Goal: Transaction & Acquisition: Book appointment/travel/reservation

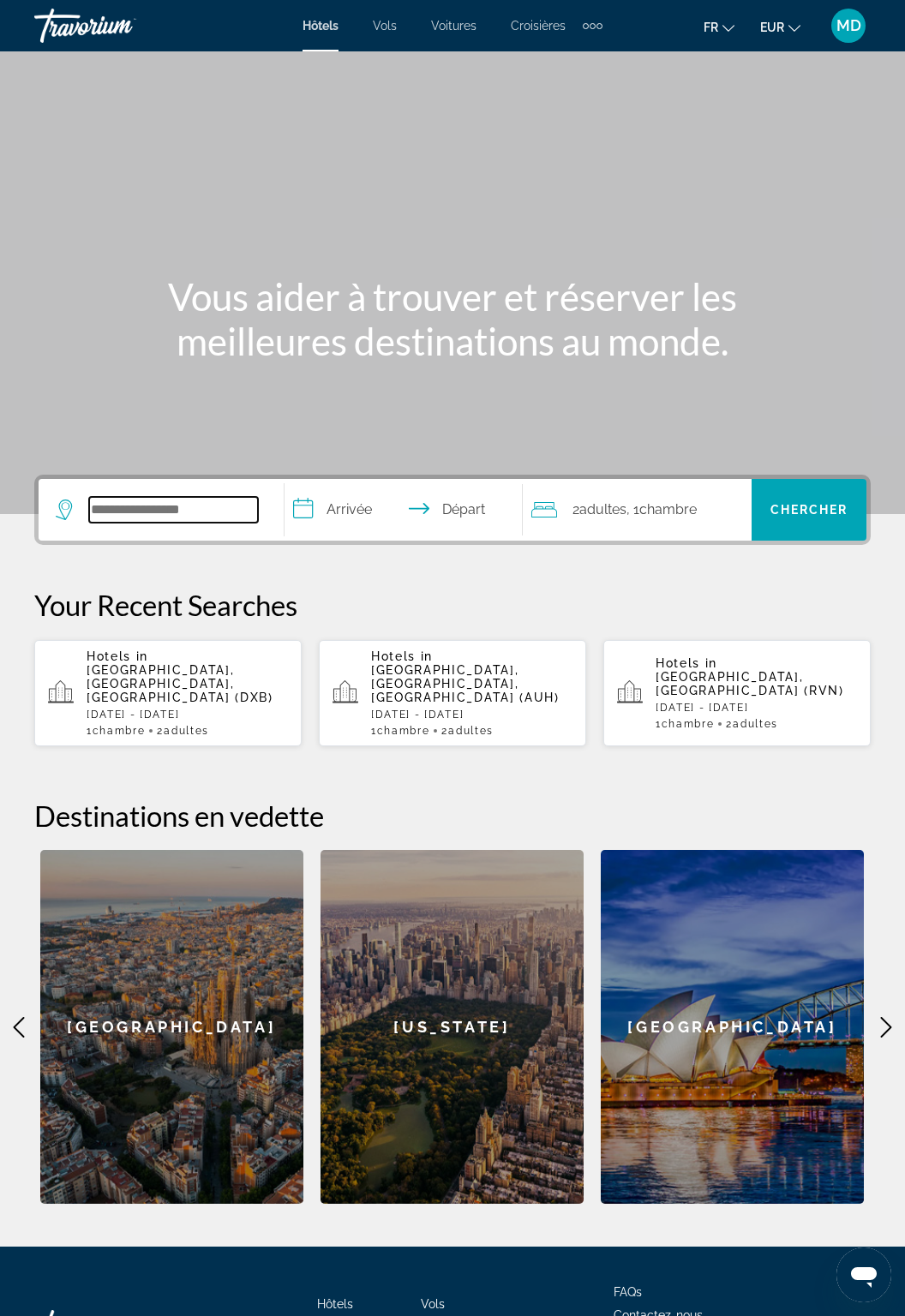
click at [210, 508] on input "Search hotel destination" at bounding box center [173, 510] width 169 height 26
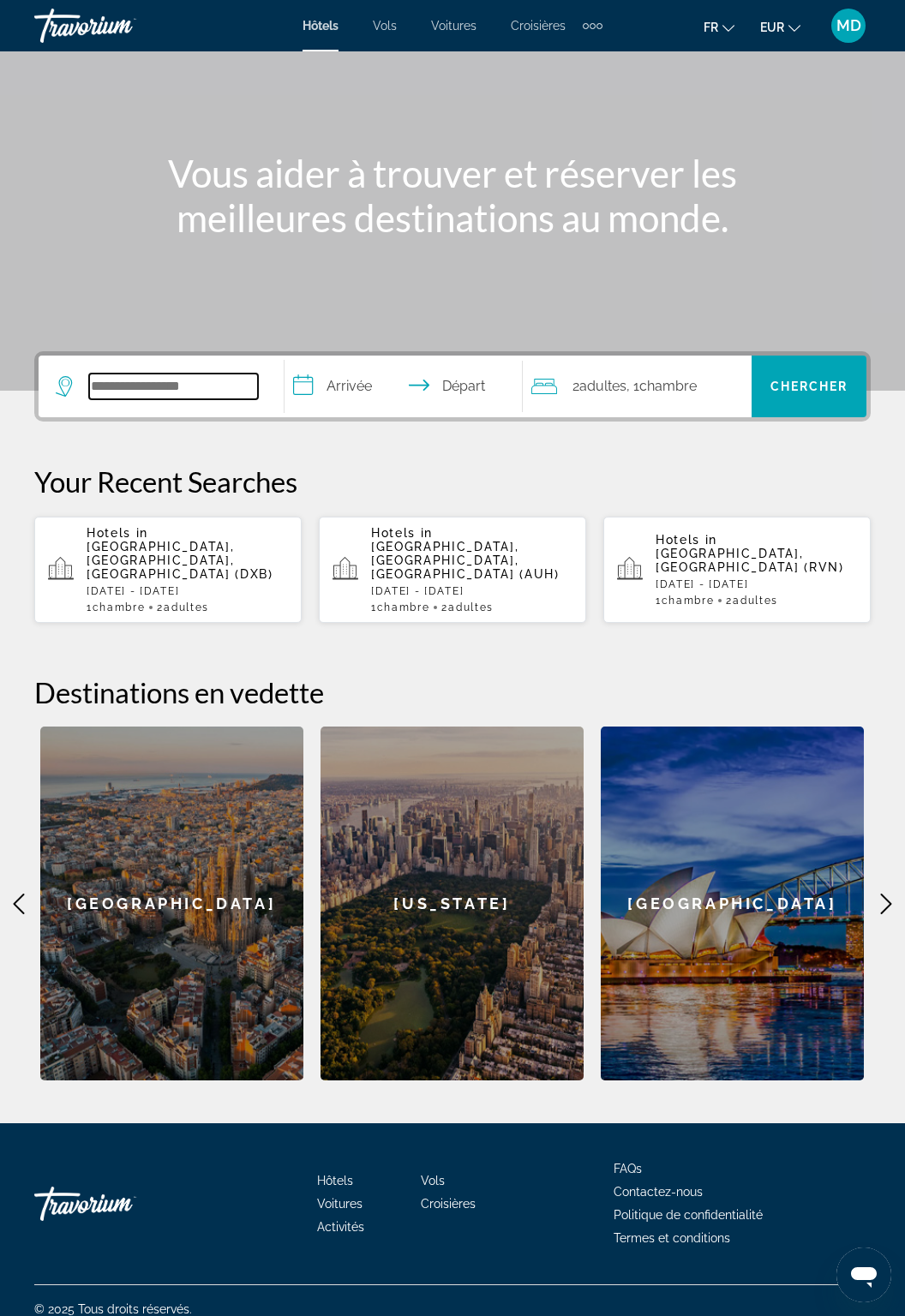
scroll to position [125, 0]
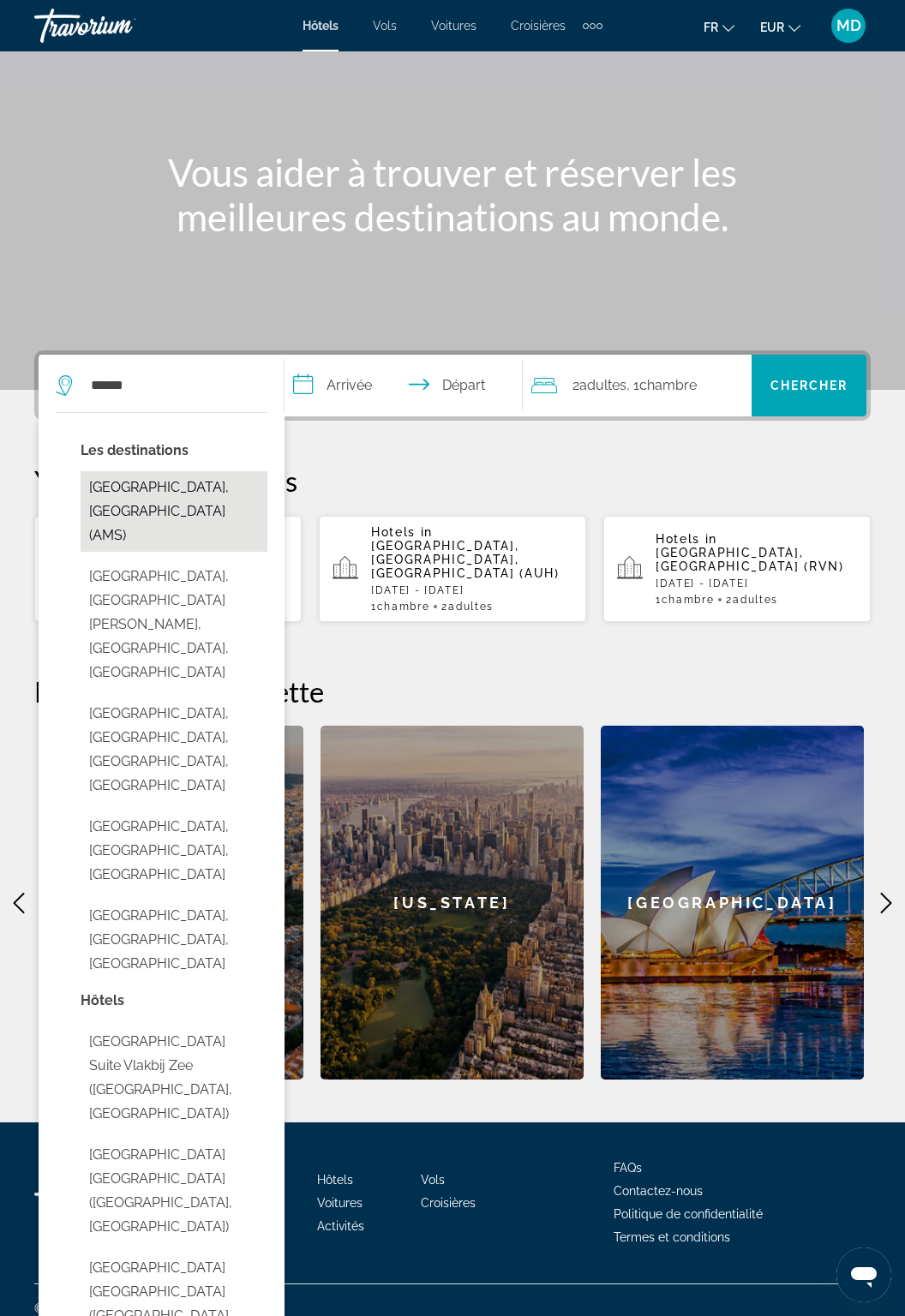
click at [147, 486] on button "[GEOGRAPHIC_DATA], [GEOGRAPHIC_DATA] (AMS)" at bounding box center [173, 512] width 187 height 80
type input "**********"
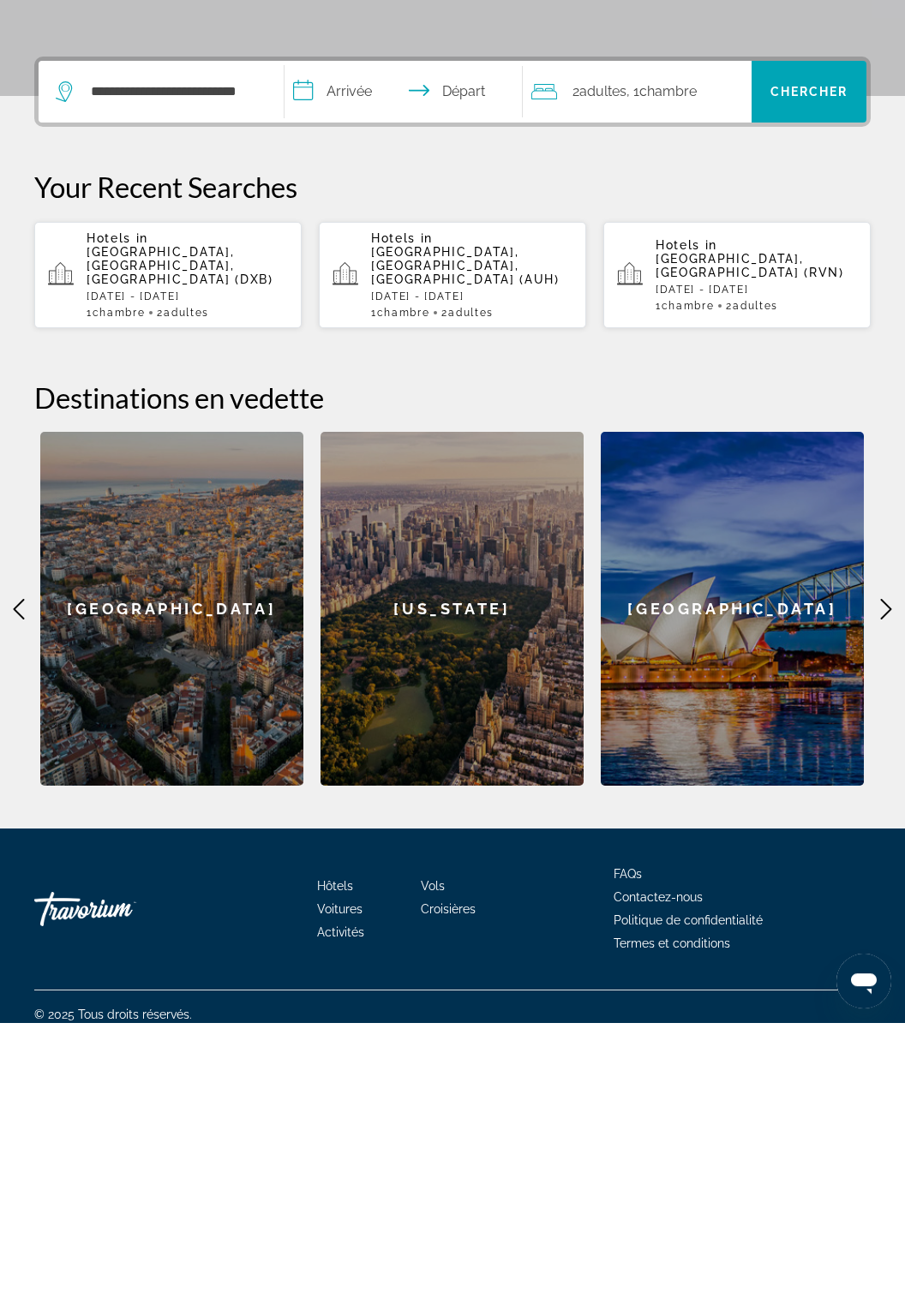
click at [360, 389] on input "**********" at bounding box center [406, 388] width 245 height 67
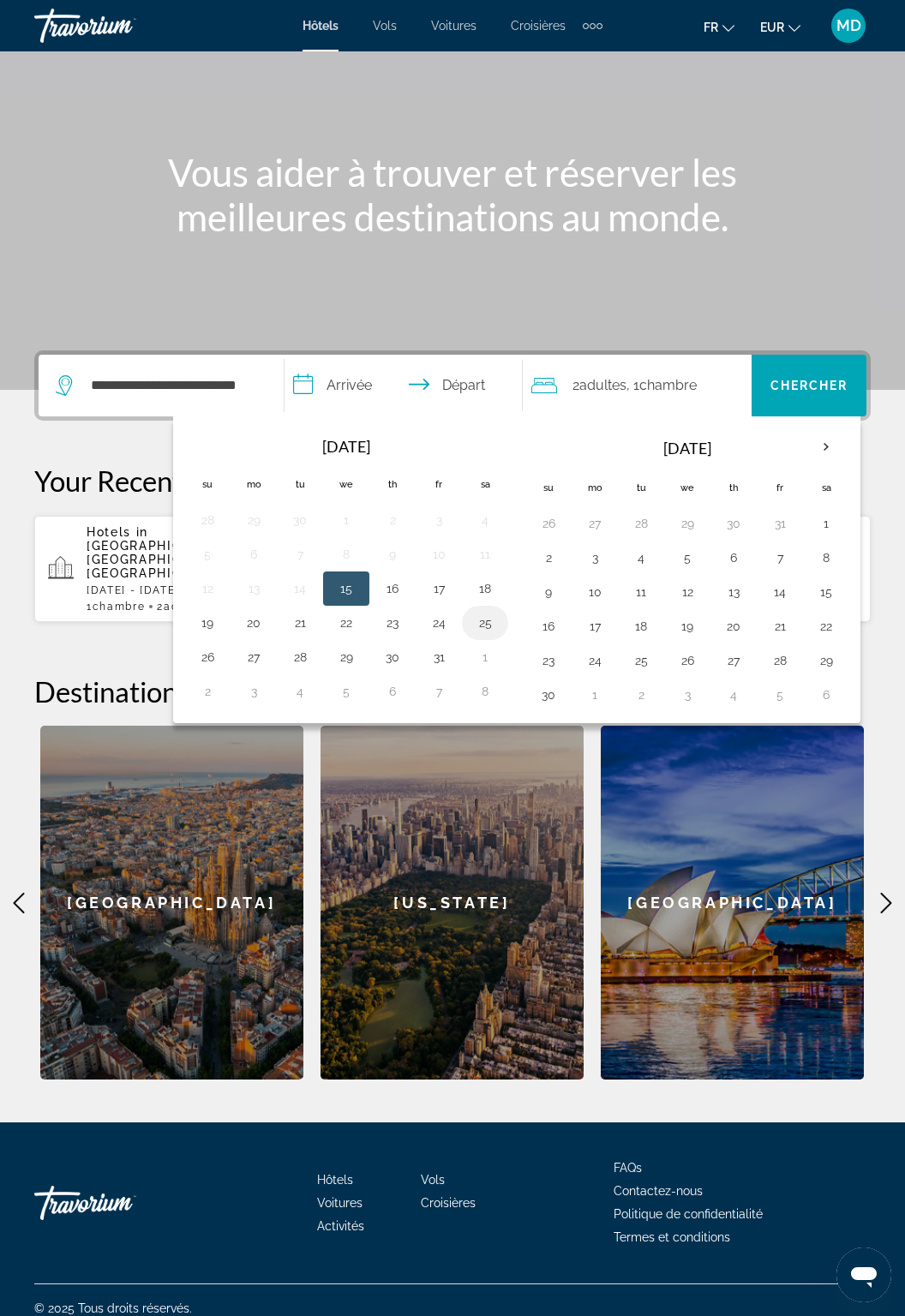
click at [475, 624] on button "25" at bounding box center [485, 623] width 27 height 24
click at [214, 646] on button "26" at bounding box center [207, 657] width 27 height 24
type input "**********"
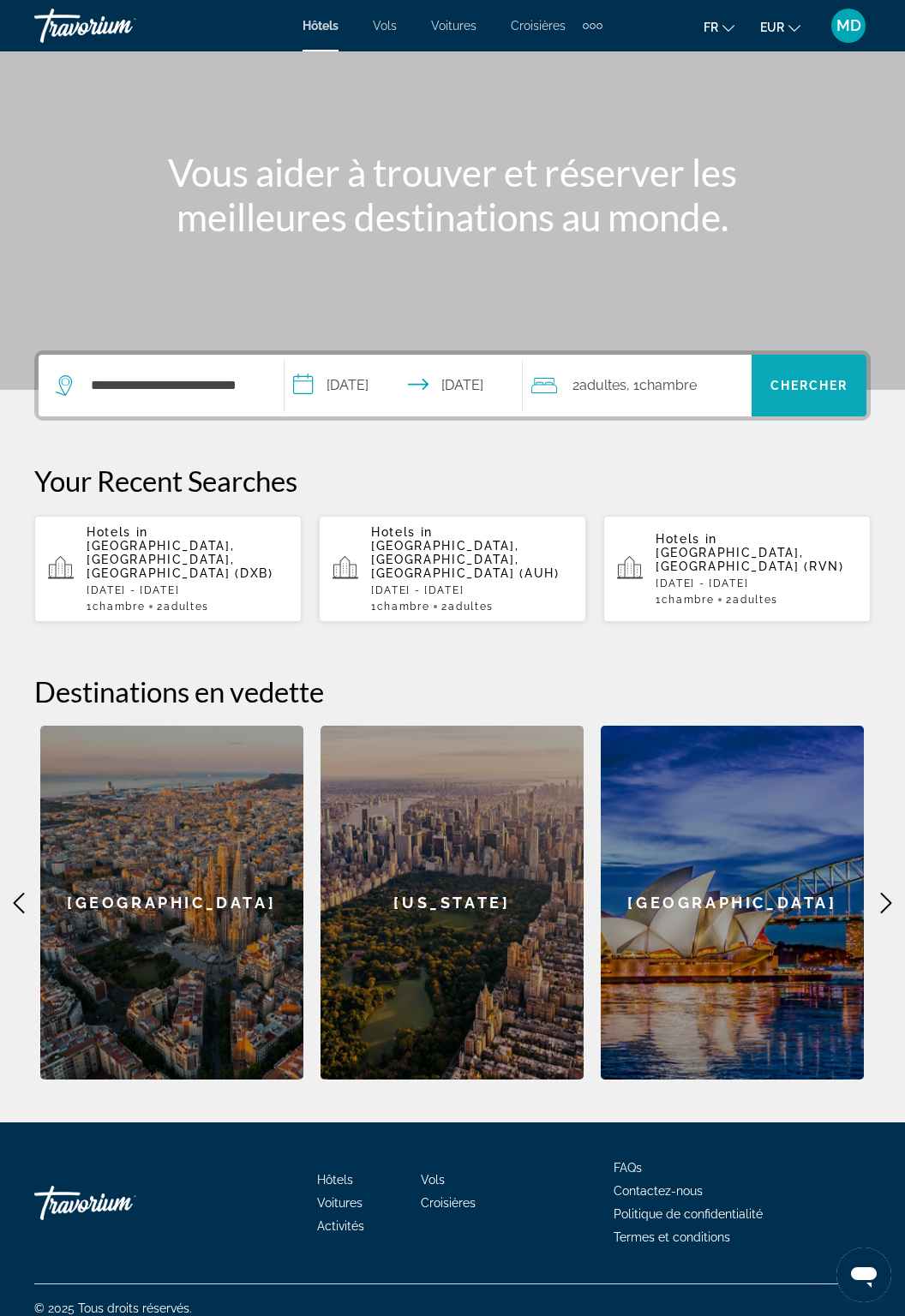
click at [821, 390] on span "Chercher" at bounding box center [809, 386] width 78 height 14
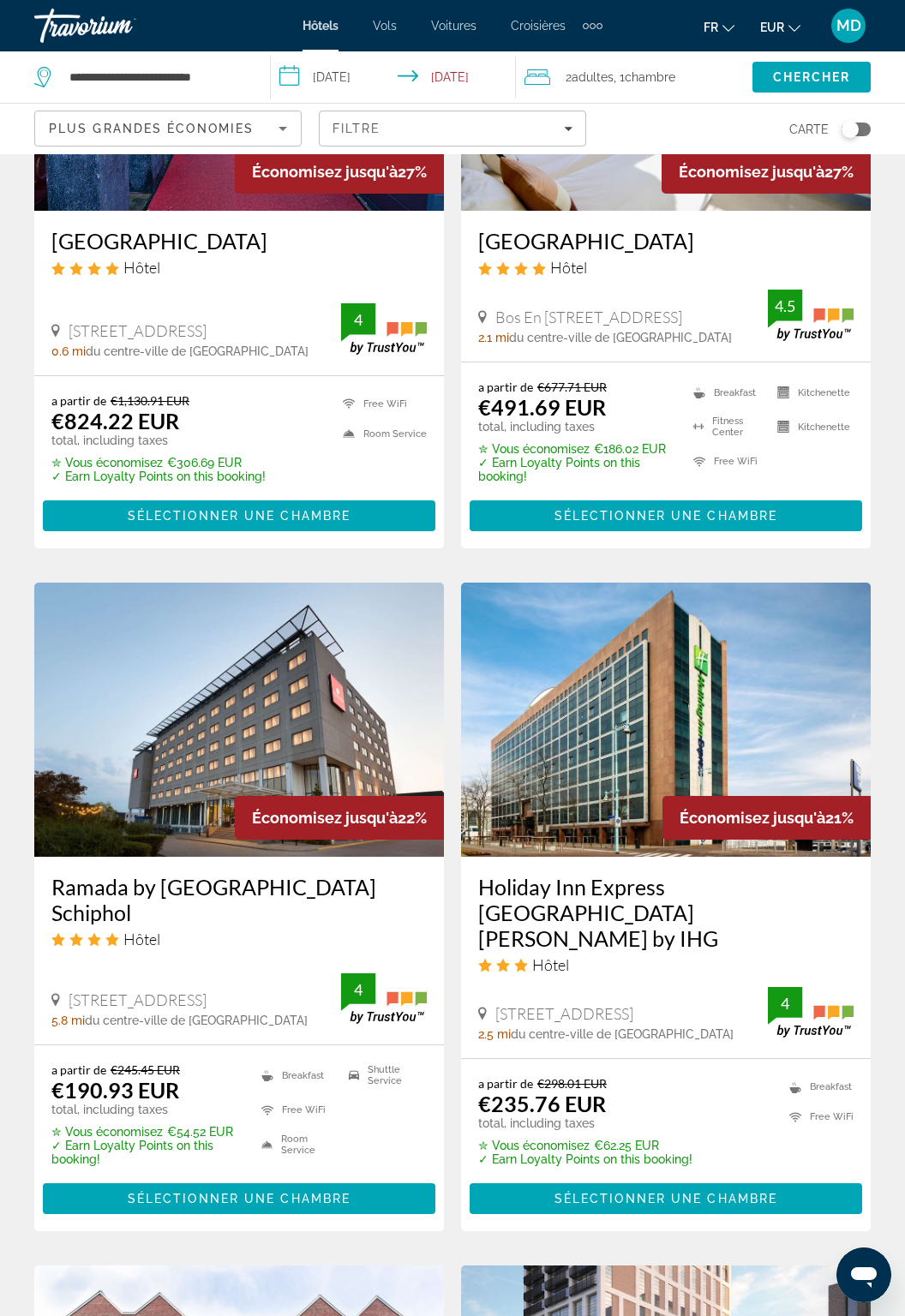
scroll to position [922, 0]
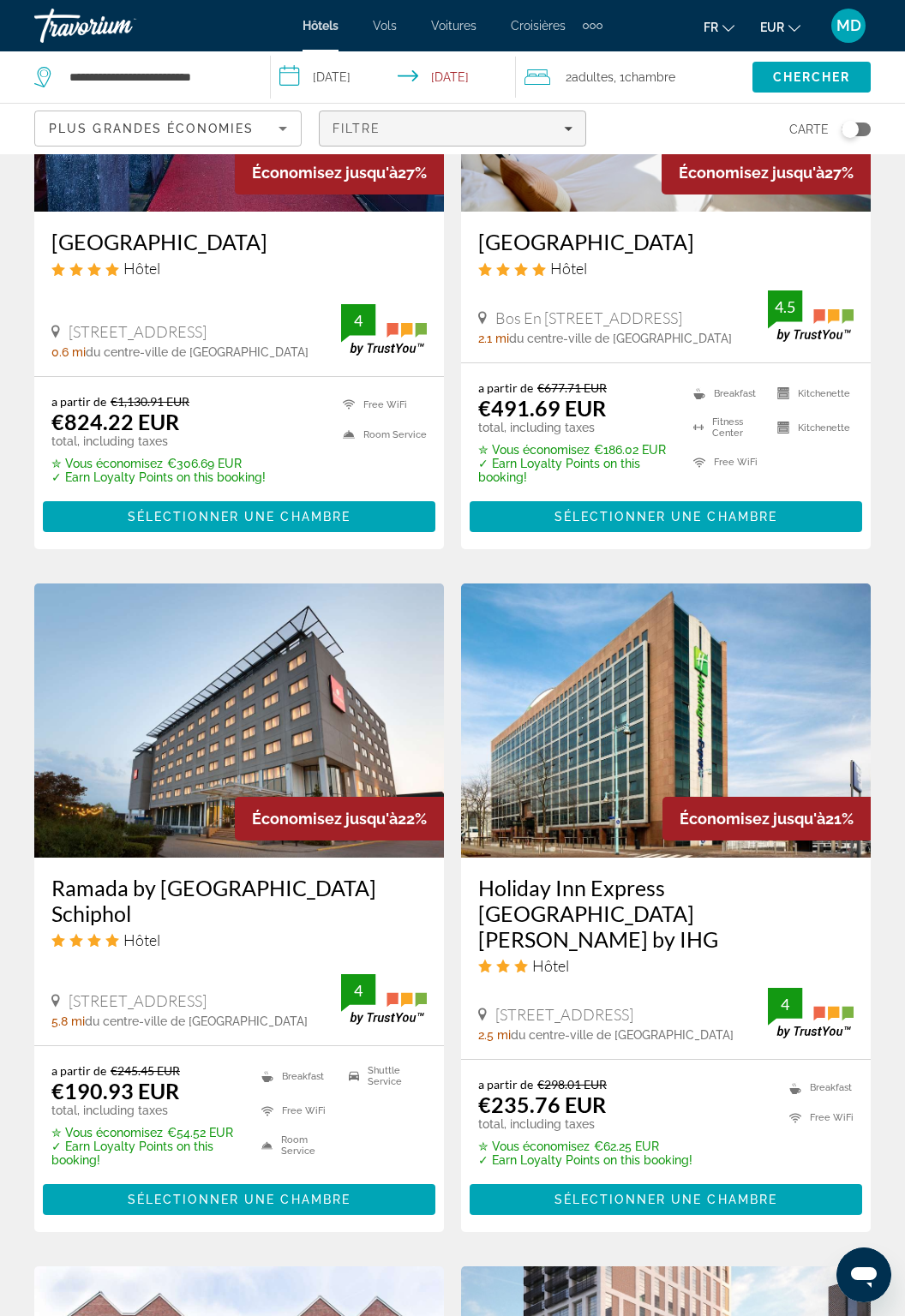
click at [451, 117] on span "Filters" at bounding box center [452, 129] width 266 height 42
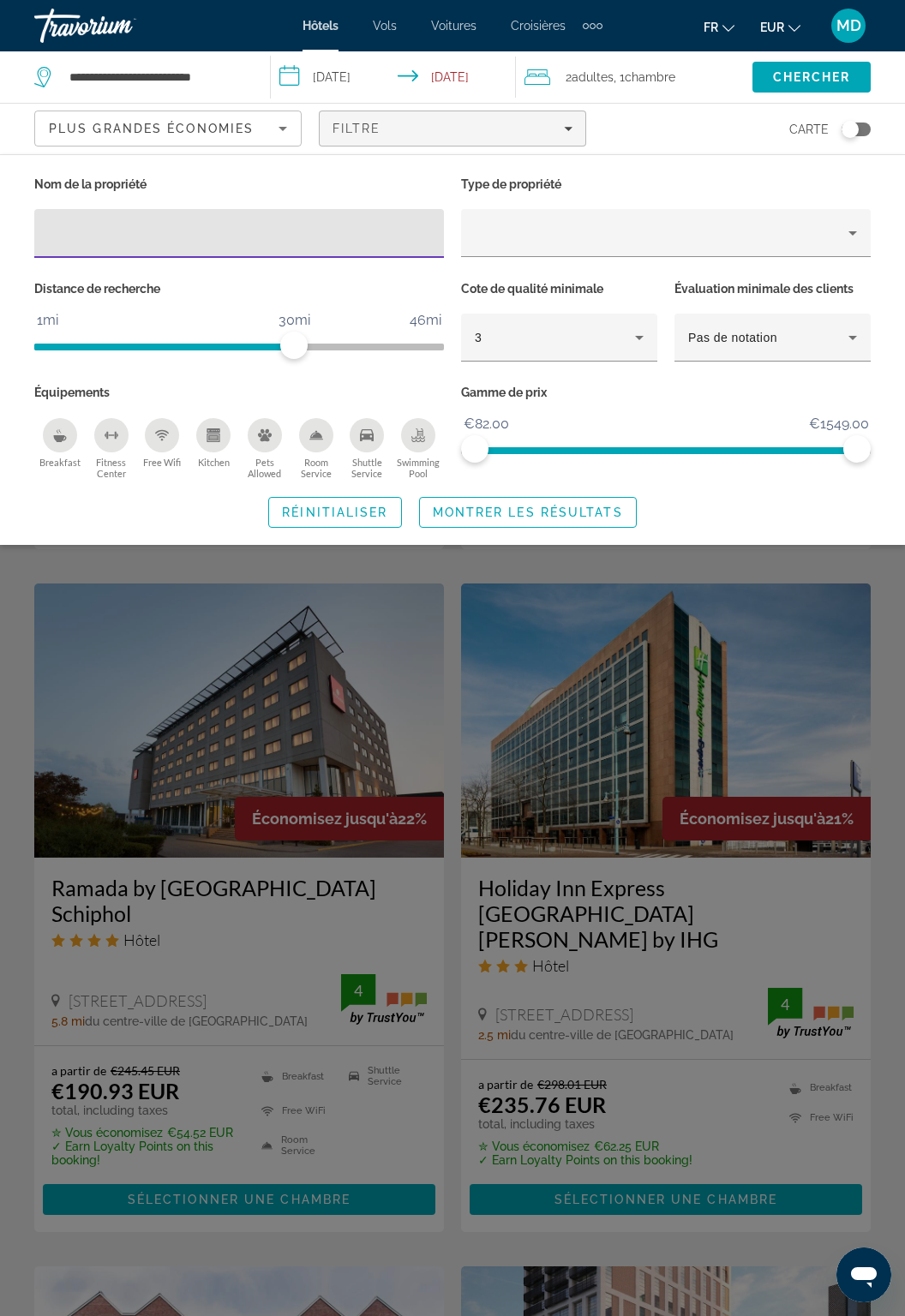
click at [230, 118] on div "Plus grandes économies" at bounding box center [164, 128] width 230 height 20
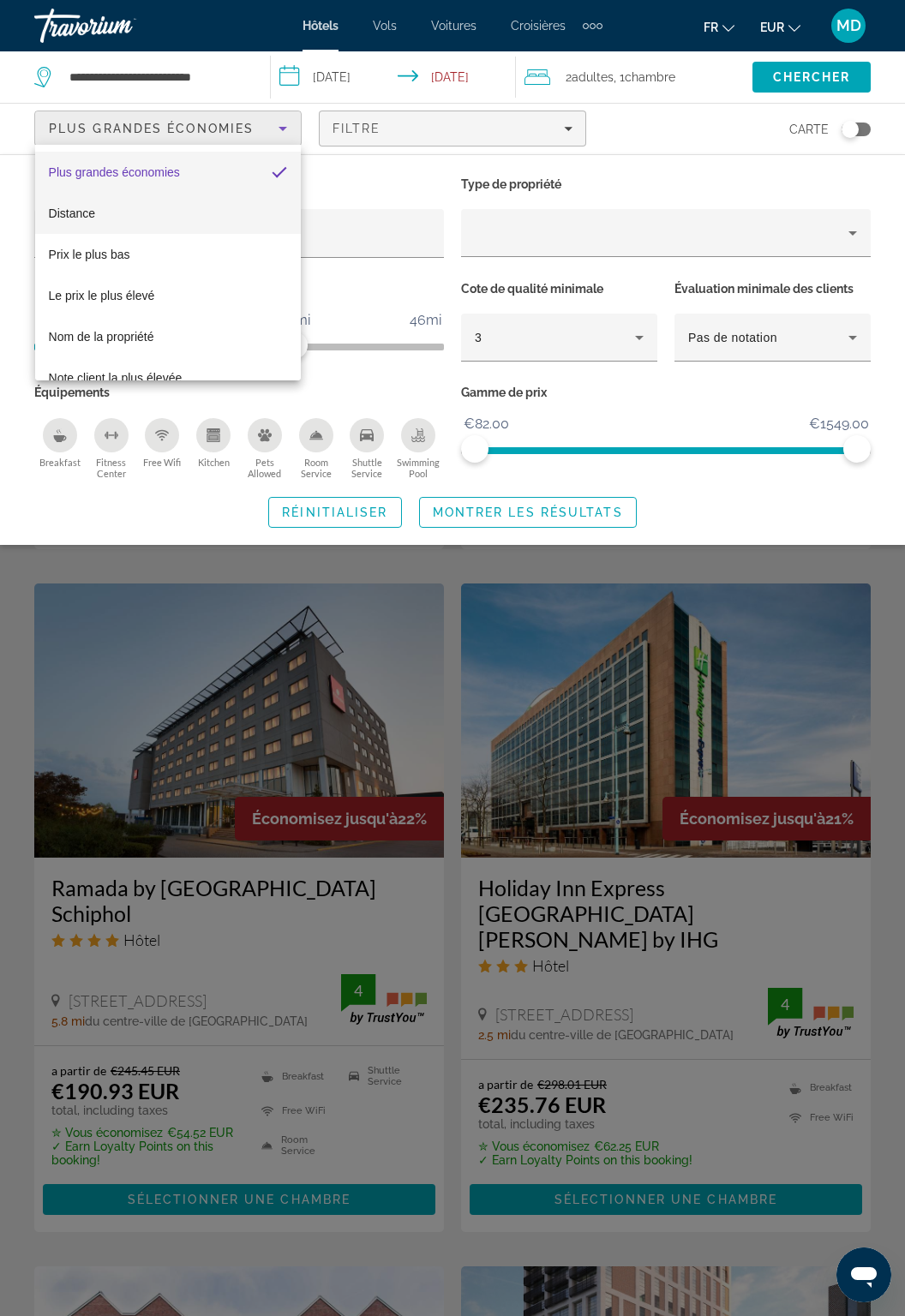
click at [215, 199] on mat-option "Distance" at bounding box center [168, 213] width 267 height 42
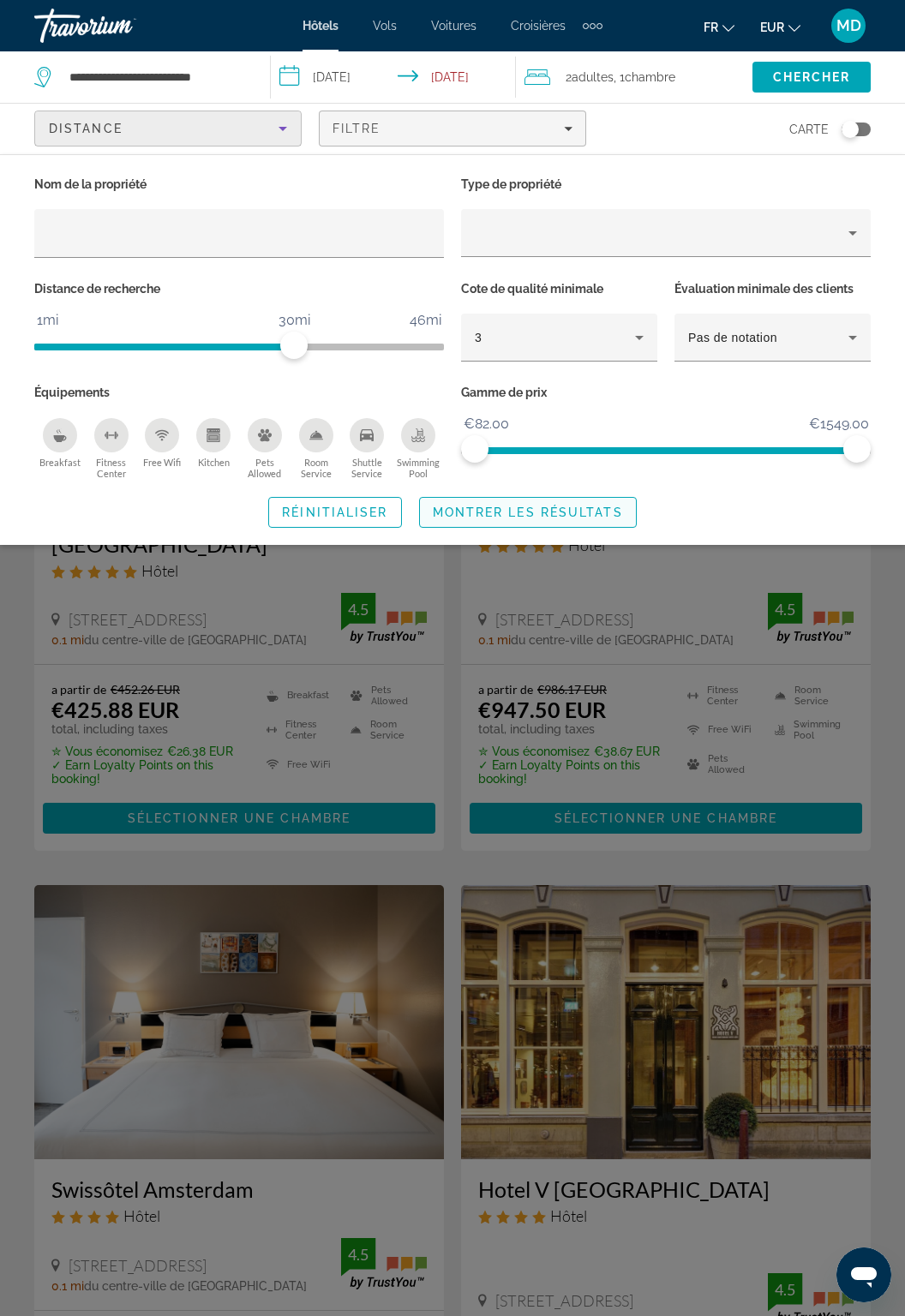
click at [513, 512] on span "Montrer les résultats" at bounding box center [528, 512] width 190 height 14
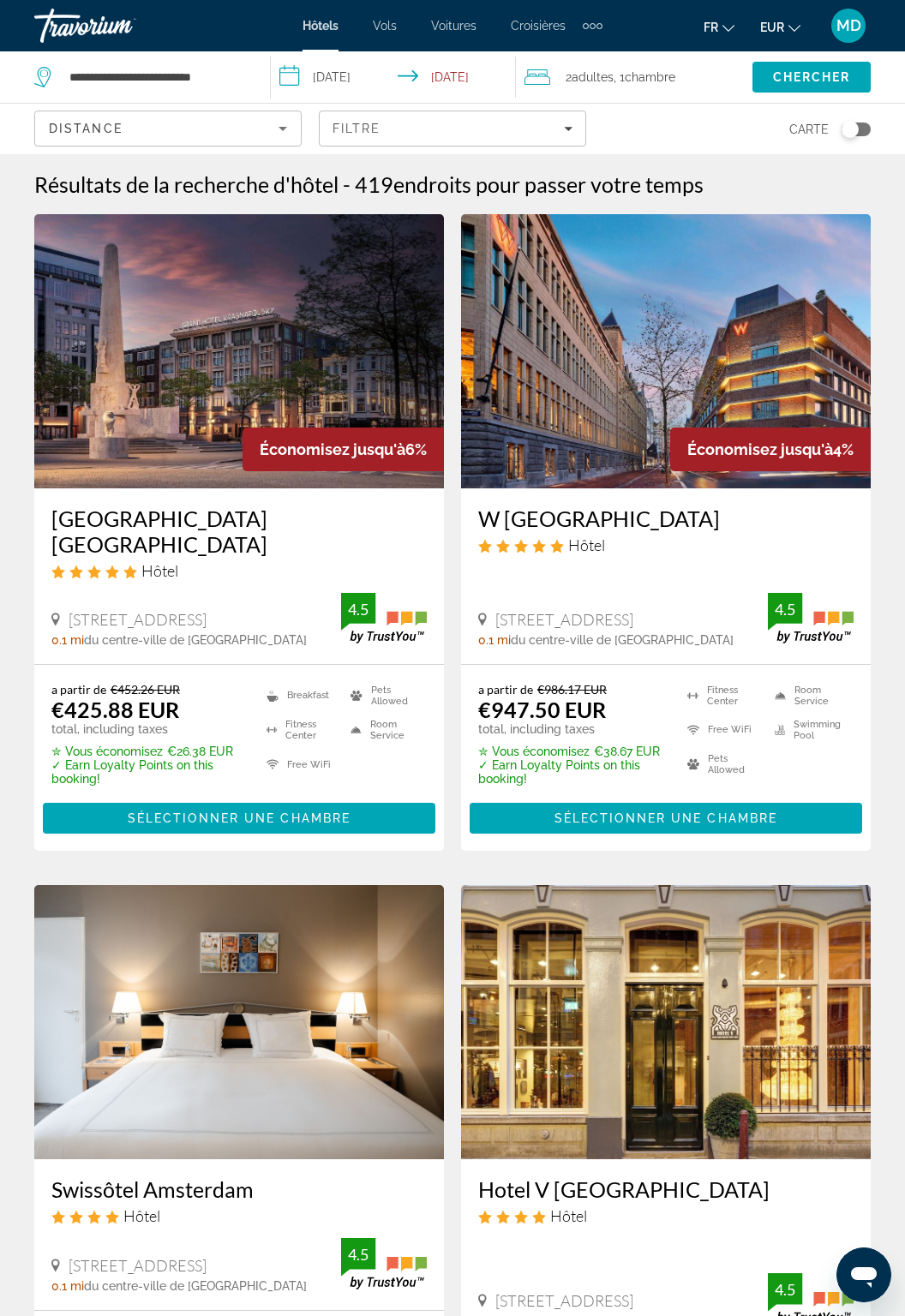
click at [268, 132] on div "Distance" at bounding box center [164, 128] width 230 height 20
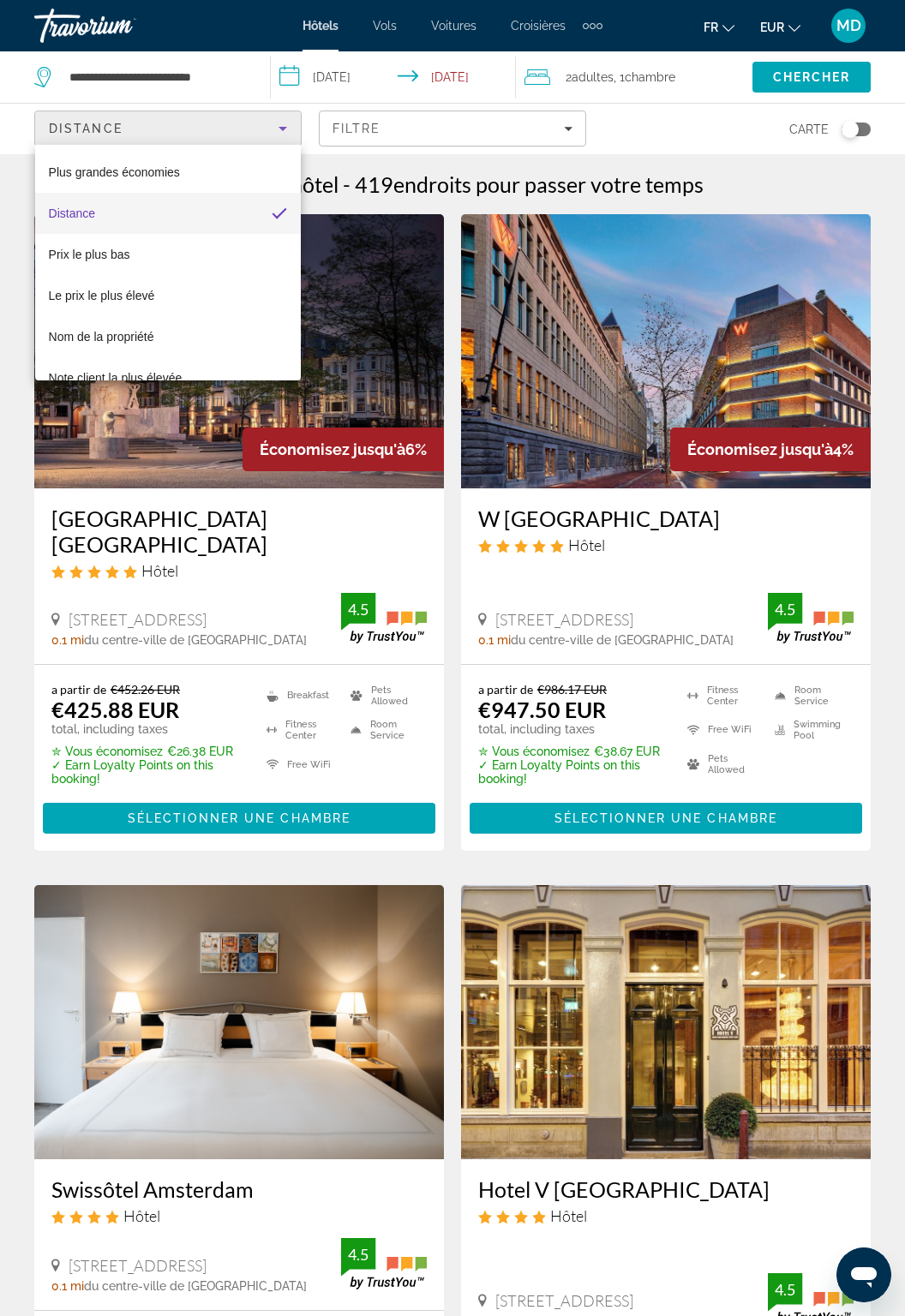
click at [271, 138] on div at bounding box center [452, 658] width 905 height 1316
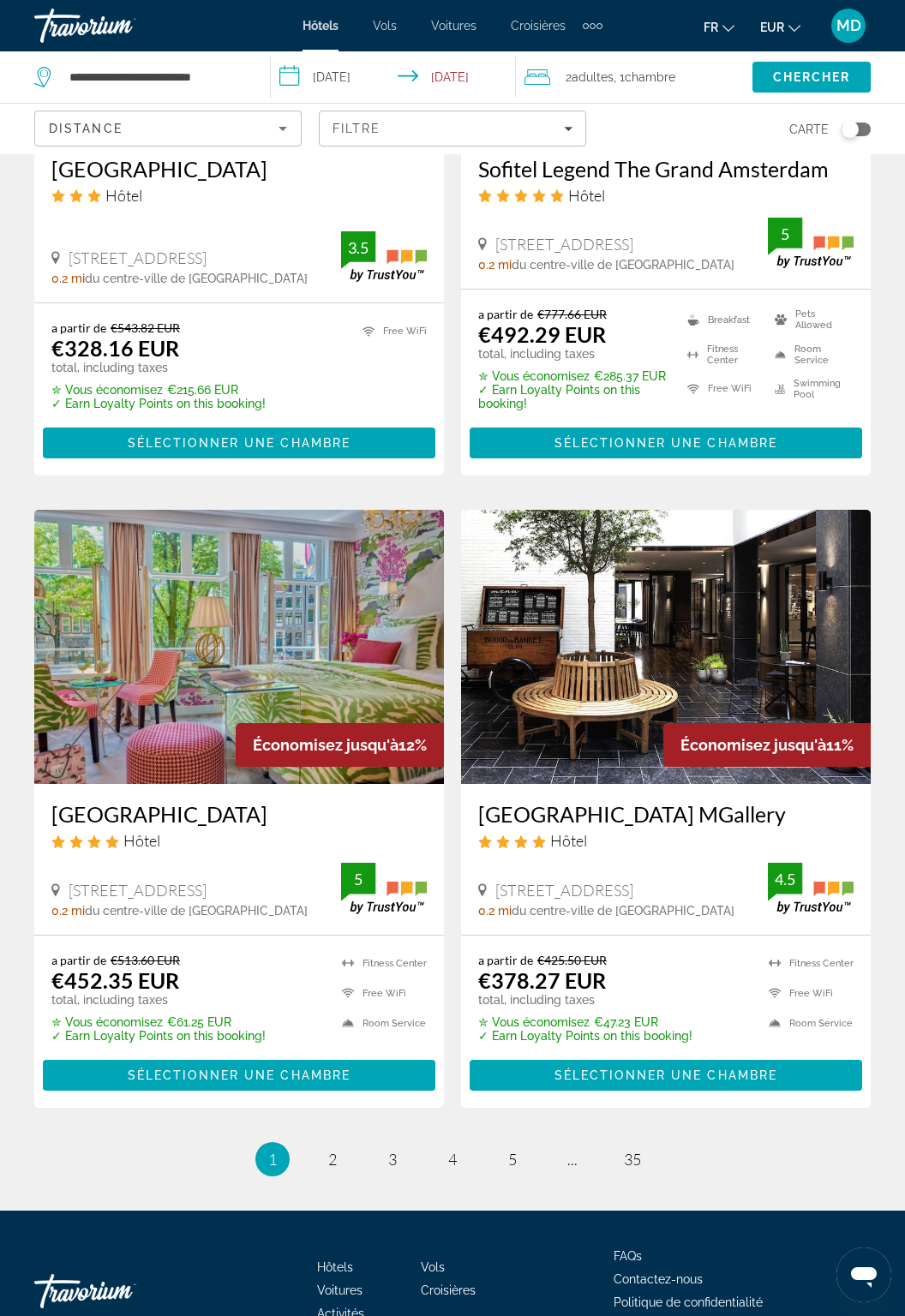
scroll to position [2921, 0]
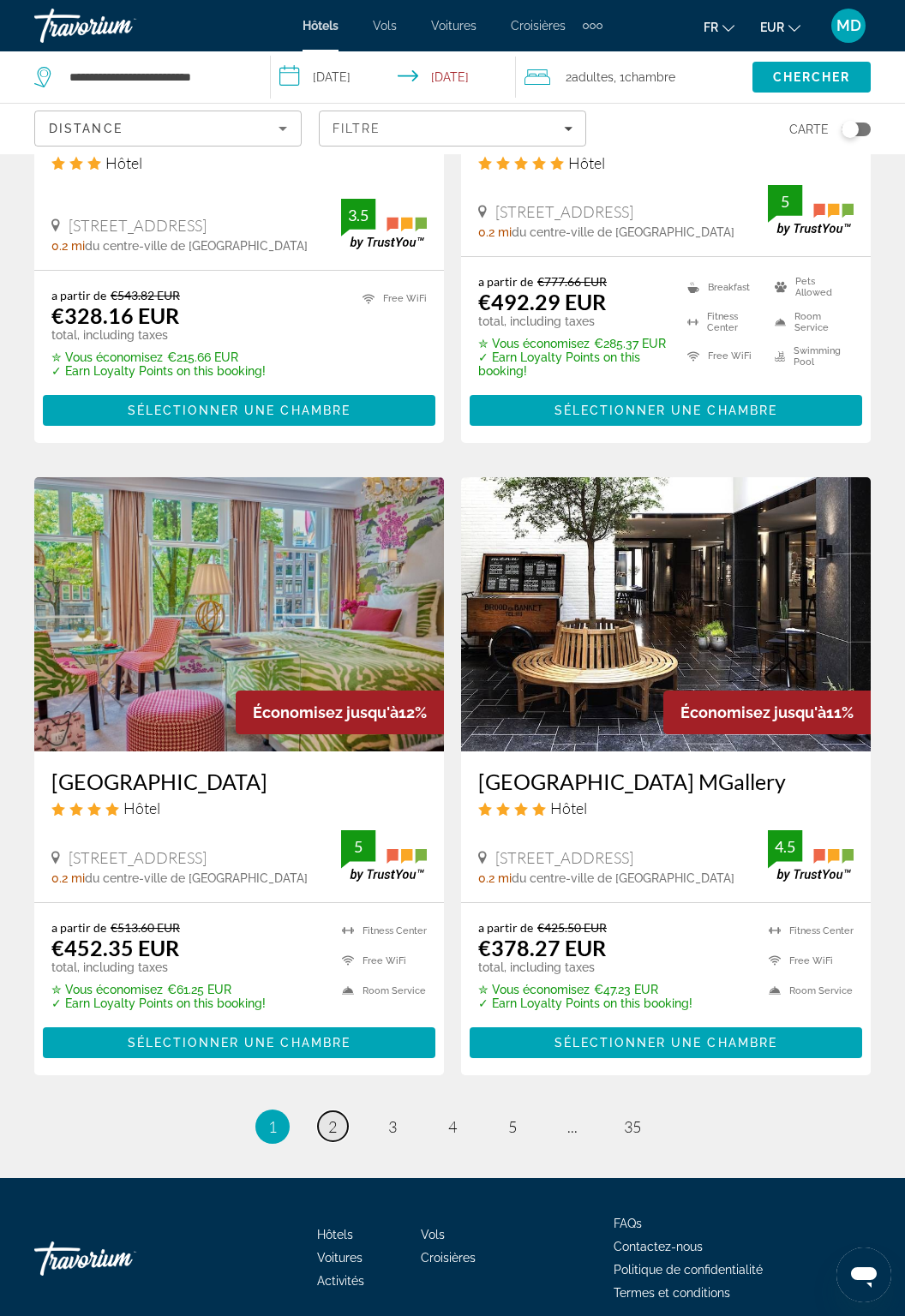
click at [343, 1134] on link "page 2" at bounding box center [333, 1126] width 30 height 30
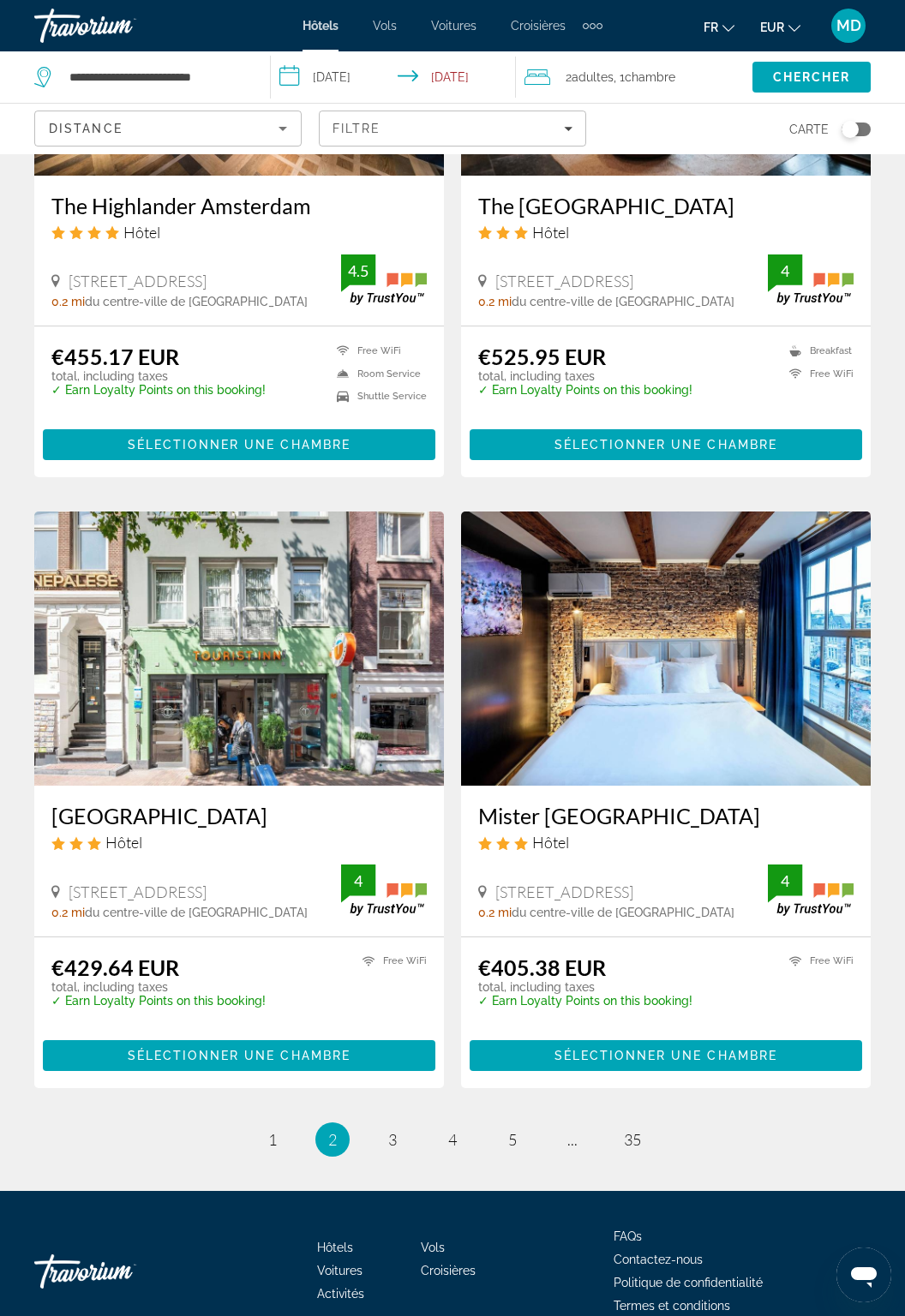
scroll to position [2921, 0]
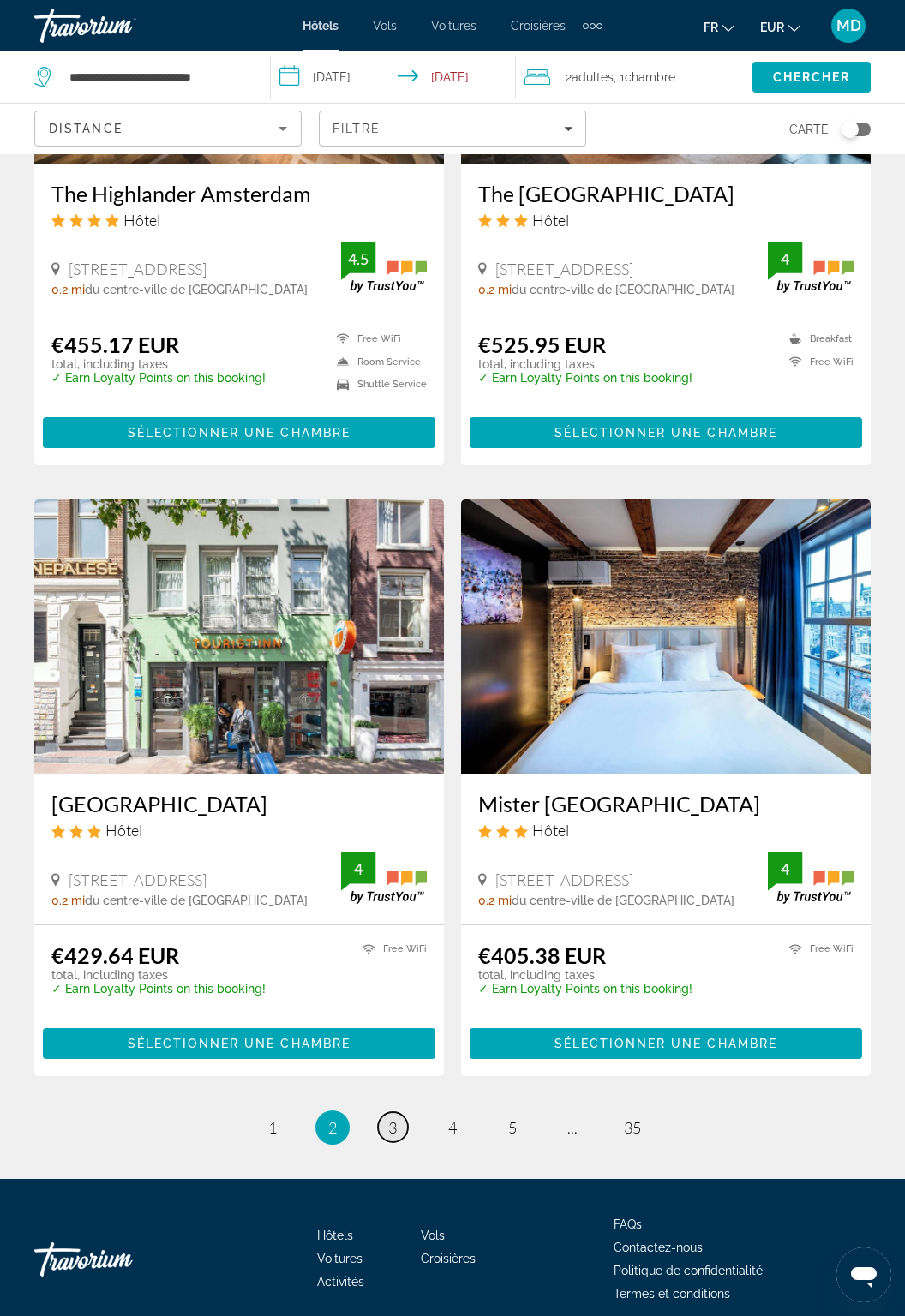
click at [399, 1123] on link "page 3" at bounding box center [393, 1127] width 30 height 30
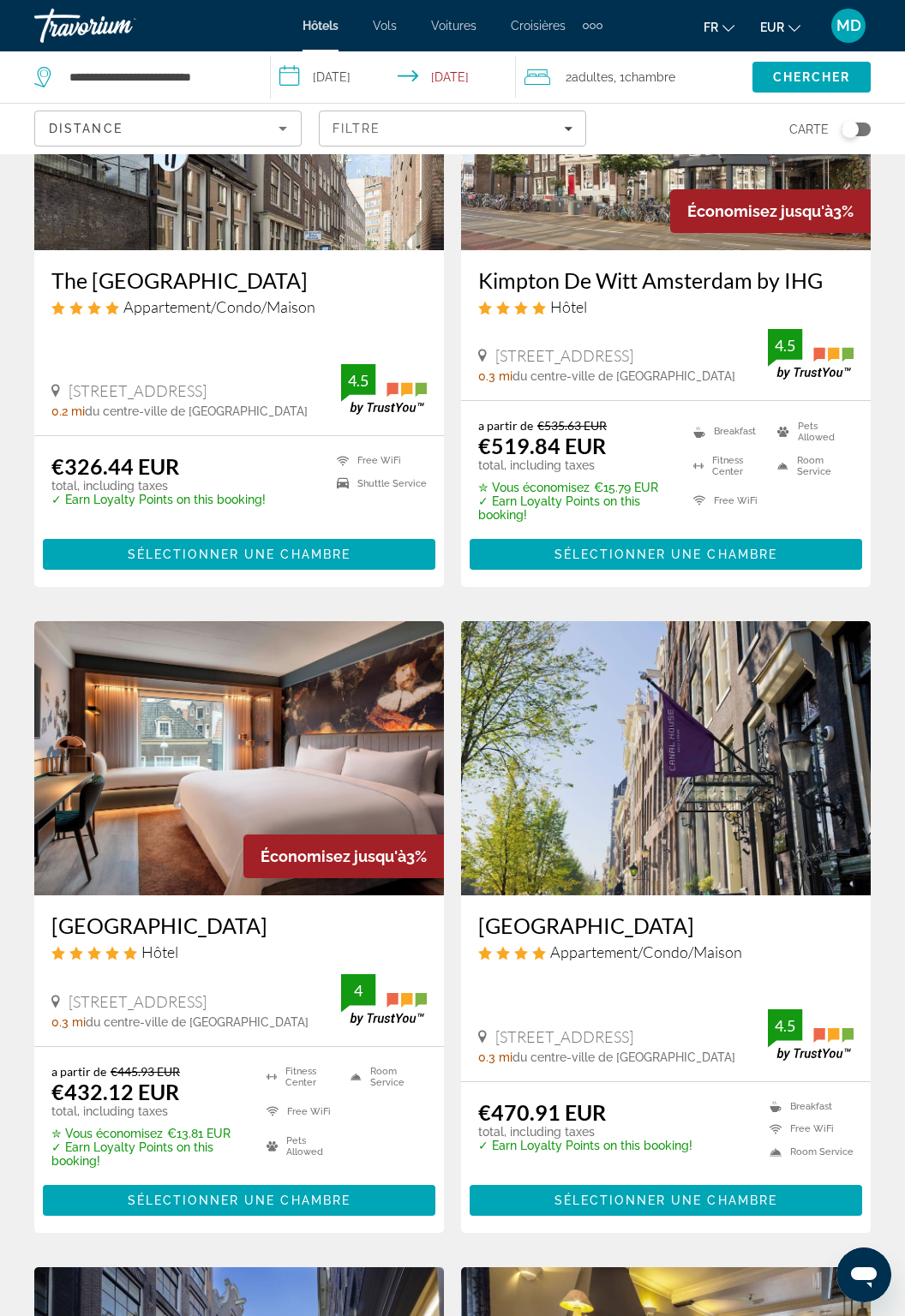
scroll to position [227, 0]
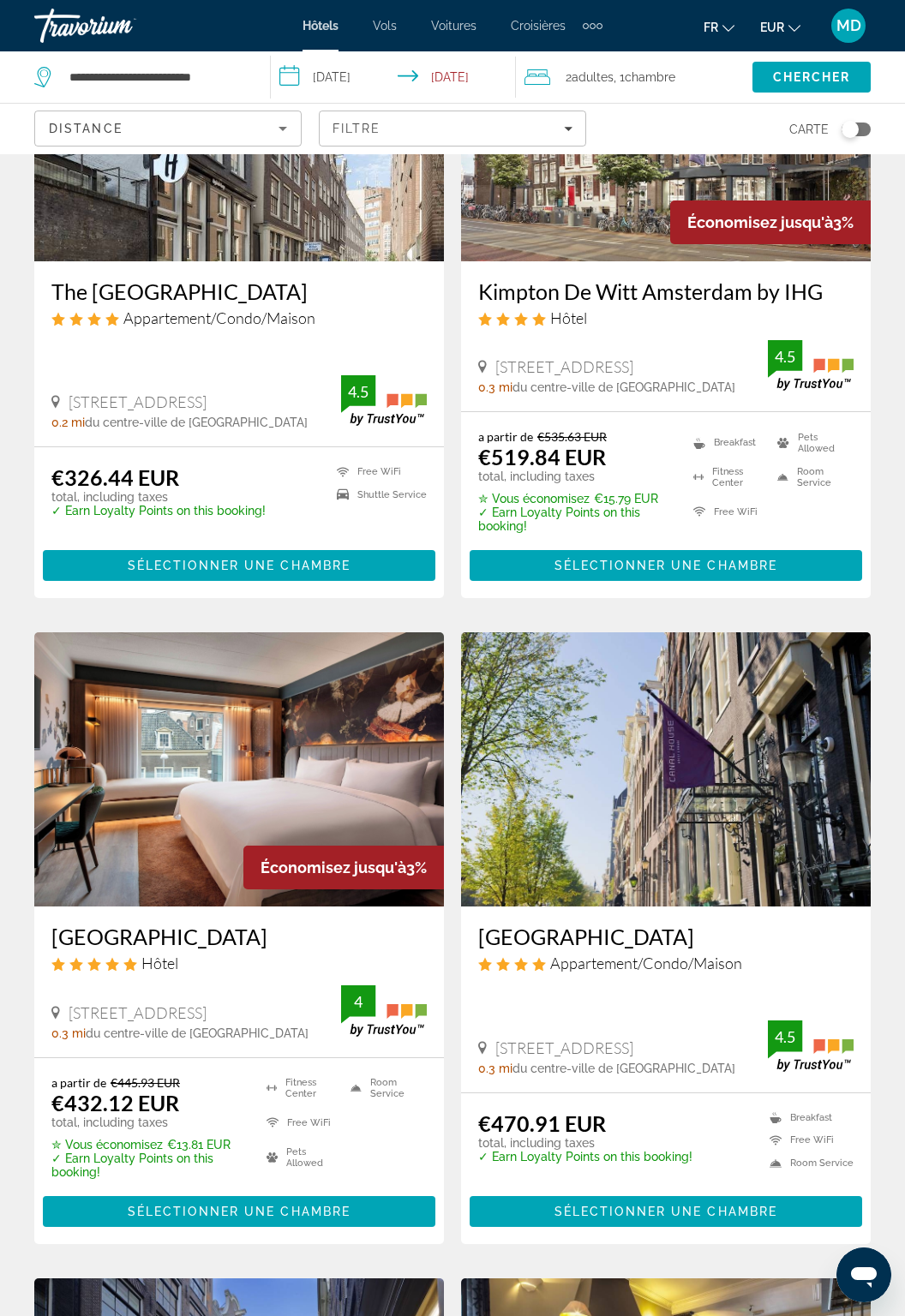
click at [275, 129] on icon "Sort by" at bounding box center [282, 128] width 20 height 20
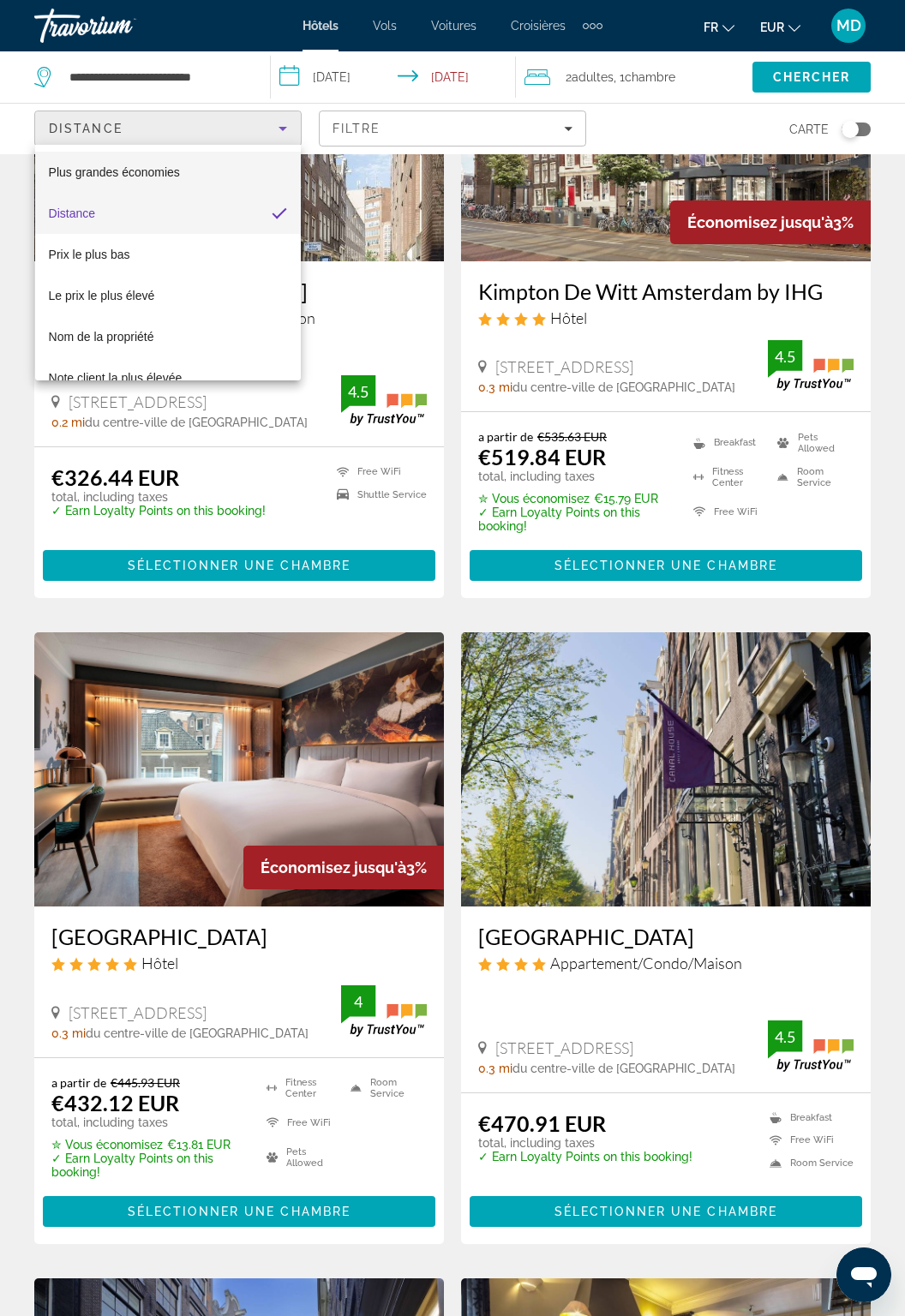
click at [222, 178] on mat-option "Plus grandes économies" at bounding box center [168, 172] width 267 height 42
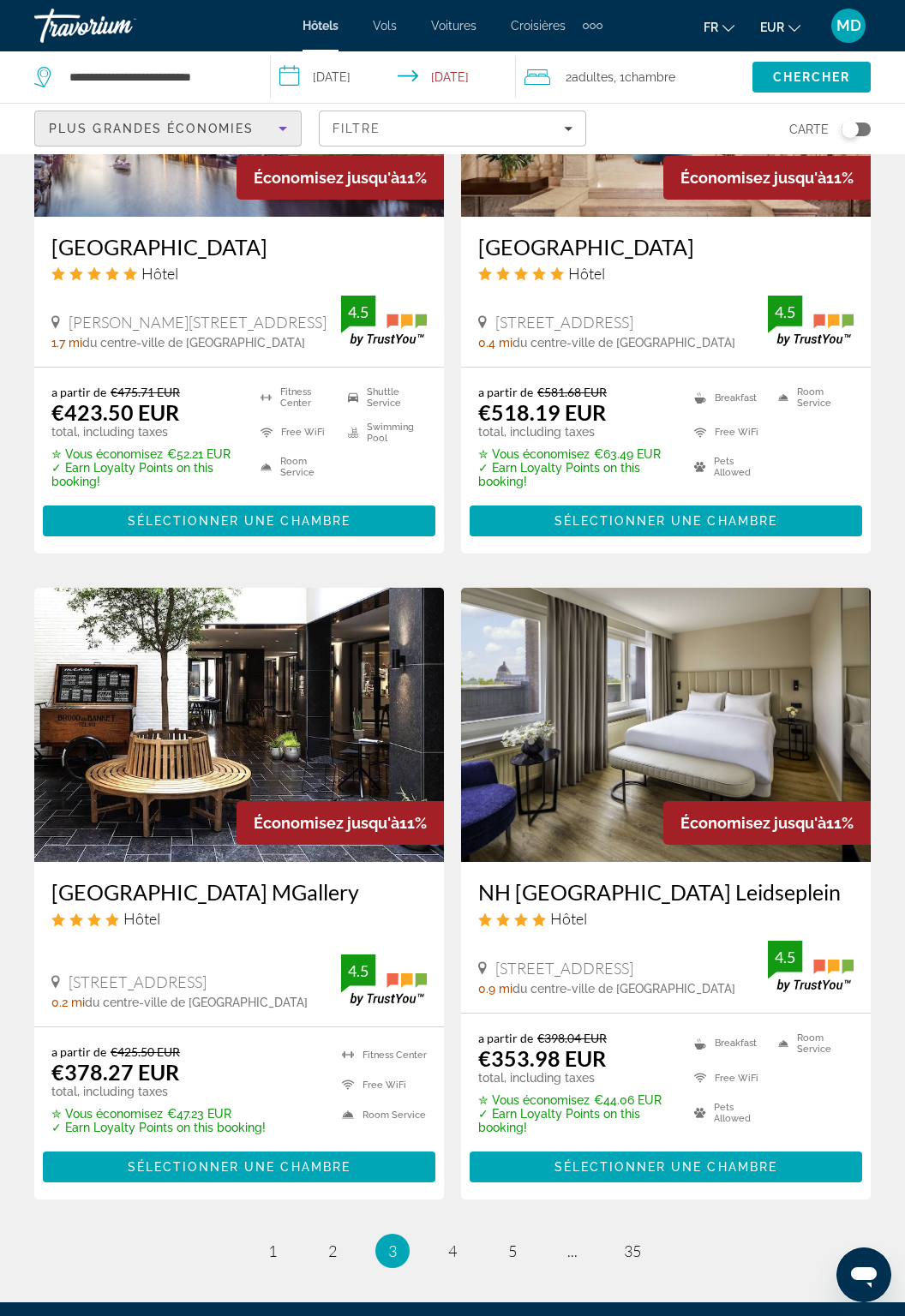
scroll to position [2962, 0]
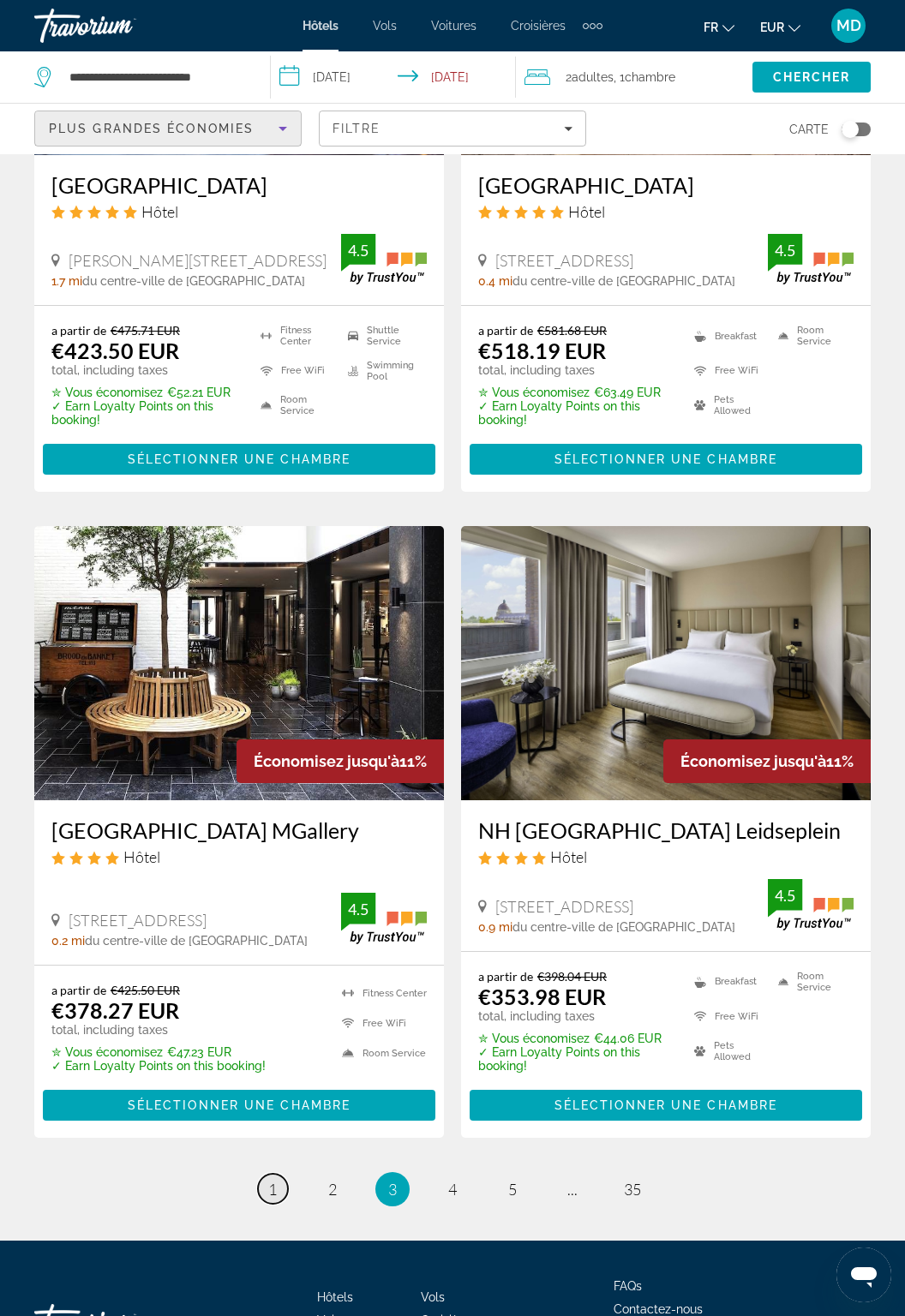
click at [274, 1181] on span "1" at bounding box center [272, 1190] width 9 height 19
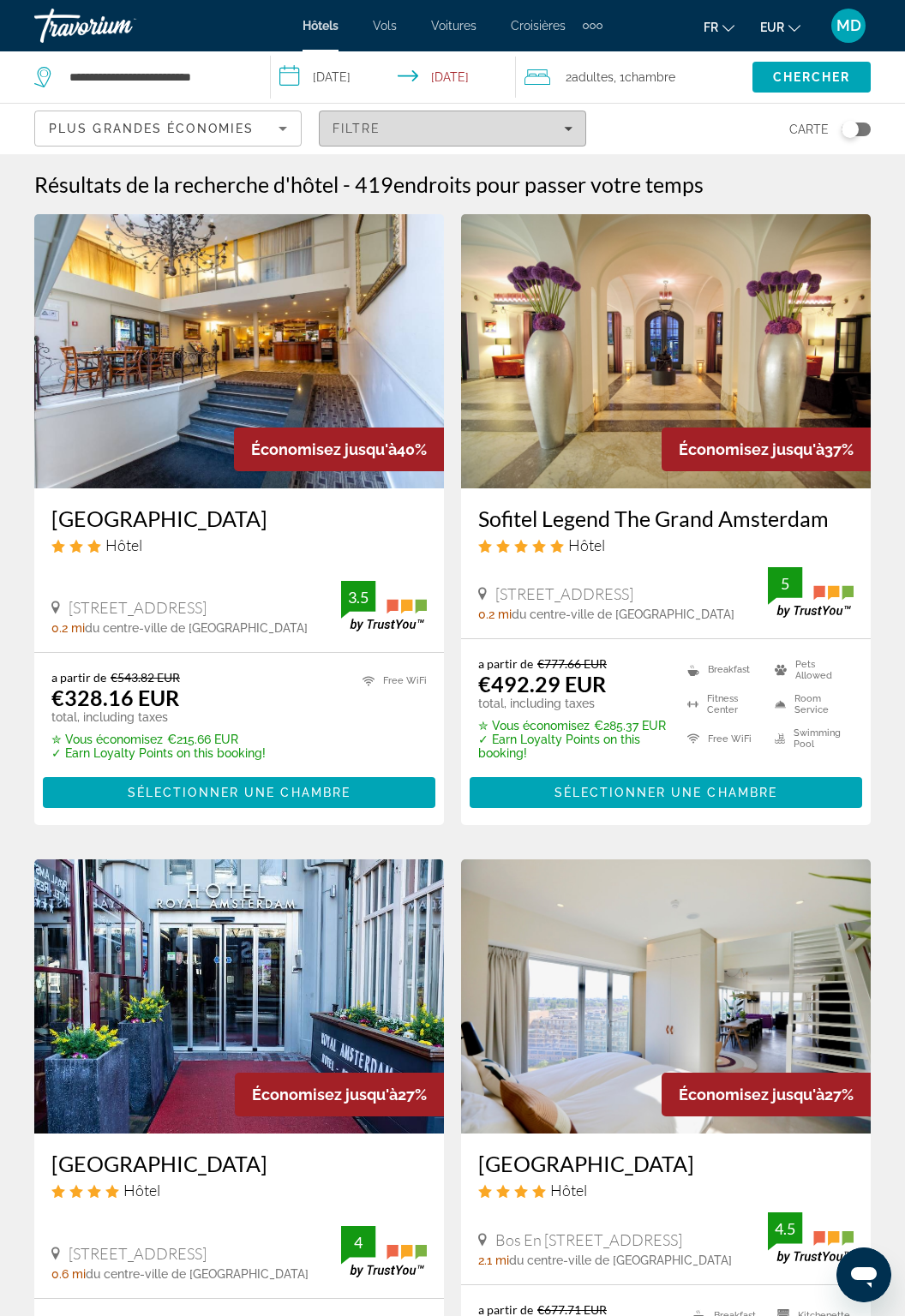
click at [547, 125] on div "Filtre" at bounding box center [452, 129] width 240 height 14
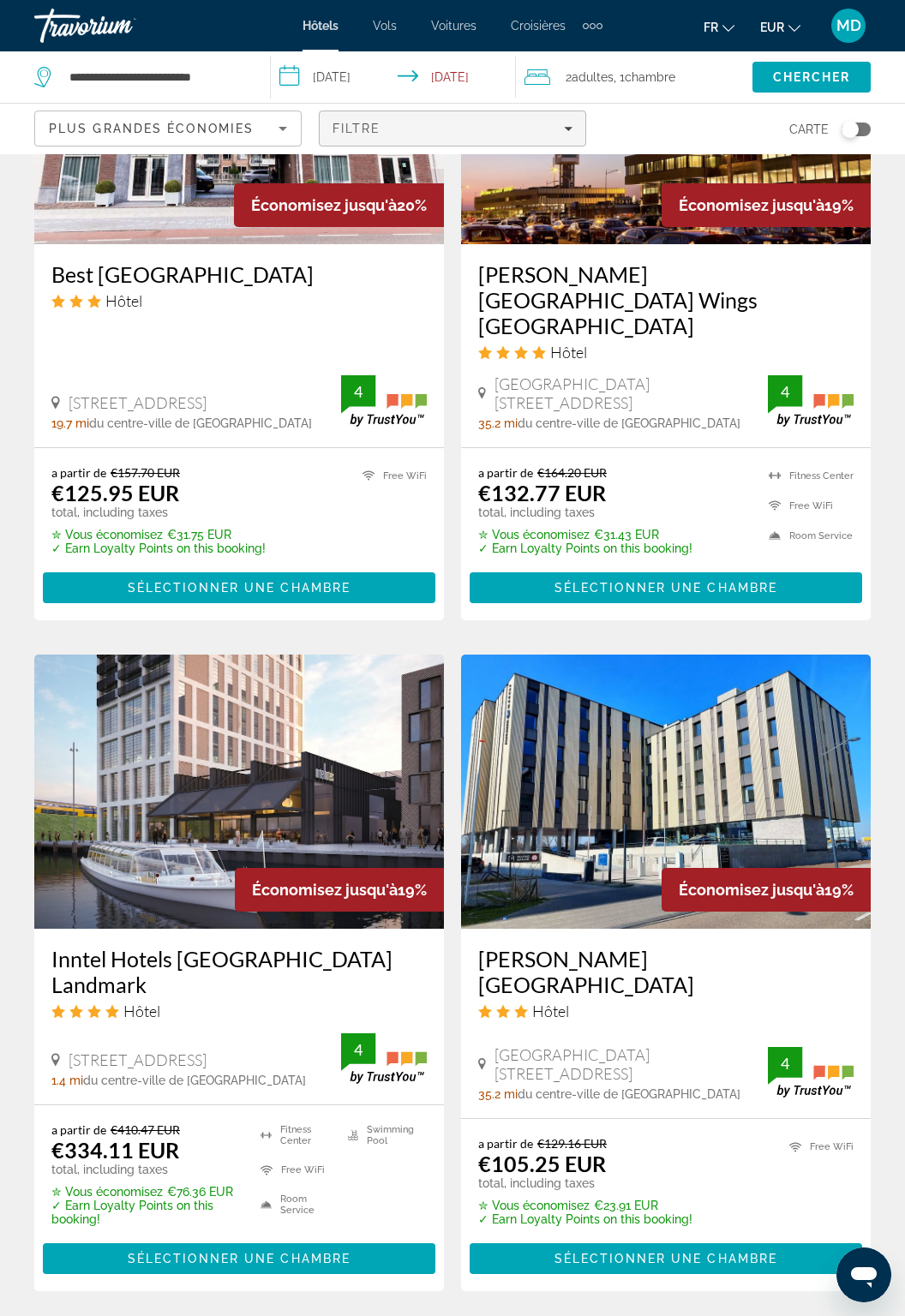
scroll to position [2917, 0]
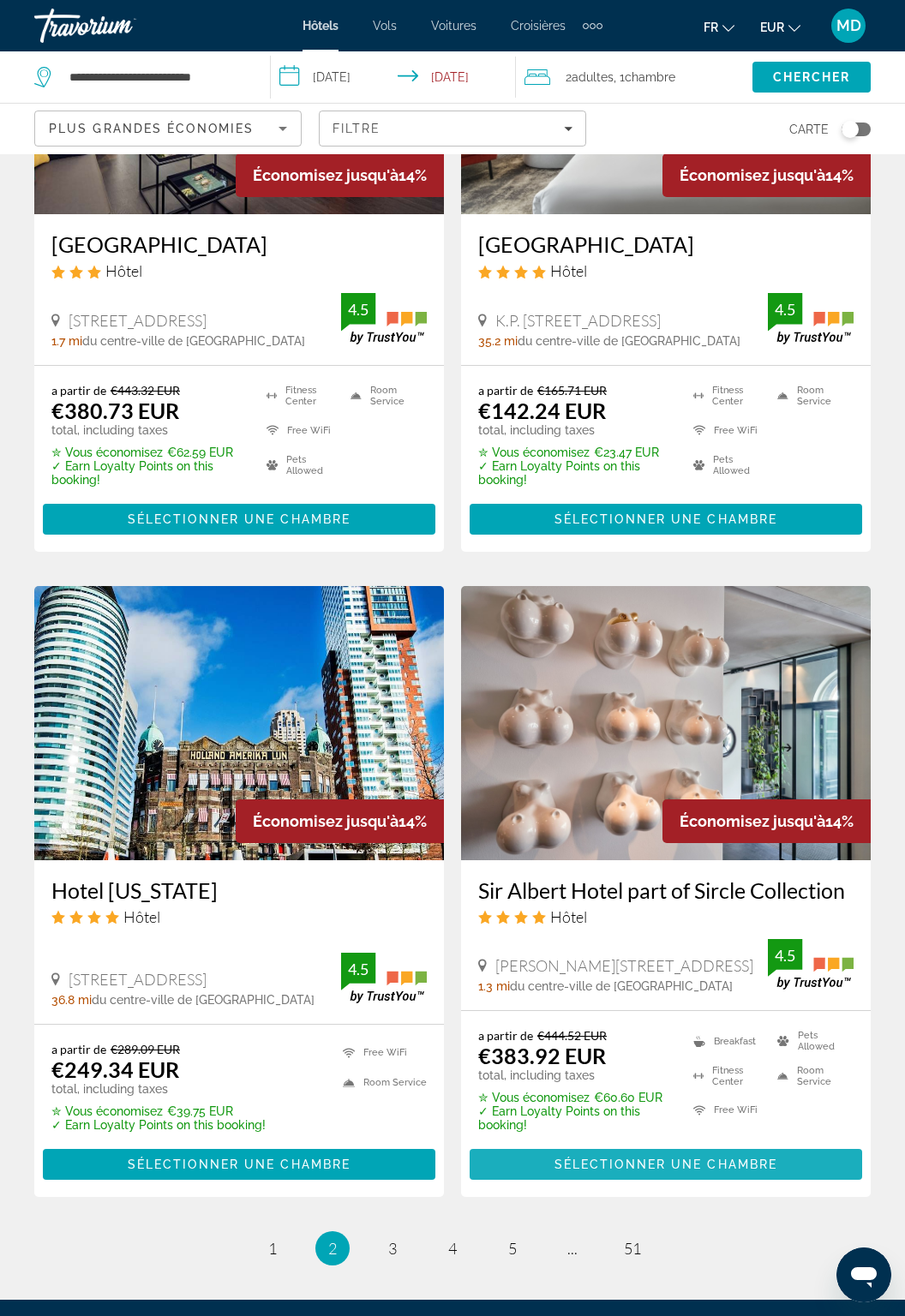
scroll to position [2912, 0]
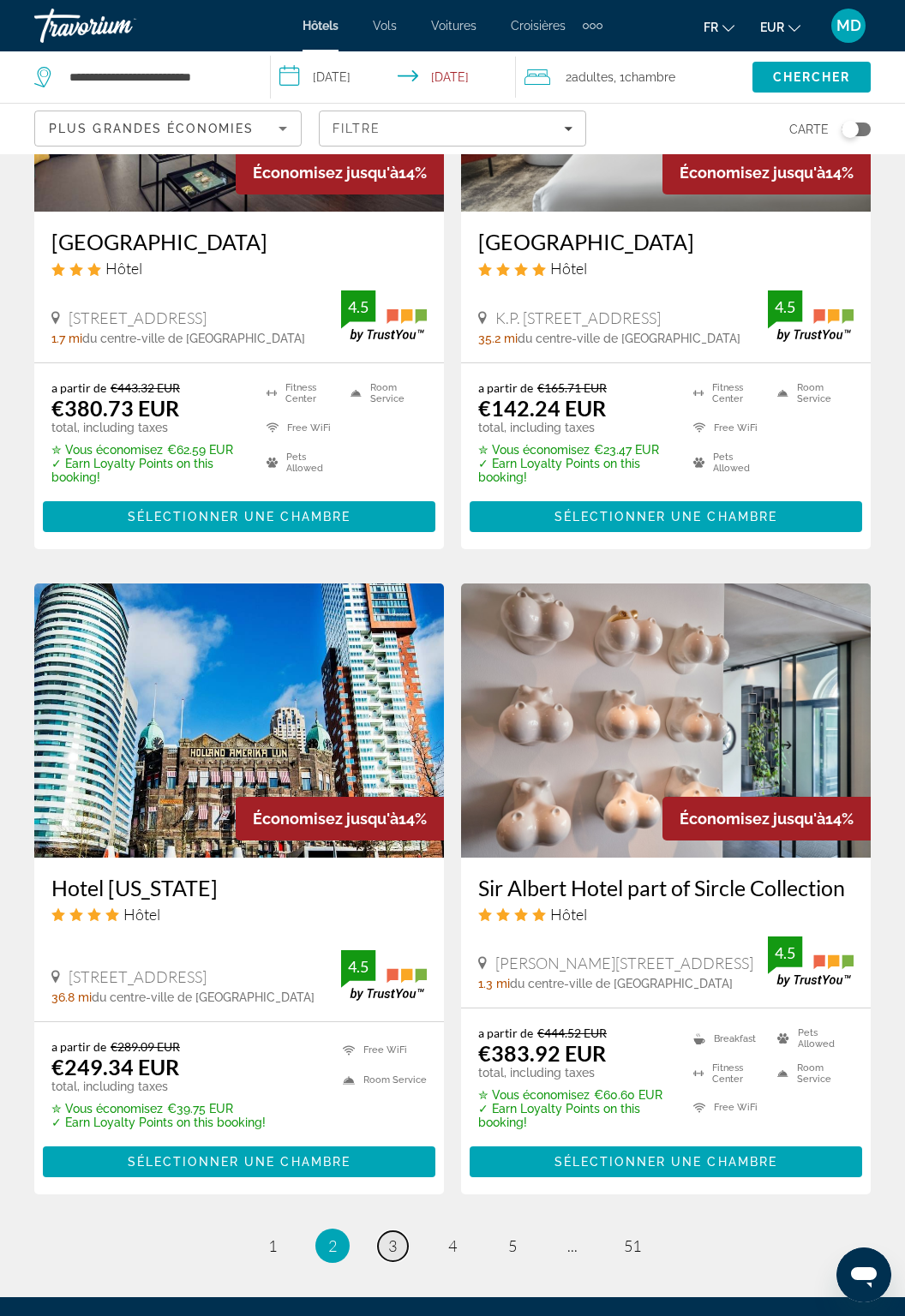
click at [389, 1249] on span "3" at bounding box center [393, 1246] width 9 height 19
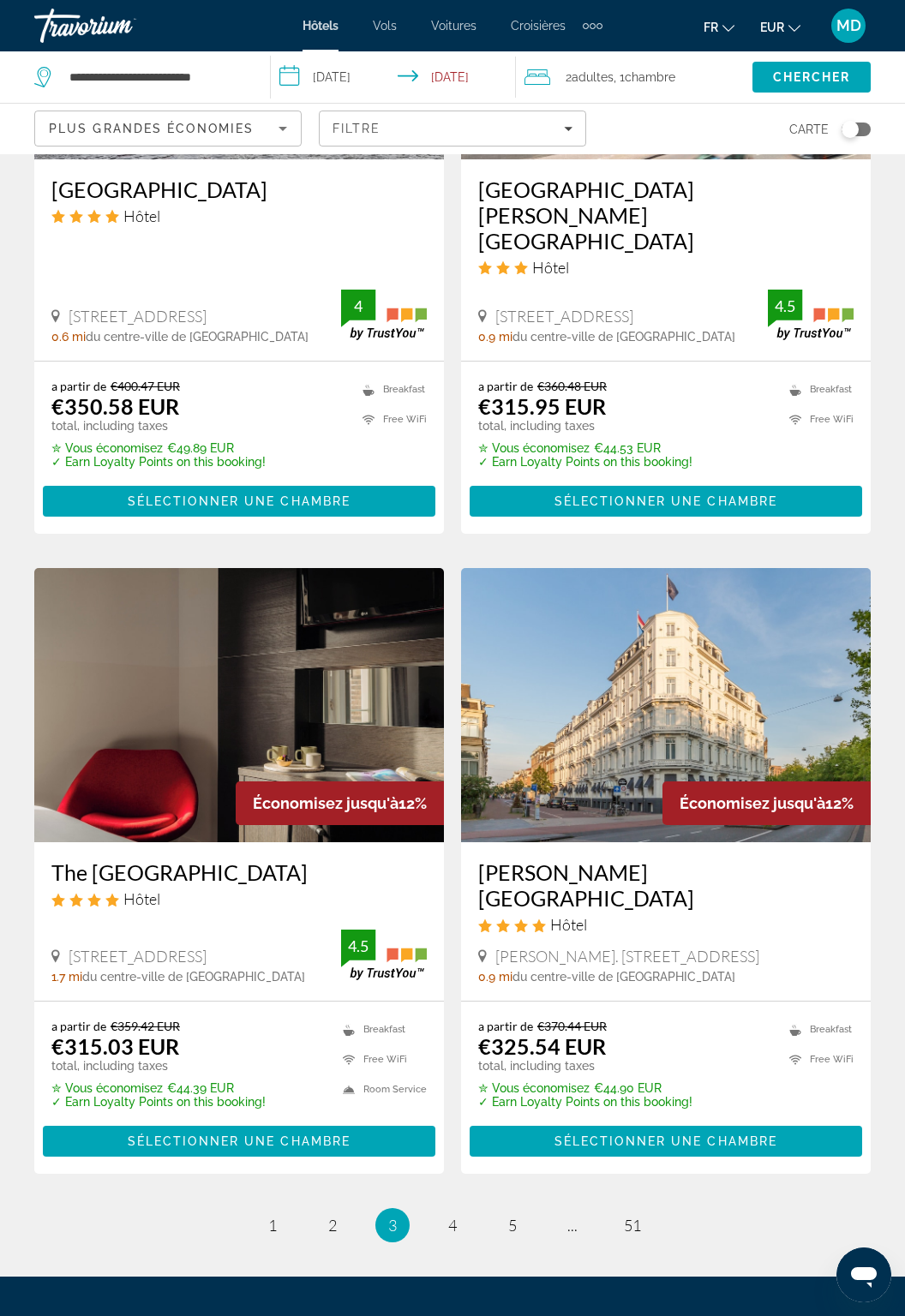
scroll to position [2976, 0]
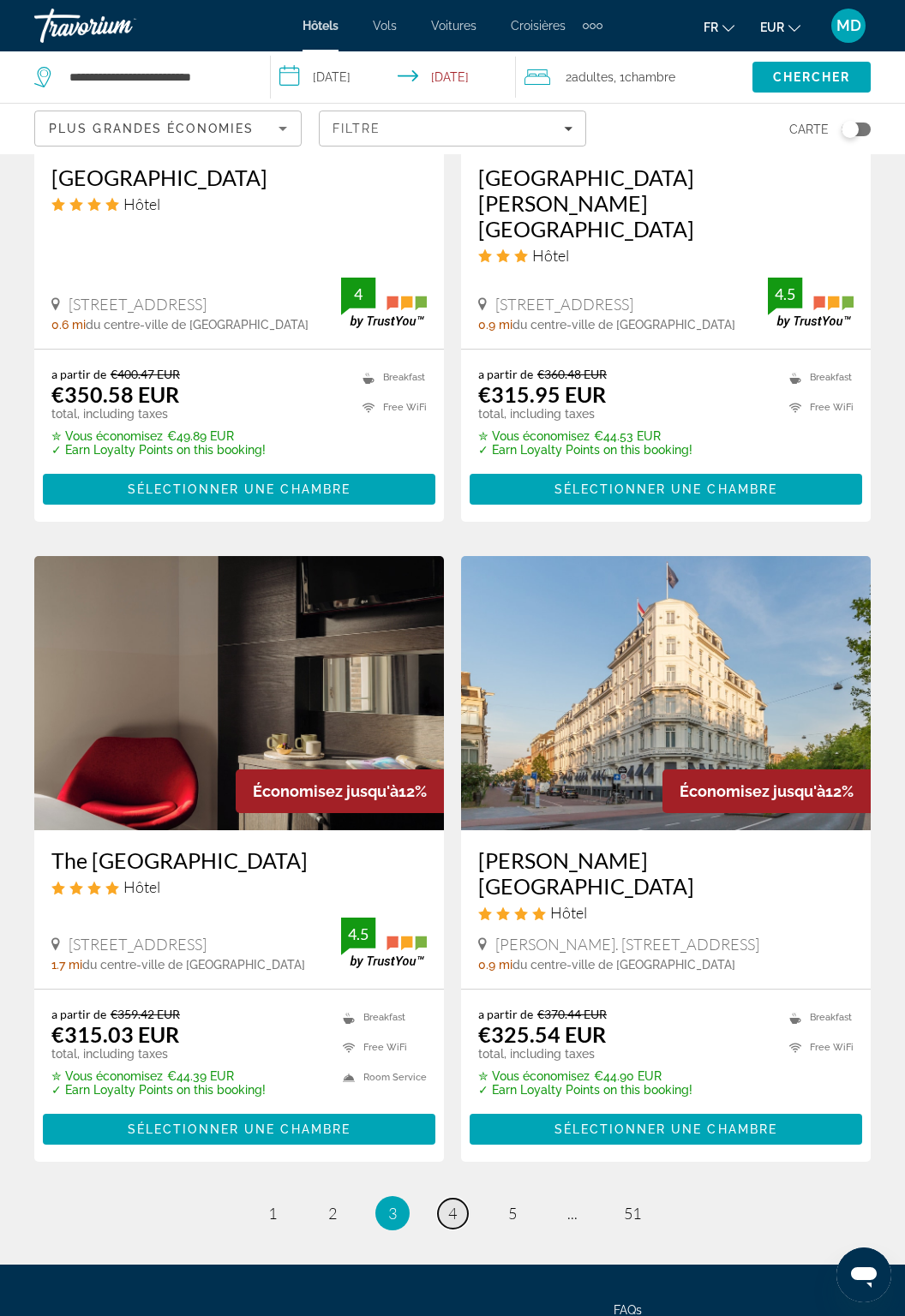
click at [457, 1199] on link "page 4" at bounding box center [452, 1214] width 30 height 30
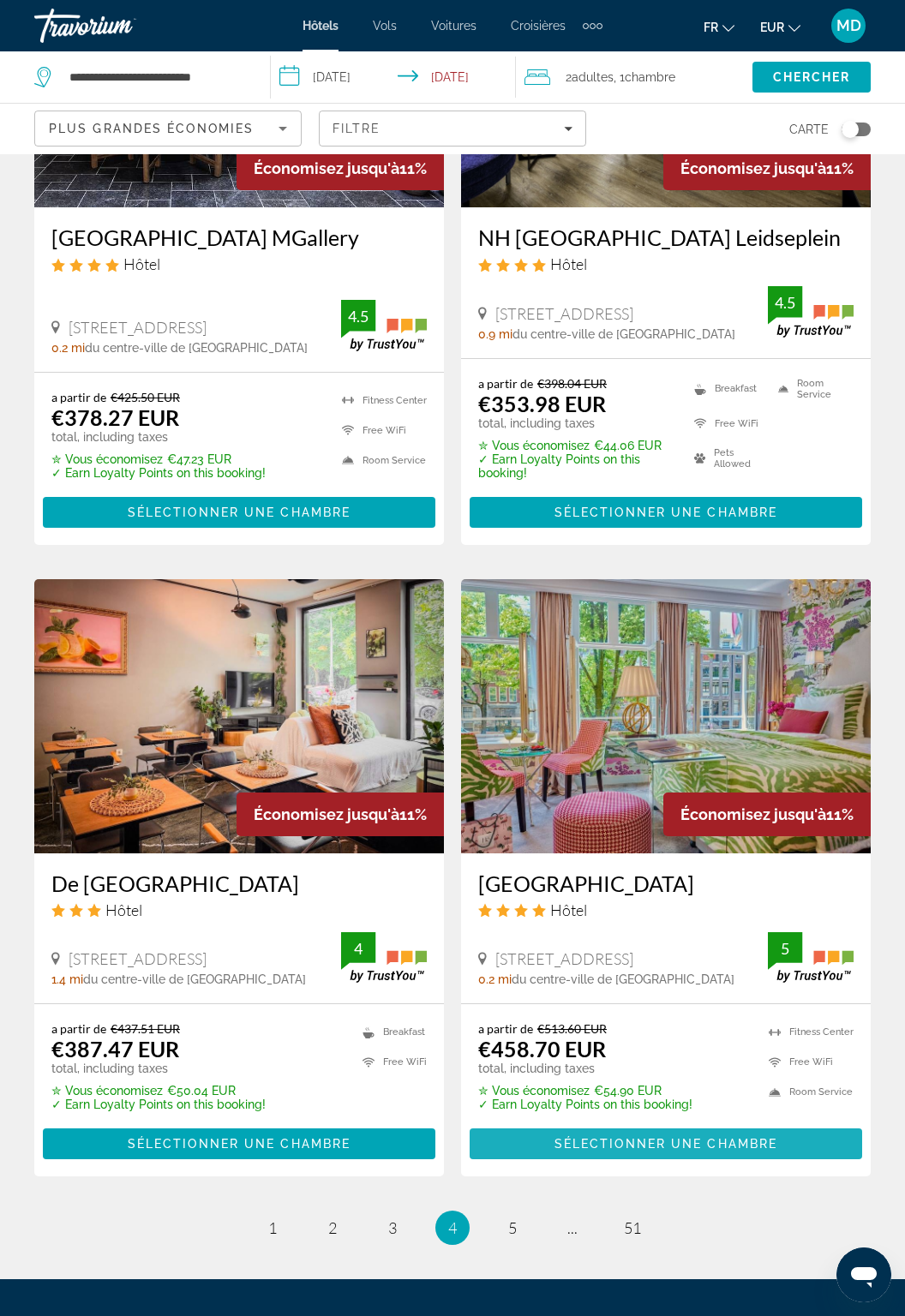
scroll to position [2963, 0]
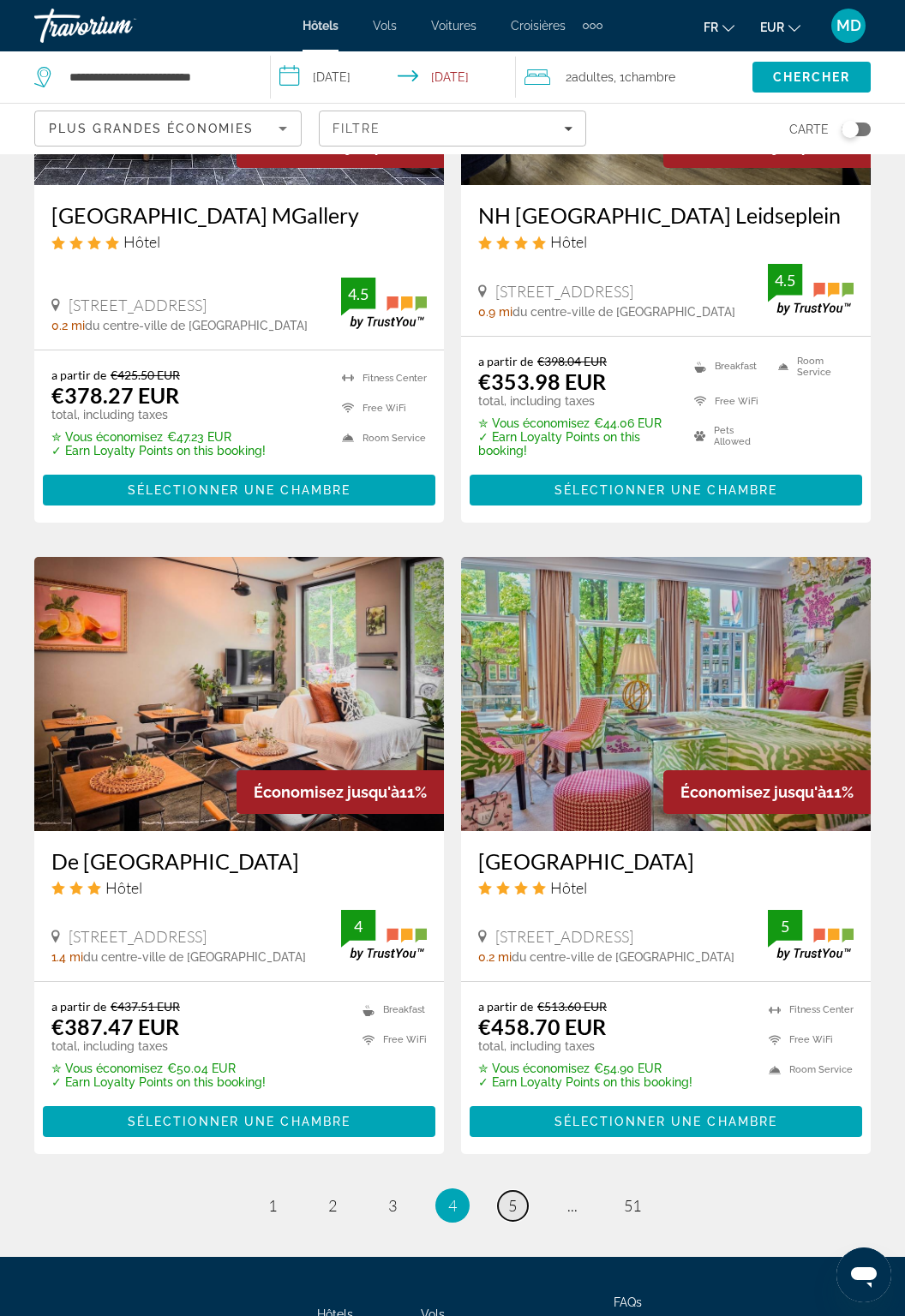
click at [515, 1196] on span "5" at bounding box center [512, 1206] width 9 height 19
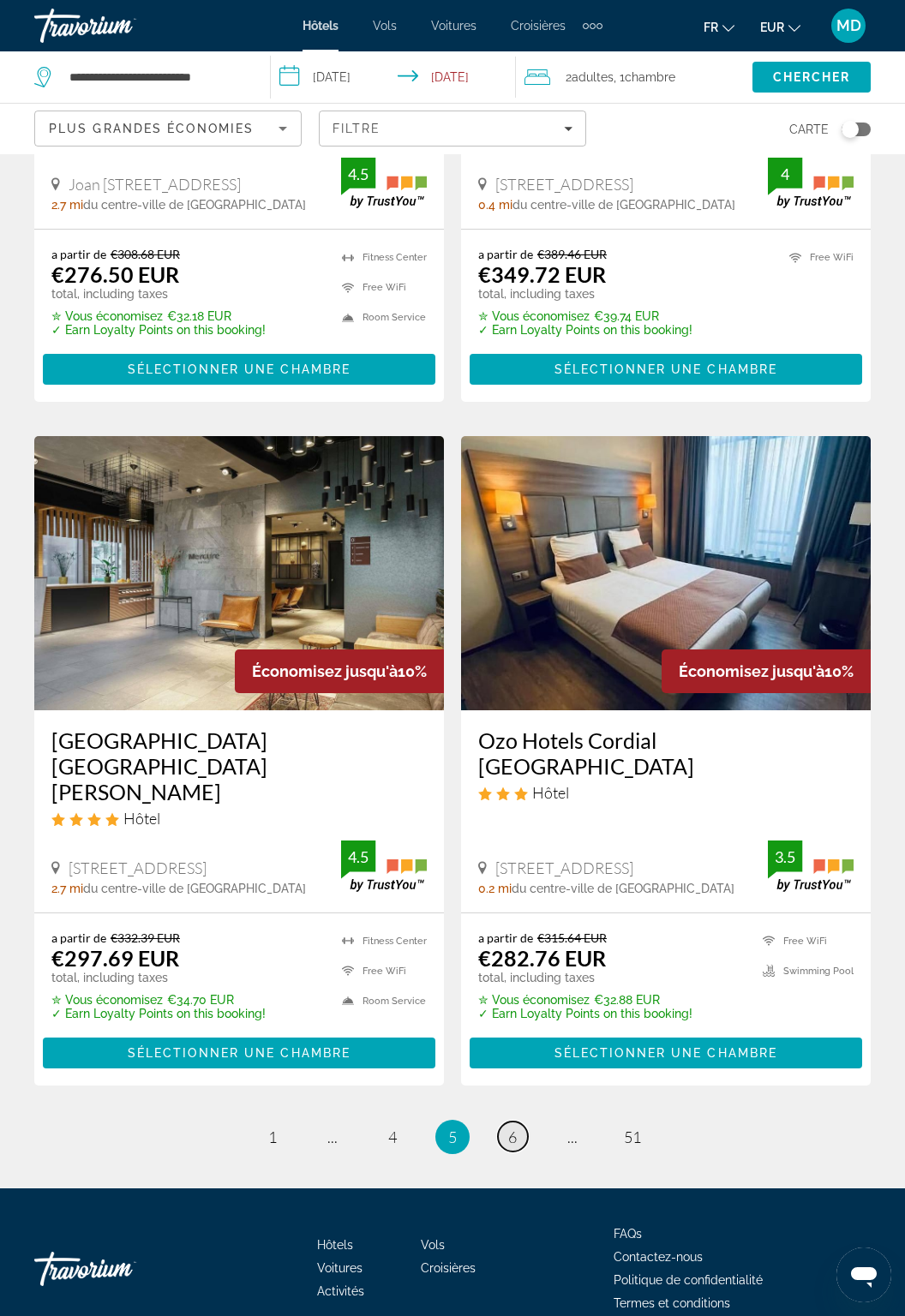
scroll to position [2974, 0]
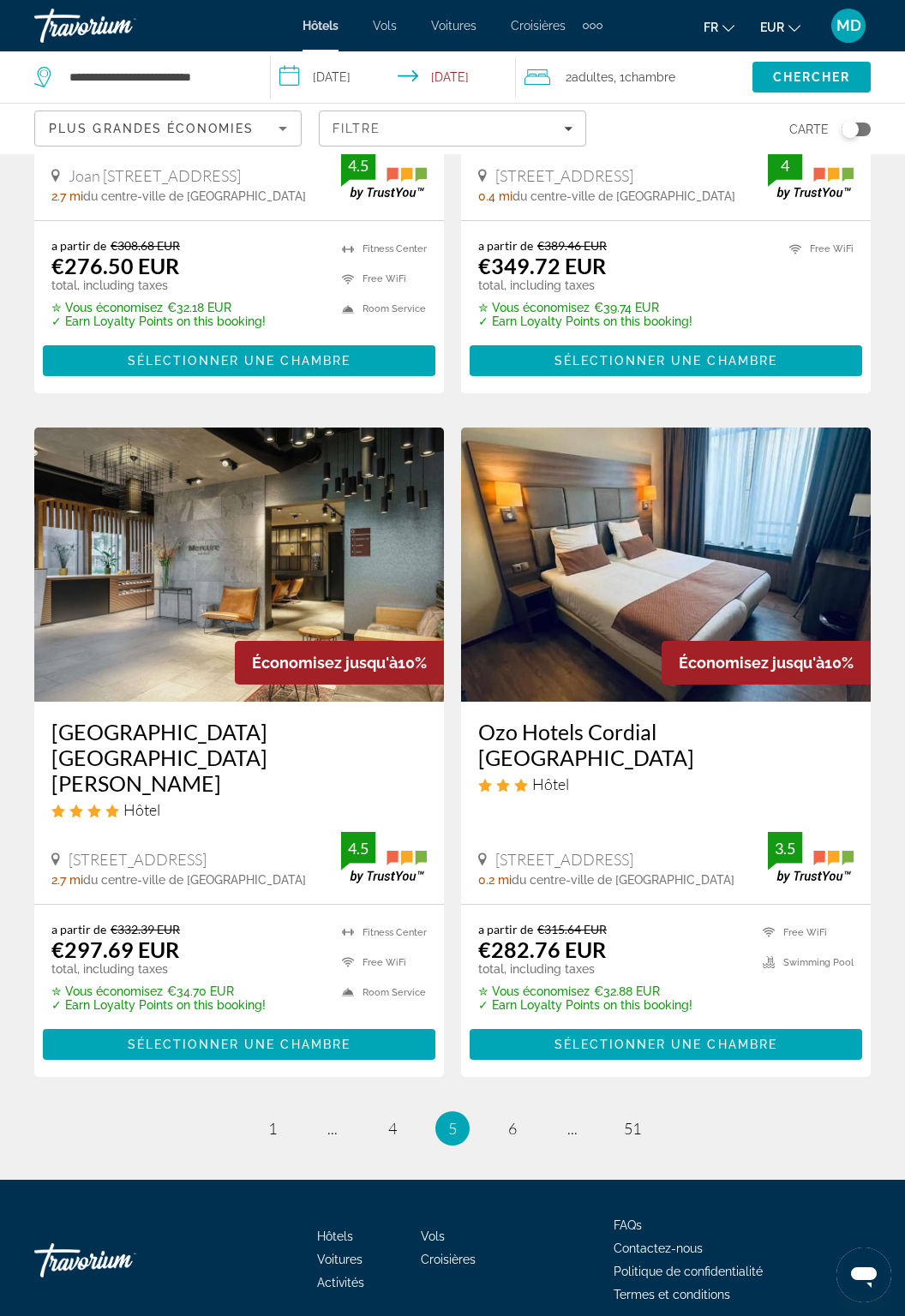
click at [246, 132] on span "Plus grandes économies" at bounding box center [152, 129] width 205 height 14
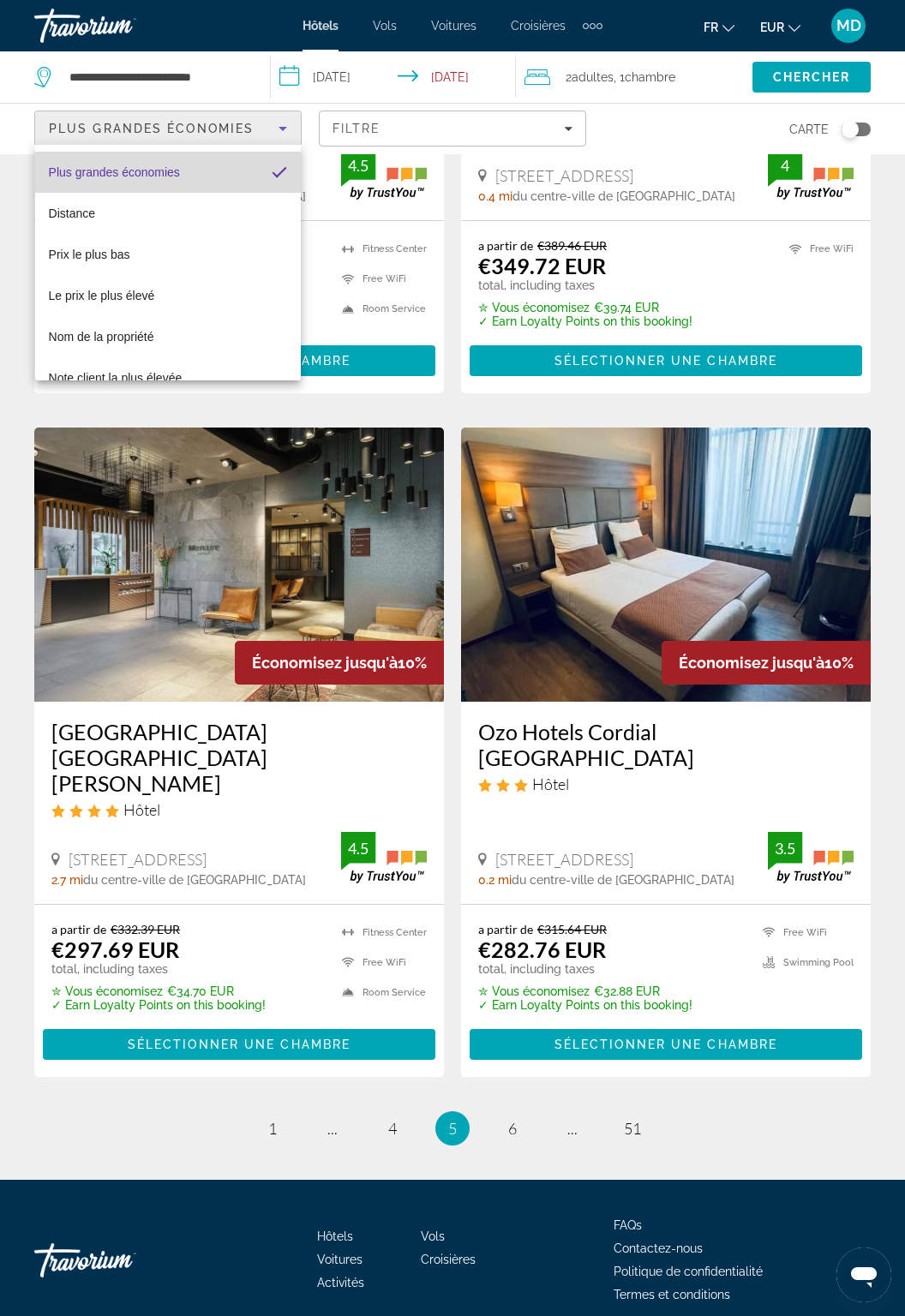
click at [238, 177] on mat-option "Plus grandes économies" at bounding box center [168, 172] width 267 height 42
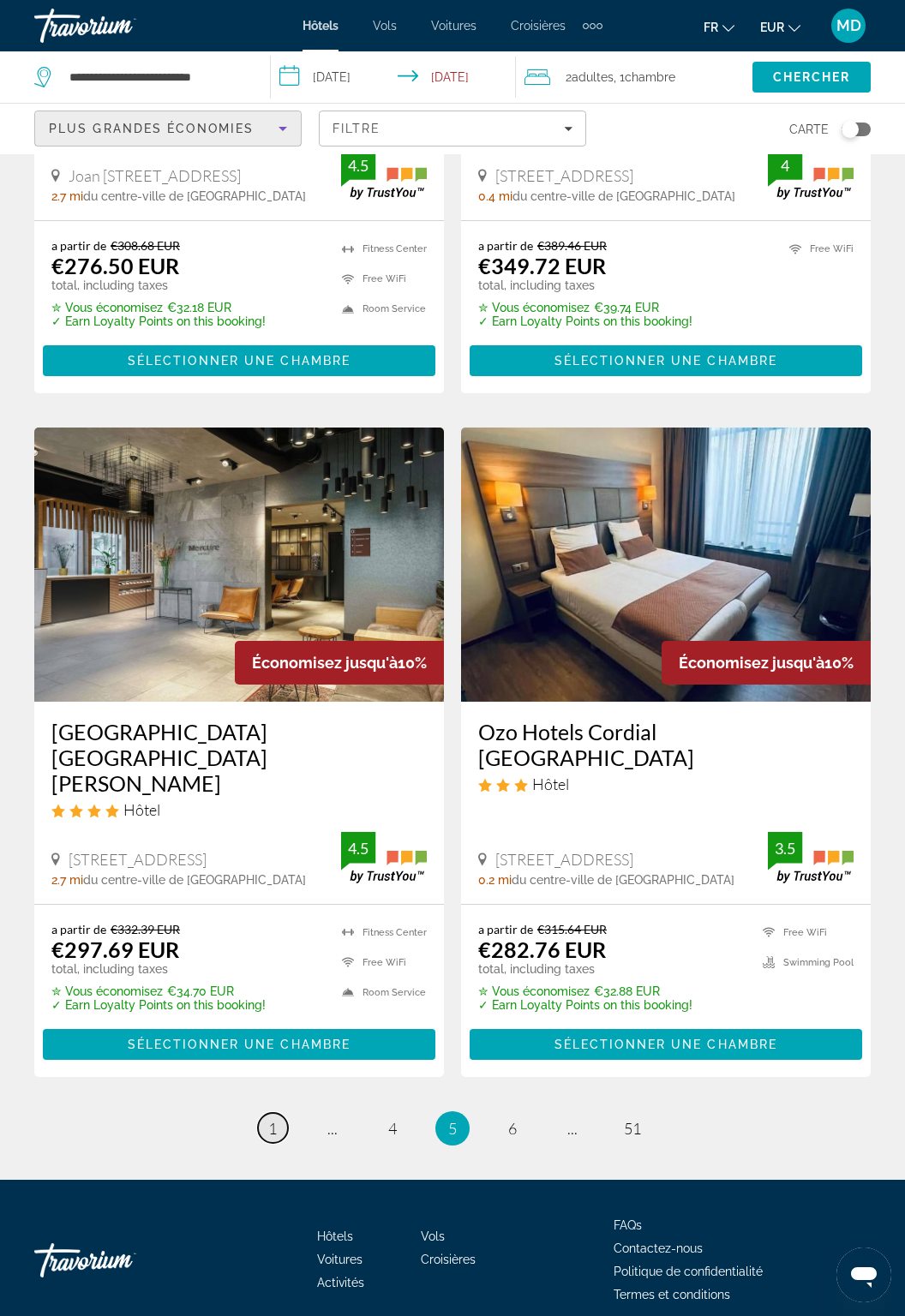
click at [283, 1134] on link "page 1" at bounding box center [273, 1127] width 30 height 30
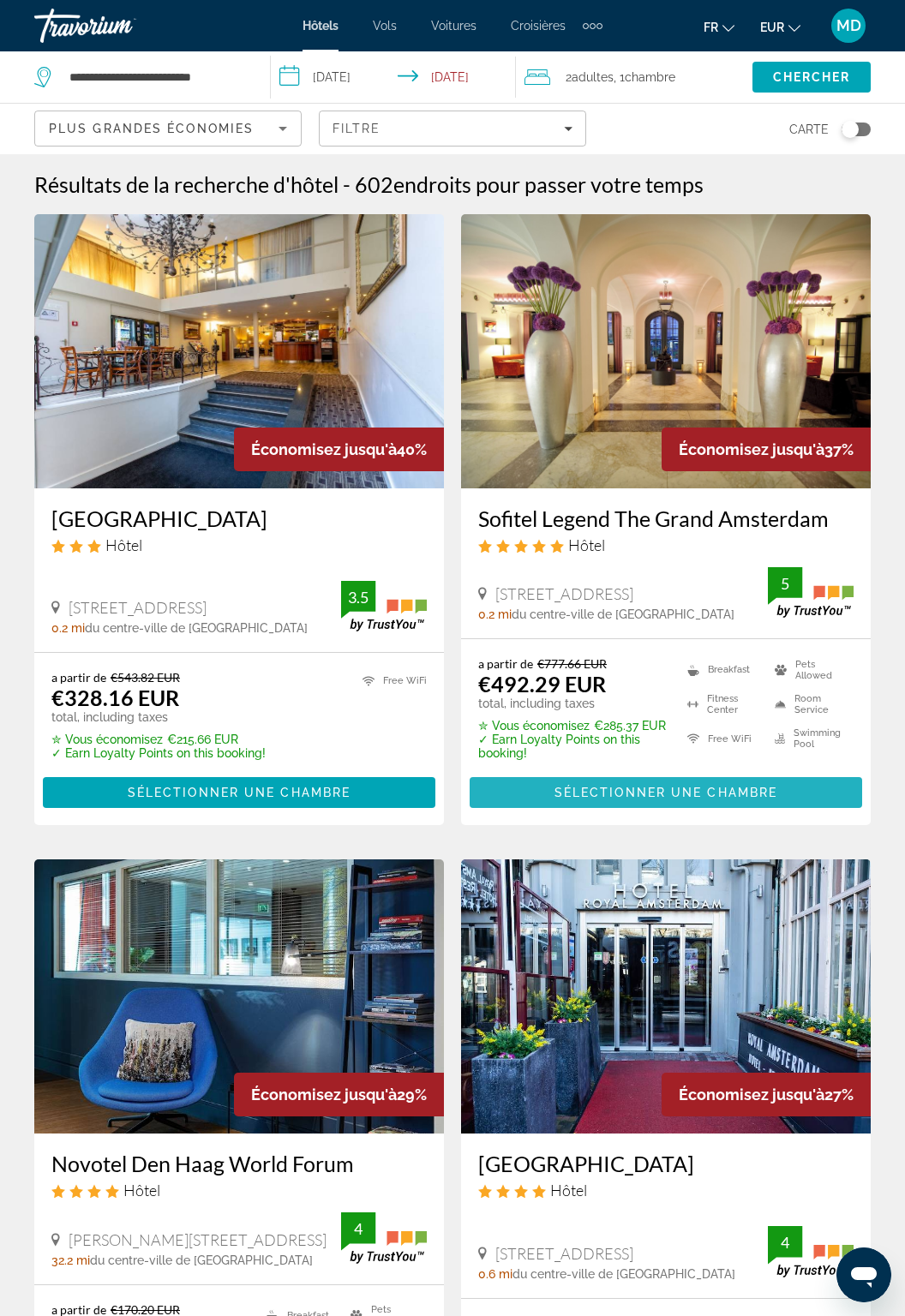
click at [756, 798] on span "Sélectionner une chambre" at bounding box center [665, 793] width 222 height 14
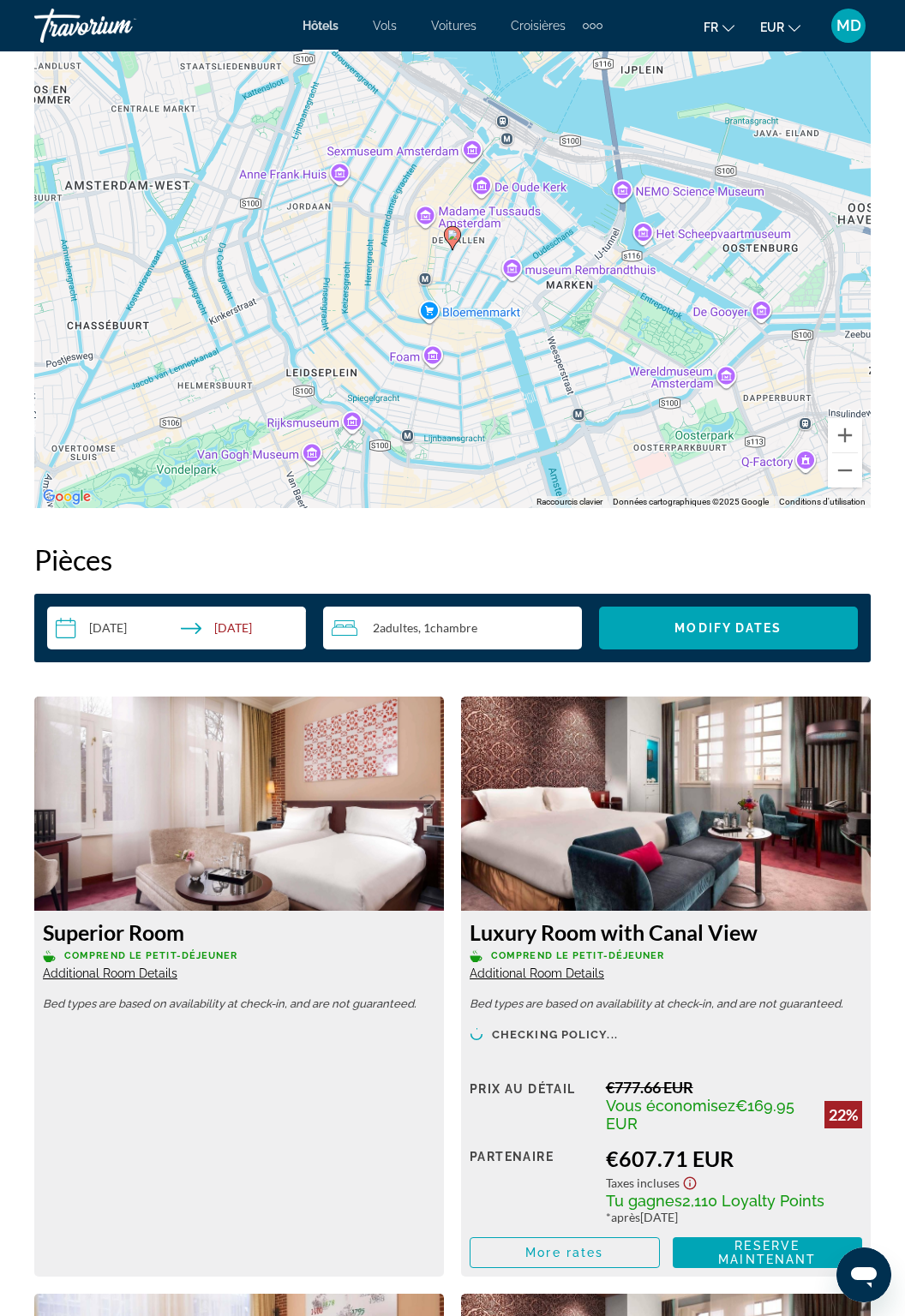
scroll to position [2030, 0]
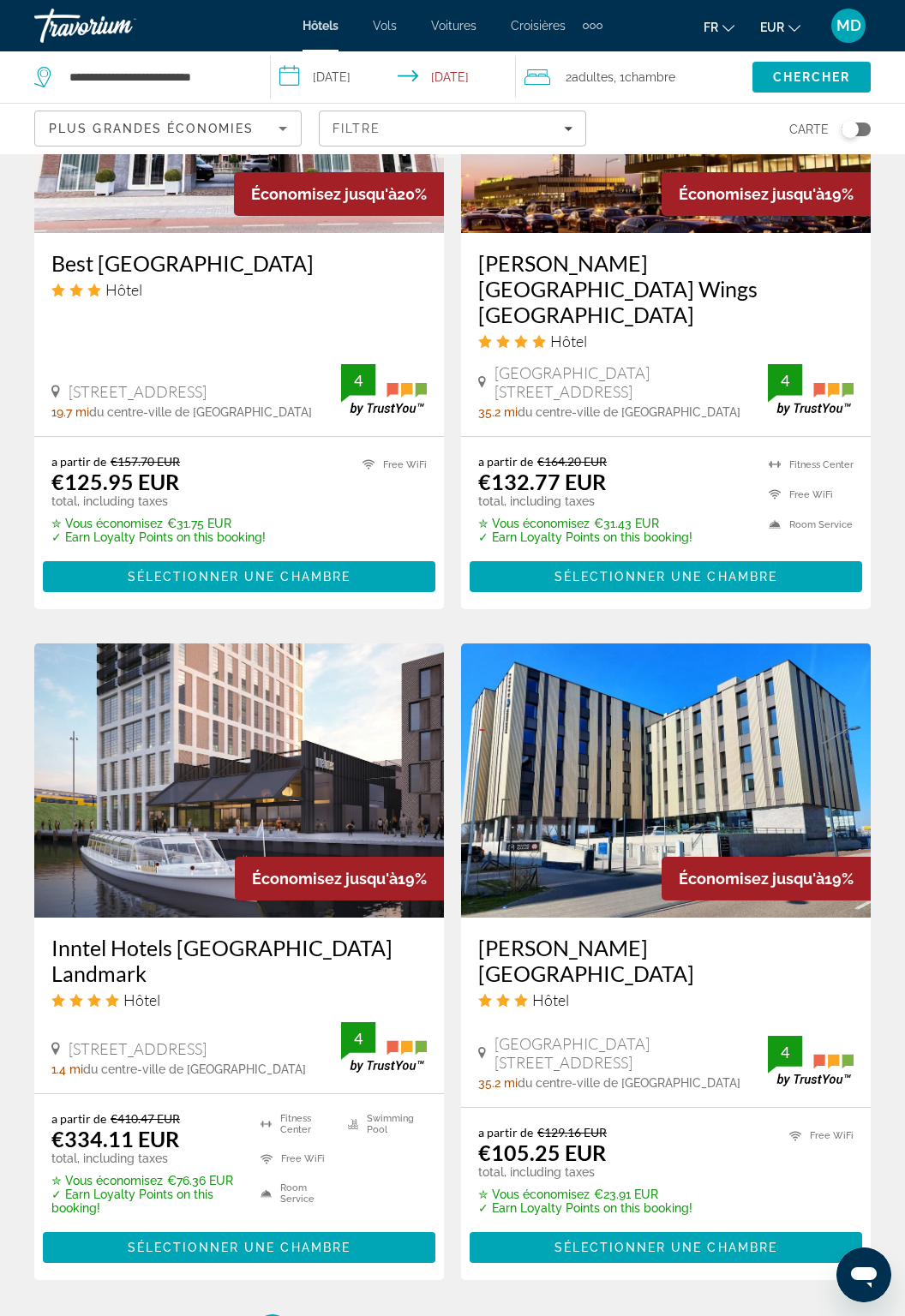
scroll to position [3016, 0]
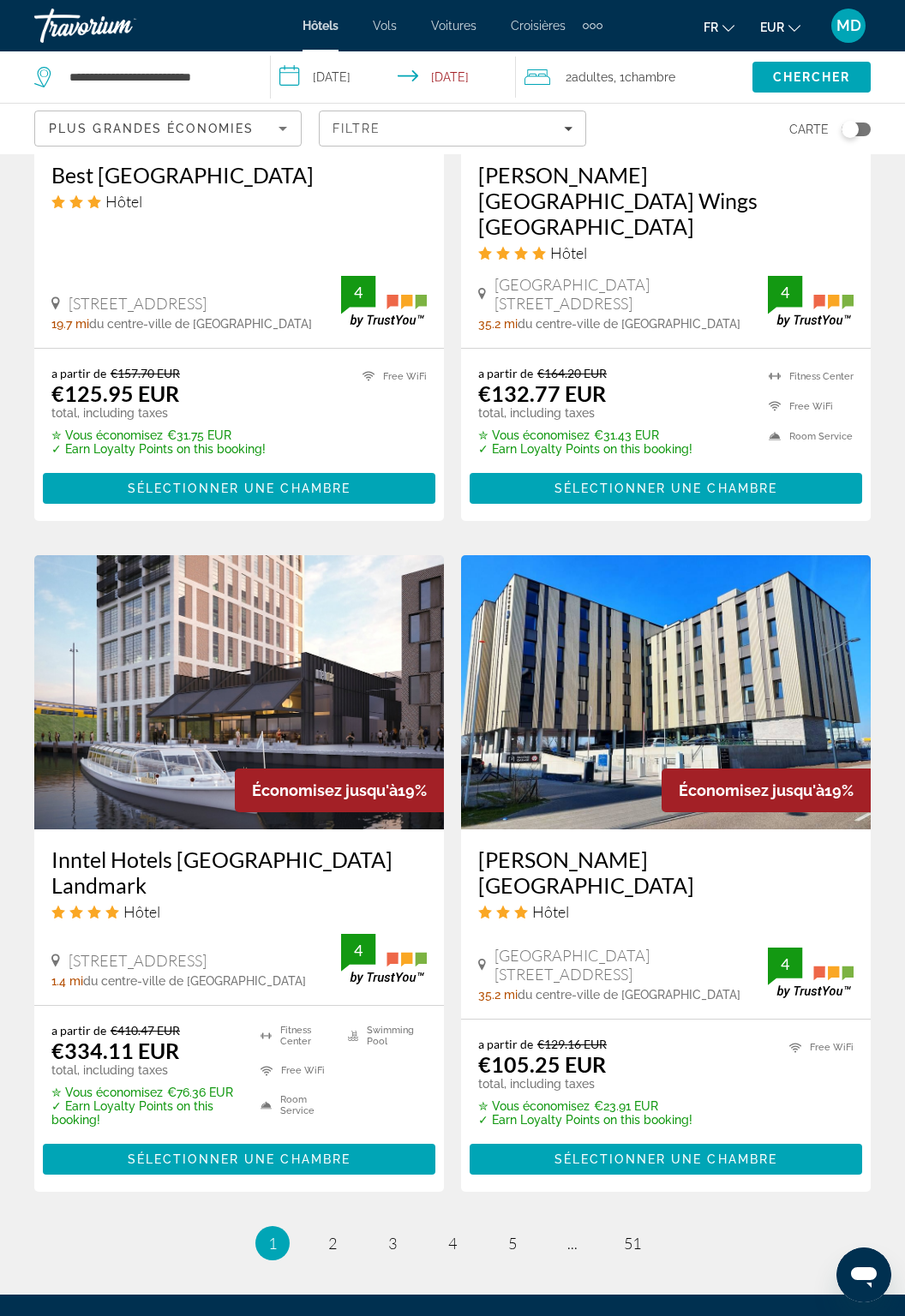
click at [346, 1226] on ul "1 / 51 You're on page 1 page 2 page 3 page 4 page 5 page ... page 51" at bounding box center [452, 1243] width 836 height 34
click at [323, 1229] on link "page 2" at bounding box center [333, 1243] width 30 height 30
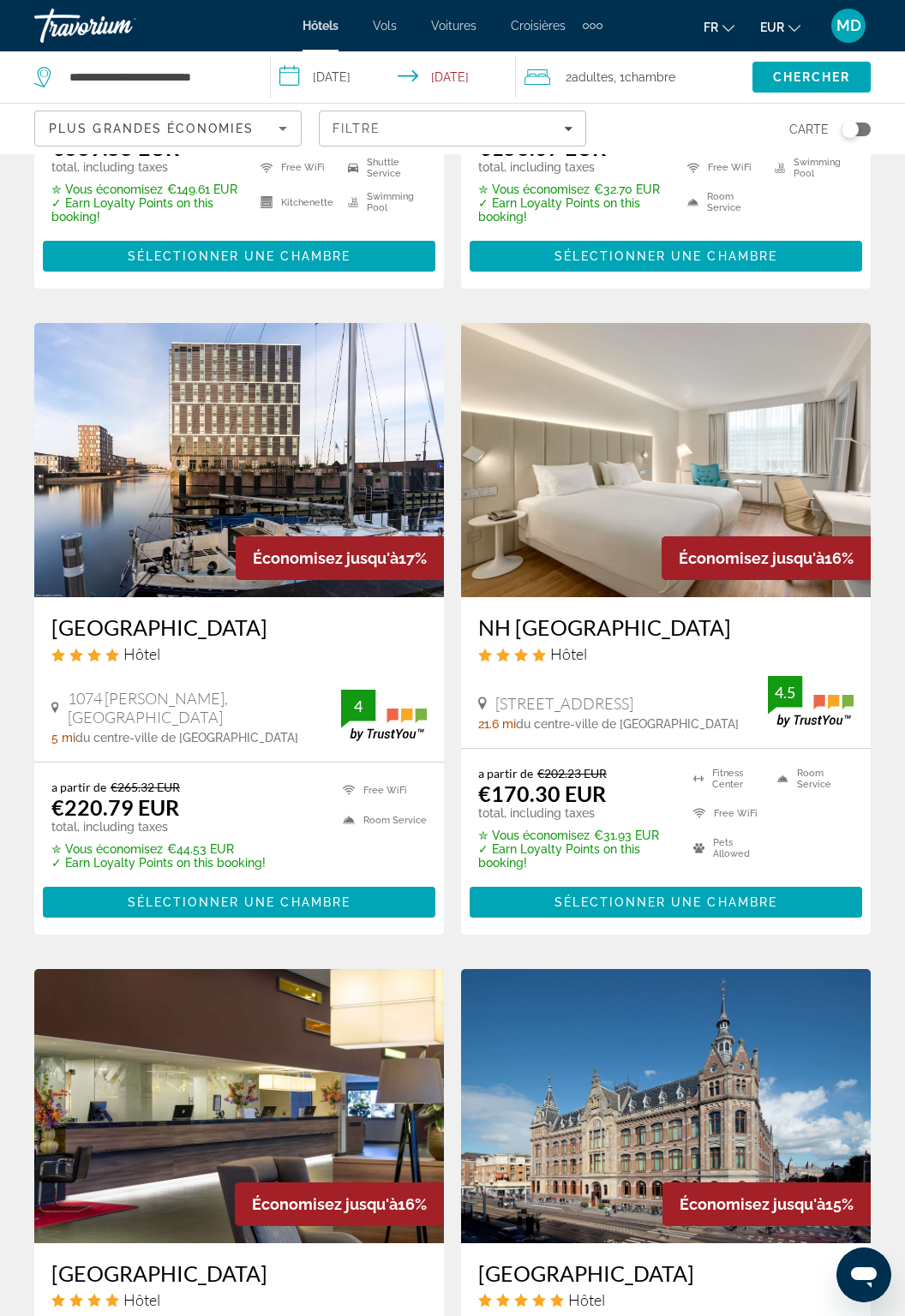
scroll to position [560, 0]
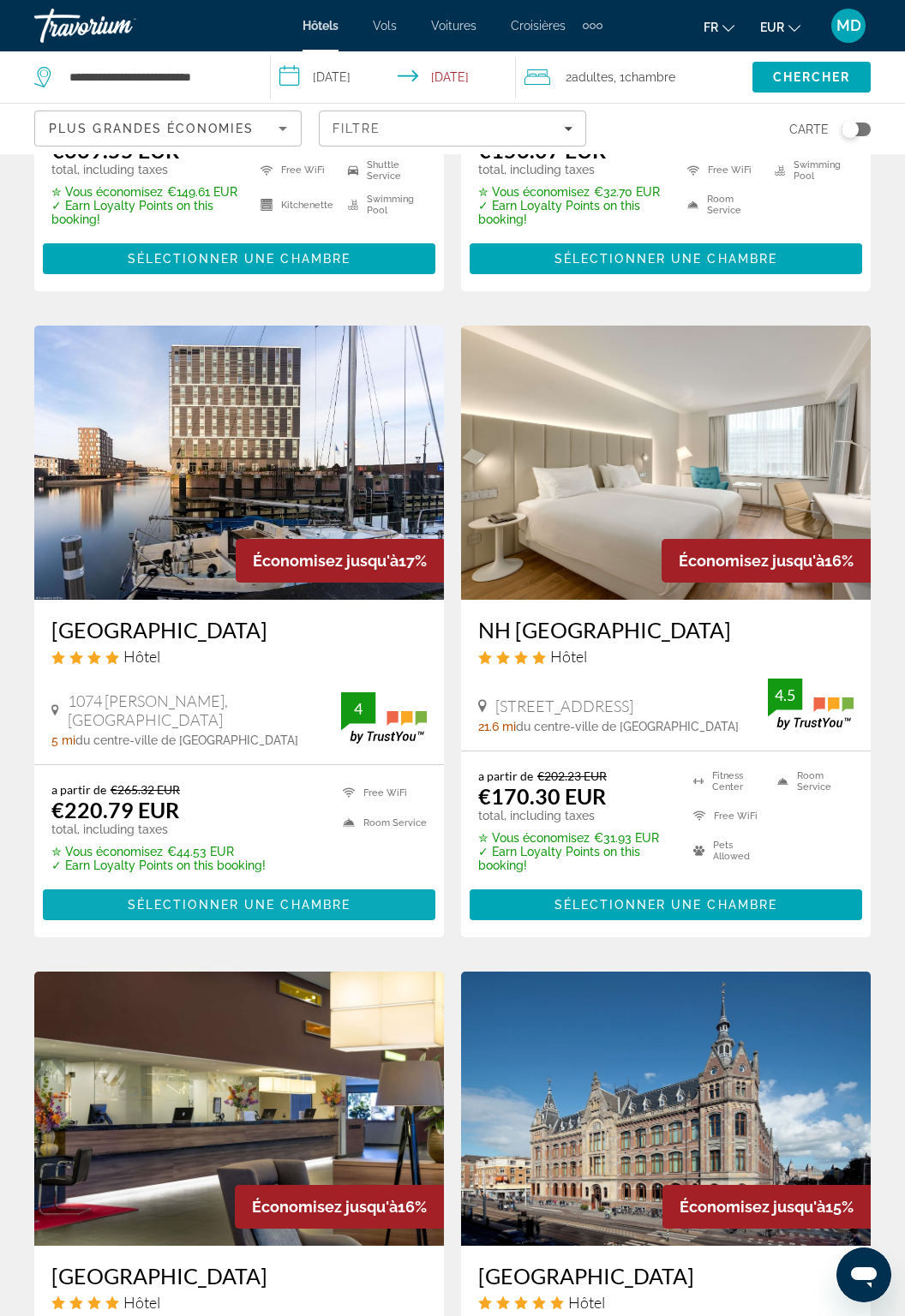
click at [367, 906] on span "Main content" at bounding box center [239, 905] width 393 height 42
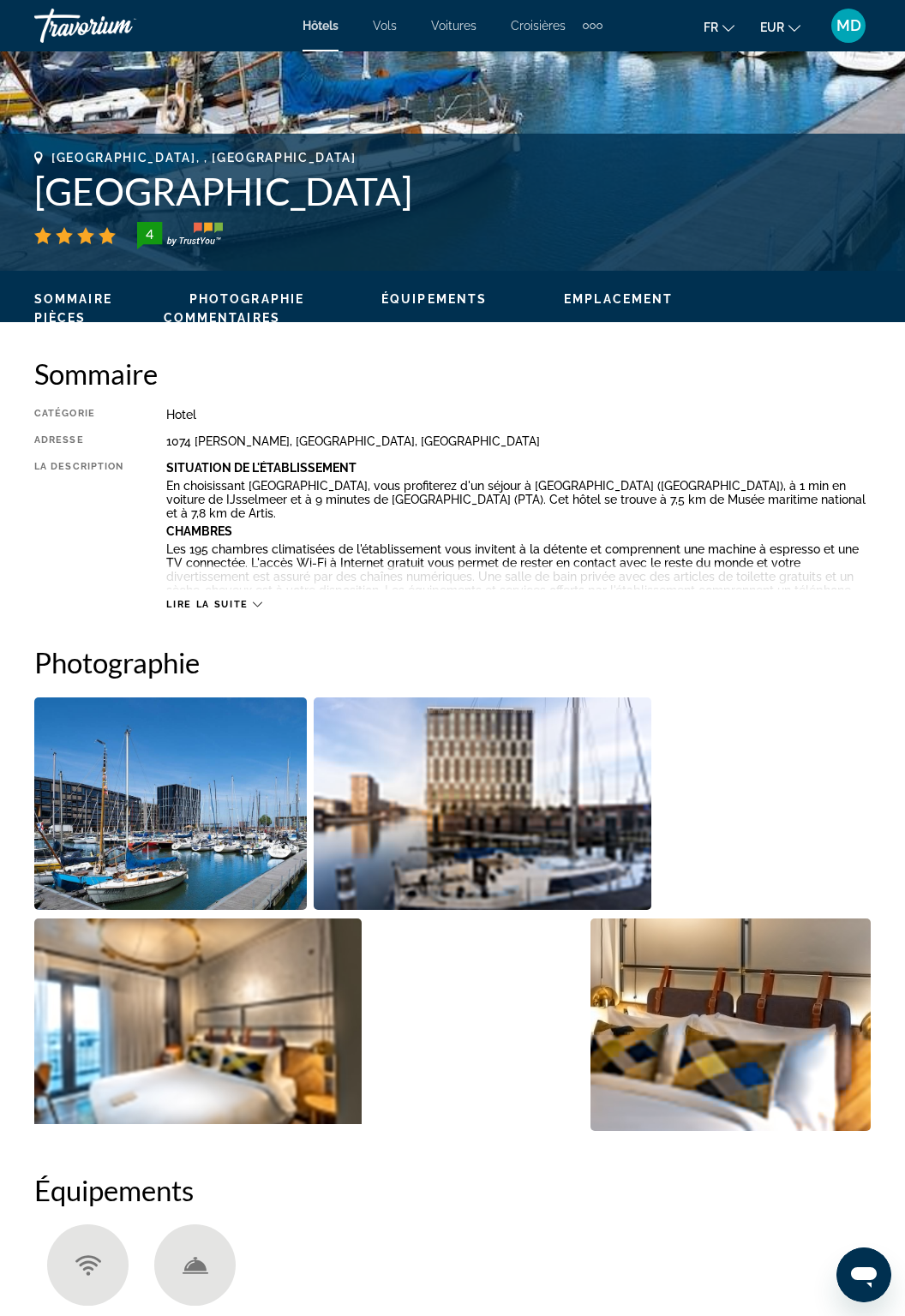
scroll to position [597, 0]
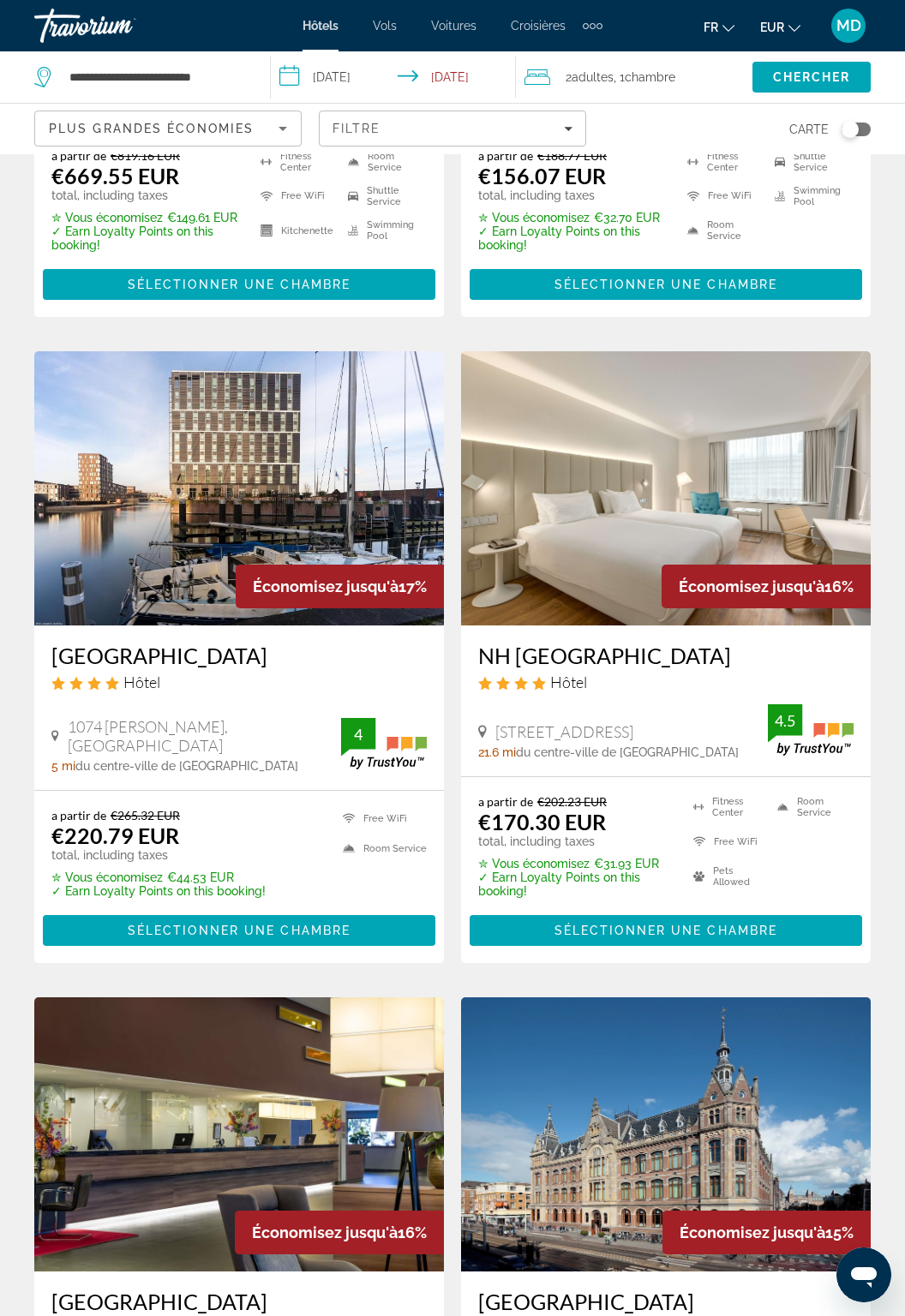
scroll to position [531, 0]
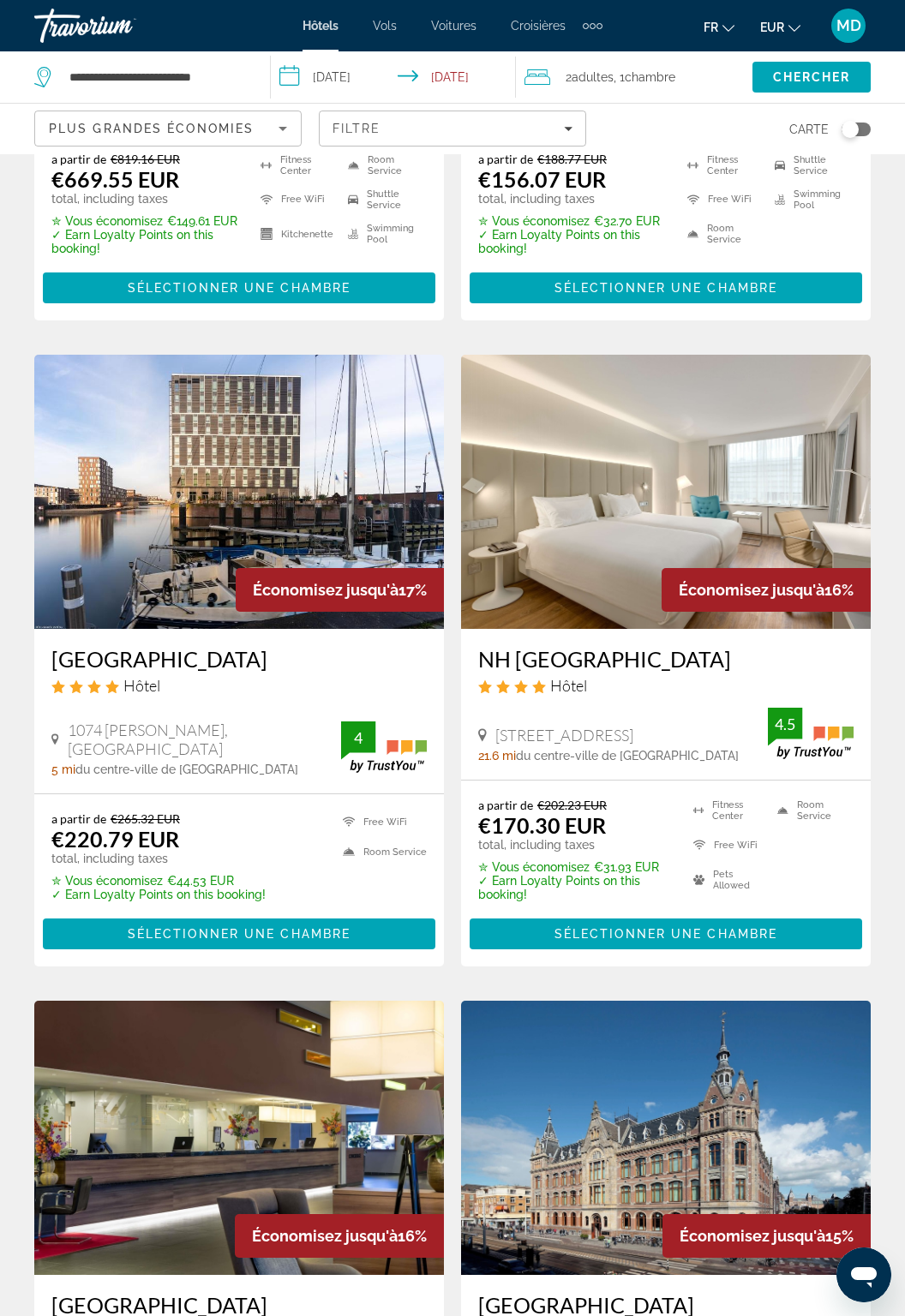
click at [781, 512] on img "Main content" at bounding box center [666, 492] width 410 height 275
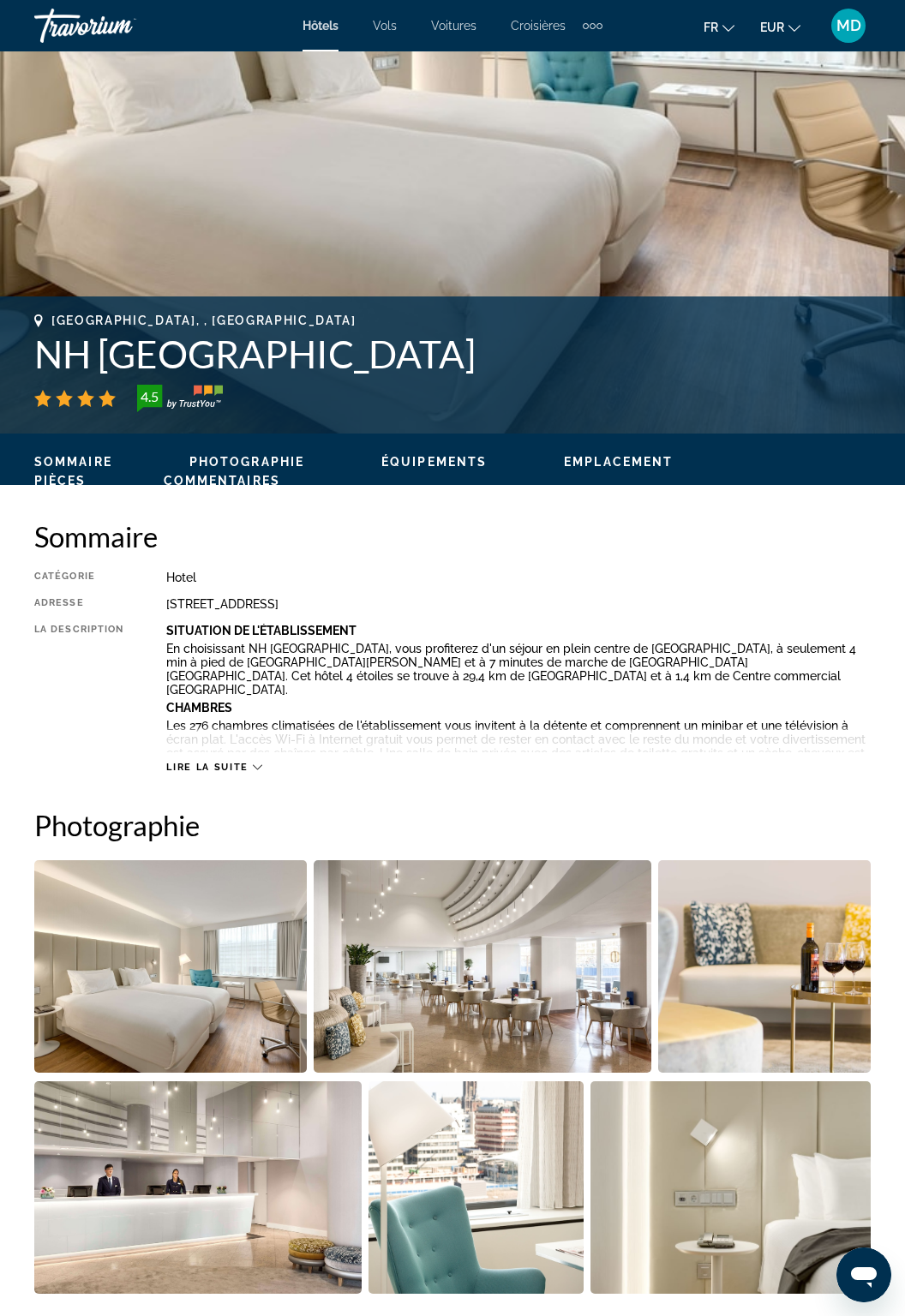
scroll to position [433, 0]
click at [245, 768] on span "Lire la suite" at bounding box center [207, 767] width 81 height 12
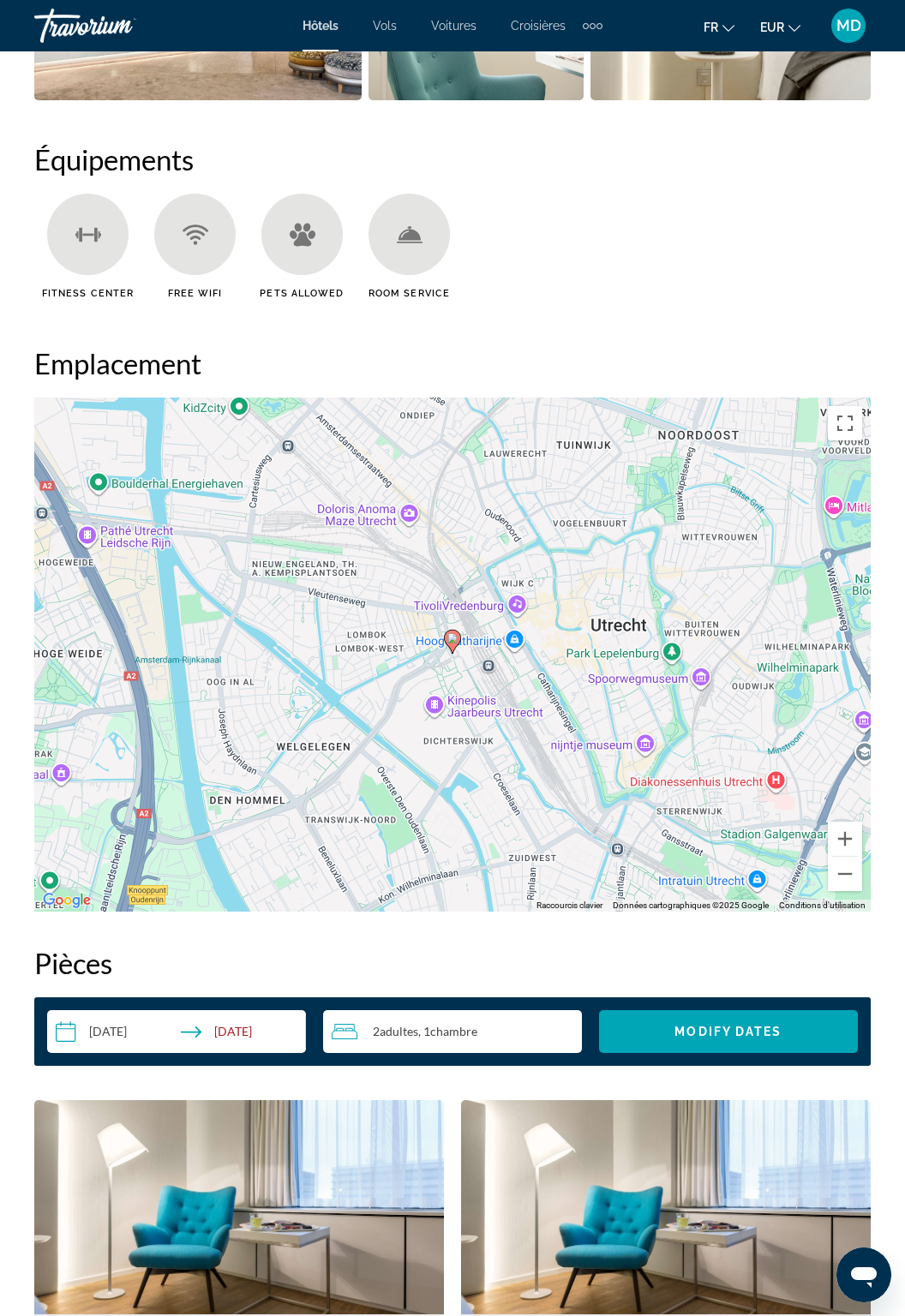
scroll to position [1829, 0]
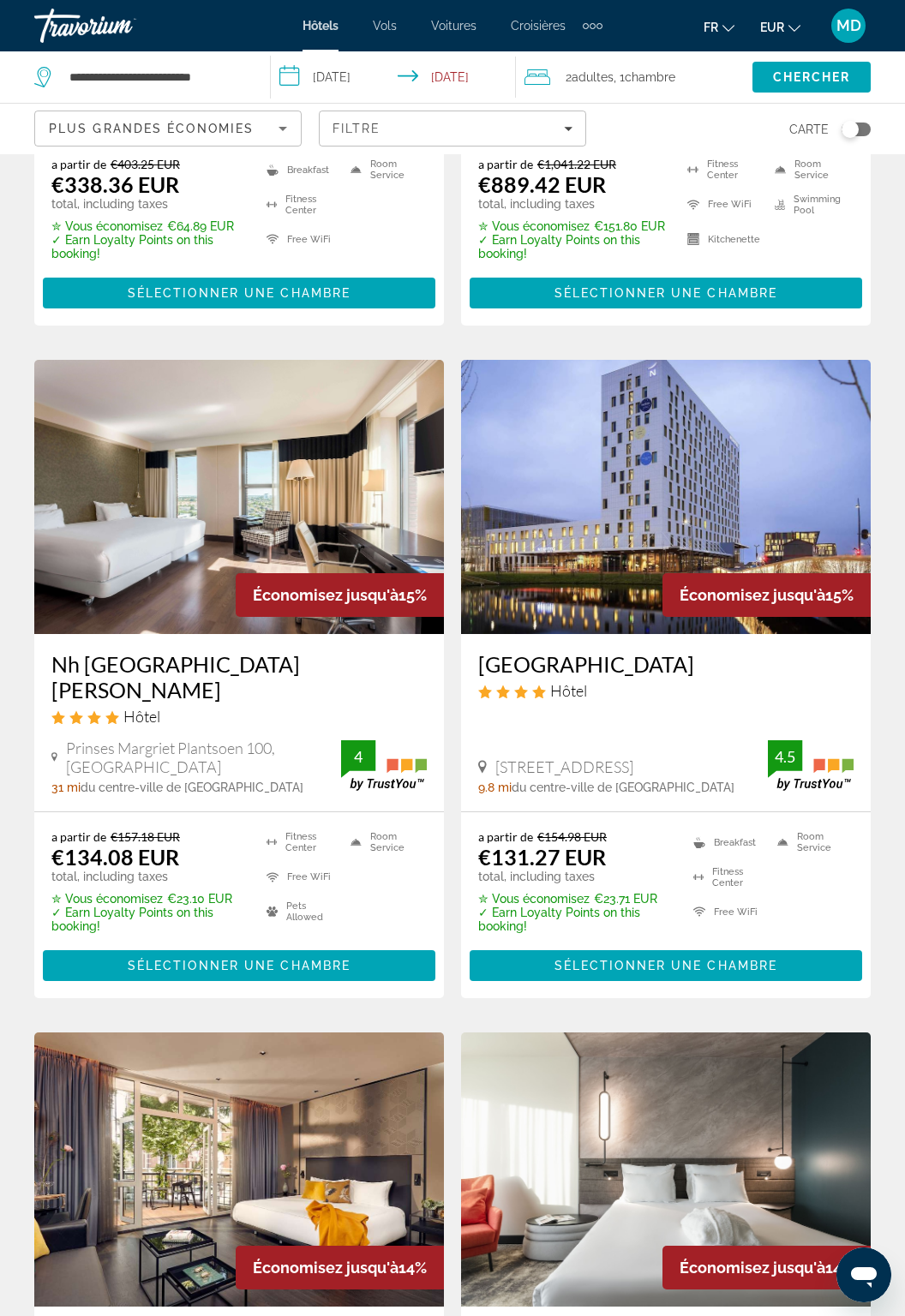
scroll to position [1823, 0]
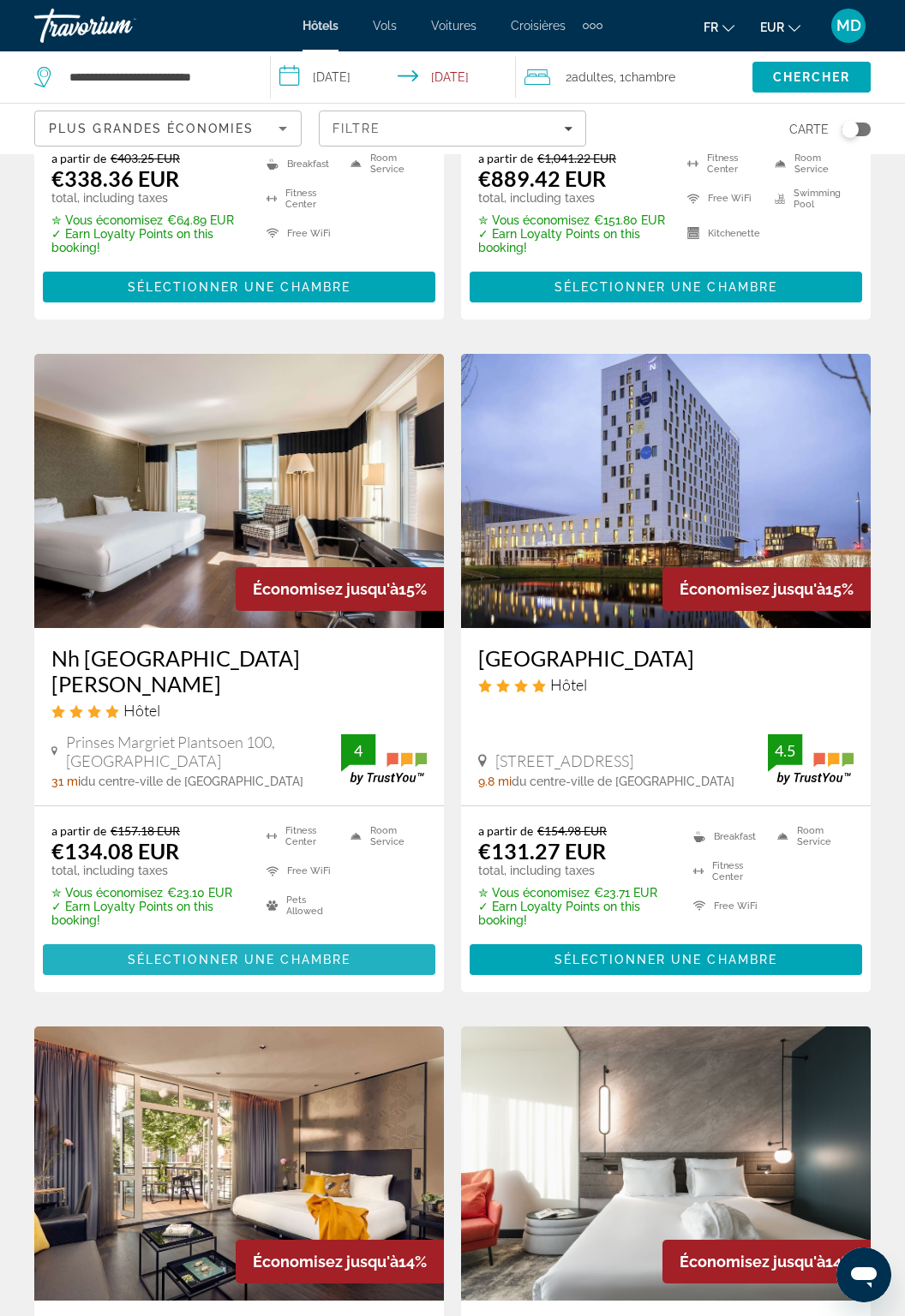
click at [384, 956] on span "Main content" at bounding box center [239, 959] width 393 height 42
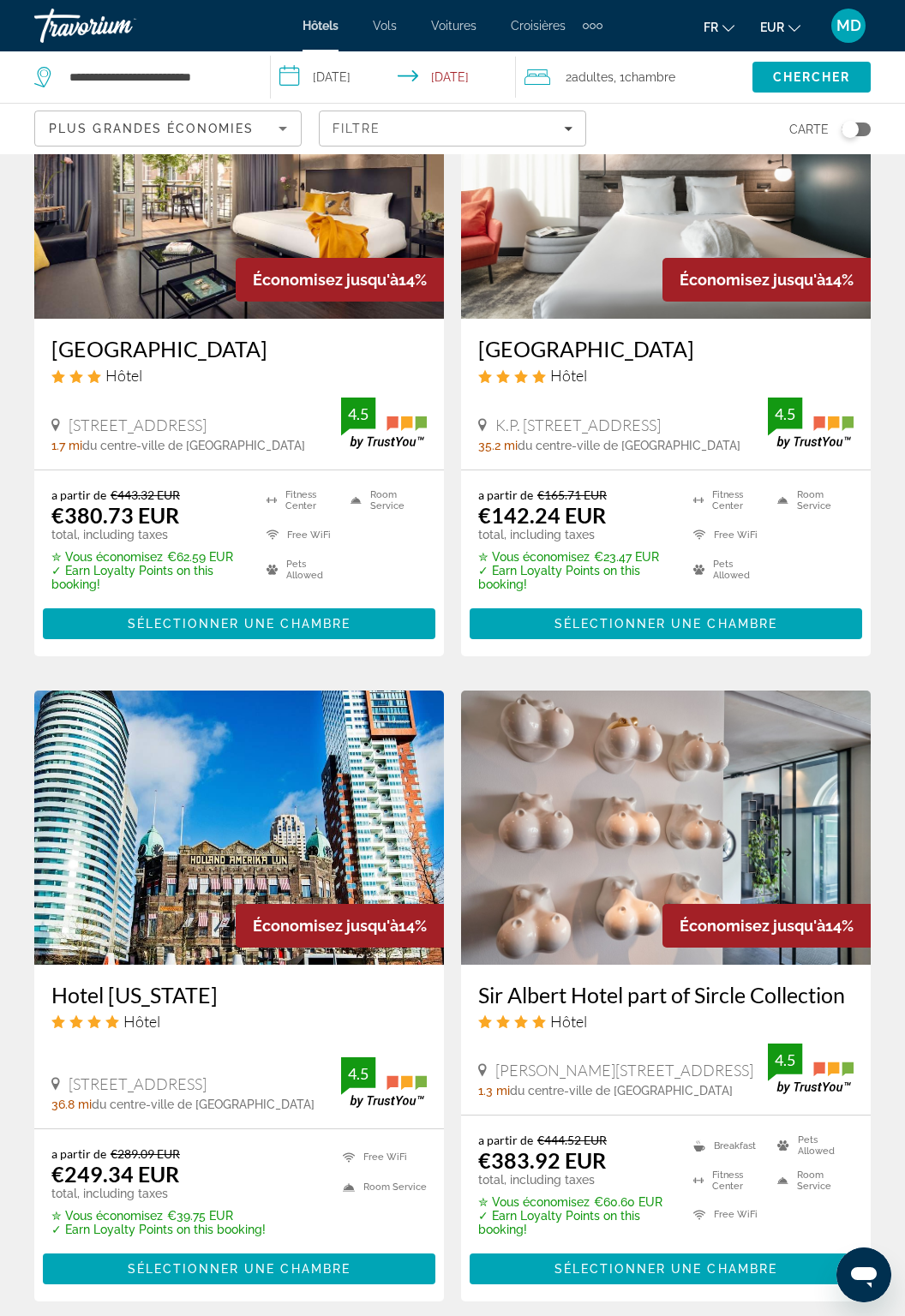
scroll to position [2810, 0]
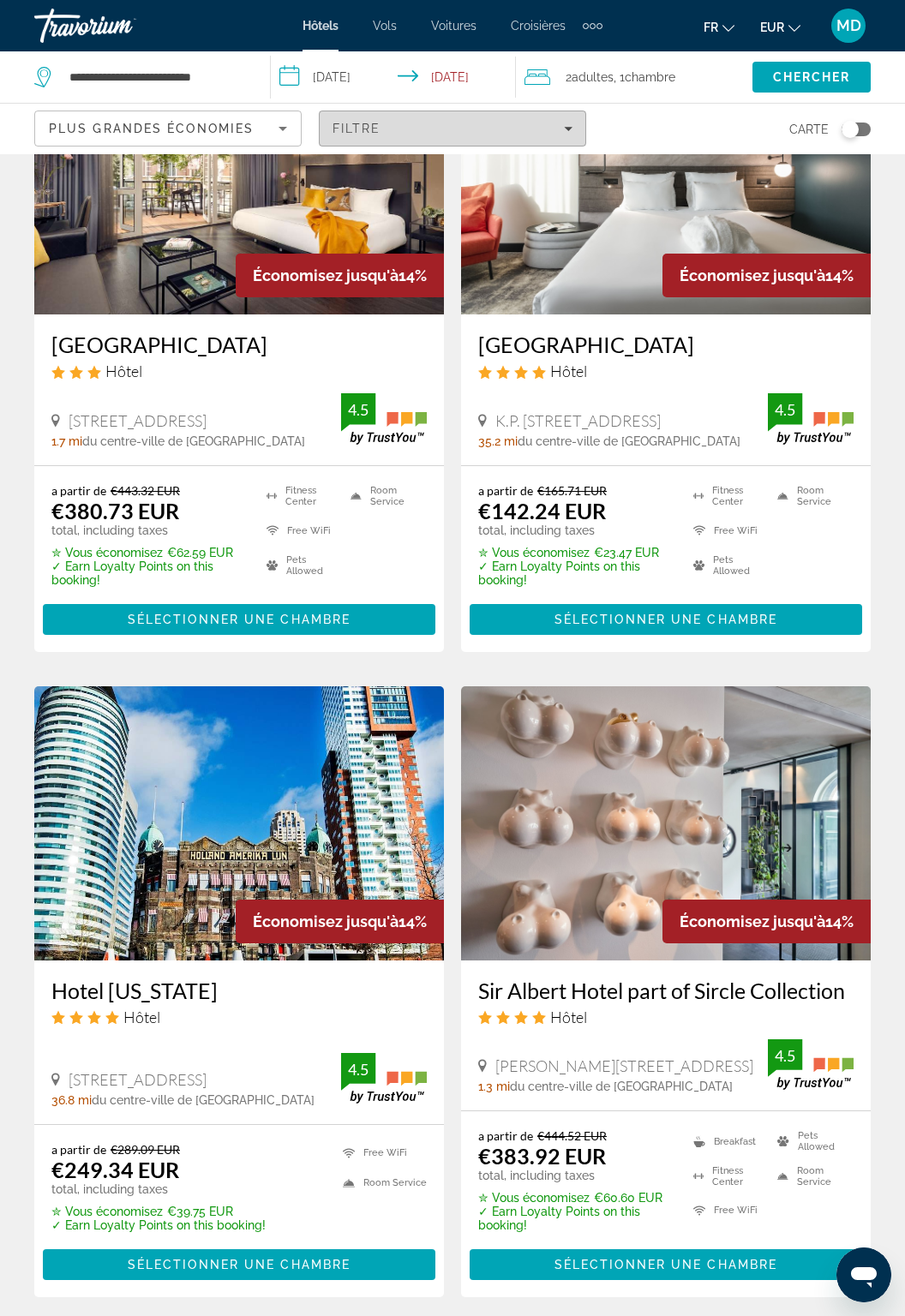
click at [563, 128] on div "Filtre" at bounding box center [452, 129] width 240 height 14
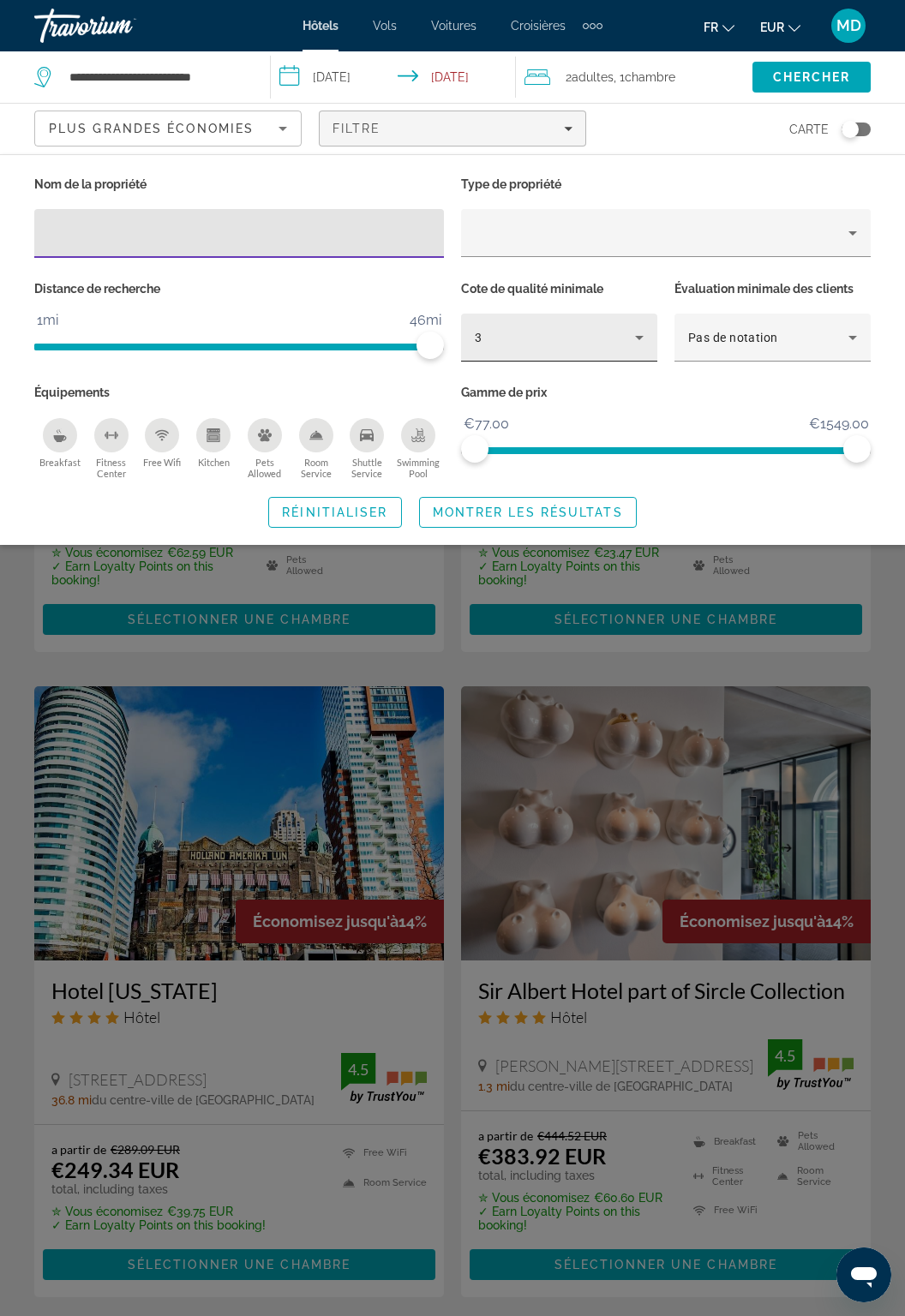
click at [623, 343] on div "3" at bounding box center [555, 337] width 161 height 20
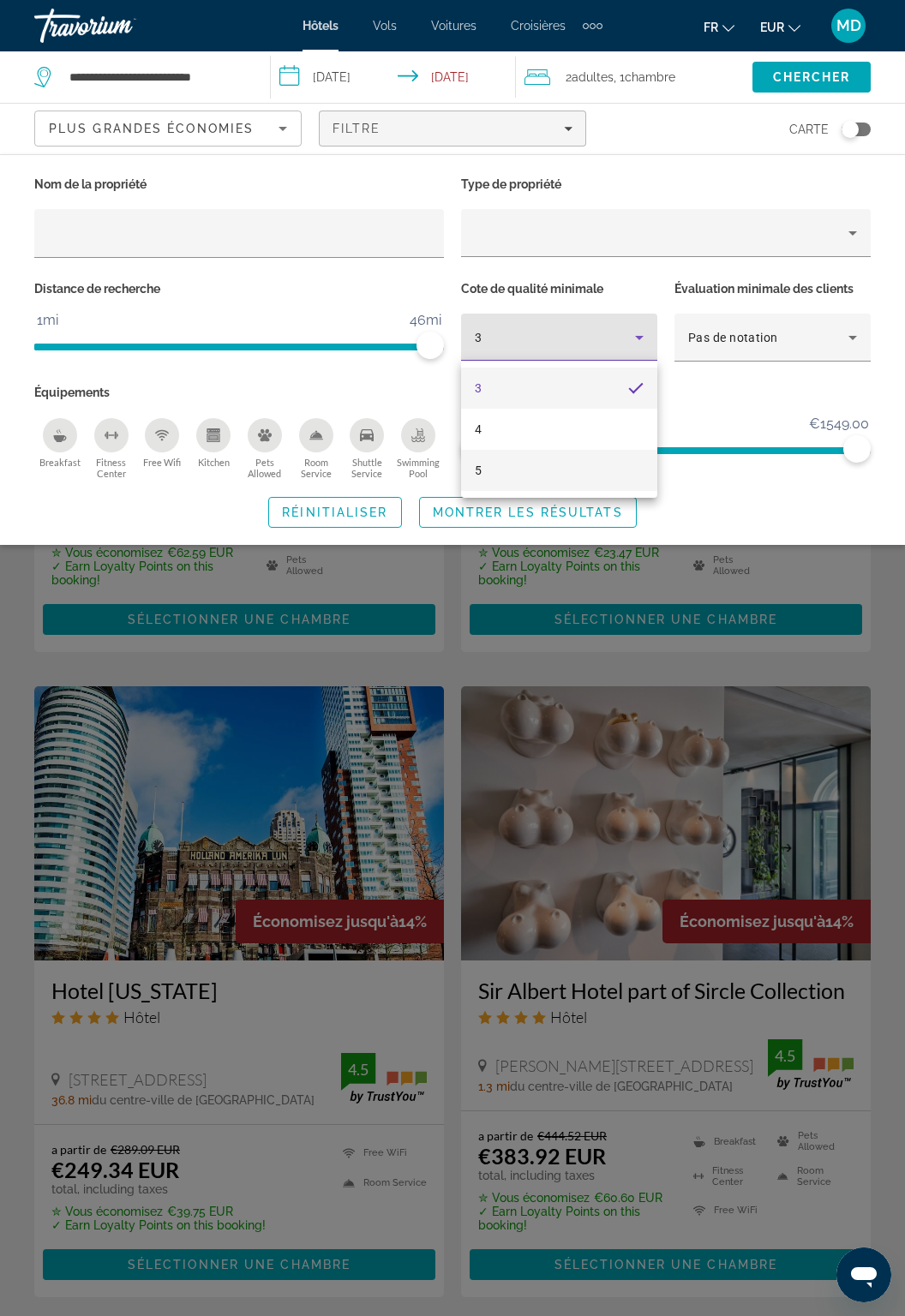
click at [563, 476] on mat-option "5" at bounding box center [559, 470] width 196 height 42
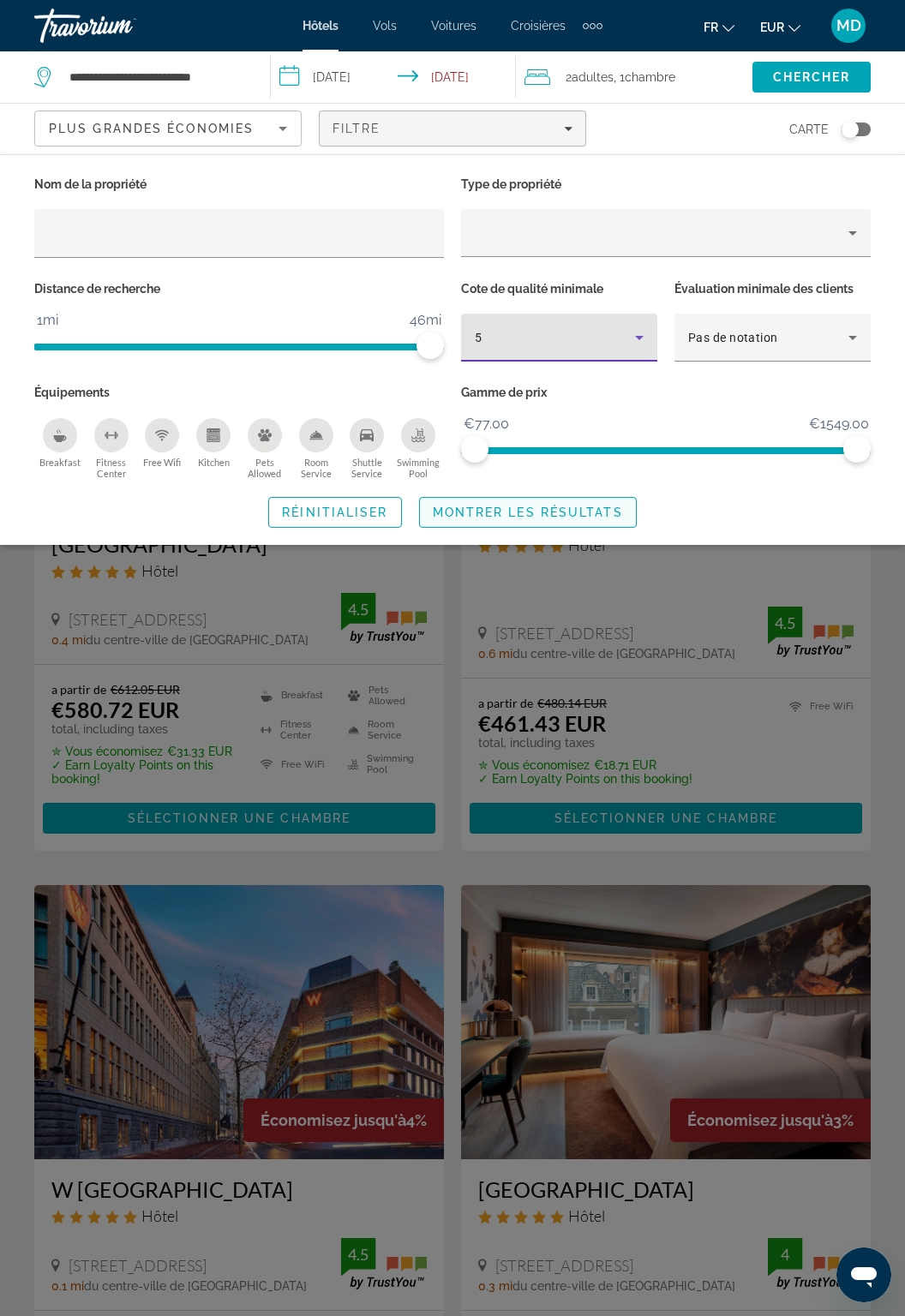
click at [586, 513] on span "Montrer les résultats" at bounding box center [528, 512] width 190 height 14
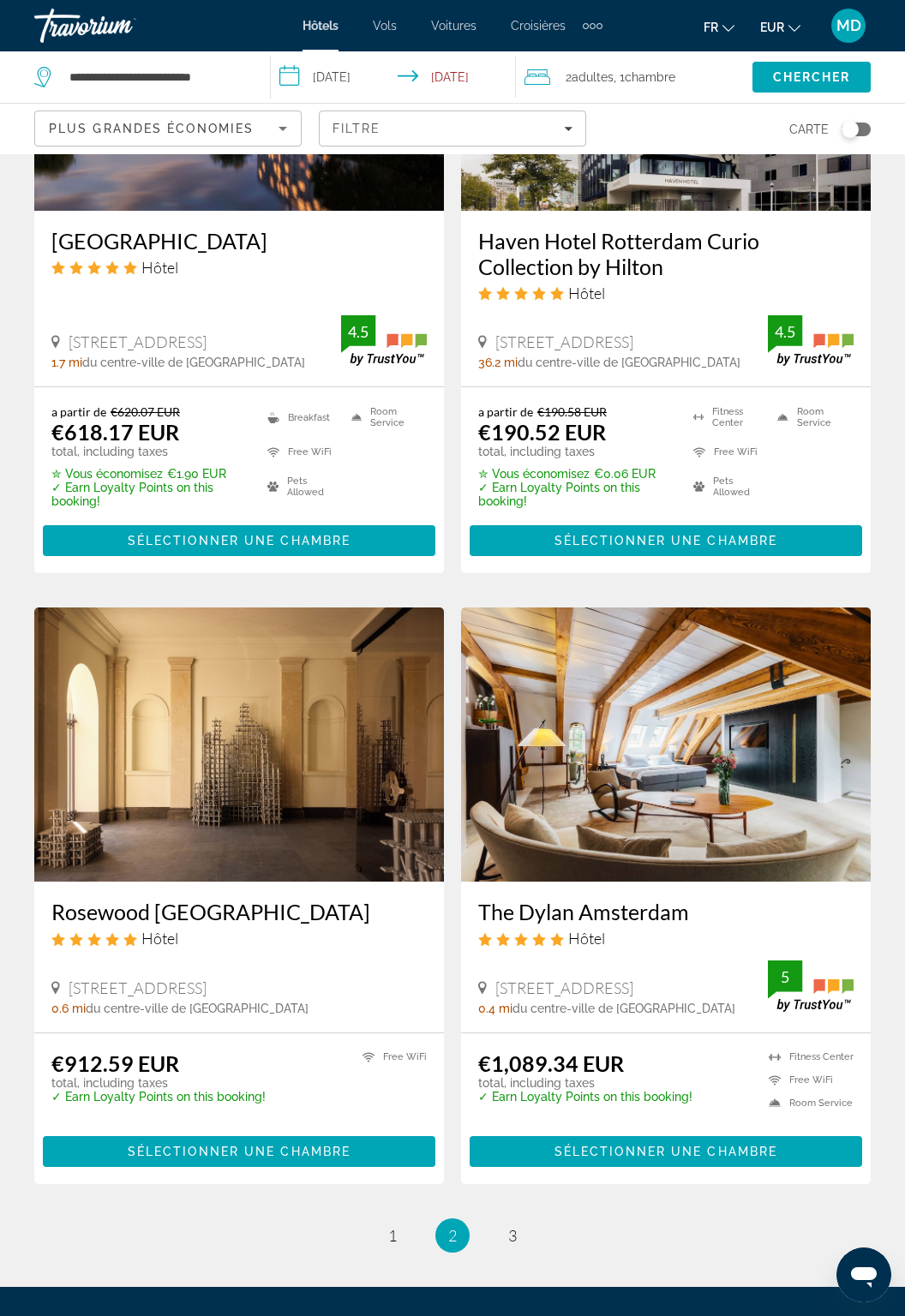
scroll to position [3020, 0]
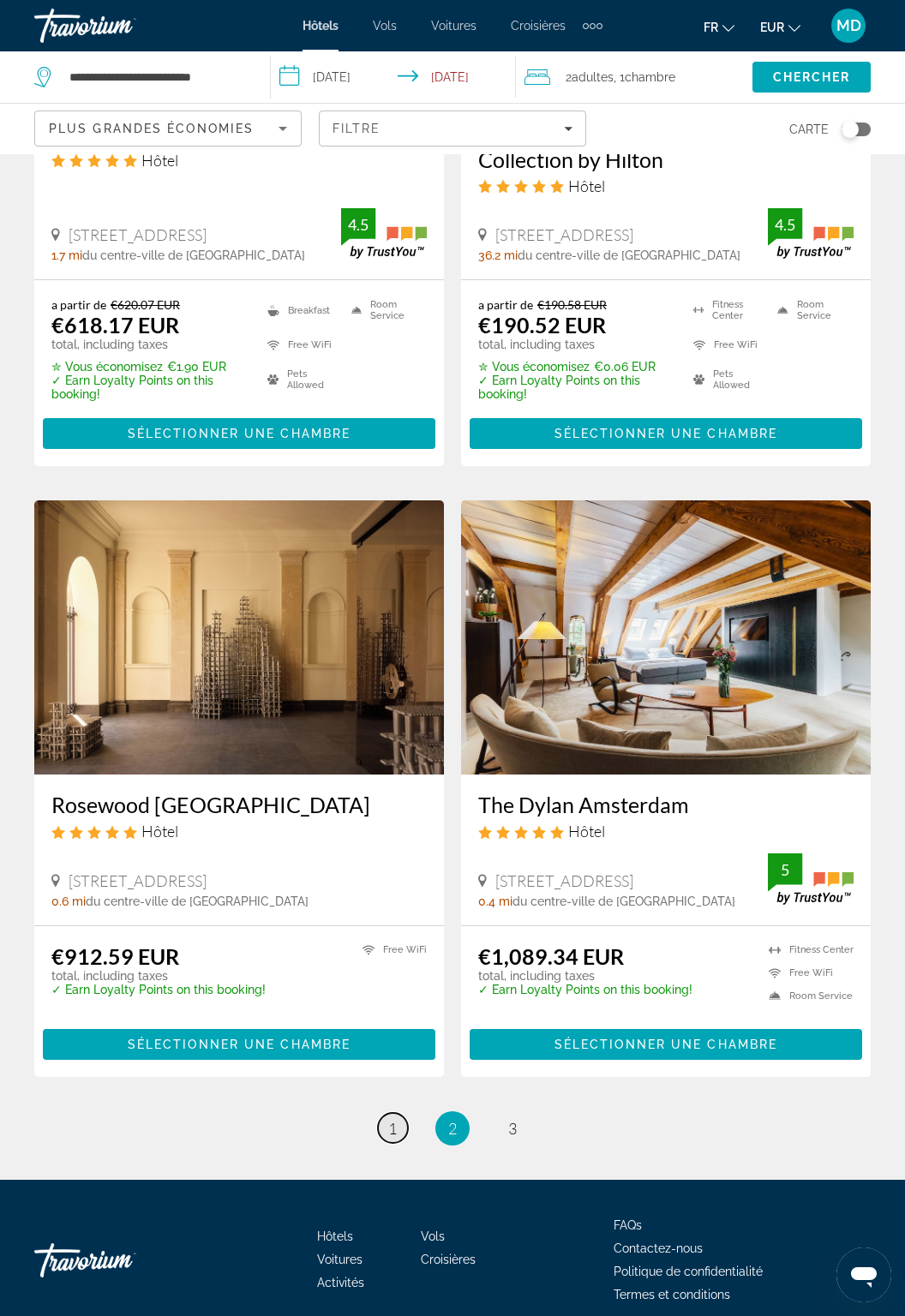
click at [404, 1127] on link "page 1" at bounding box center [393, 1127] width 30 height 30
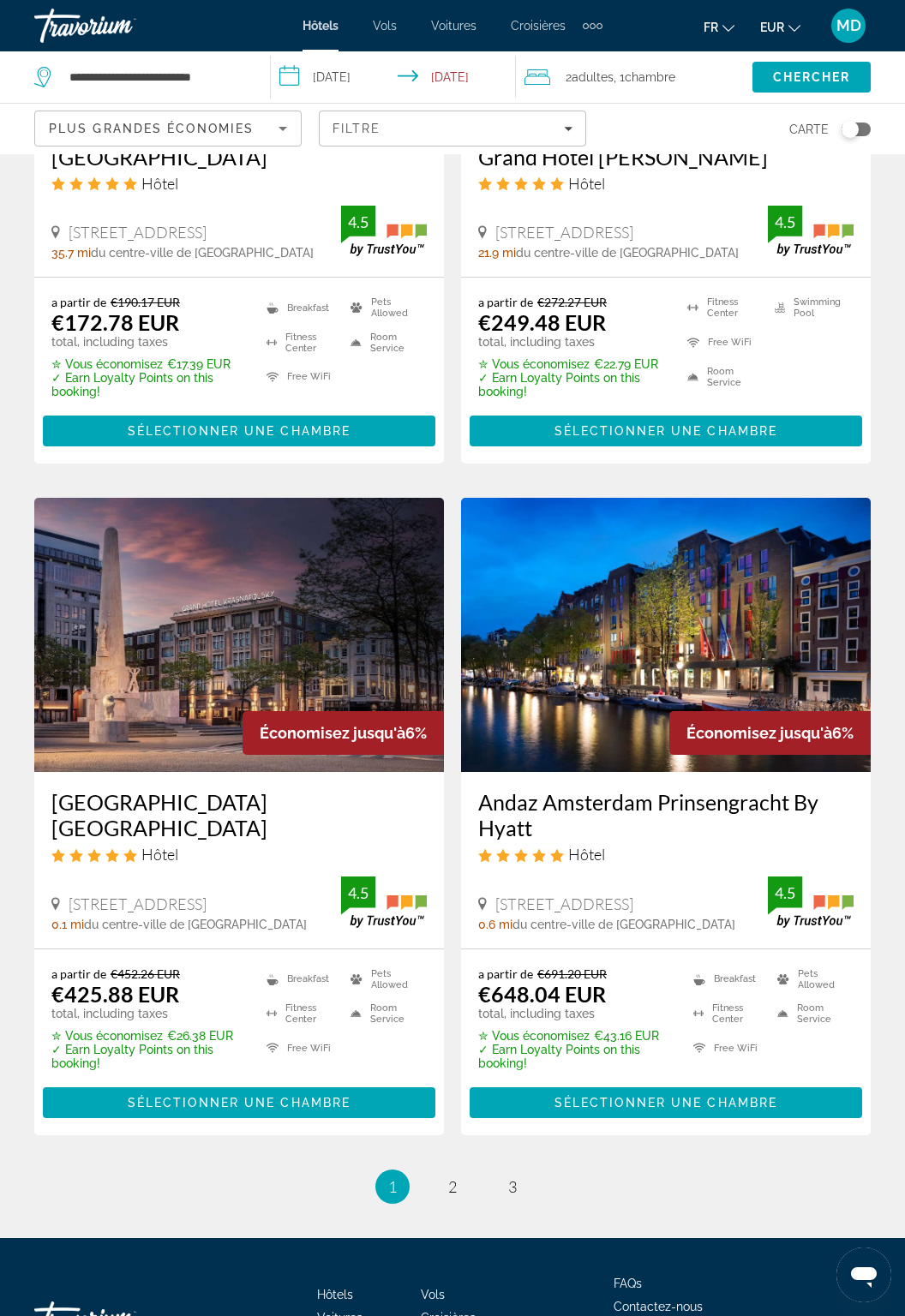
scroll to position [3055, 0]
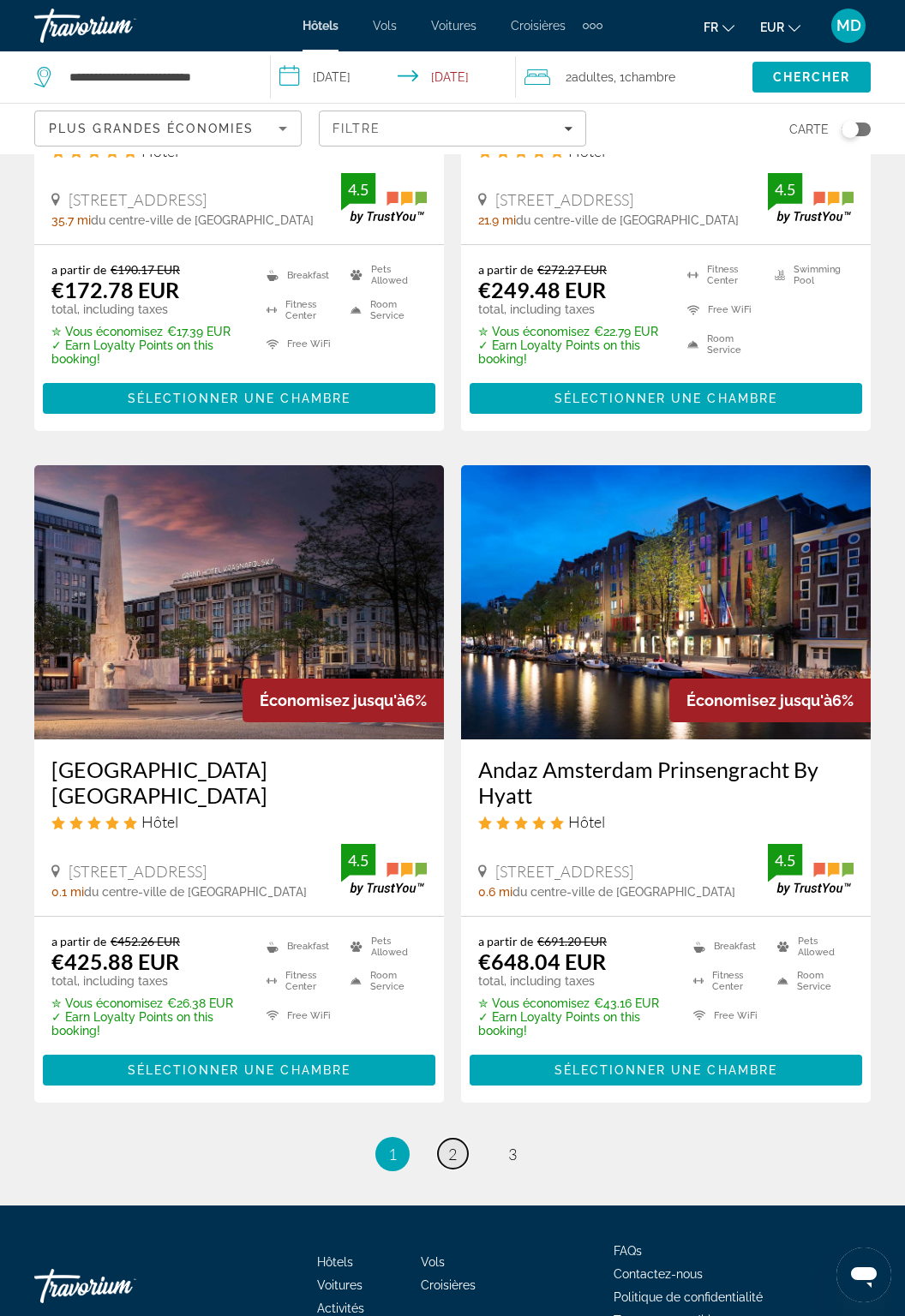
click at [452, 1145] on span "2" at bounding box center [452, 1155] width 9 height 19
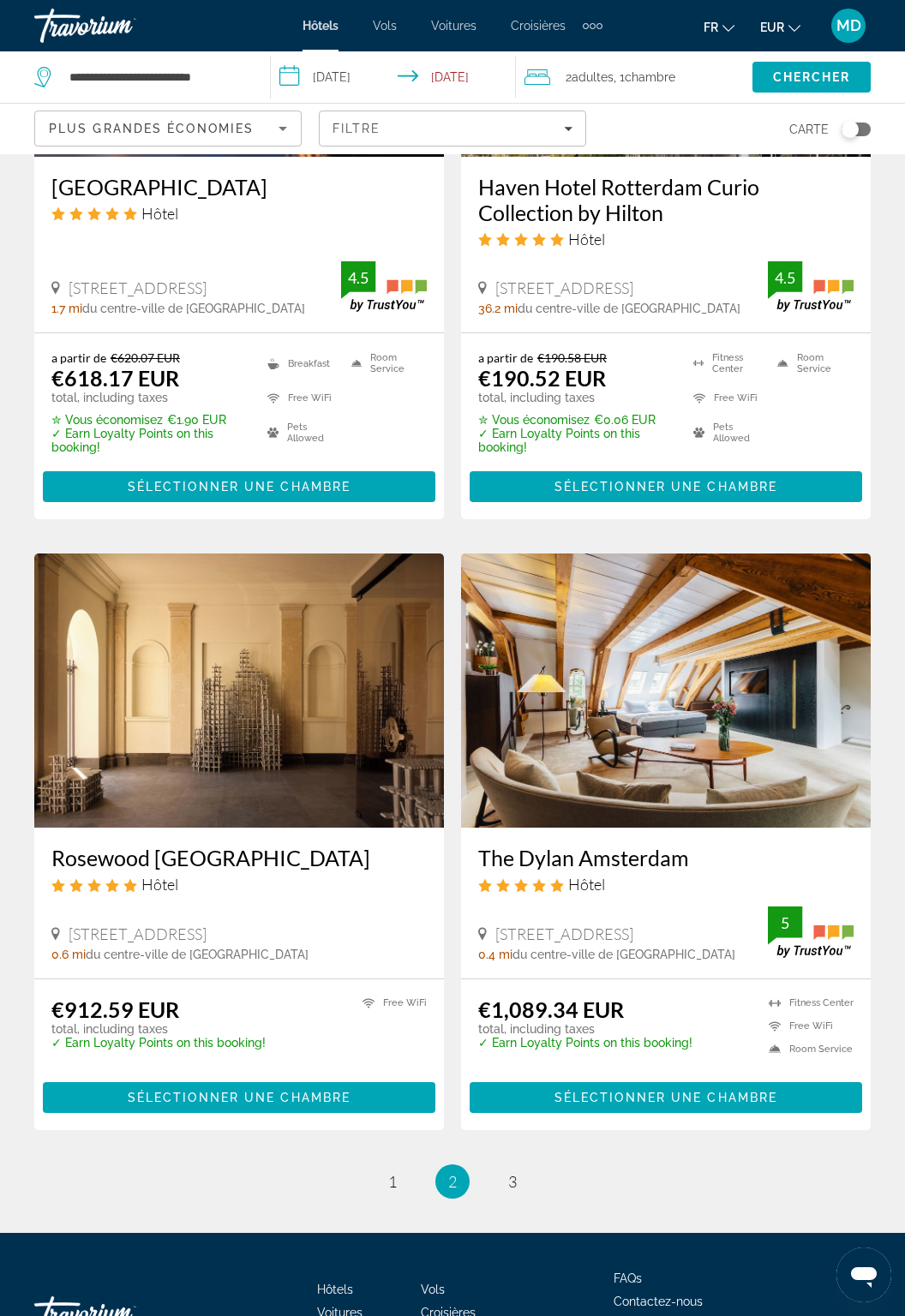
scroll to position [2968, 0]
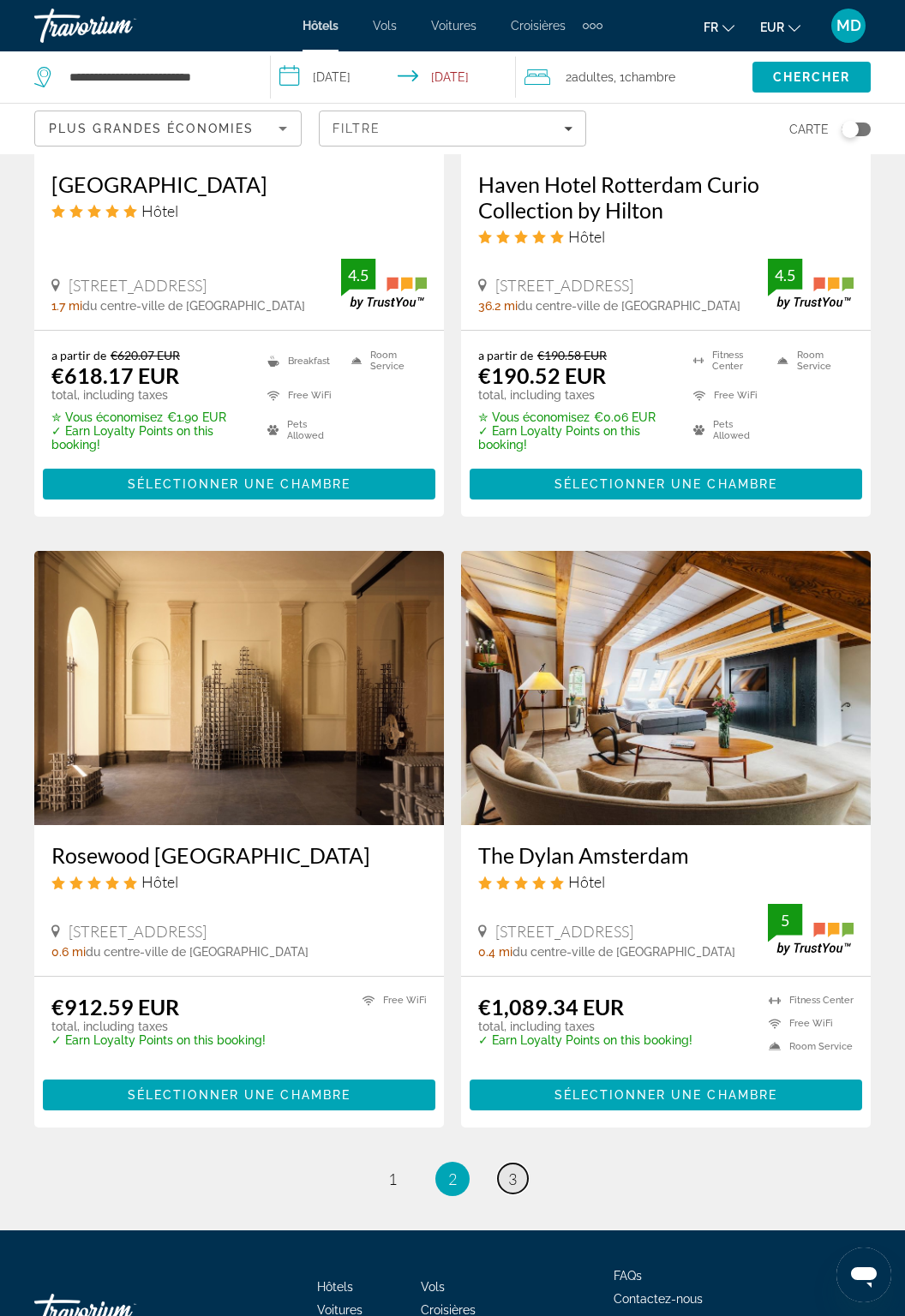
click at [524, 1171] on link "page 3" at bounding box center [512, 1179] width 30 height 30
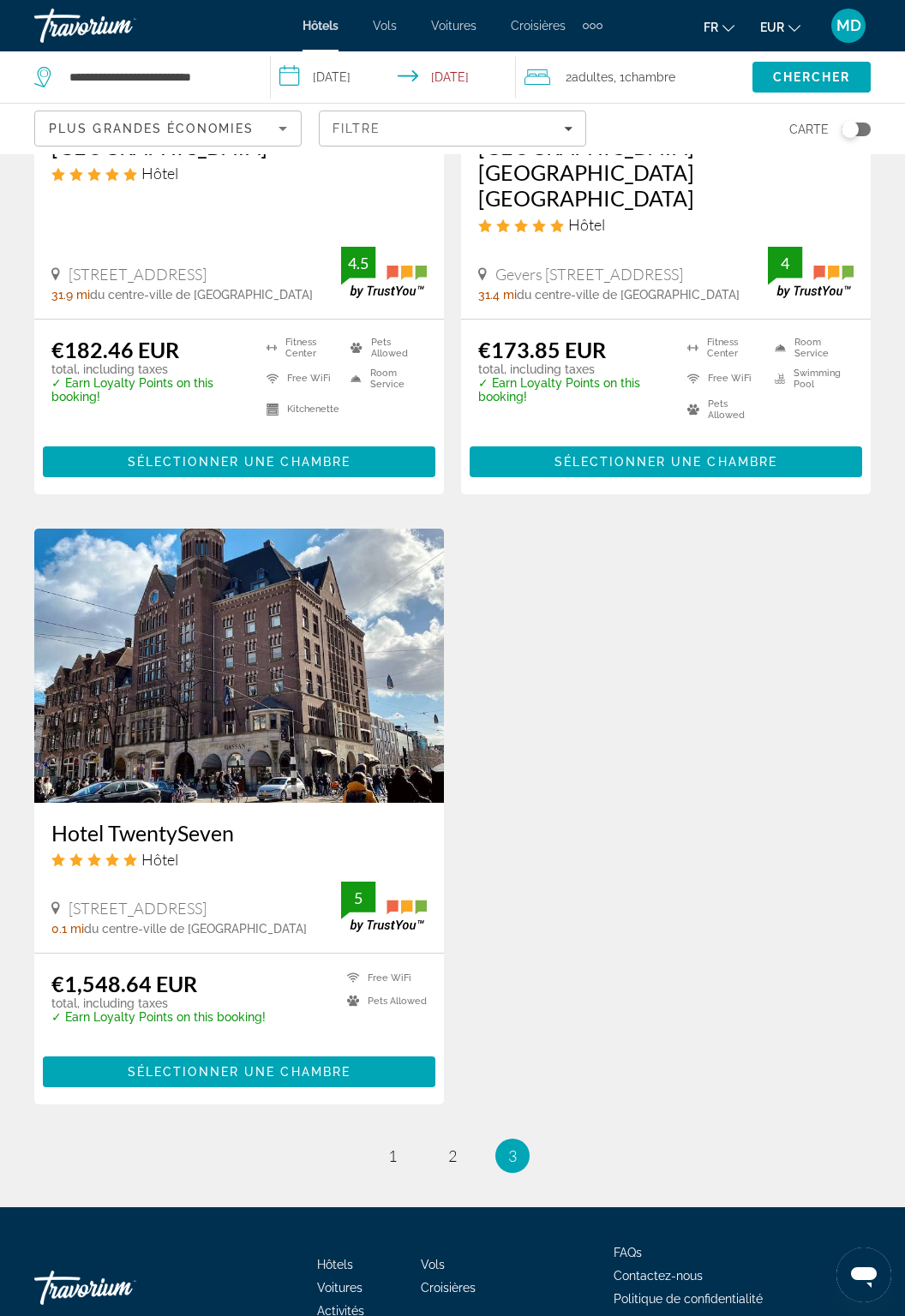
scroll to position [2280, 0]
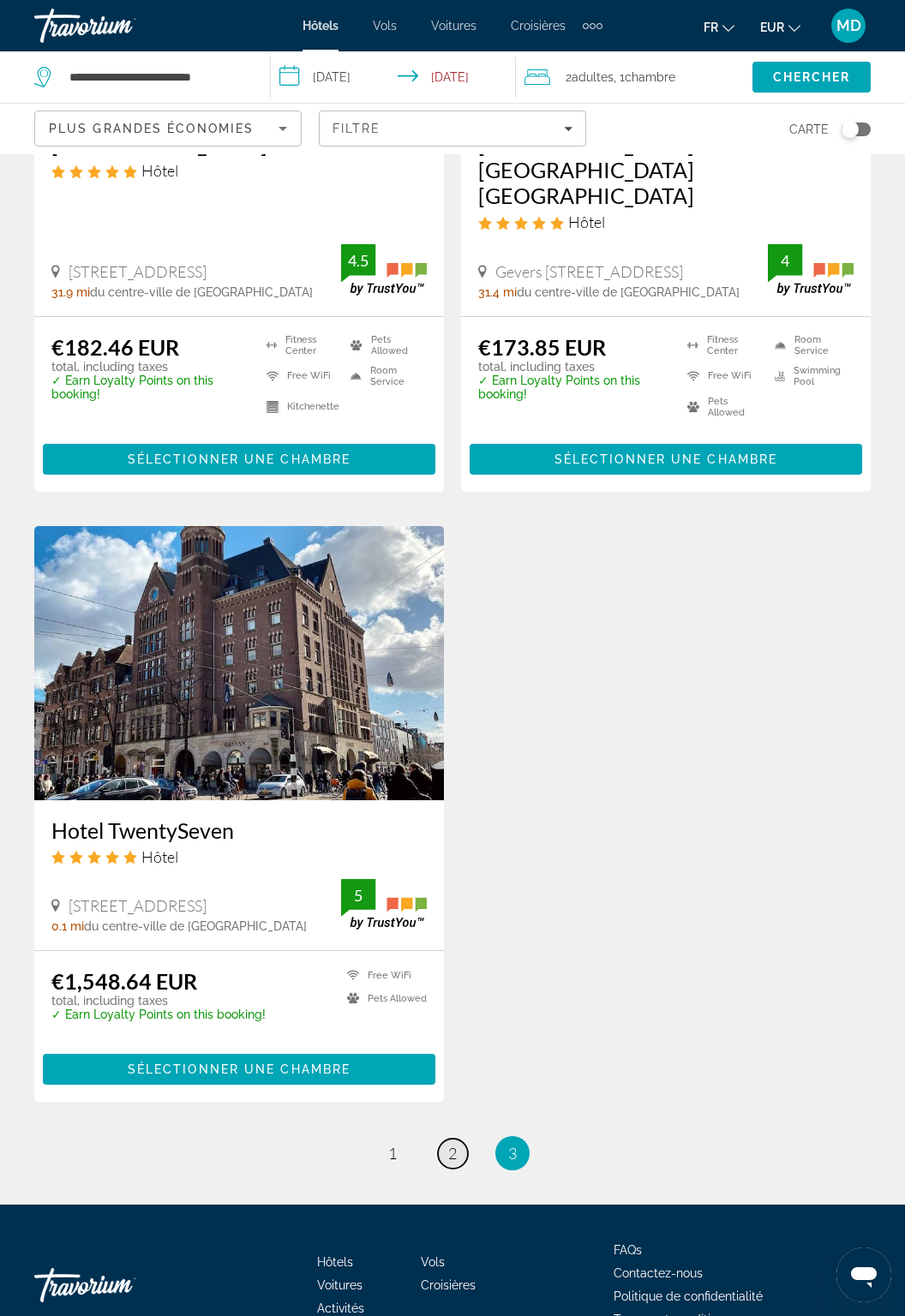
click at [456, 1144] on span "2" at bounding box center [452, 1154] width 9 height 19
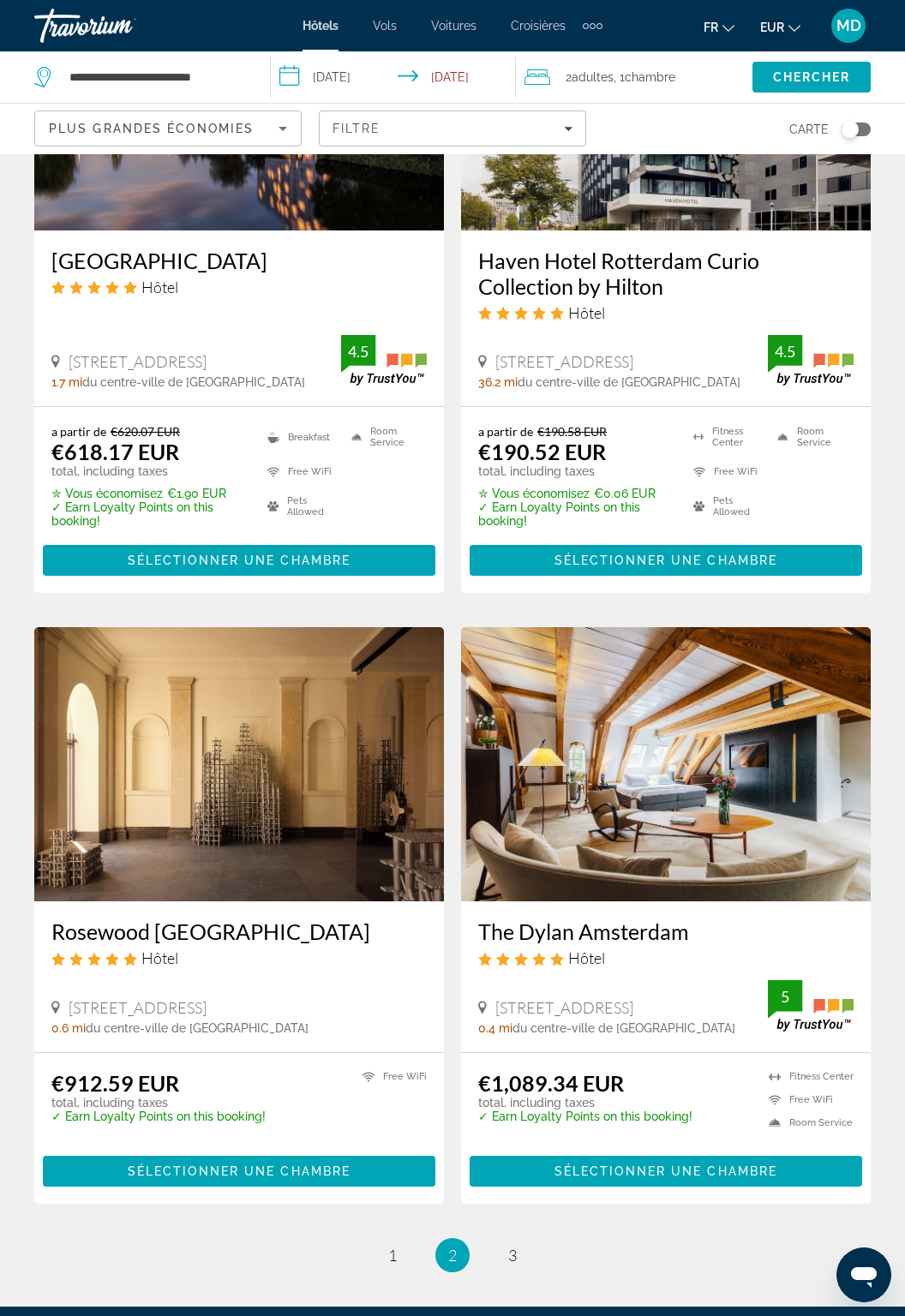
scroll to position [2893, 0]
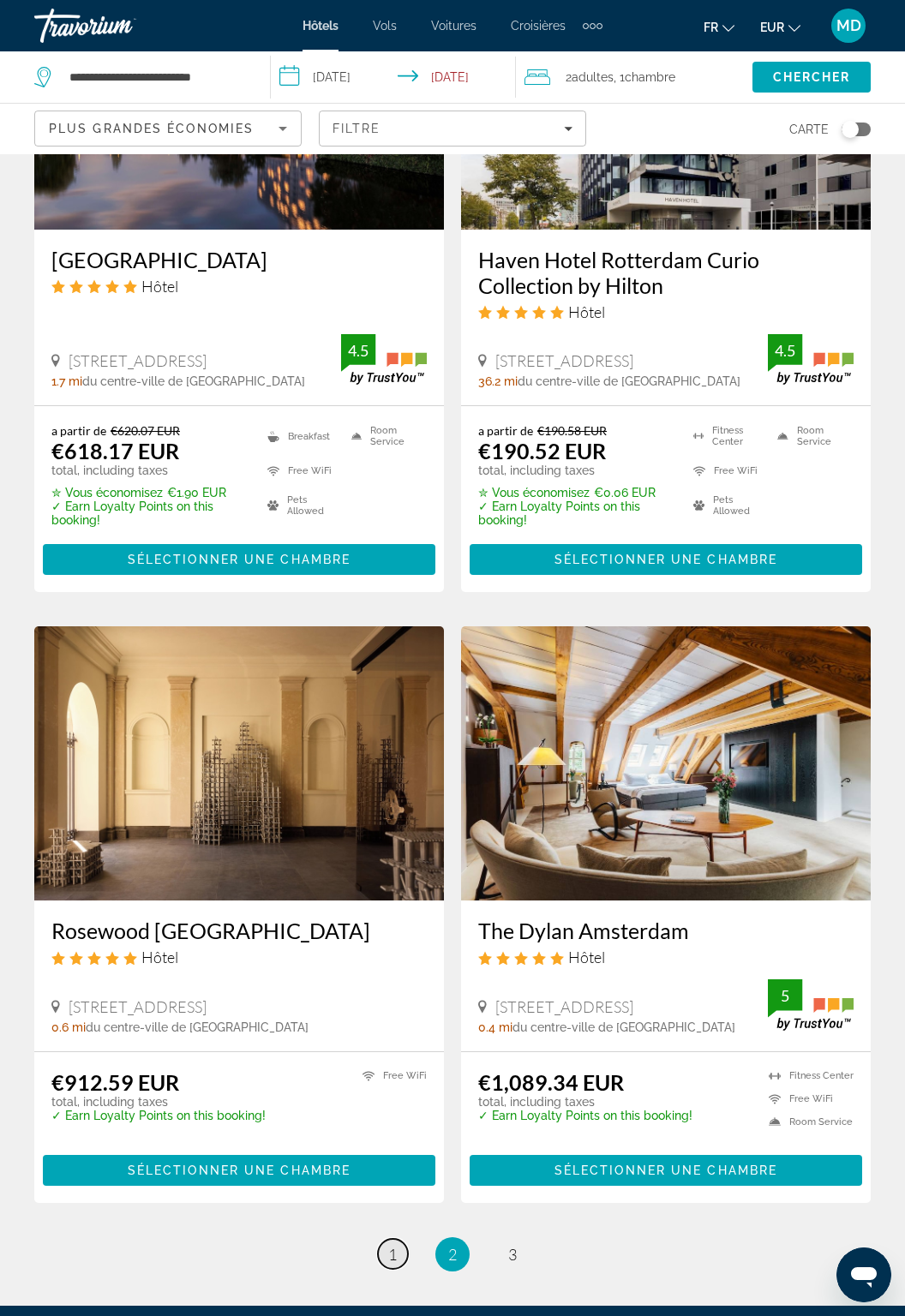
click at [388, 1253] on link "page 1" at bounding box center [393, 1254] width 30 height 30
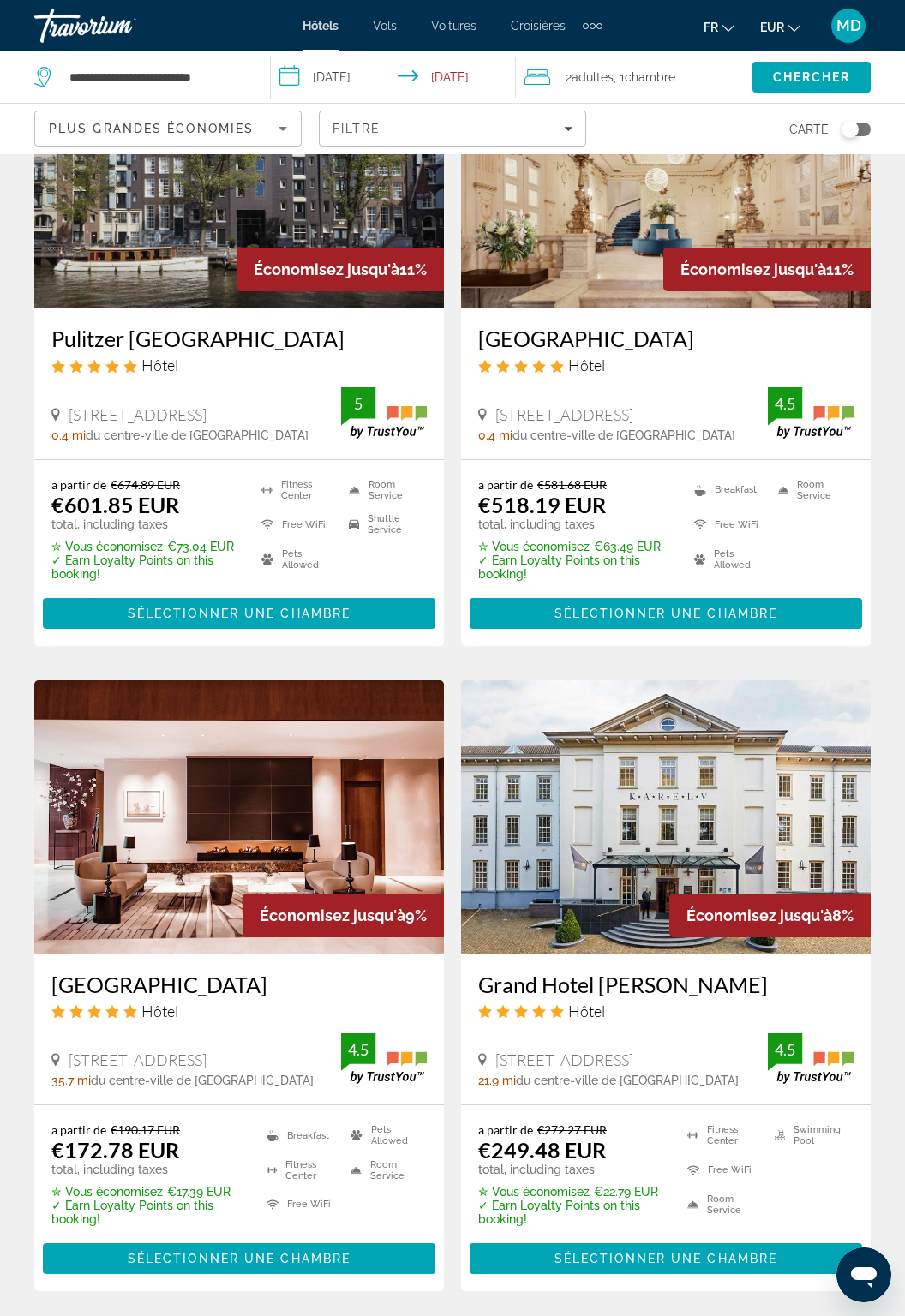
scroll to position [2196, 0]
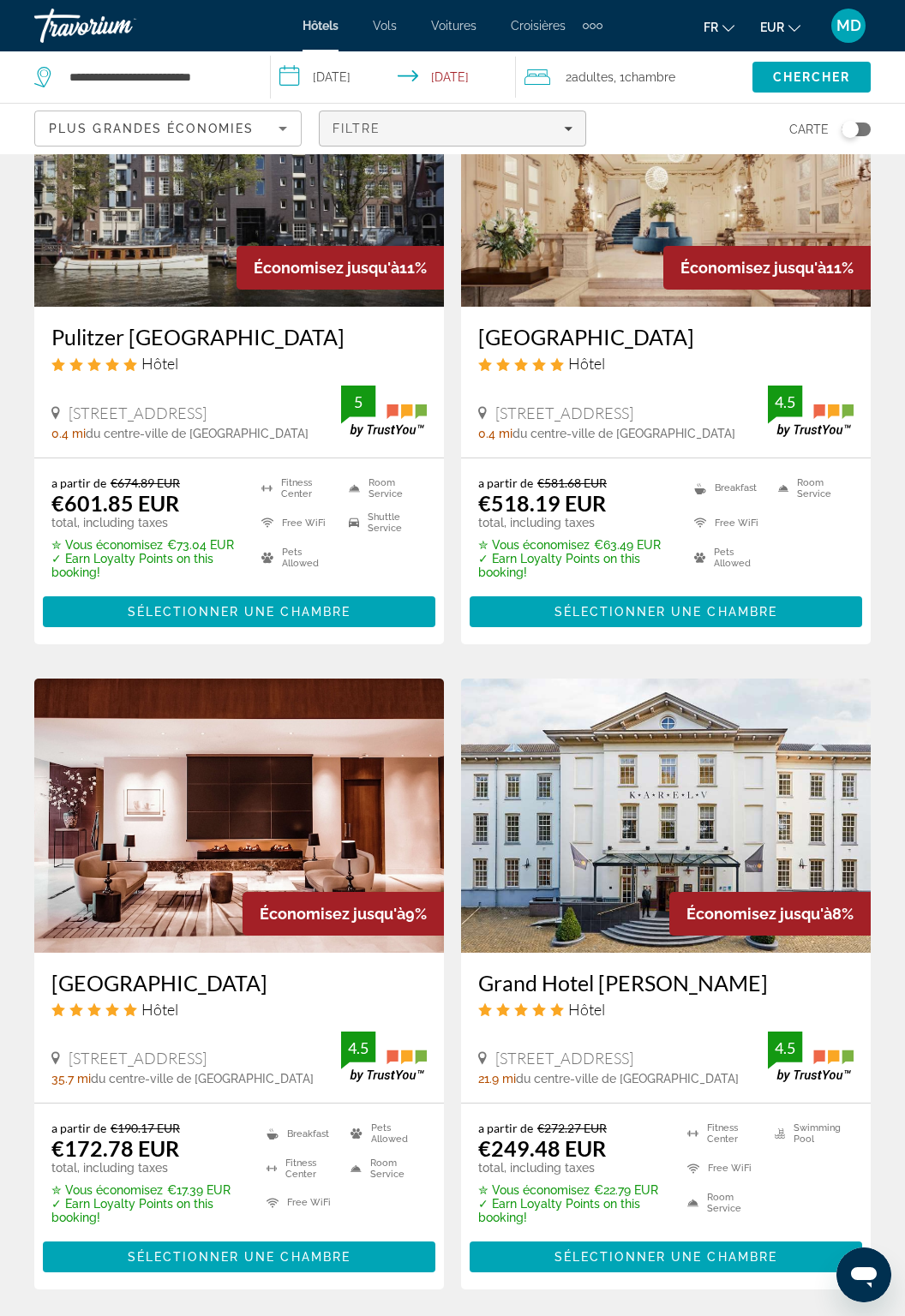
click at [484, 122] on div "Filtre" at bounding box center [452, 129] width 240 height 14
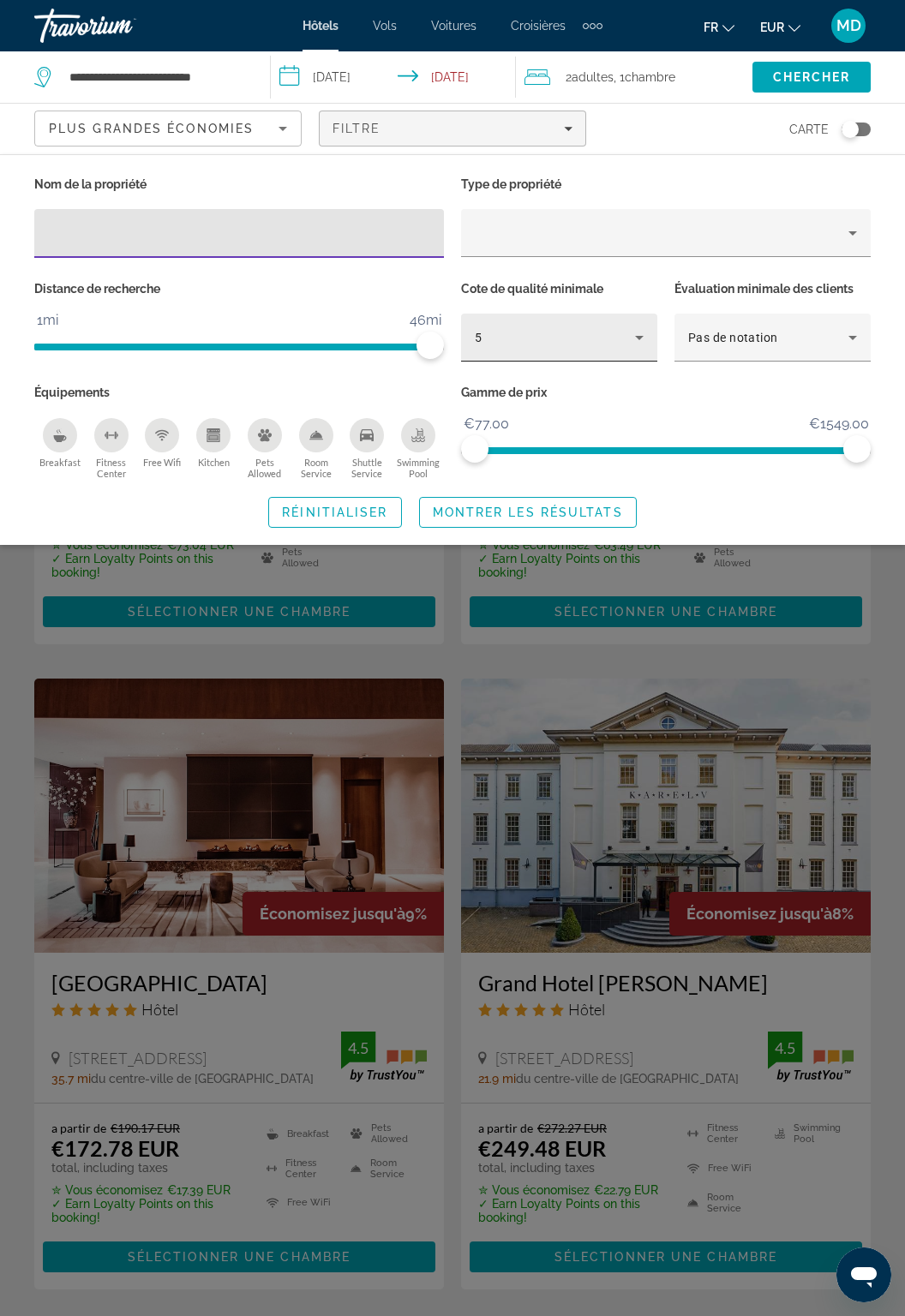
click at [631, 328] on icon "Hotel Filters" at bounding box center [639, 337] width 20 height 20
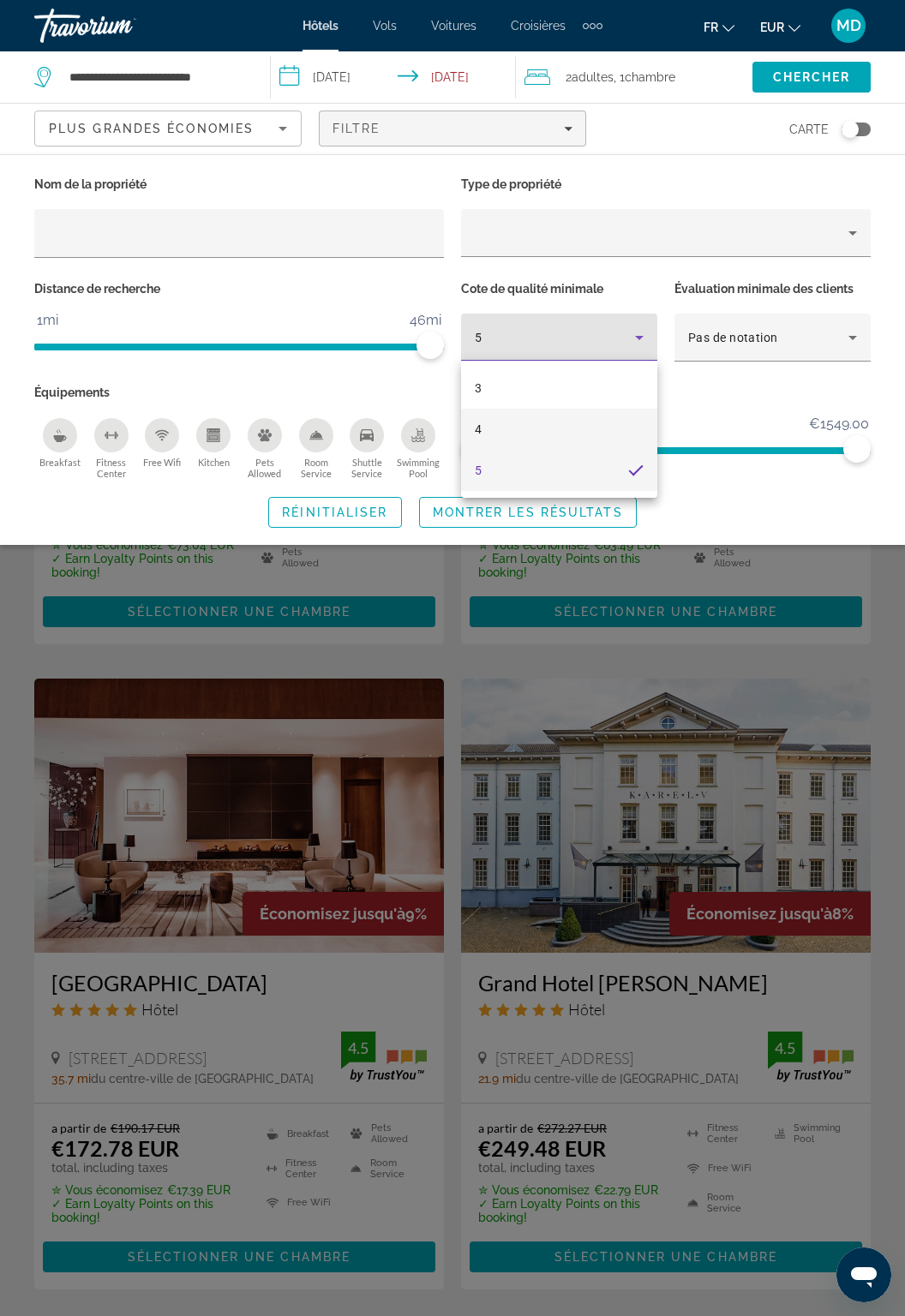
click at [592, 420] on mat-option "4" at bounding box center [559, 429] width 196 height 42
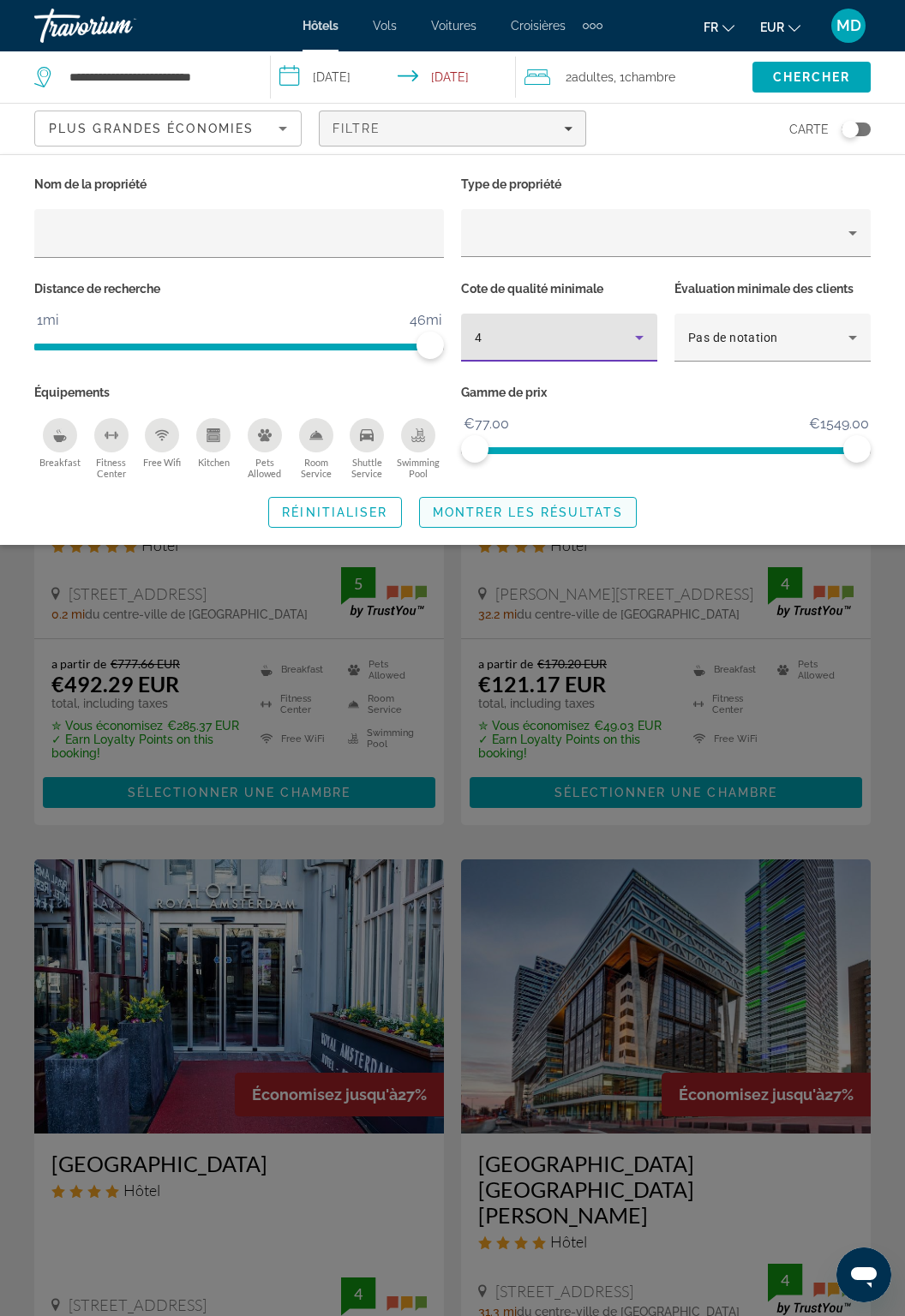
click at [545, 512] on span "Montrer les résultats" at bounding box center [528, 512] width 190 height 14
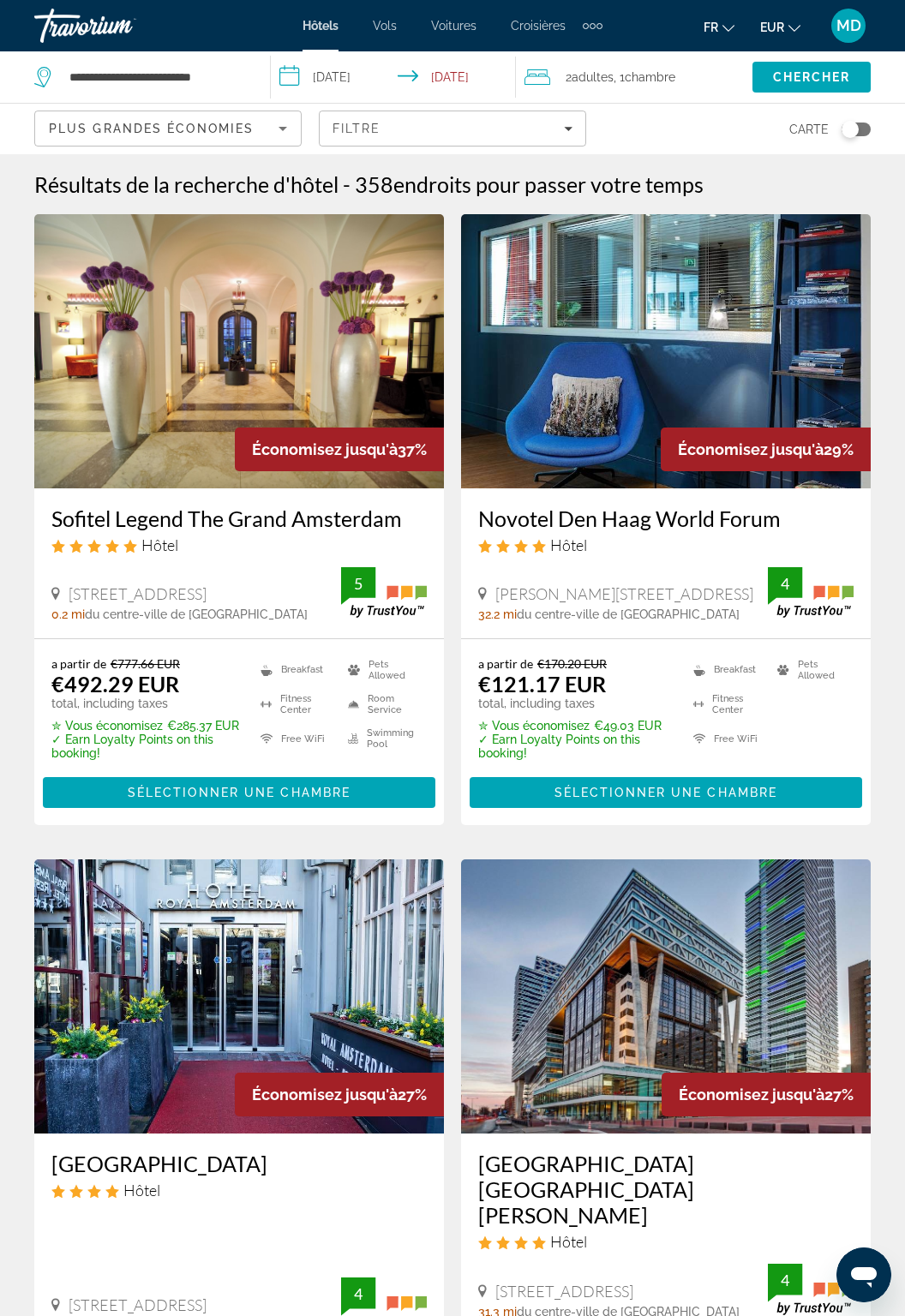
click at [273, 126] on icon "Sort by" at bounding box center [282, 128] width 20 height 20
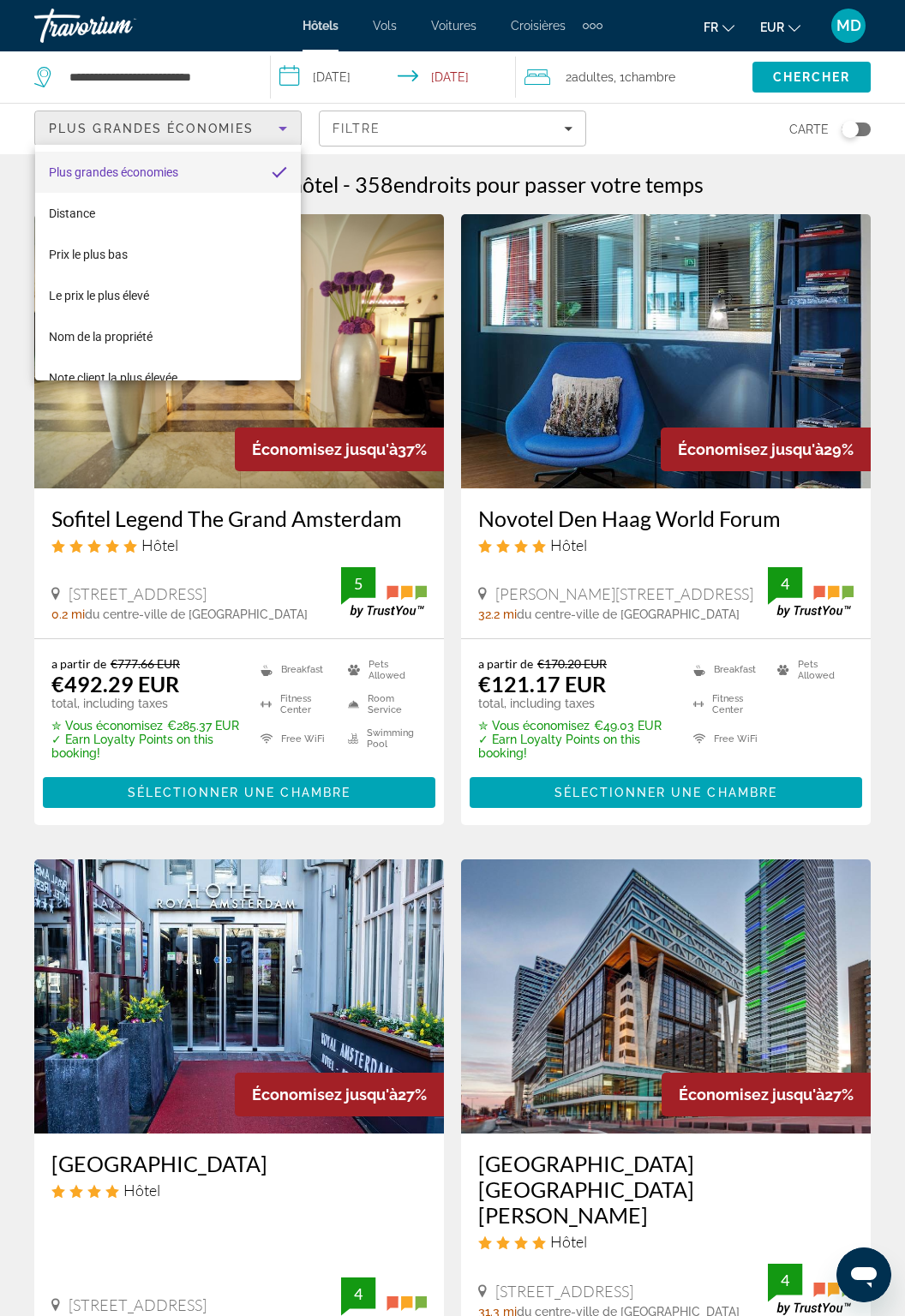
click at [270, 131] on div at bounding box center [452, 658] width 905 height 1316
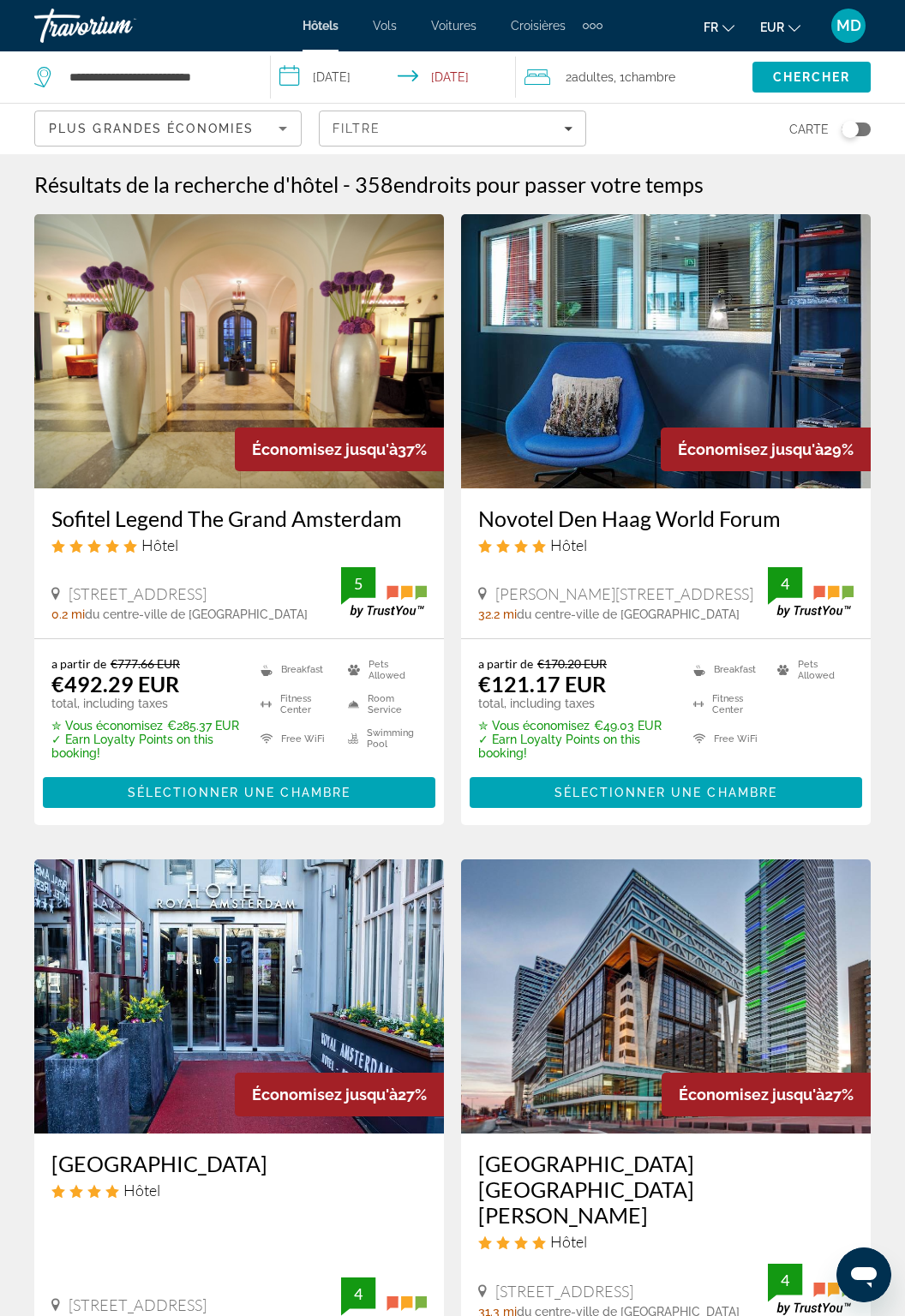
click at [248, 134] on div "Plus grandes économies" at bounding box center [164, 128] width 230 height 20
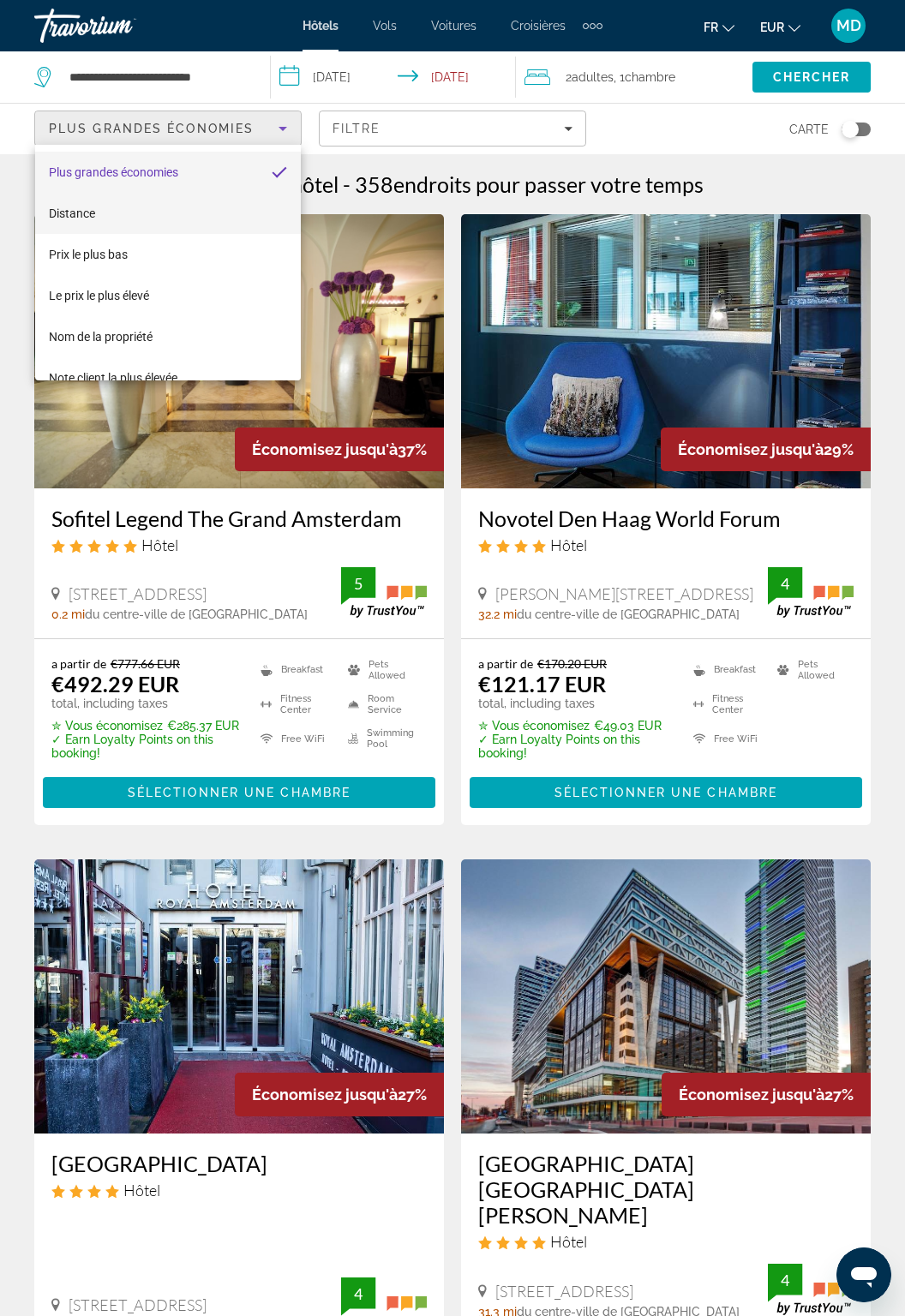
click at [239, 202] on mat-option "Distance" at bounding box center [168, 213] width 267 height 42
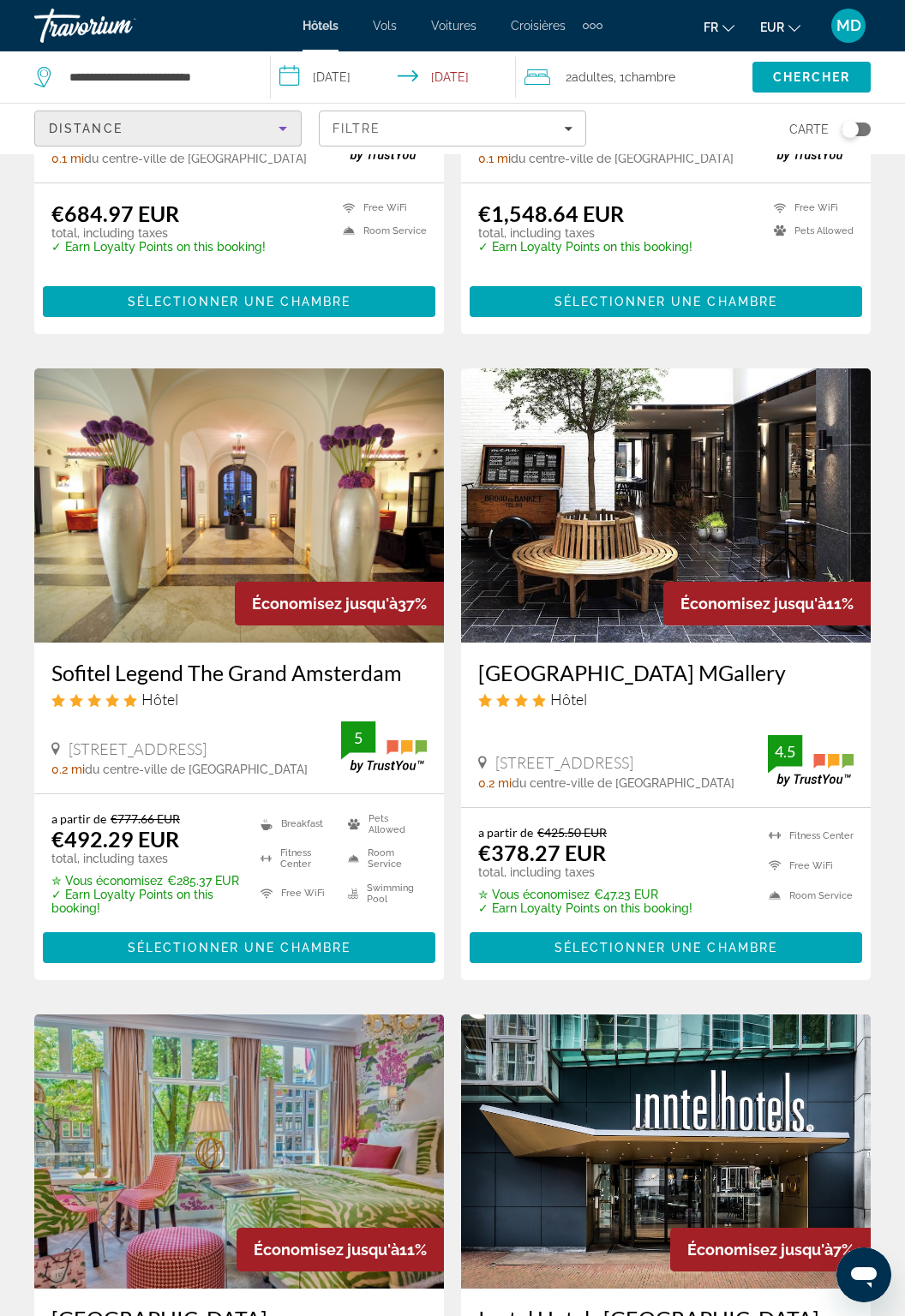
scroll to position [1772, 0]
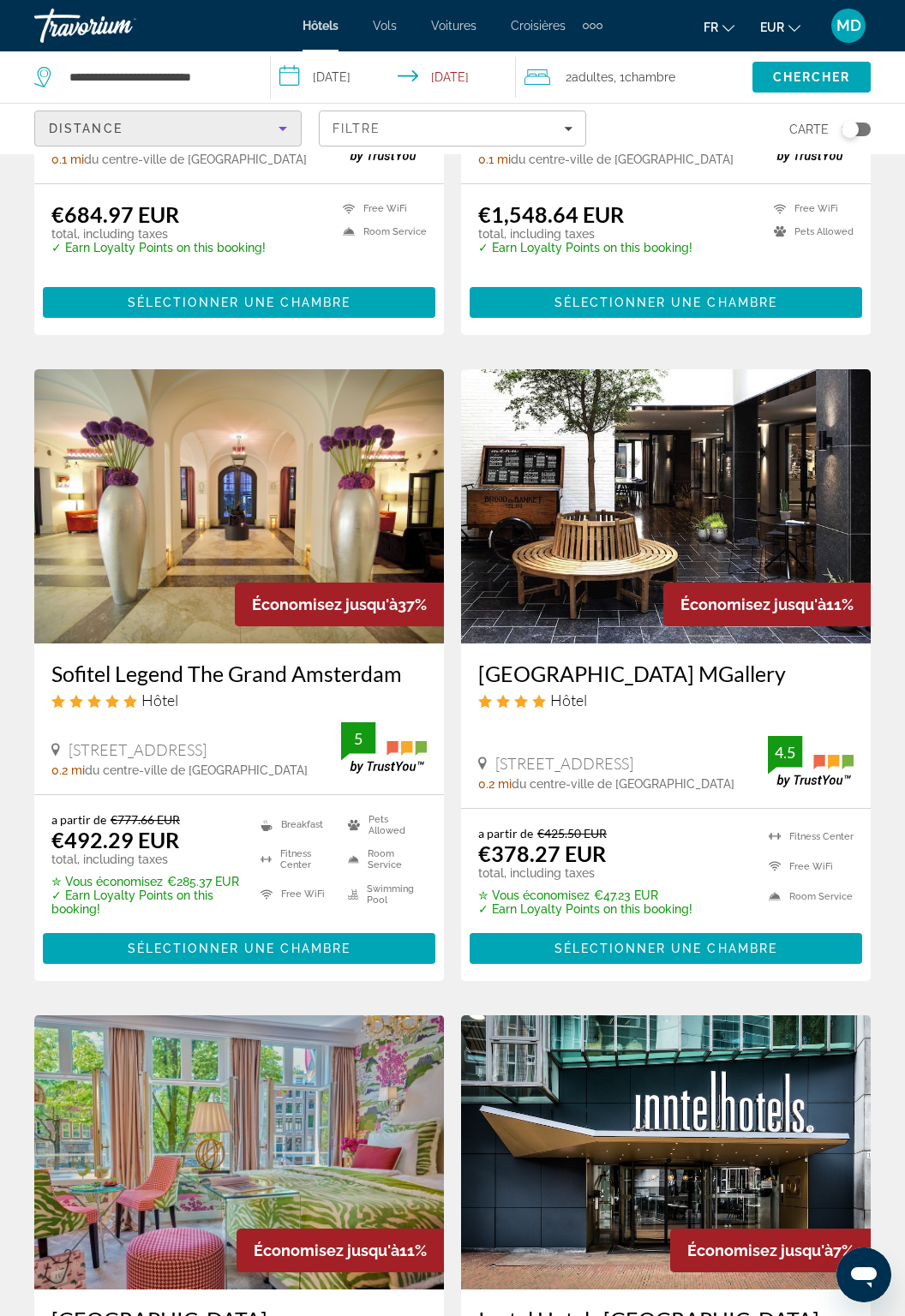
click at [268, 125] on div "Distance" at bounding box center [164, 128] width 230 height 20
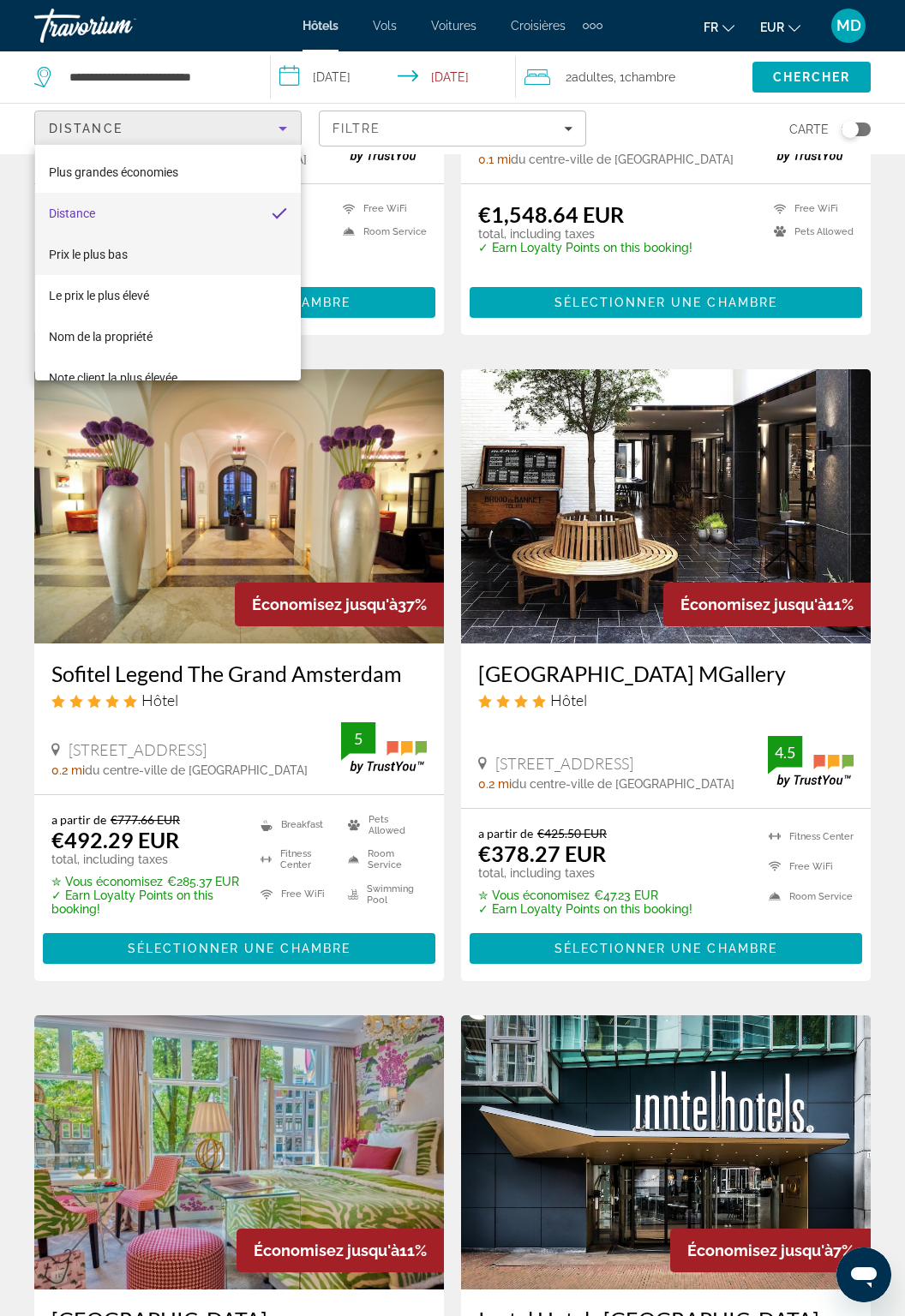
click at [219, 252] on mat-option "Prix le plus bas" at bounding box center [168, 254] width 267 height 42
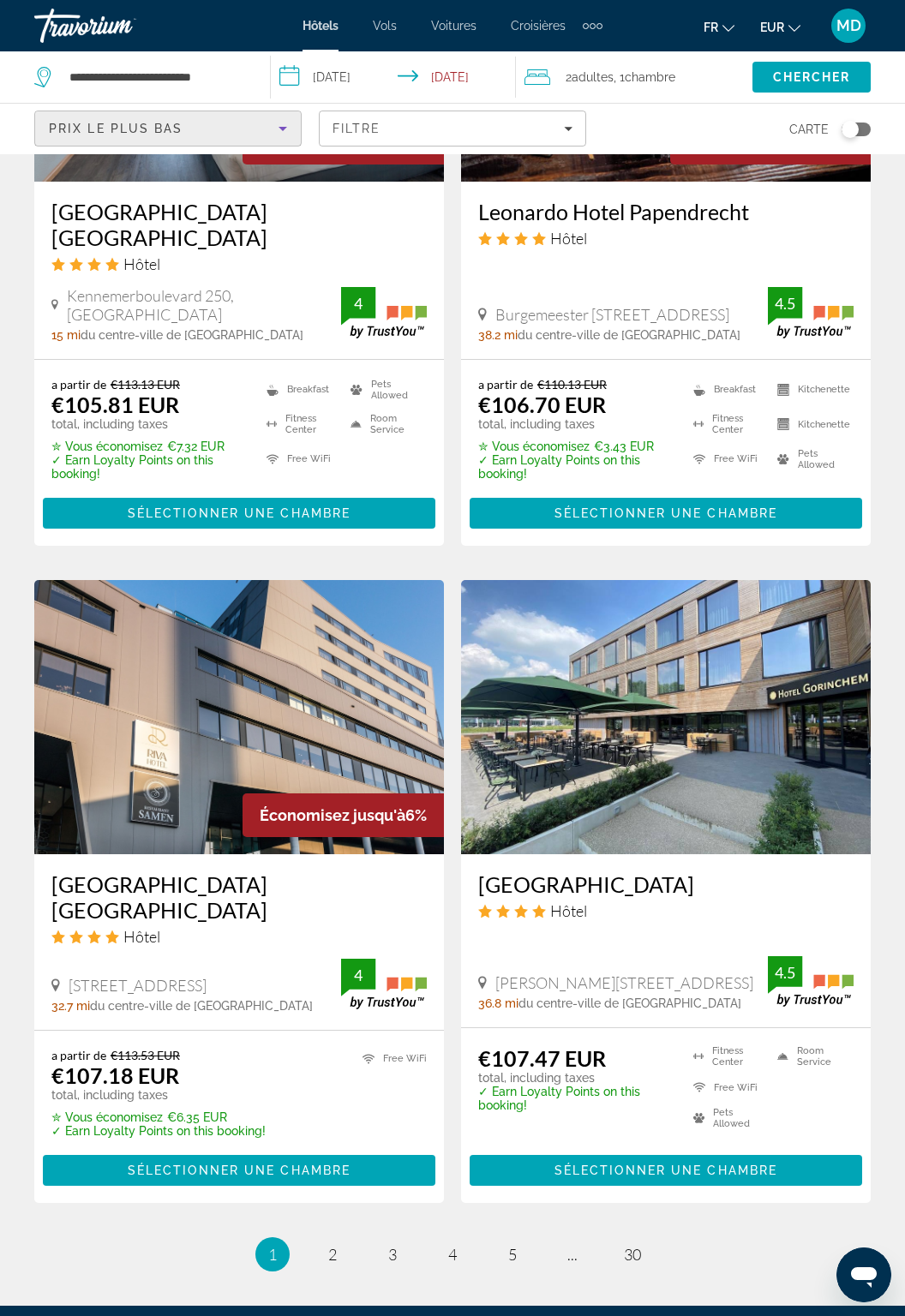
scroll to position [2963, 0]
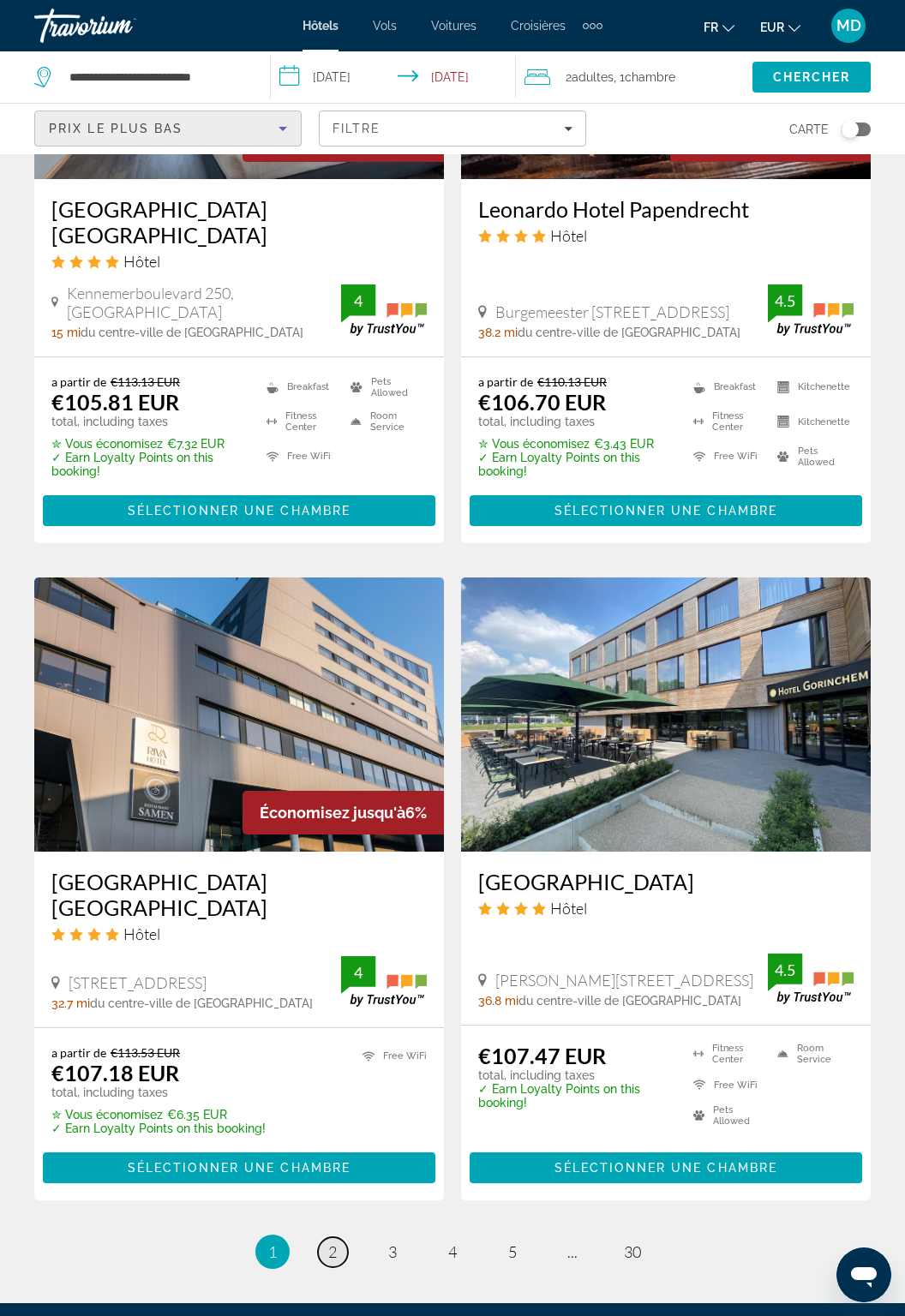
click at [336, 1243] on span "2" at bounding box center [332, 1252] width 9 height 19
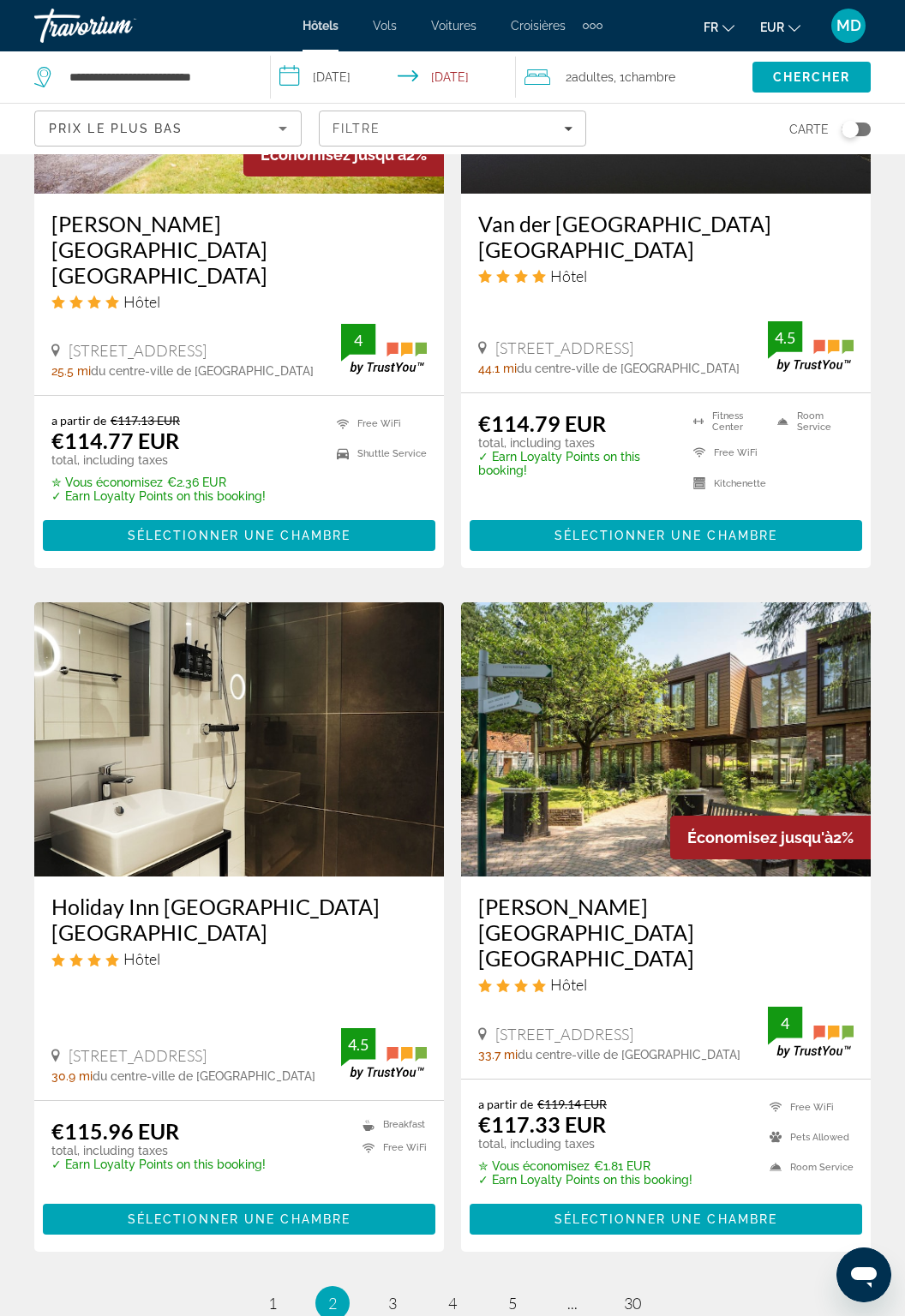
scroll to position [2982, 0]
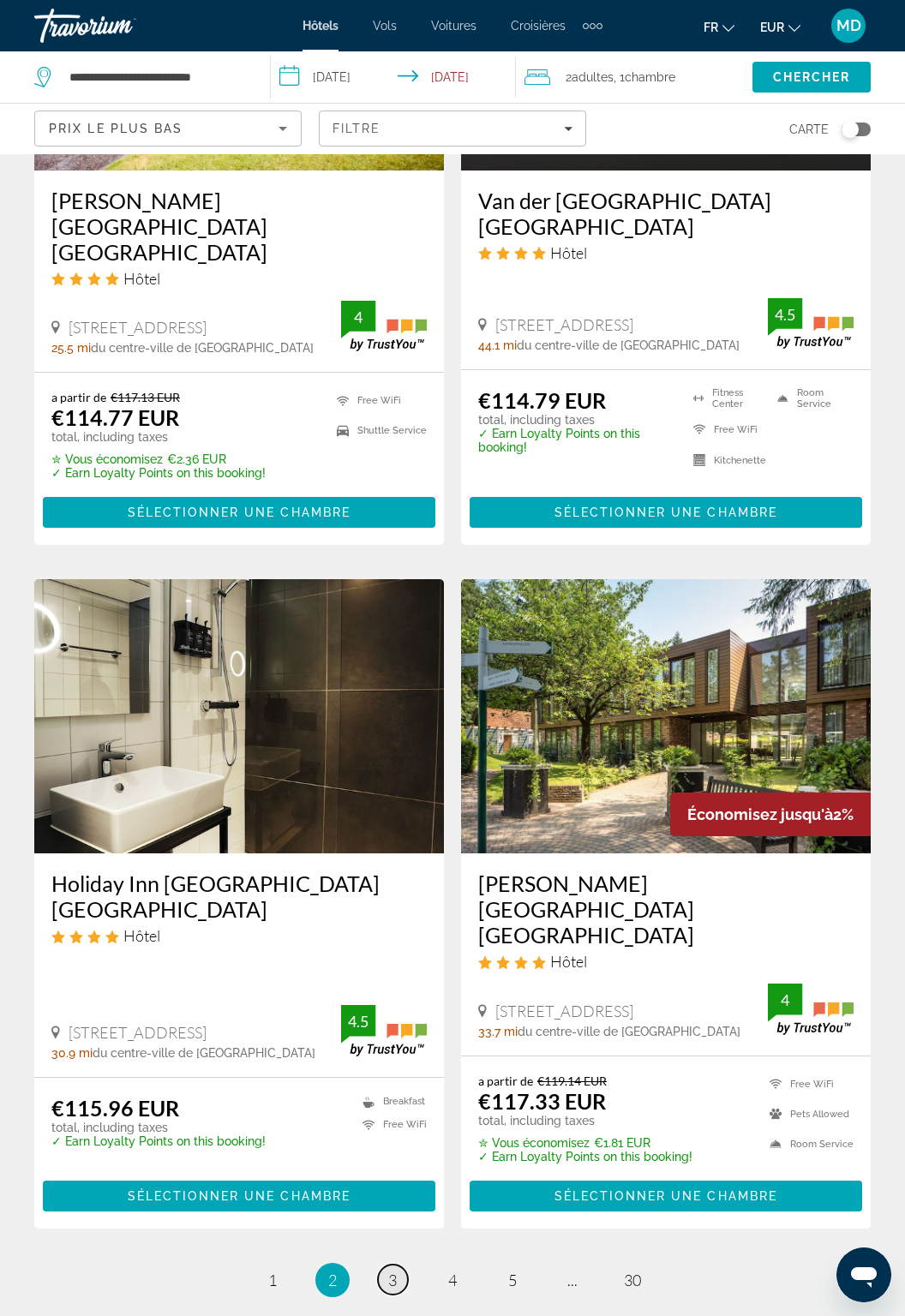
click at [398, 1265] on link "page 3" at bounding box center [393, 1279] width 30 height 30
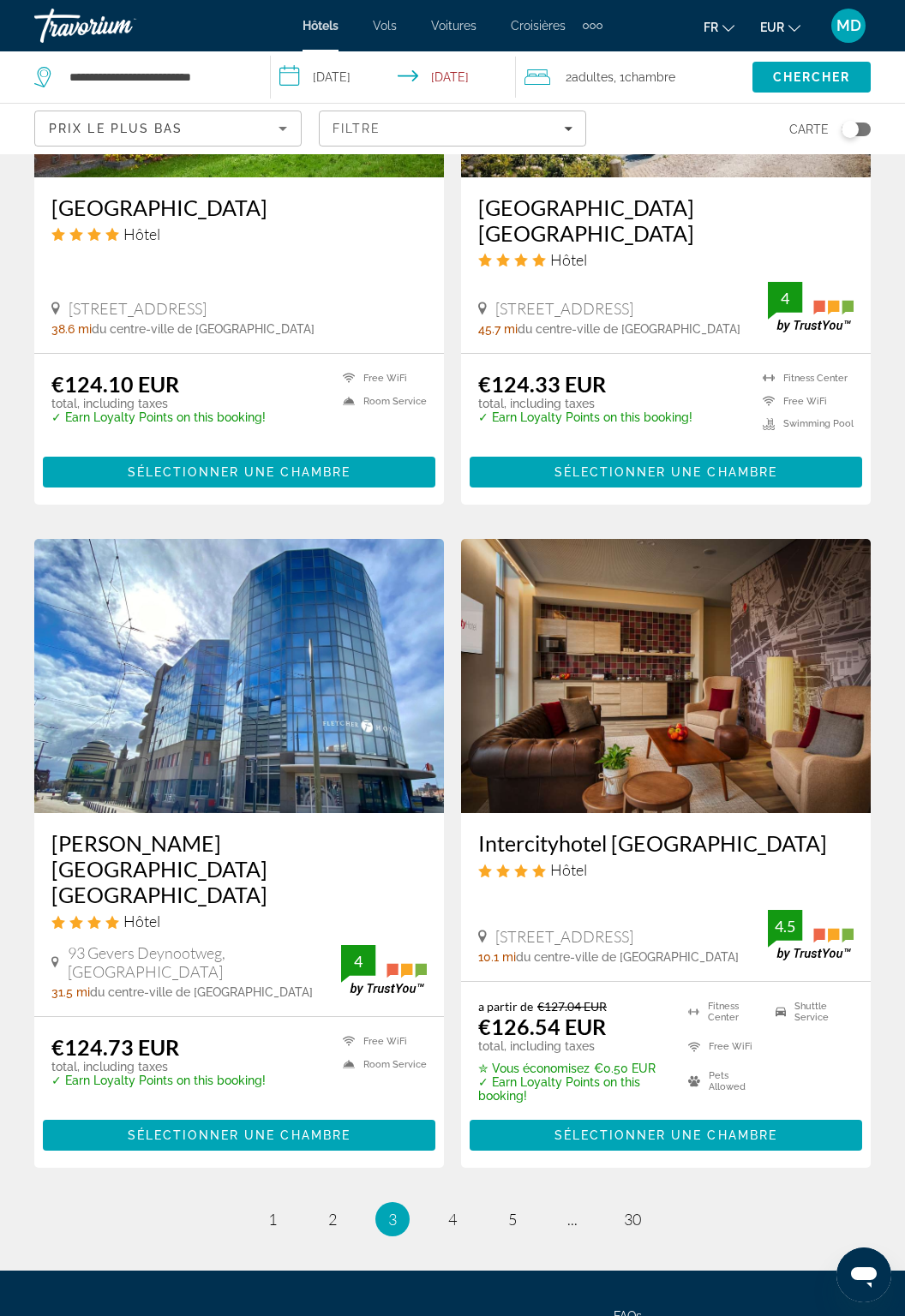
scroll to position [2967, 0]
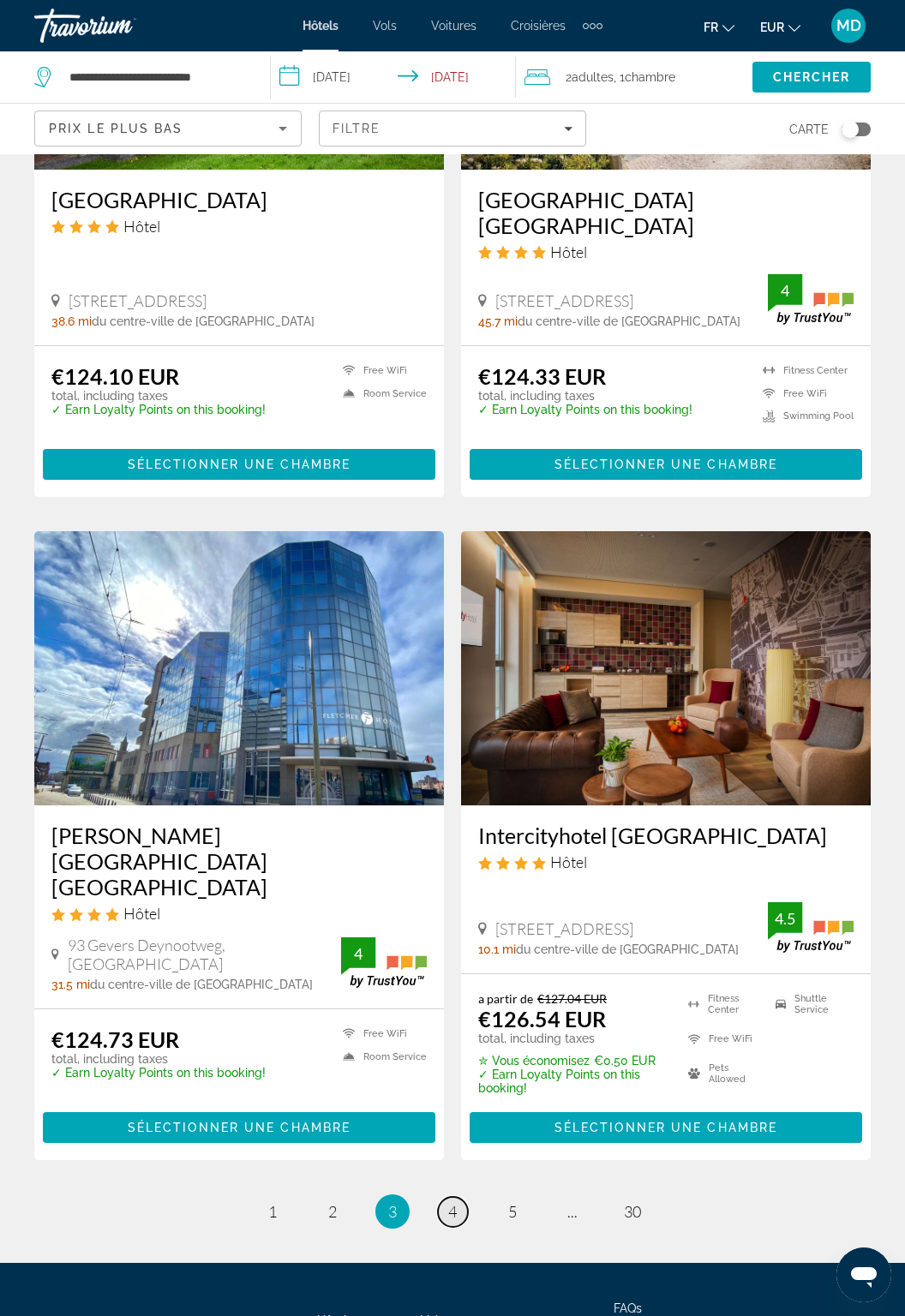
click at [451, 1203] on span "4" at bounding box center [452, 1213] width 9 height 19
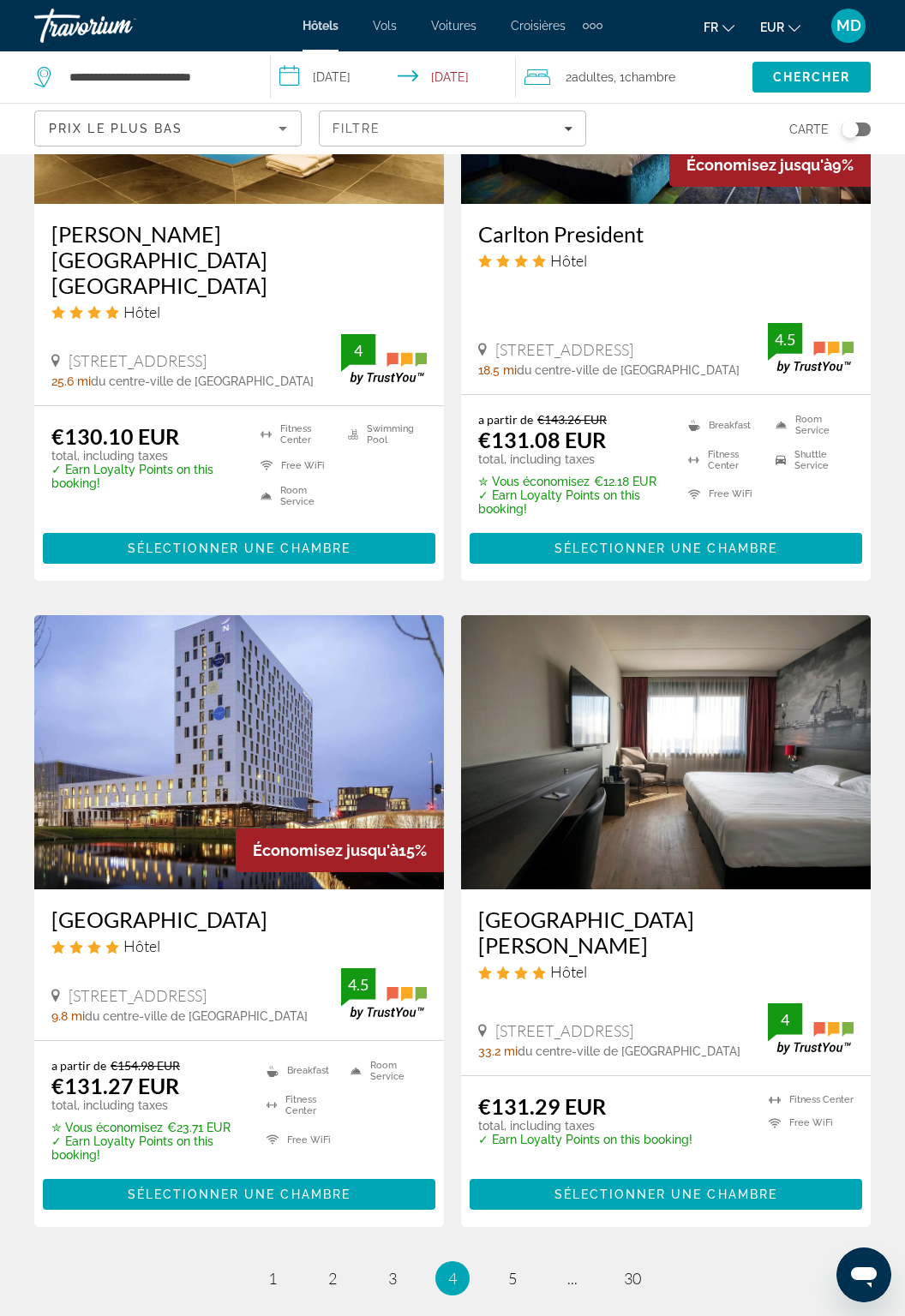
scroll to position [2907, 0]
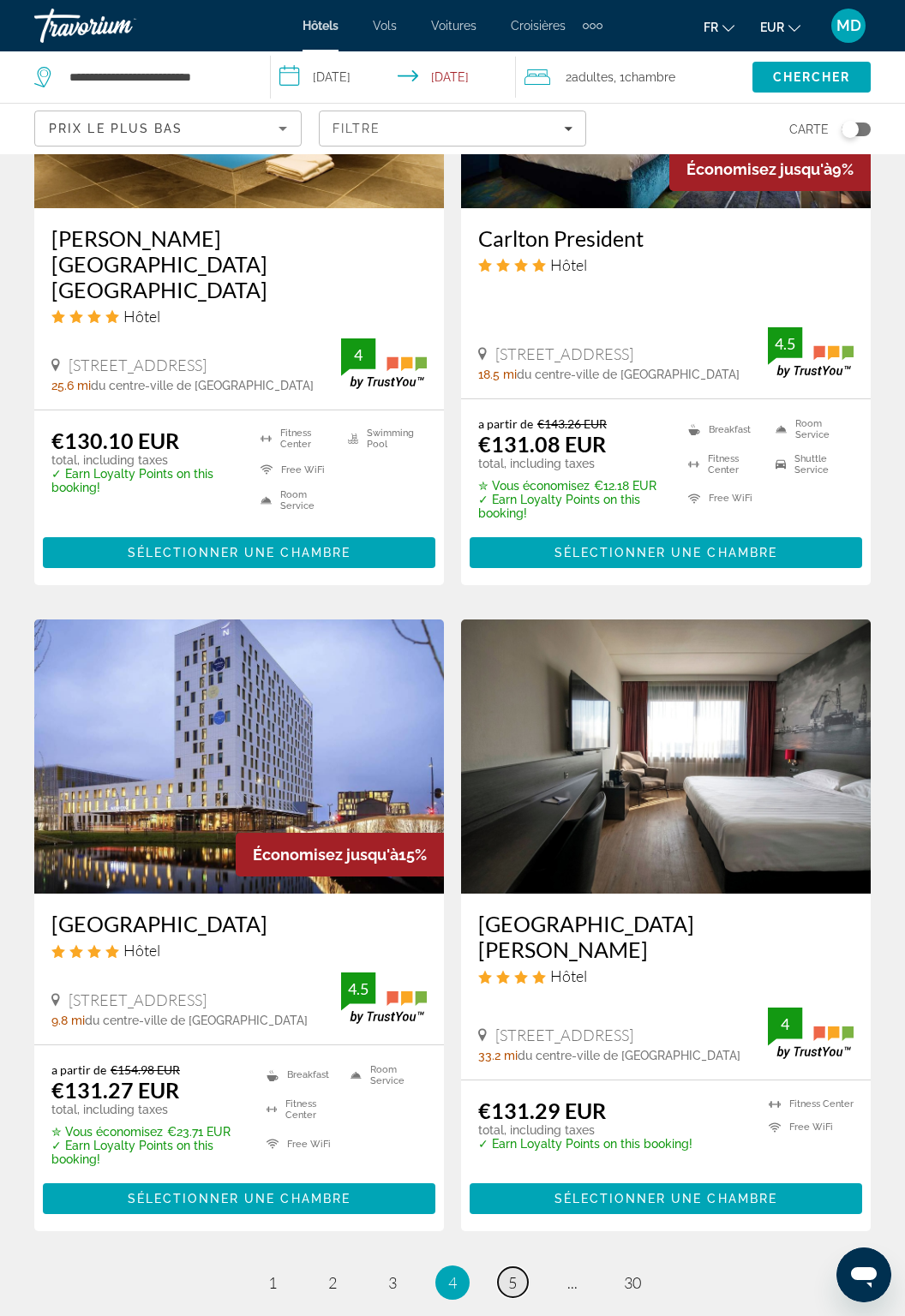
click at [520, 1268] on link "page 5" at bounding box center [512, 1282] width 30 height 30
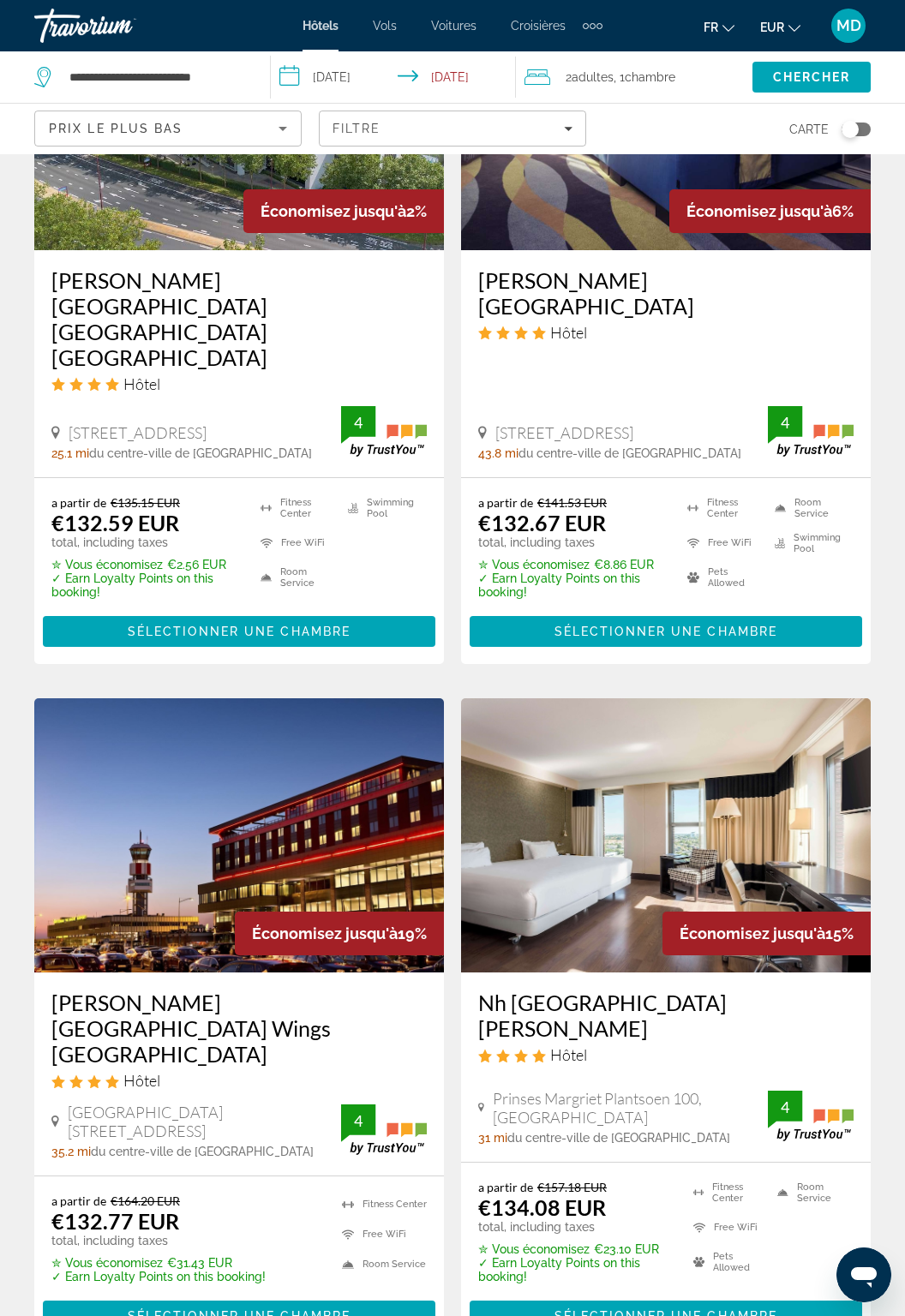
scroll to position [1512, 0]
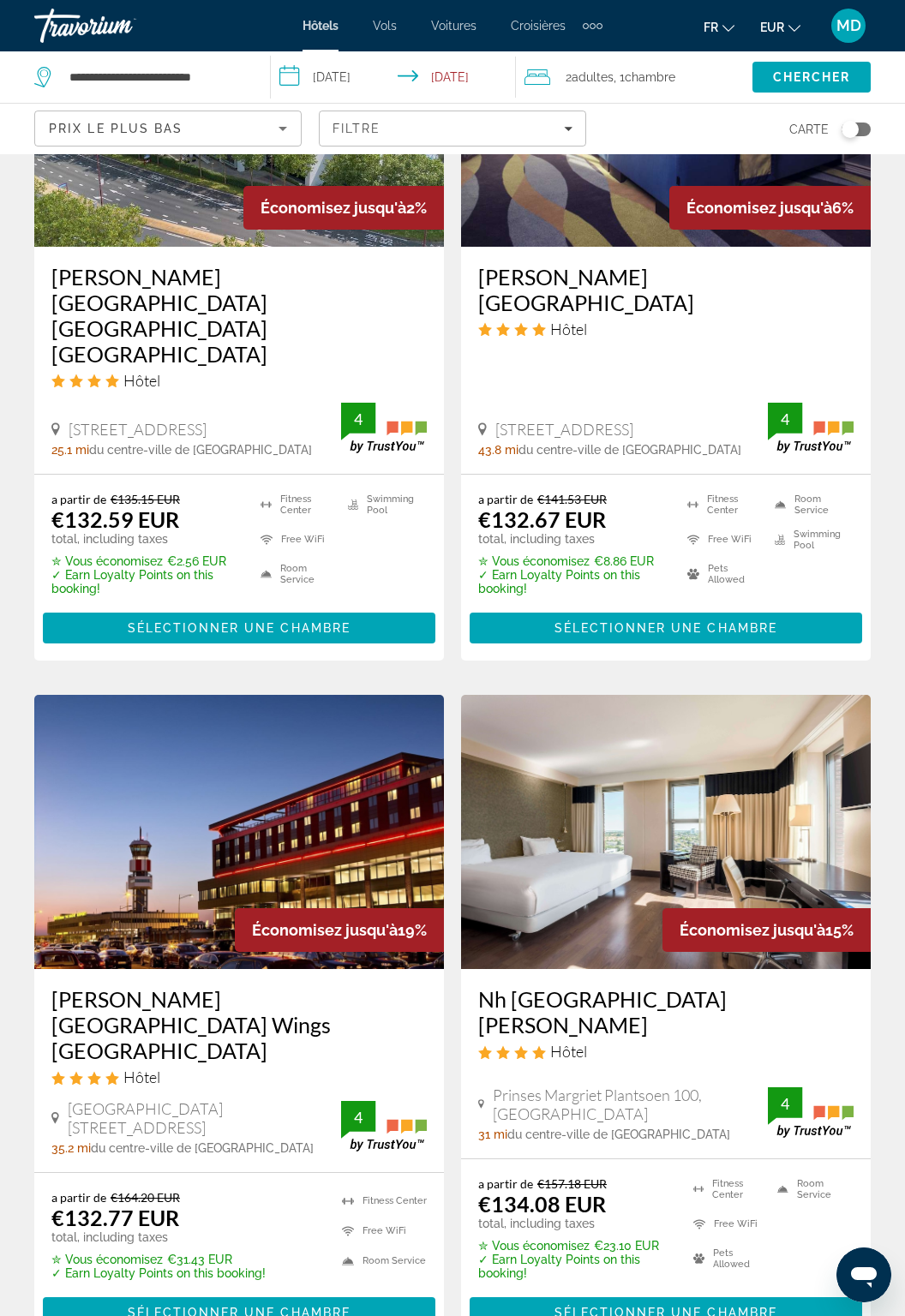
click at [279, 128] on icon "Sort by" at bounding box center [282, 128] width 20 height 20
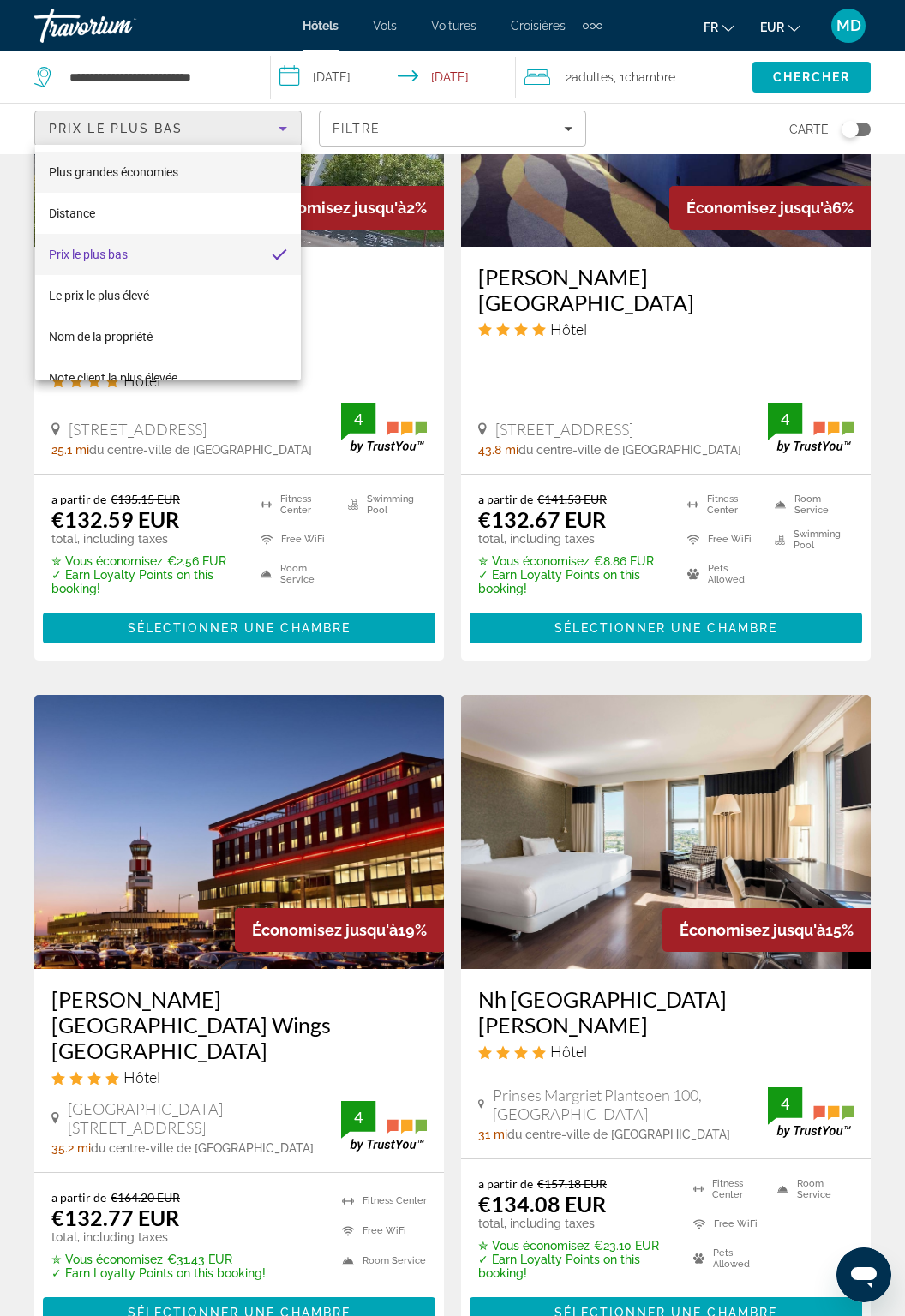
click at [244, 177] on mat-option "Plus grandes économies" at bounding box center [168, 172] width 267 height 42
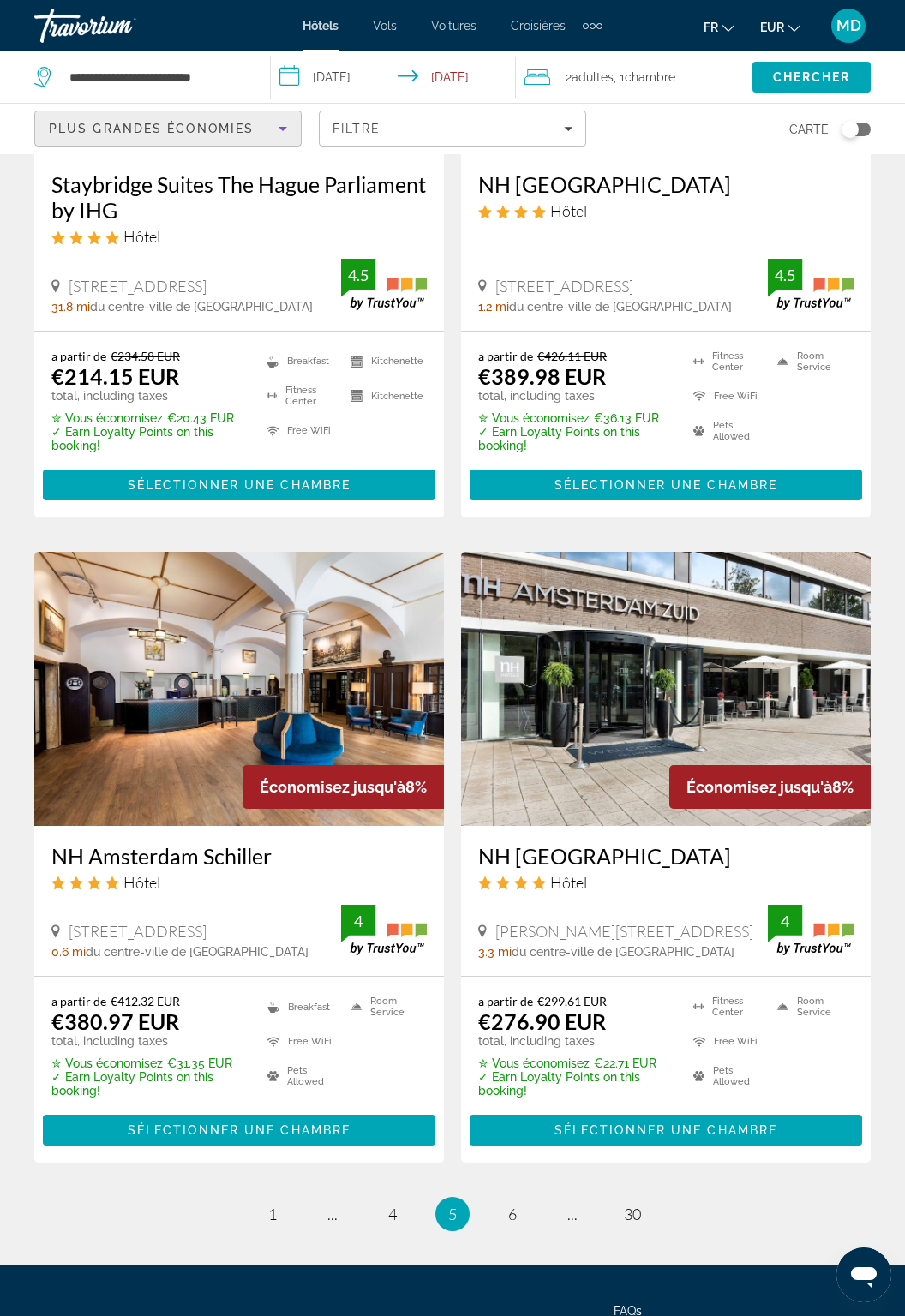
scroll to position [3055, 0]
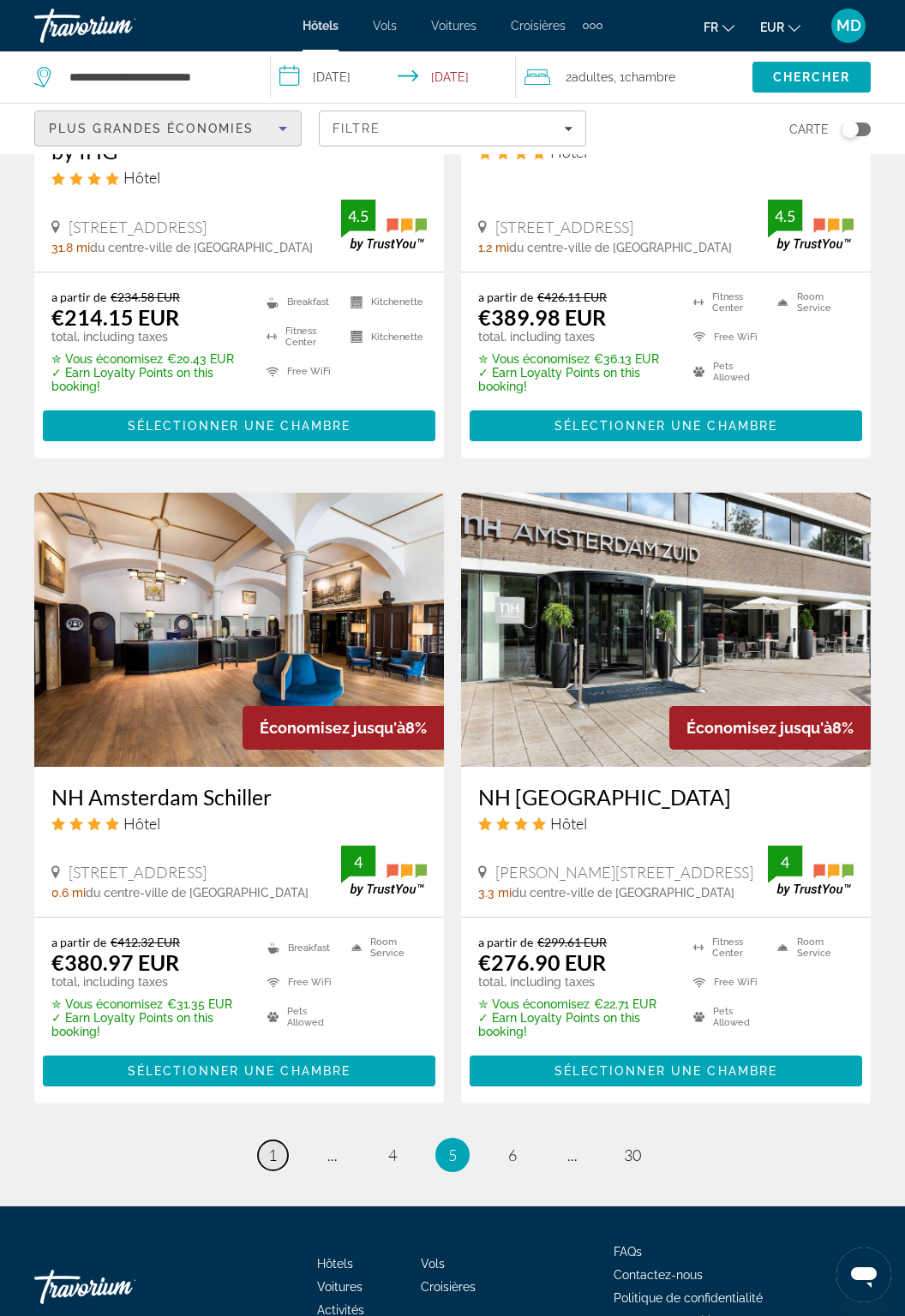
click at [269, 1146] on span "1" at bounding box center [272, 1155] width 9 height 19
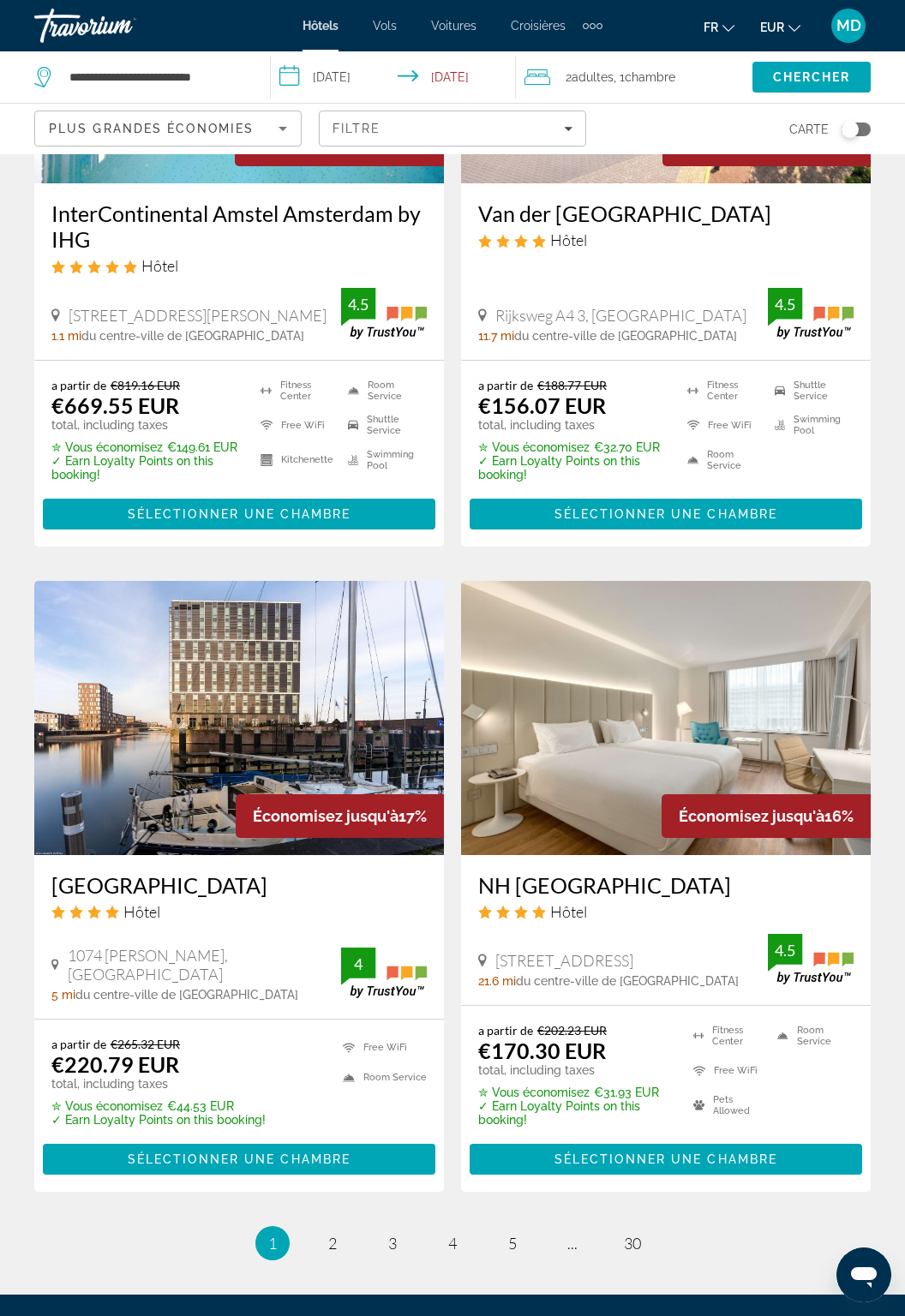
scroll to position [3014, 0]
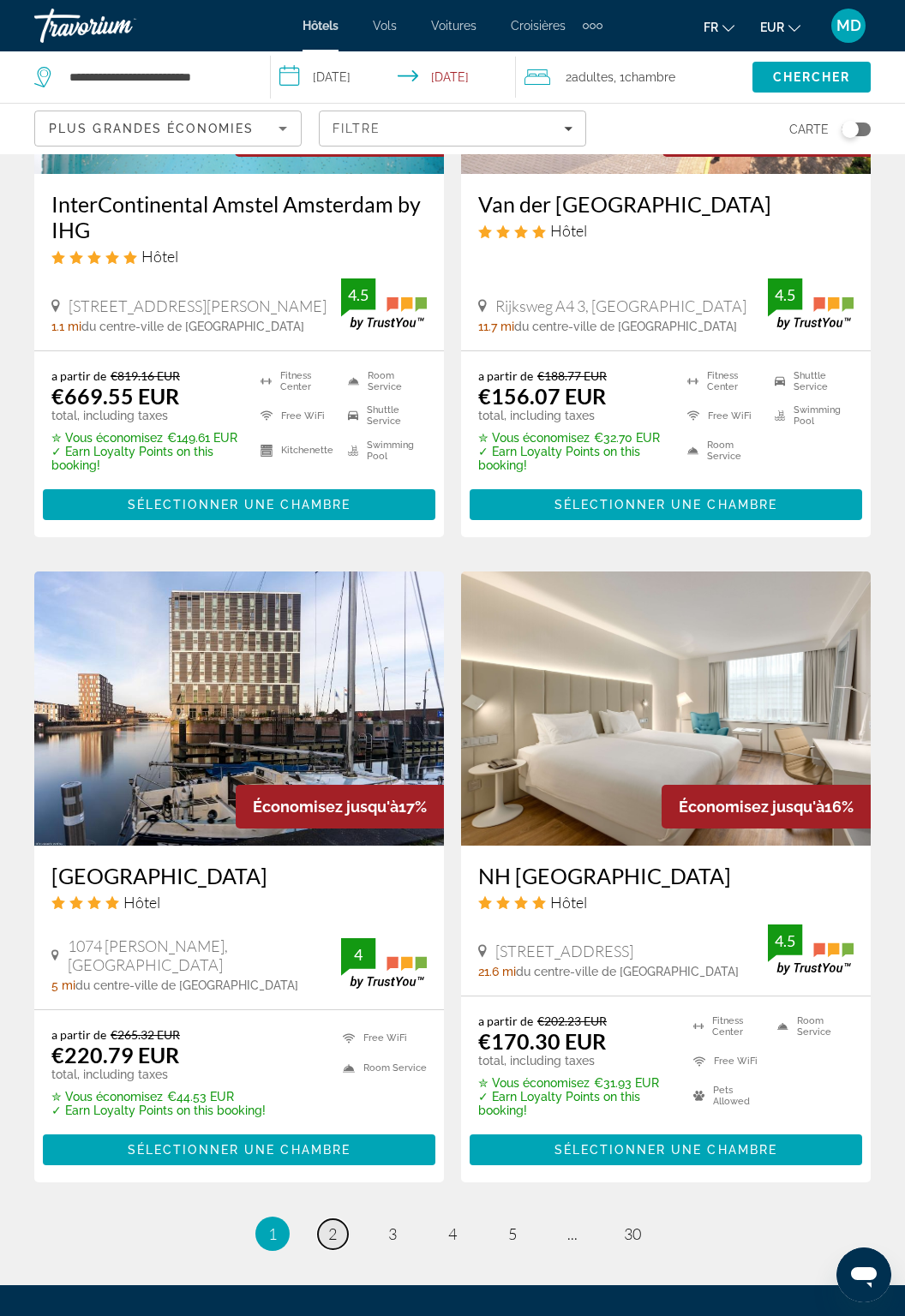
click at [334, 1225] on span "2" at bounding box center [332, 1235] width 9 height 19
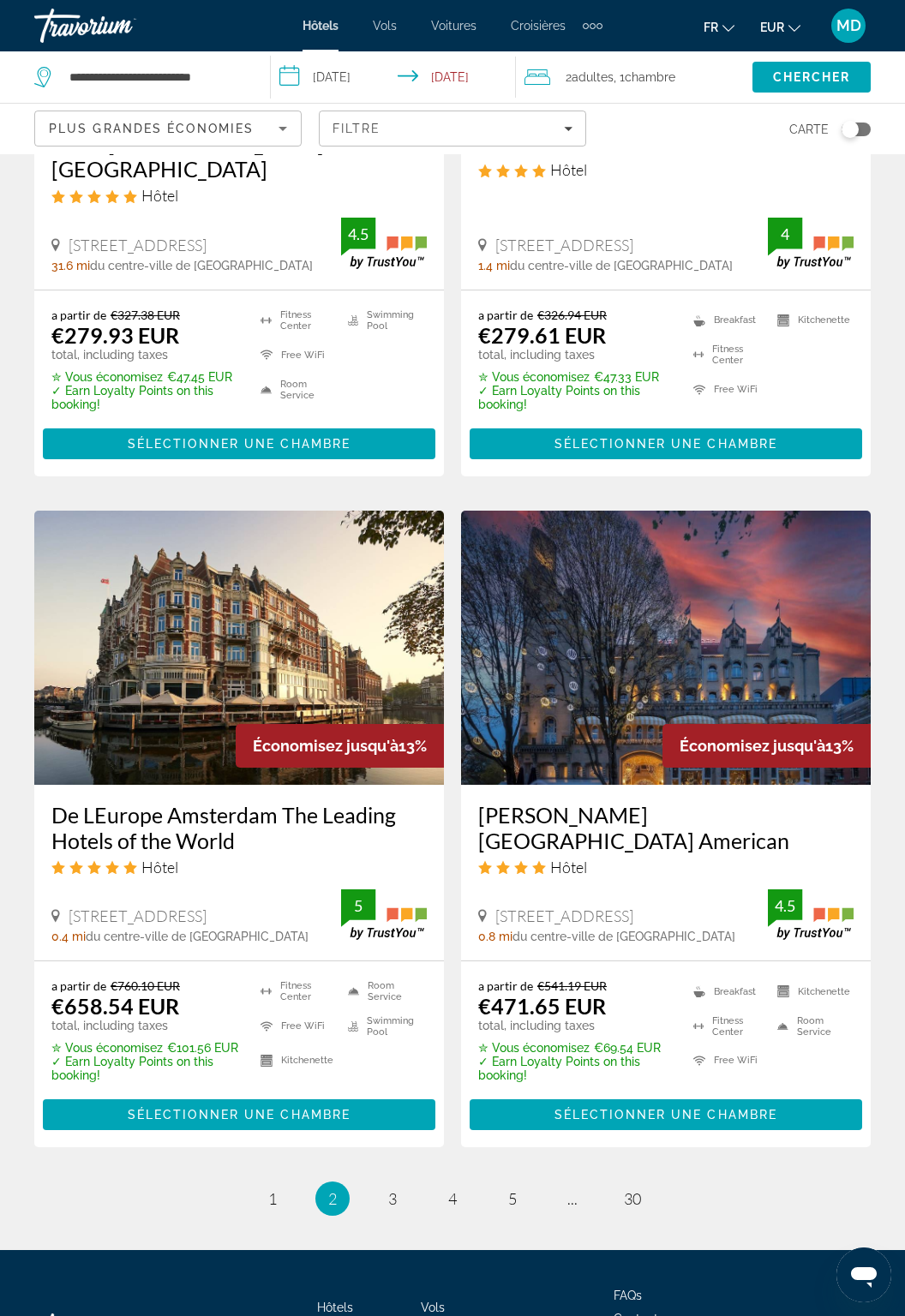
scroll to position [3052, 0]
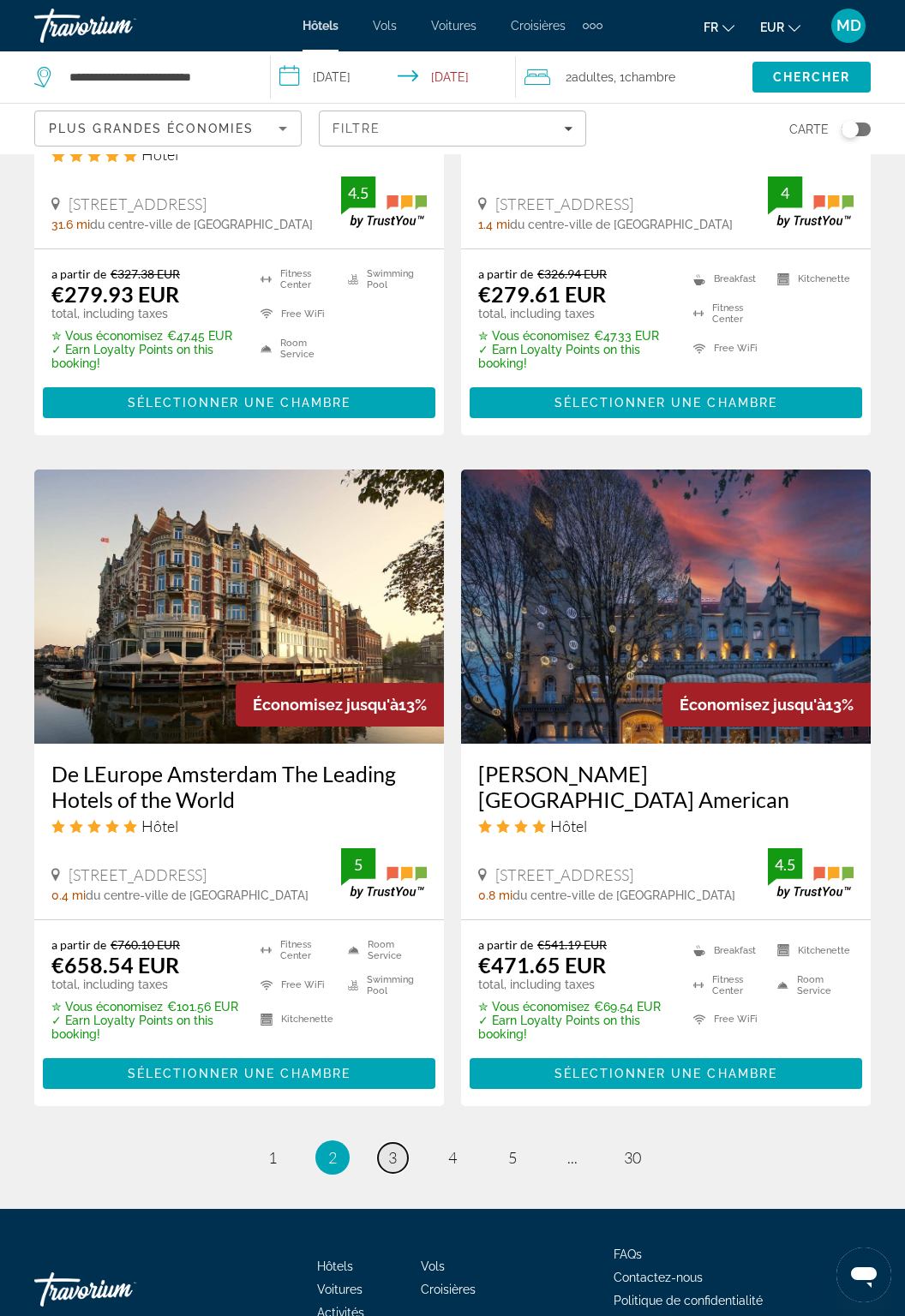
click at [398, 1143] on link "page 3" at bounding box center [393, 1157] width 30 height 30
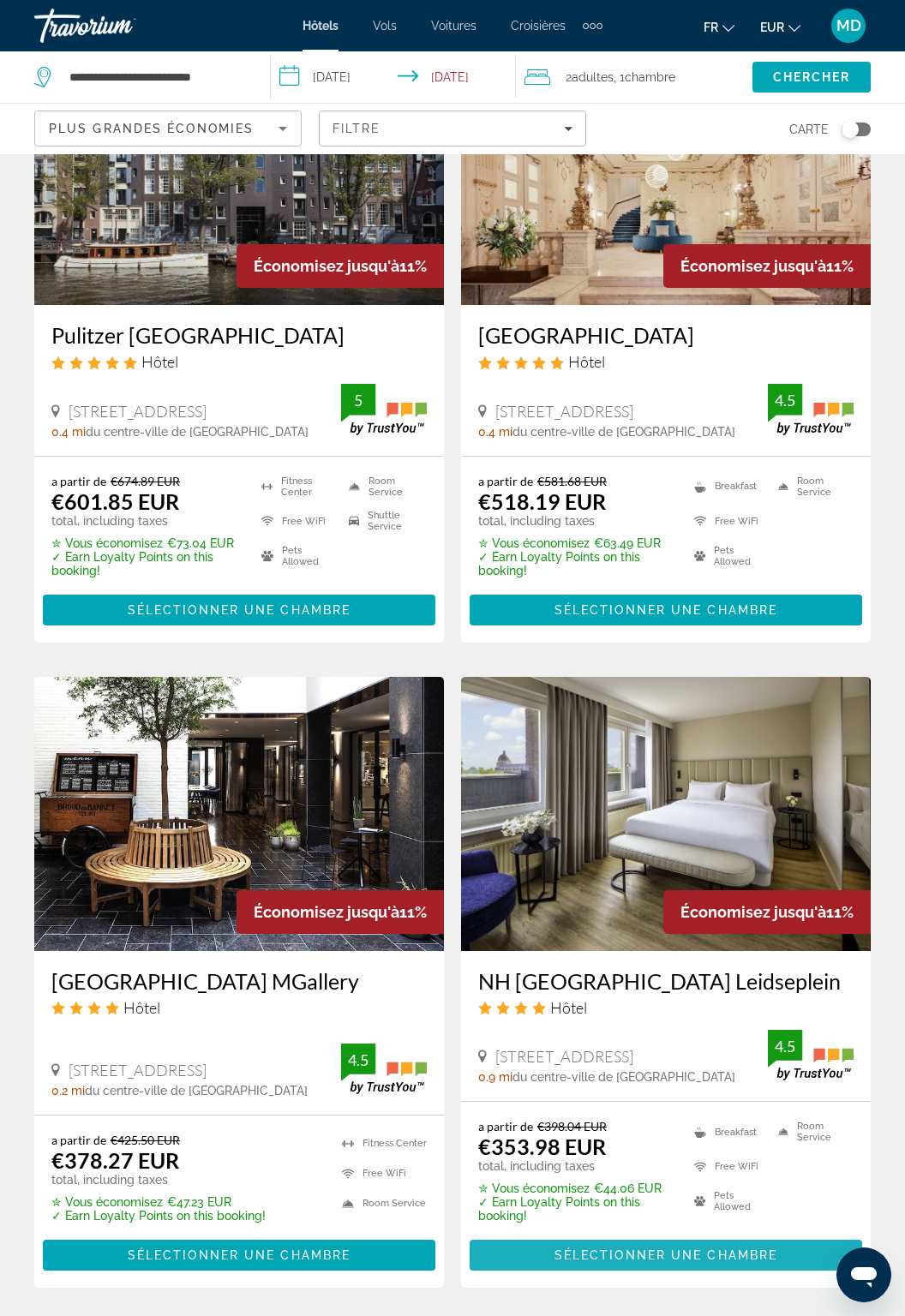
scroll to position [2840, 0]
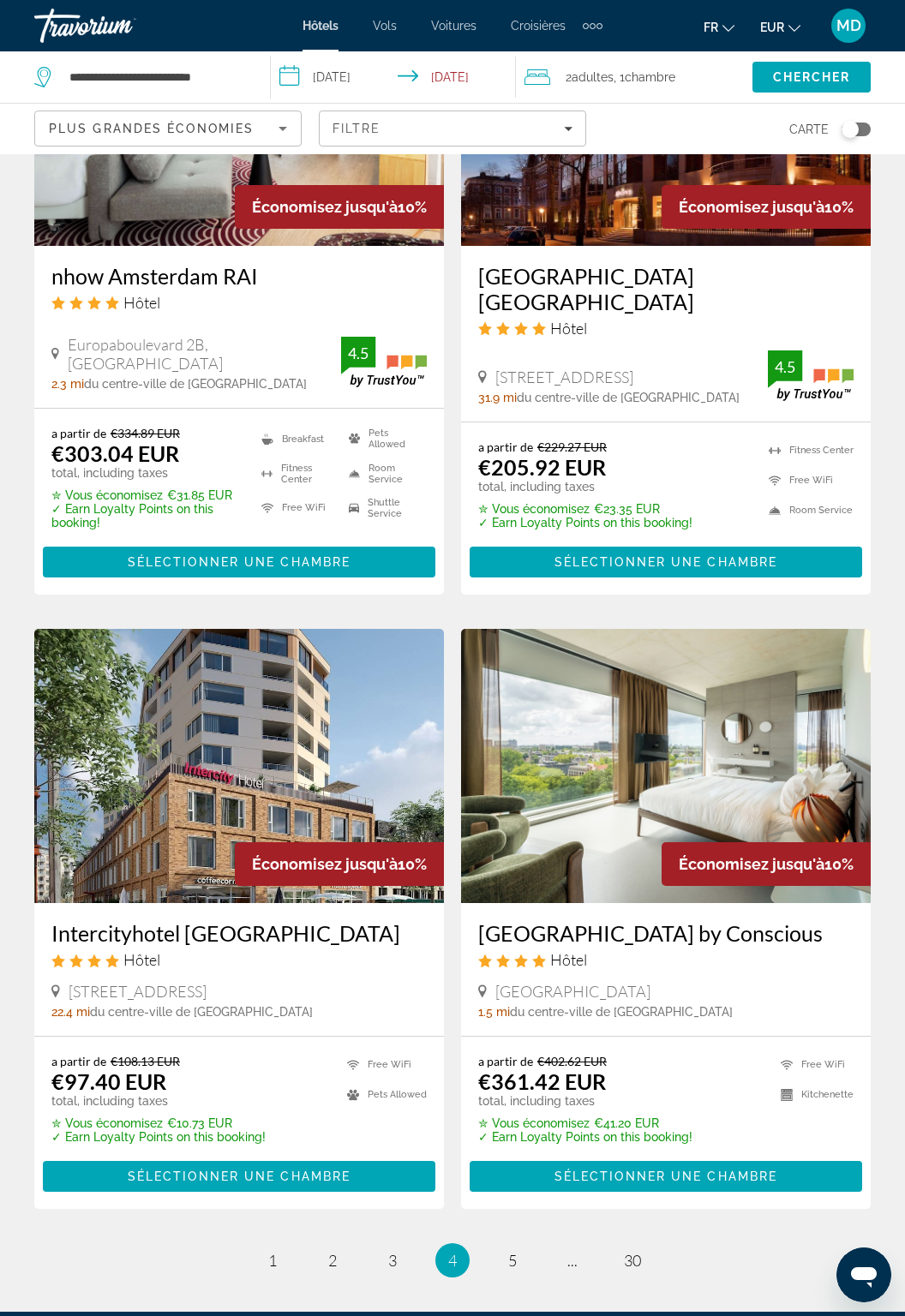
scroll to position [2837, 0]
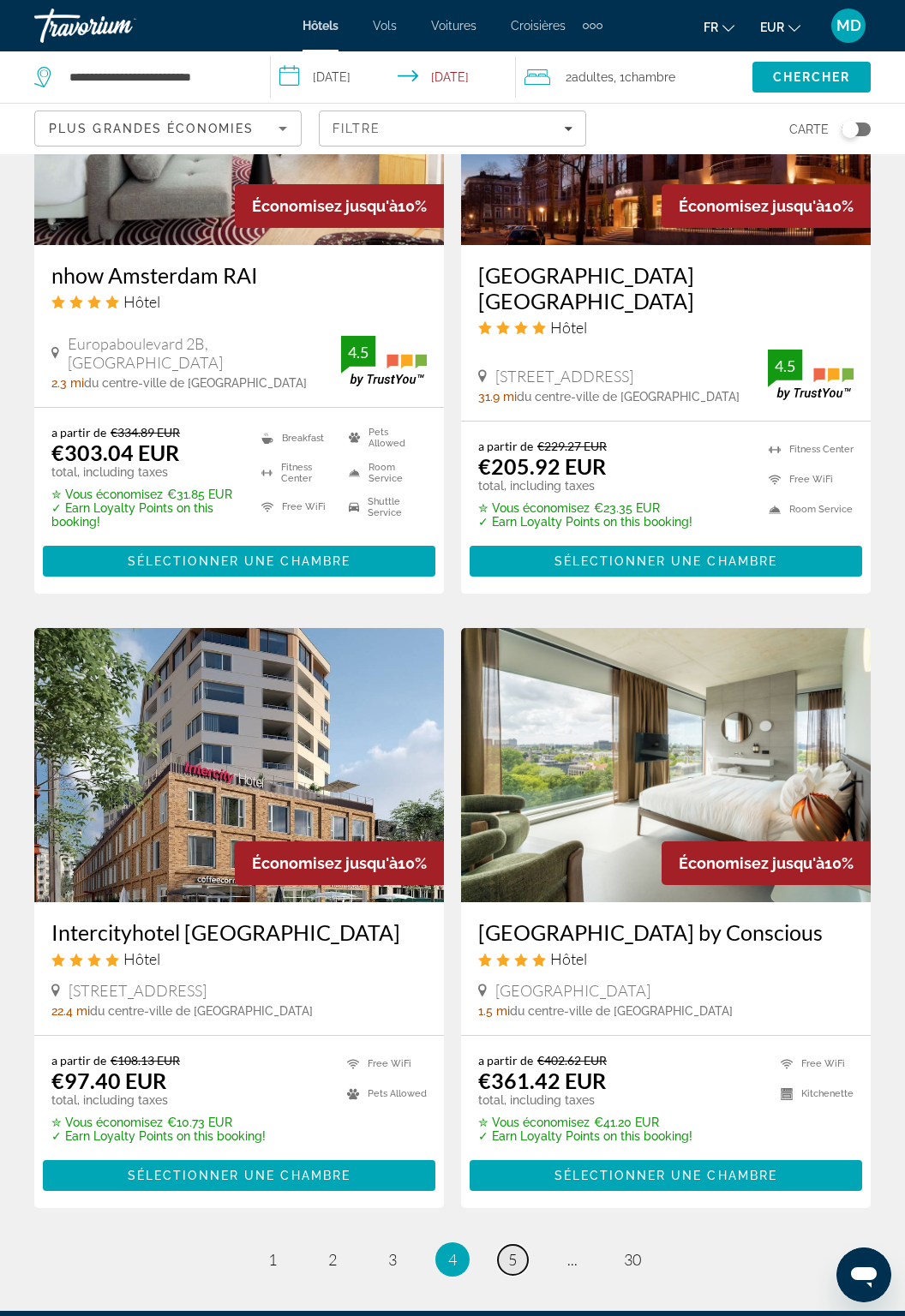
click at [516, 1250] on span "5" at bounding box center [512, 1260] width 9 height 19
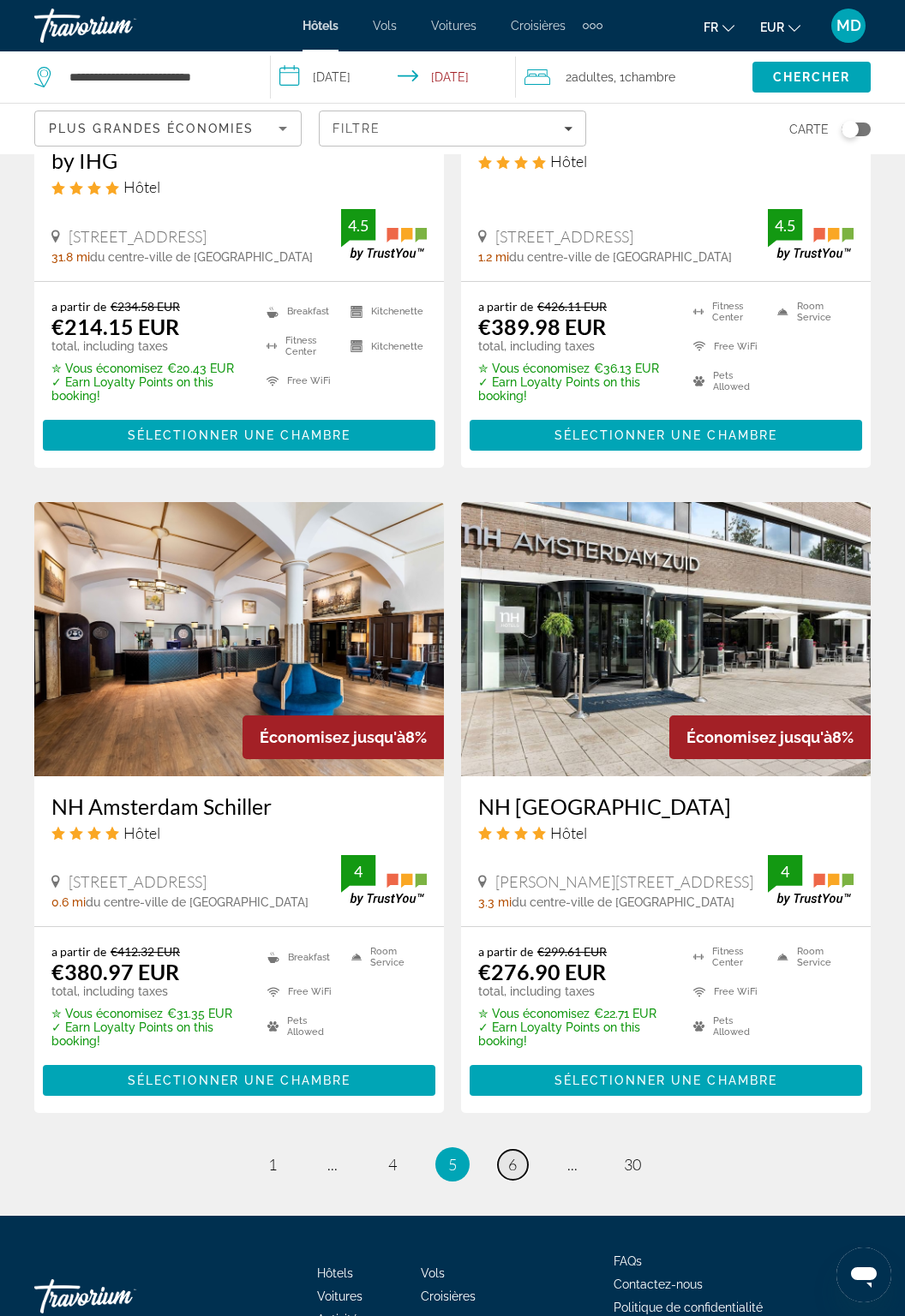
scroll to position [3055, 0]
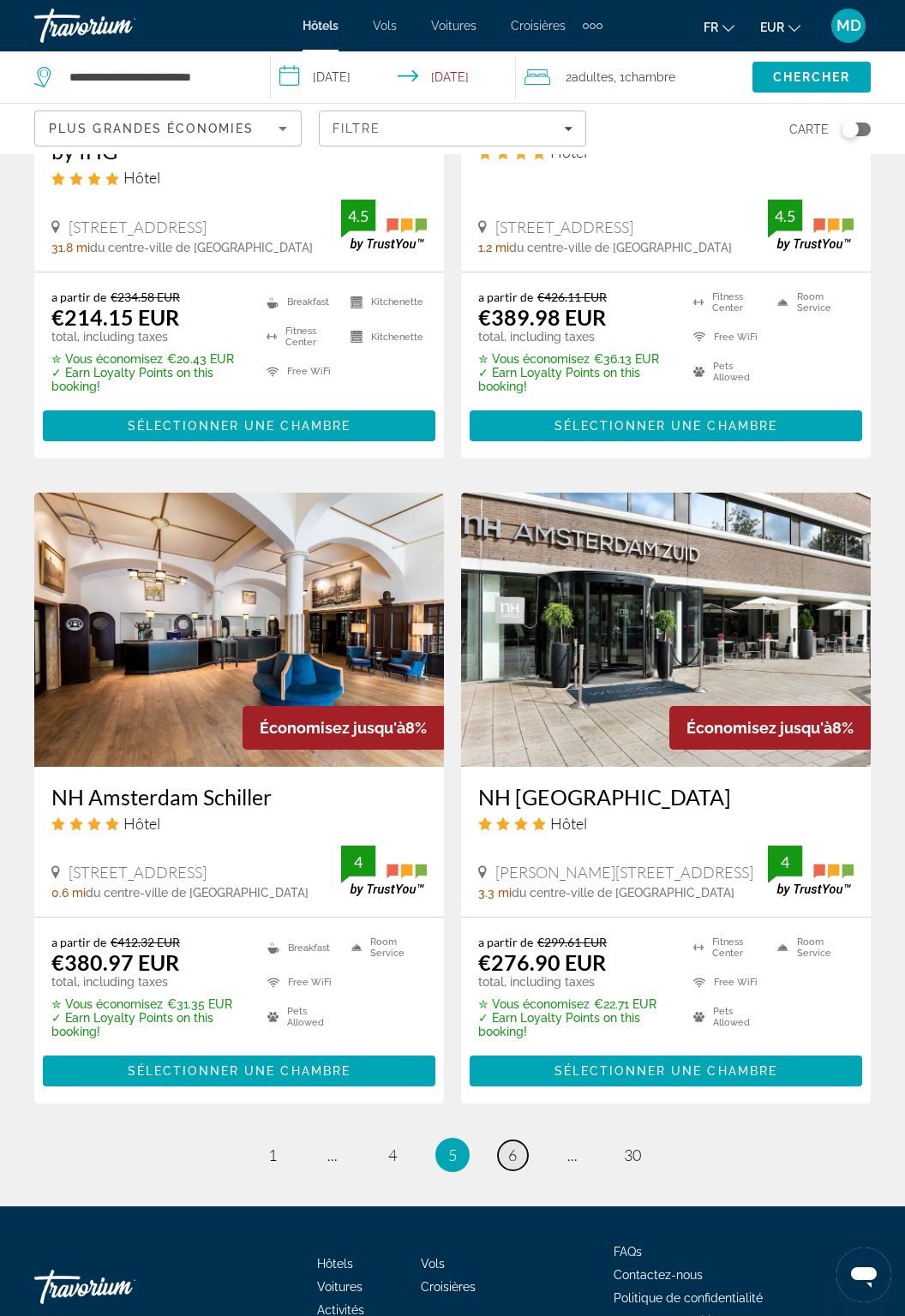
click at [510, 1146] on span "6" at bounding box center [512, 1155] width 9 height 19
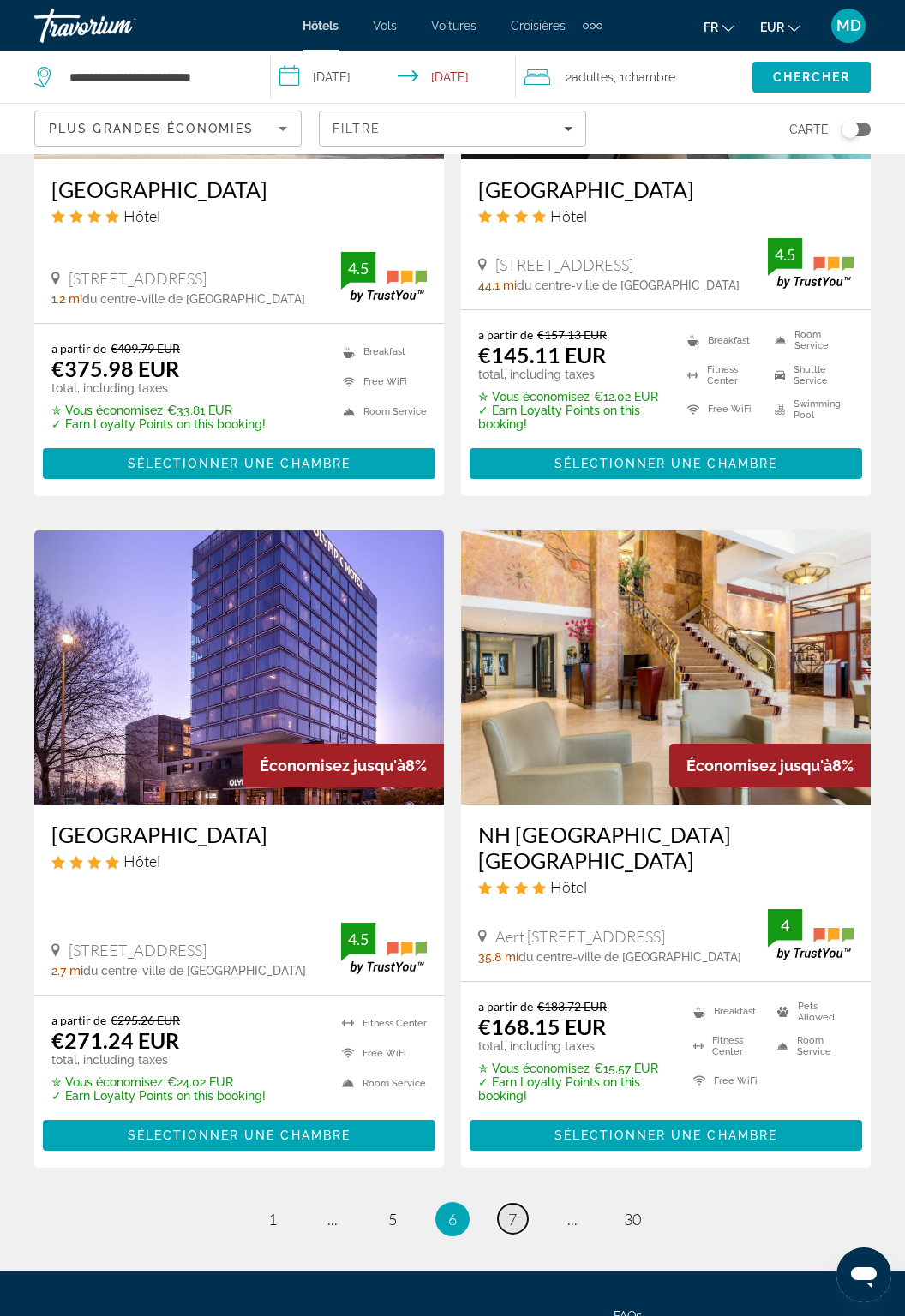
scroll to position [2930, 0]
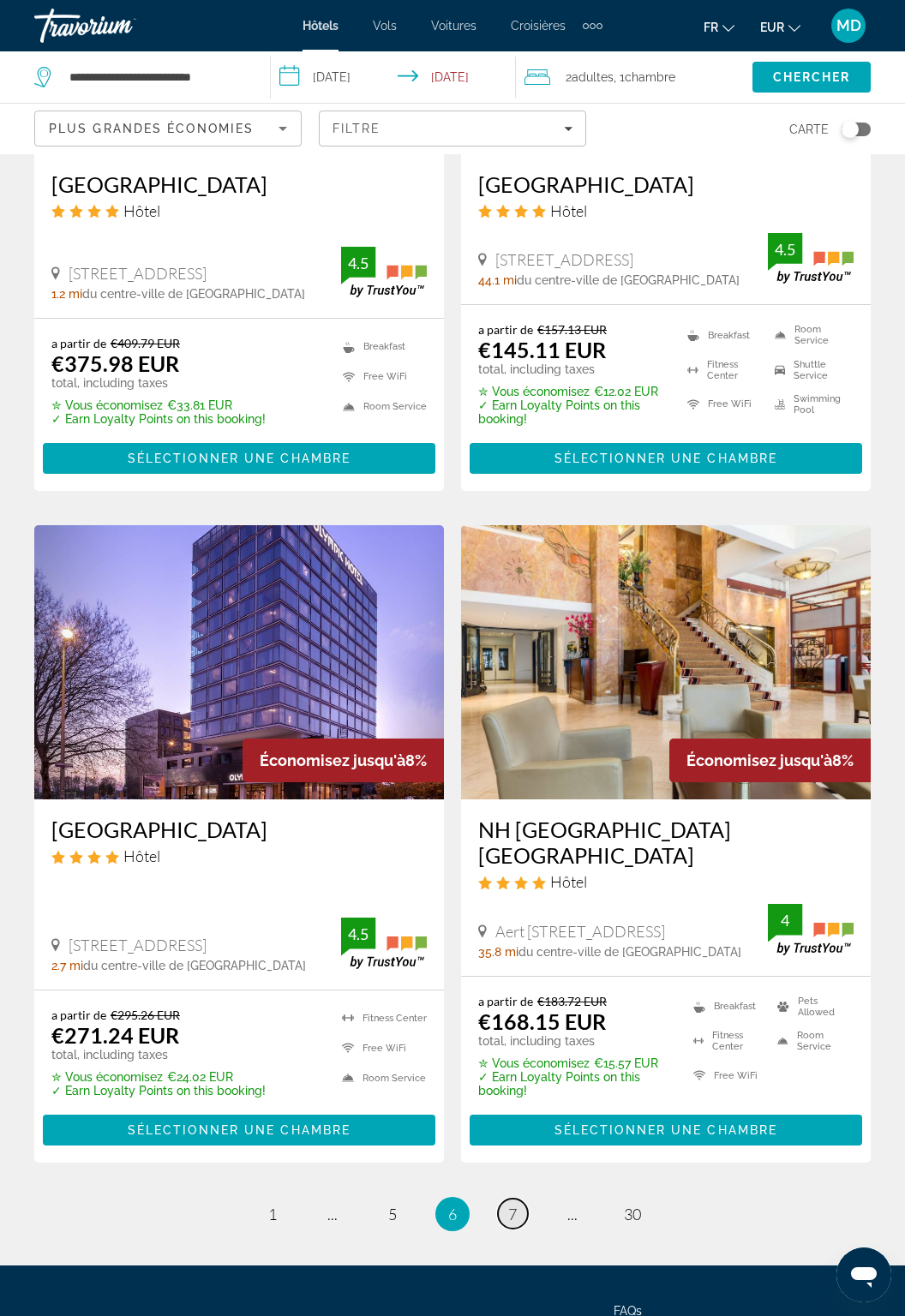
click at [509, 1205] on span "7" at bounding box center [512, 1214] width 9 height 19
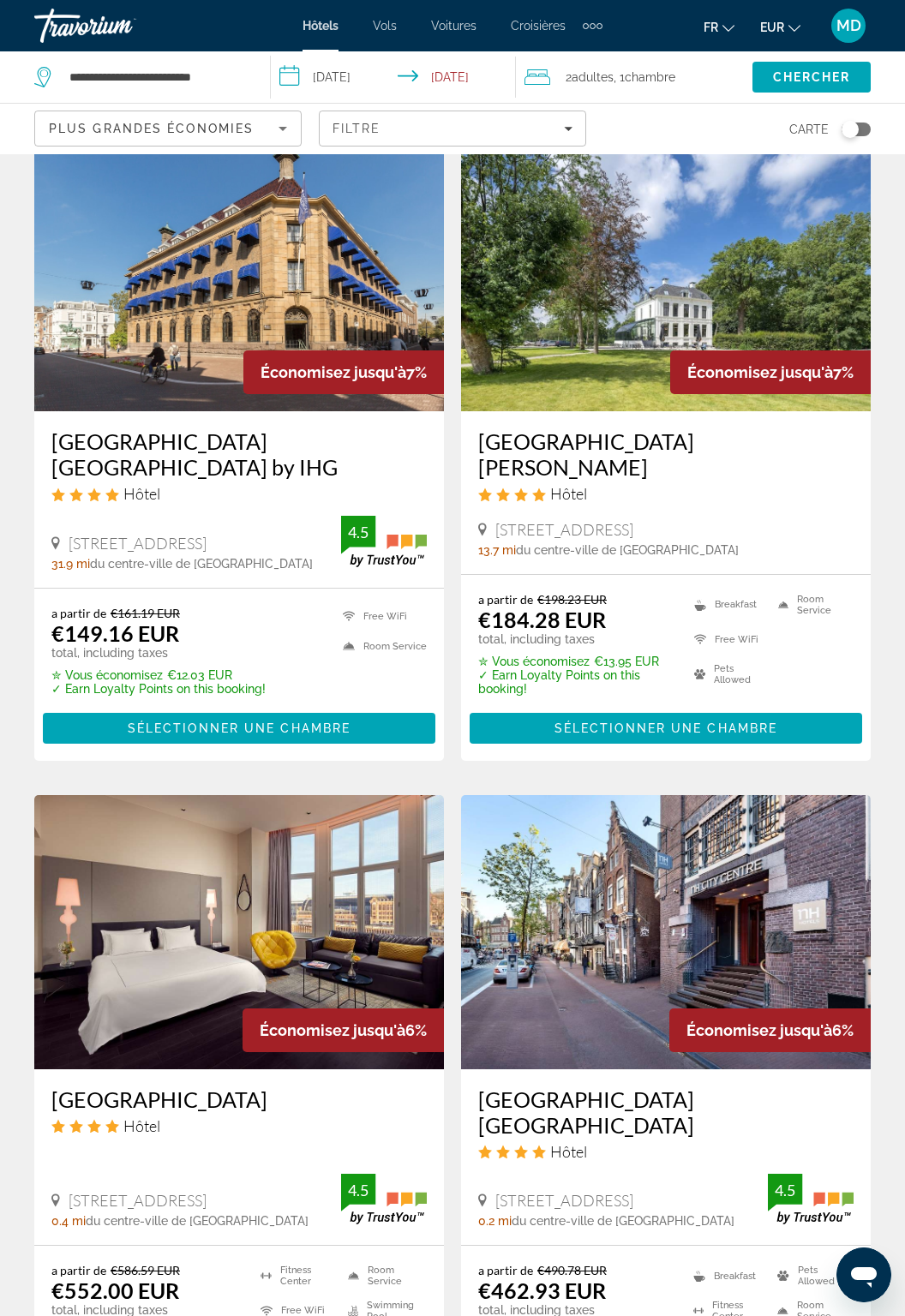
scroll to position [2020, 0]
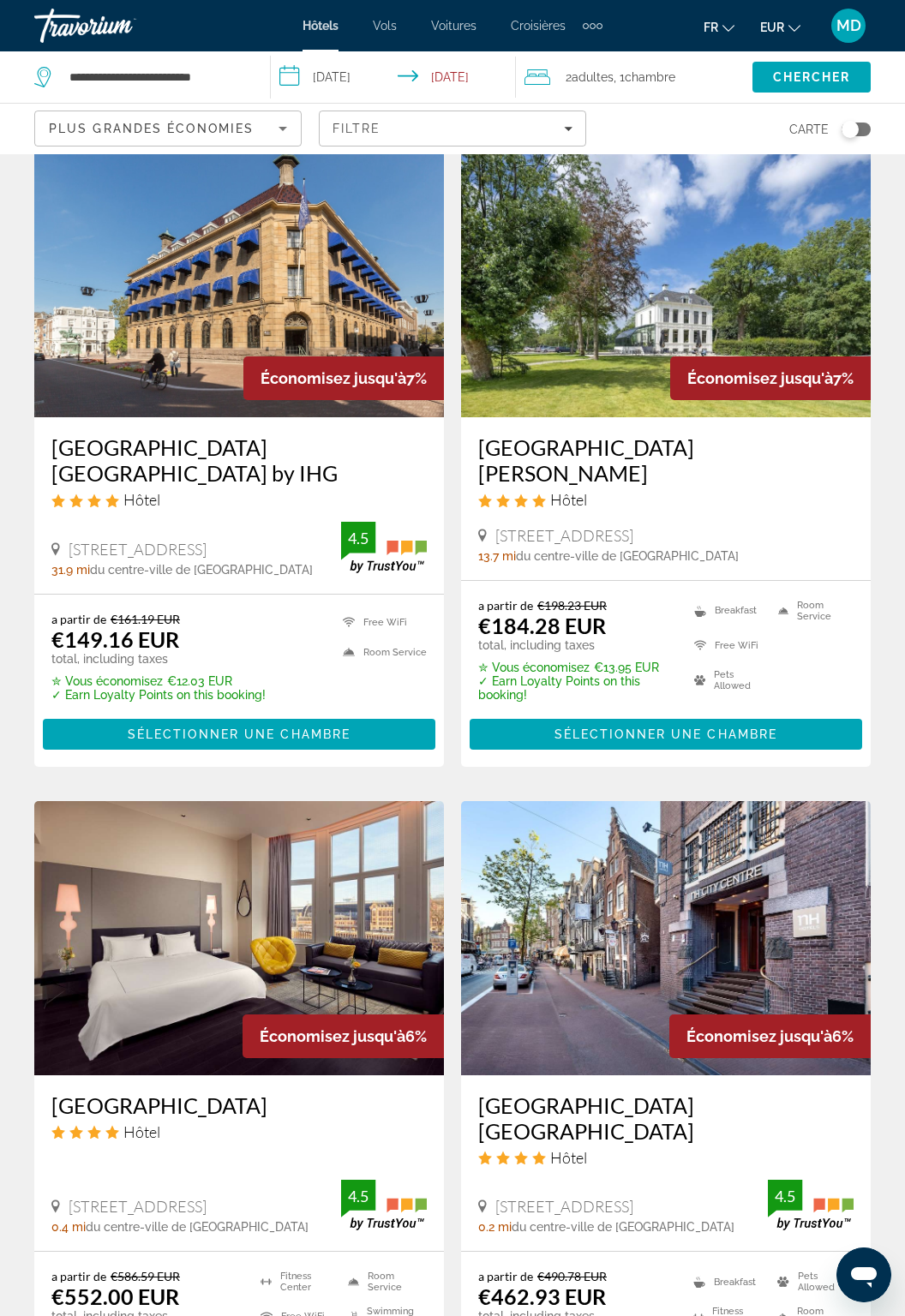
click at [245, 127] on span "Plus grandes économies" at bounding box center [152, 129] width 205 height 14
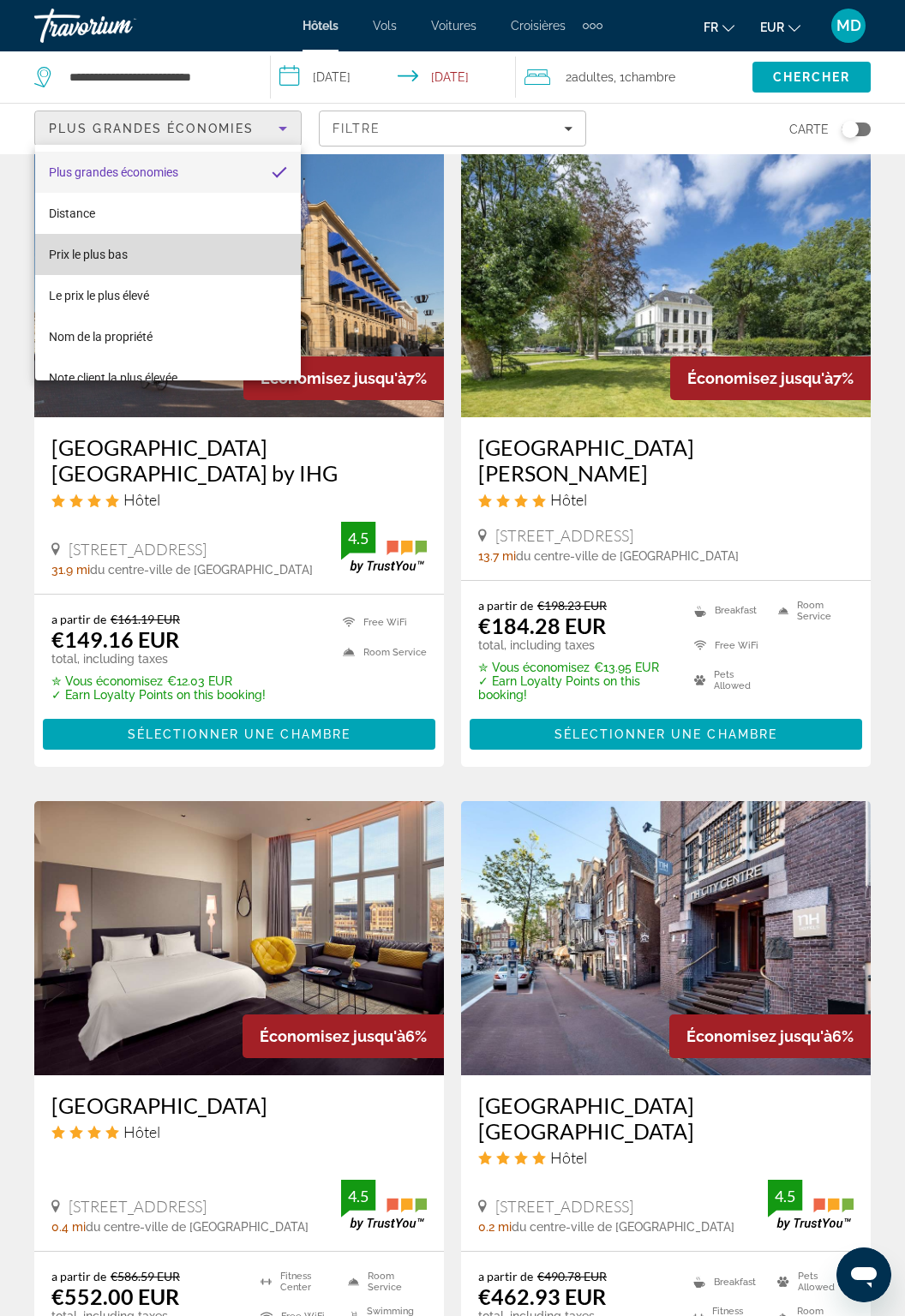
click at [191, 235] on mat-option "Prix le plus bas" at bounding box center [168, 254] width 267 height 42
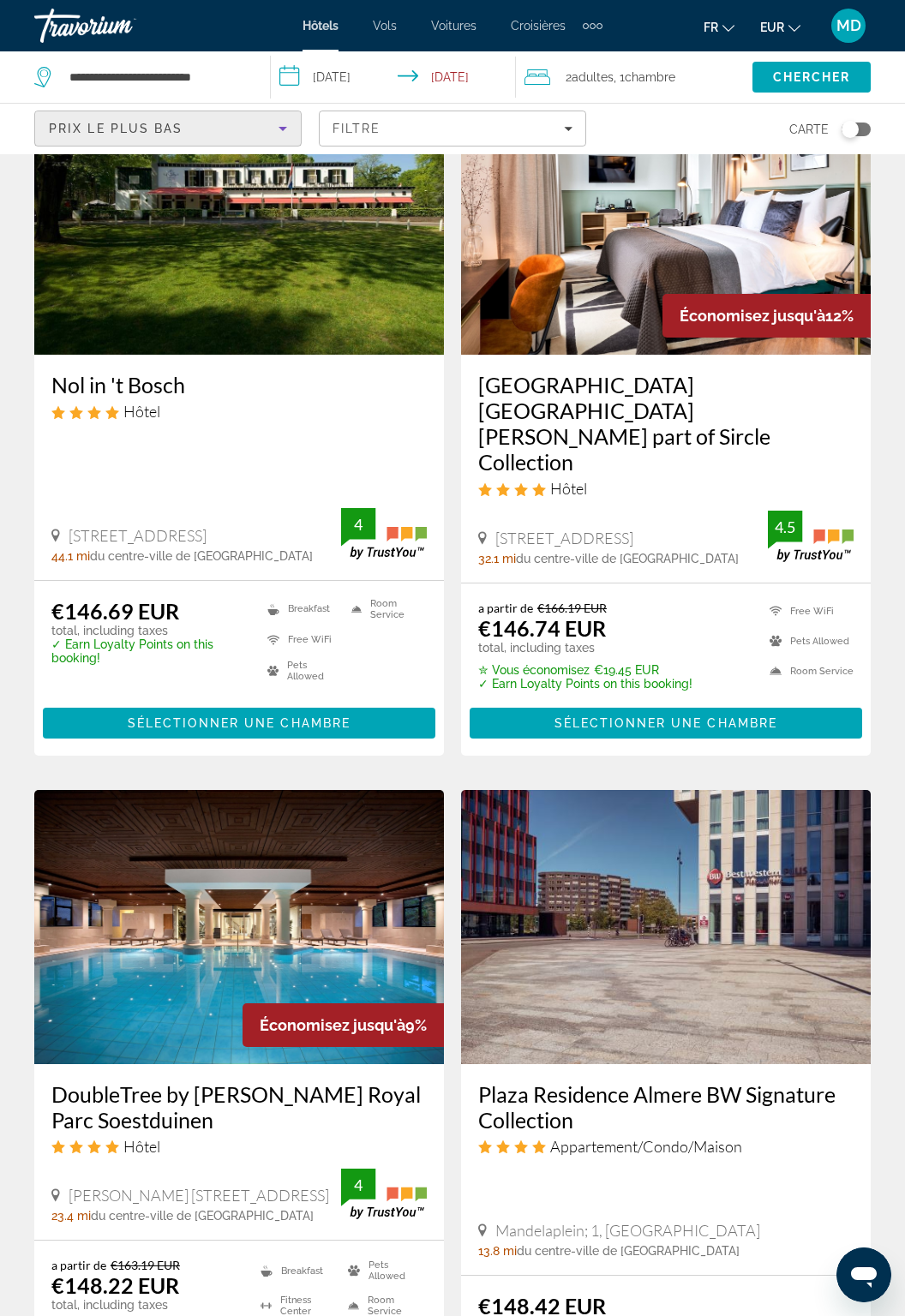
scroll to position [3030, 0]
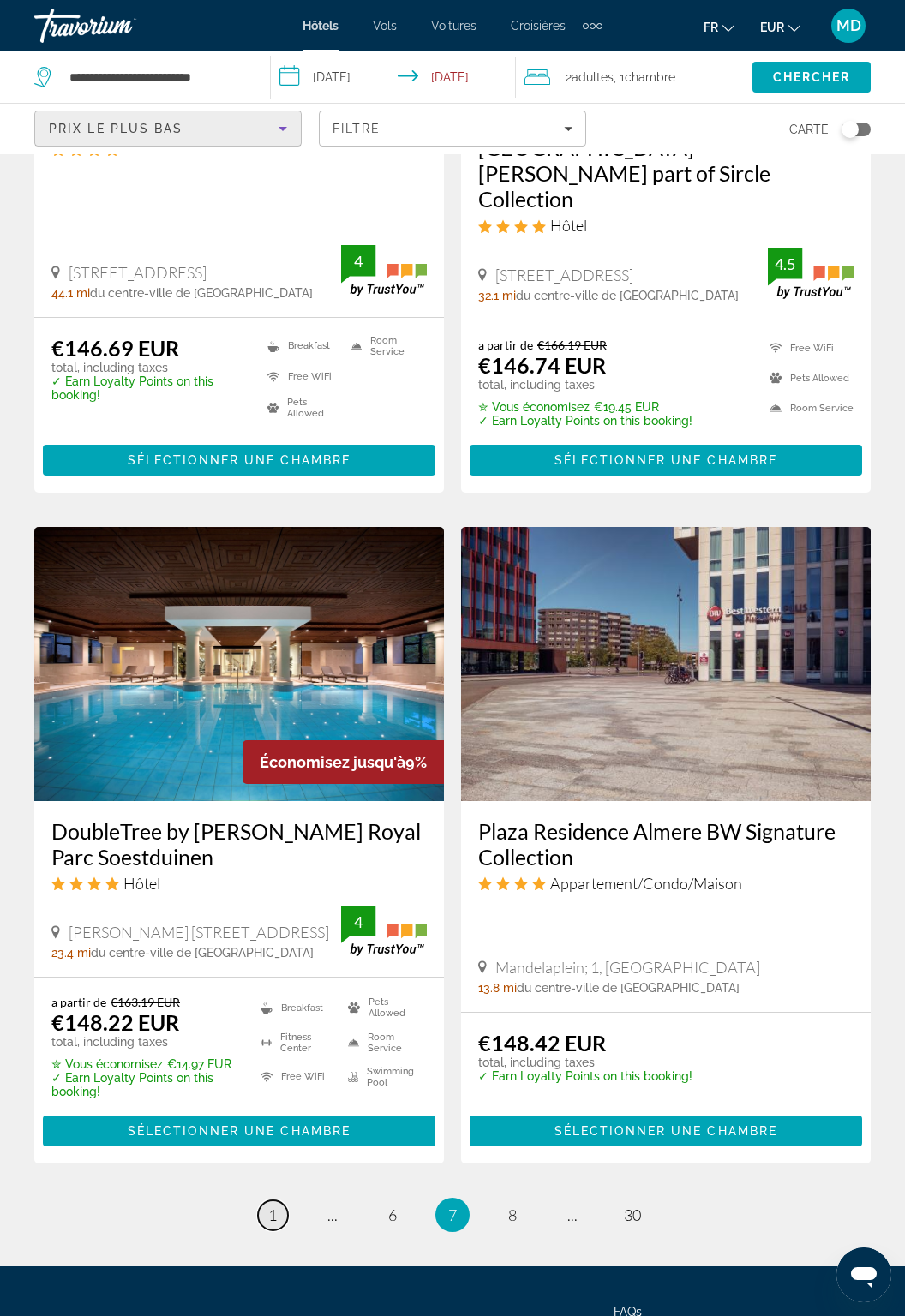
click at [271, 1206] on span "1" at bounding box center [272, 1215] width 9 height 19
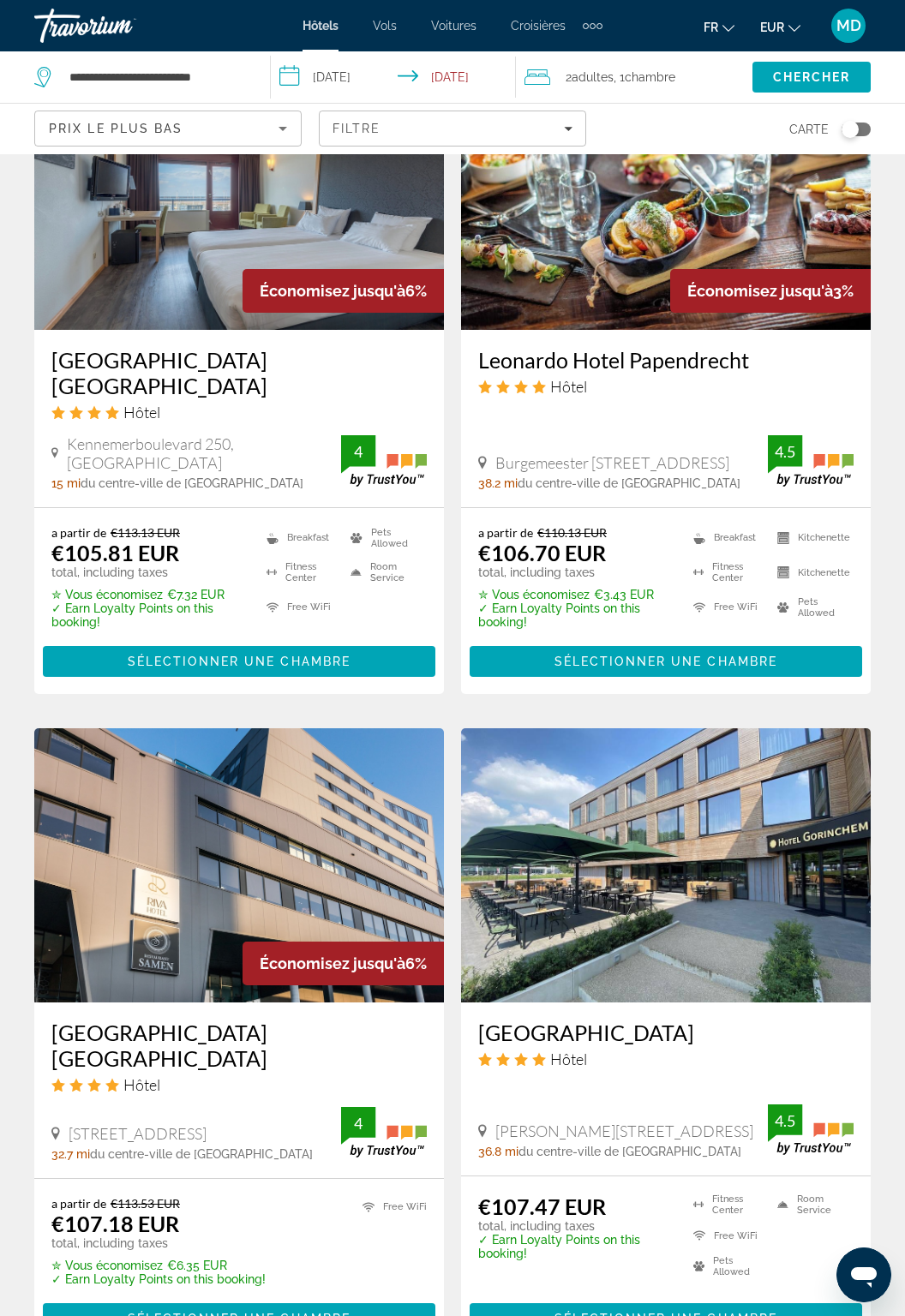
scroll to position [2813, 0]
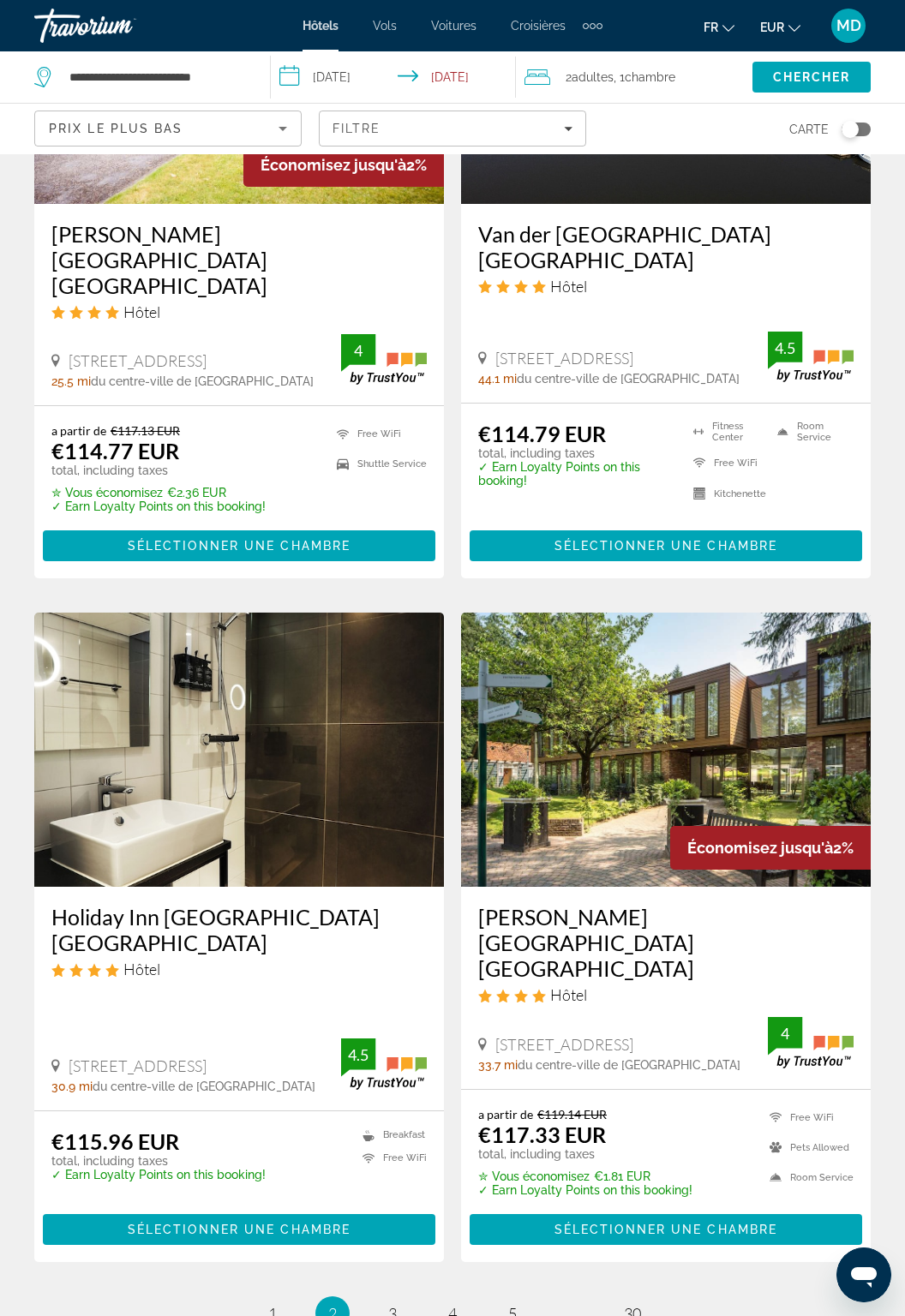
scroll to position [2982, 0]
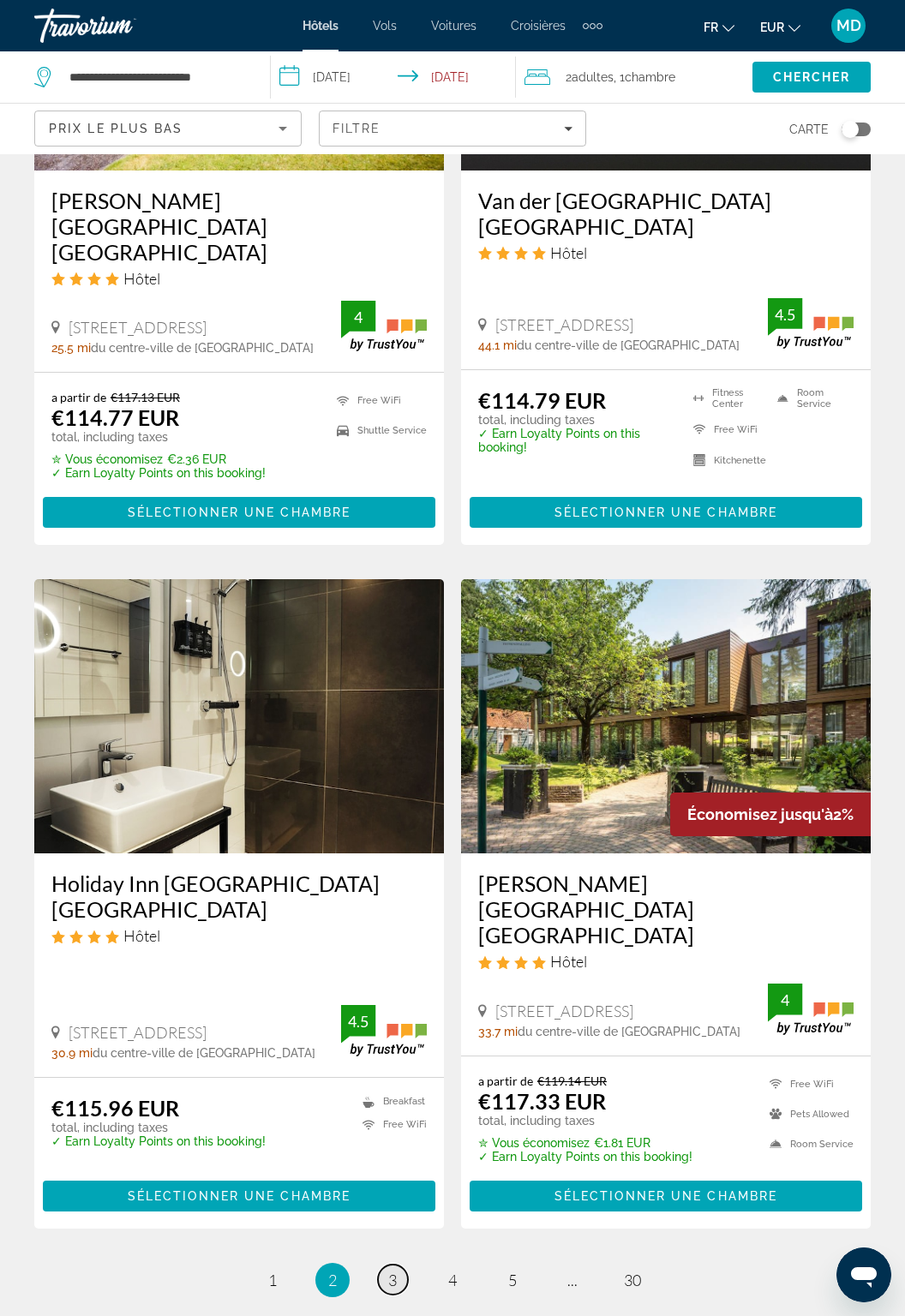
click at [394, 1272] on span "3" at bounding box center [393, 1281] width 9 height 19
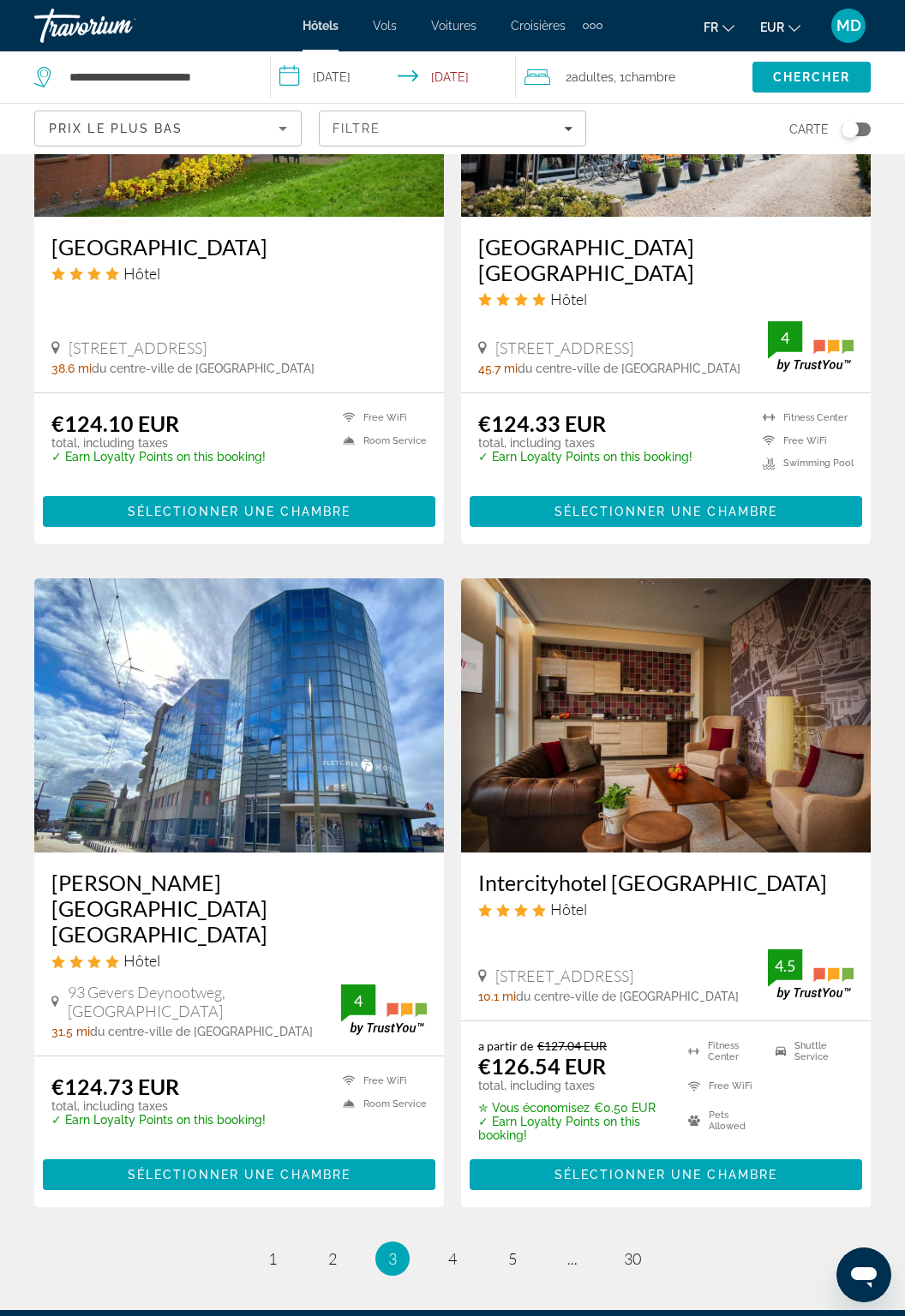
scroll to position [2923, 0]
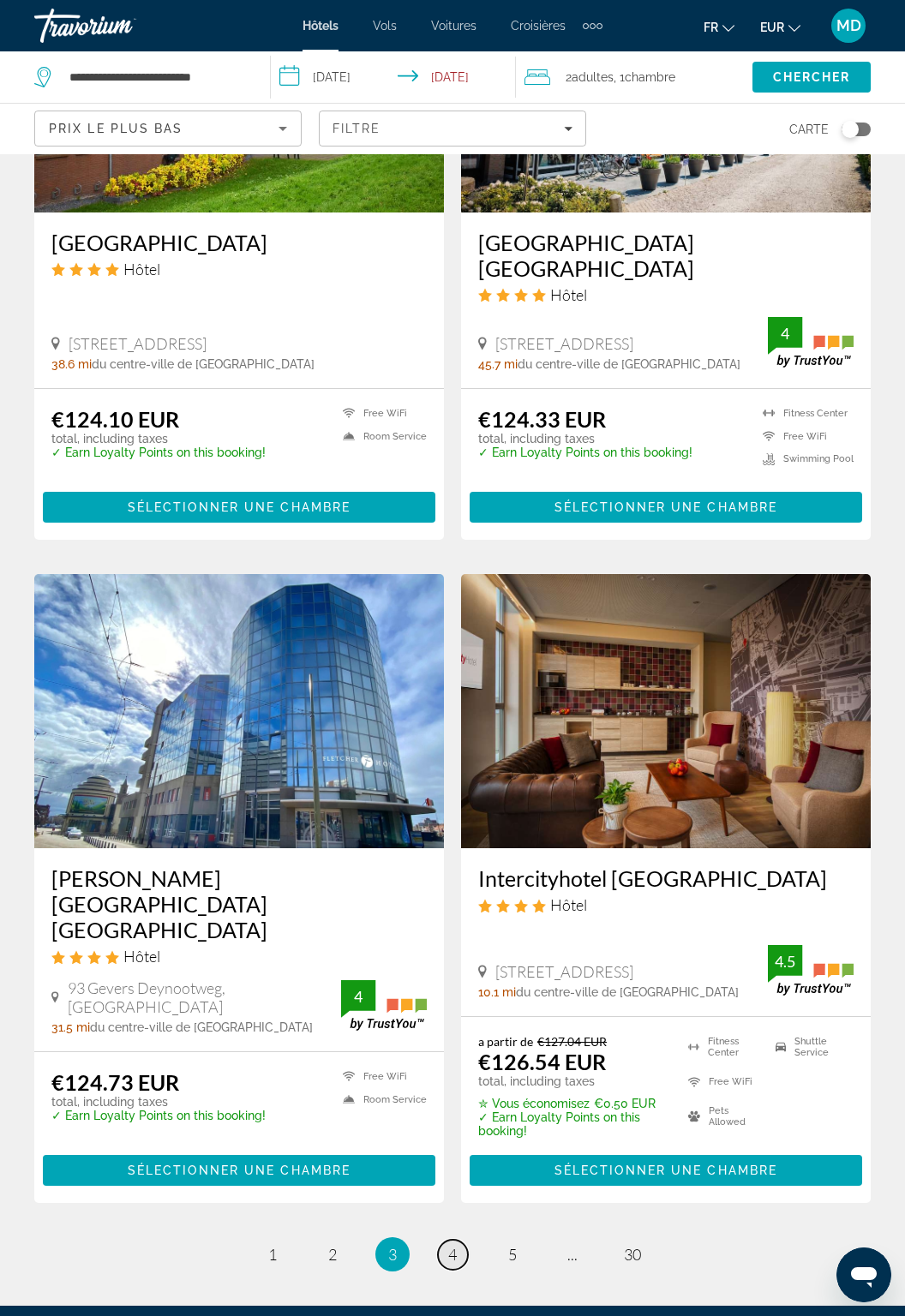
click at [454, 1245] on span "4" at bounding box center [452, 1255] width 9 height 19
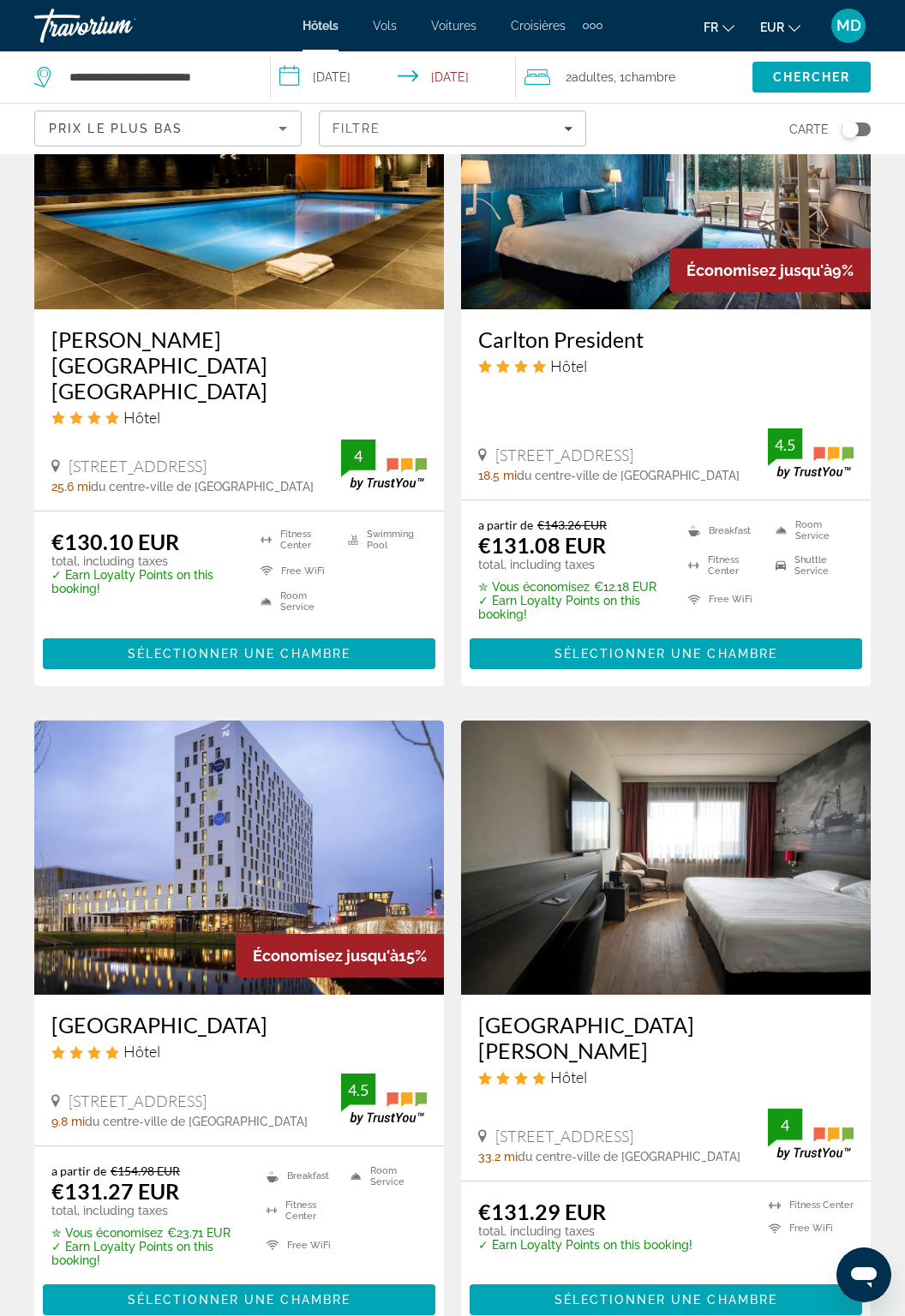
scroll to position [2808, 0]
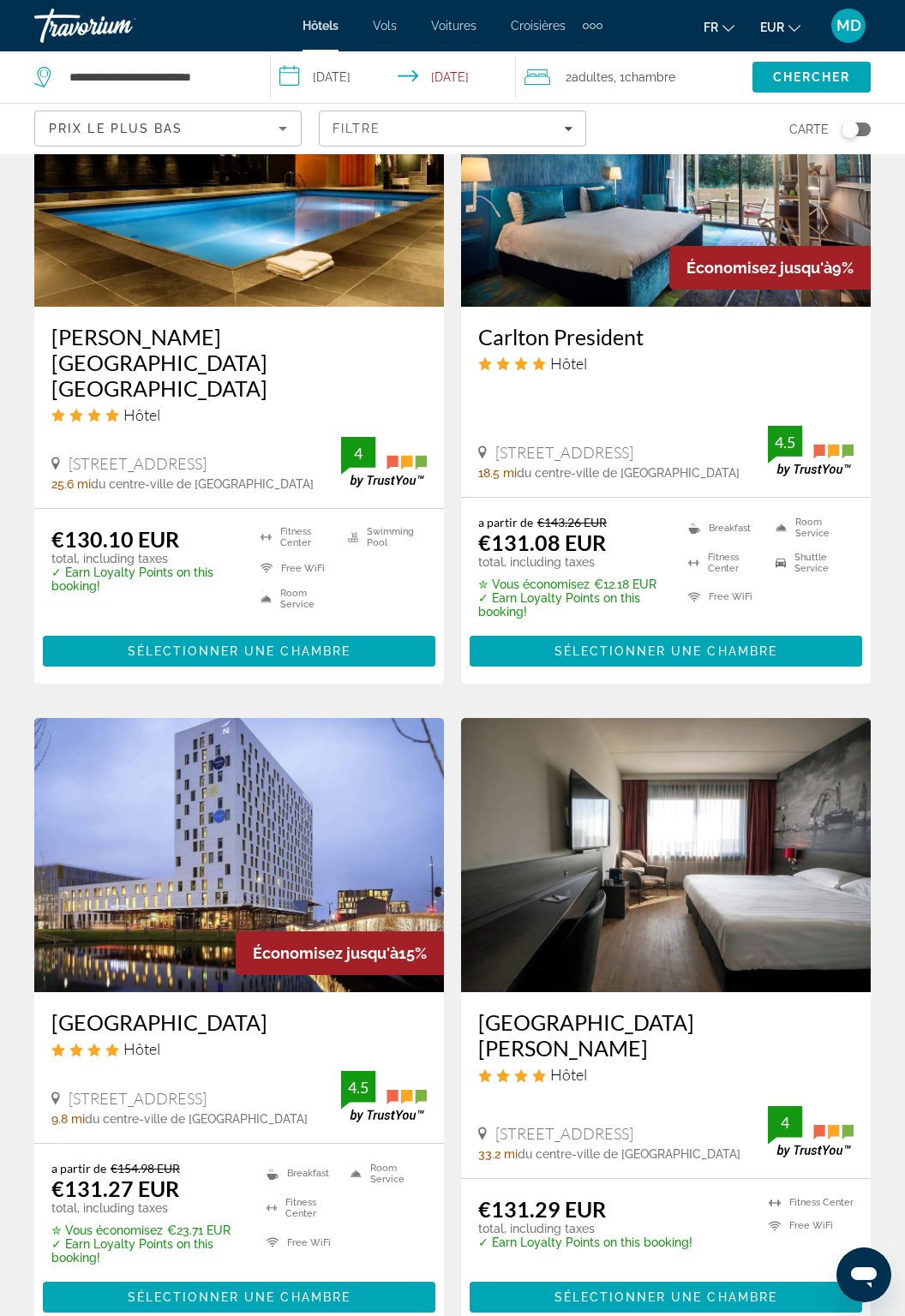
copy h3 "Novotel Amsterdam Schiphol Airport"
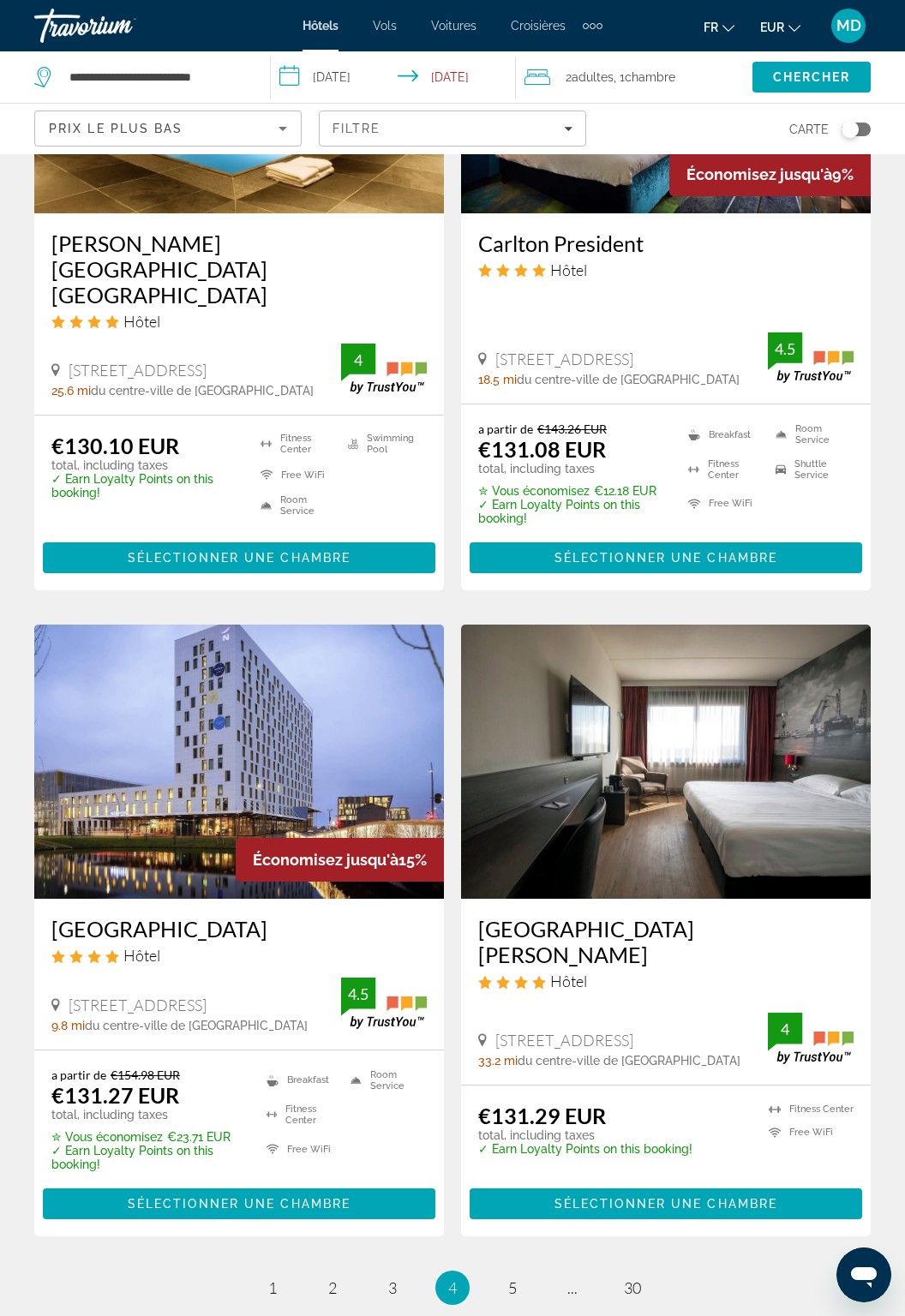
scroll to position [2902, 0]
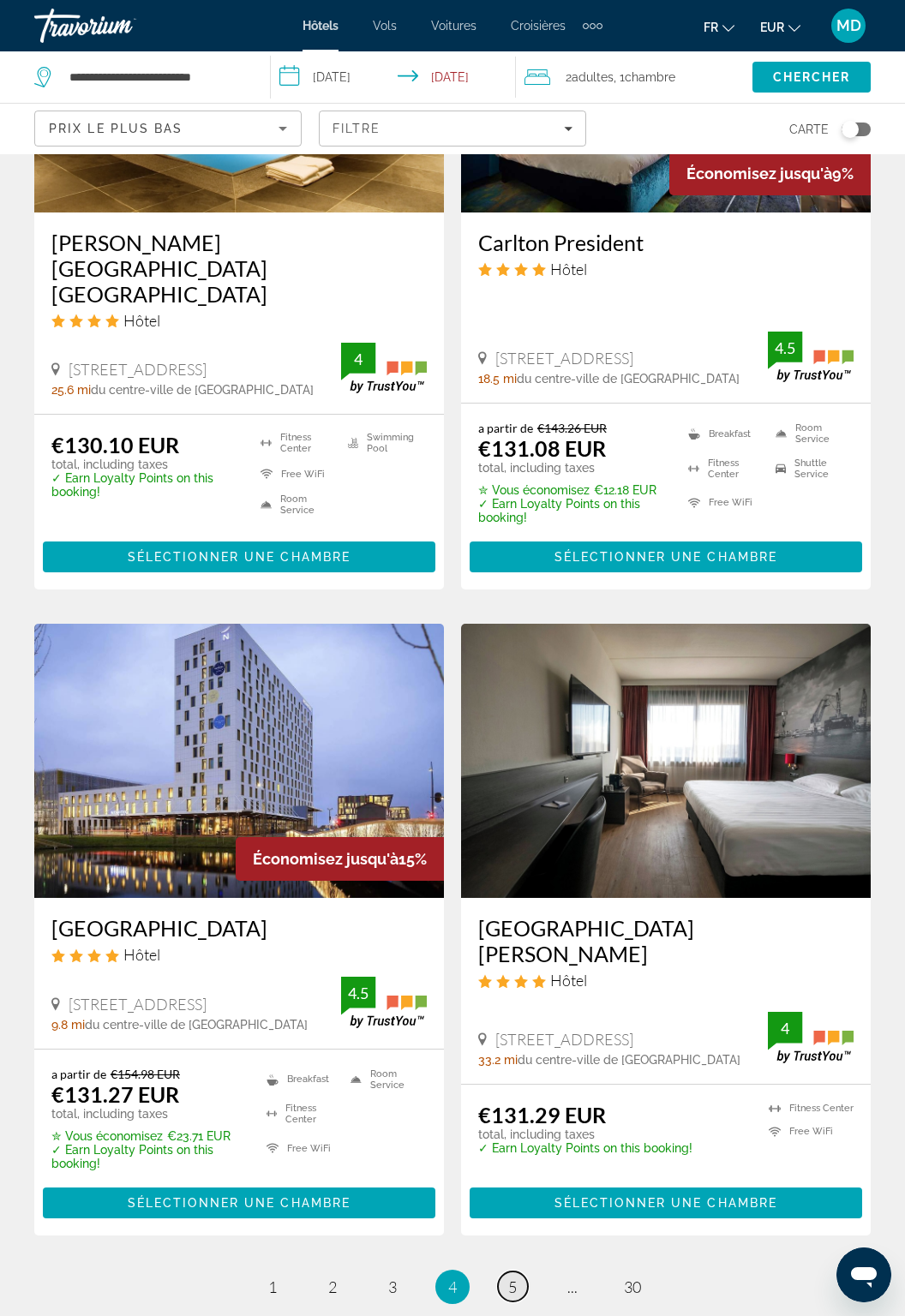
click at [521, 1272] on link "page 5" at bounding box center [512, 1286] width 30 height 30
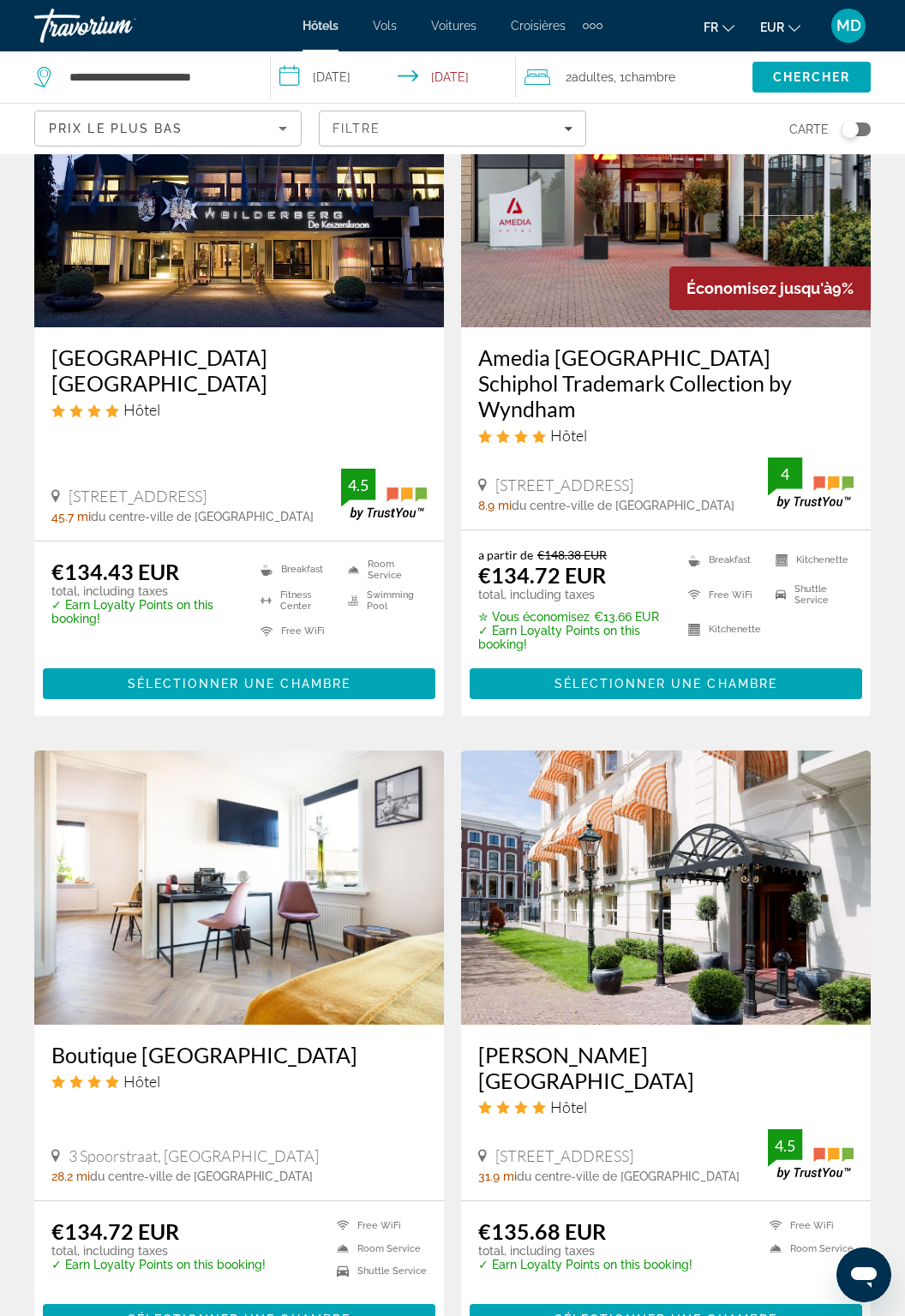
scroll to position [2858, 0]
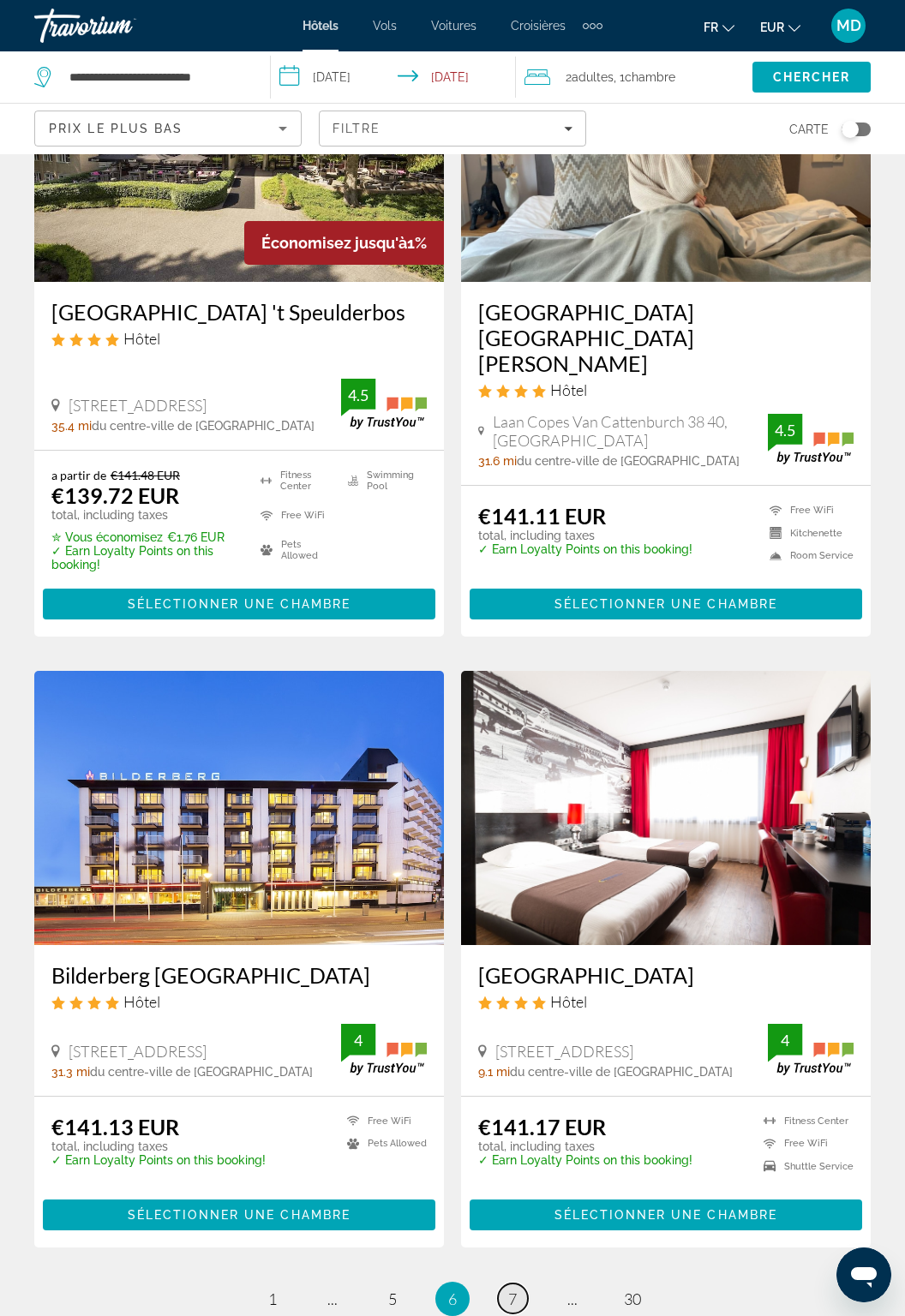
scroll to position [2932, 0]
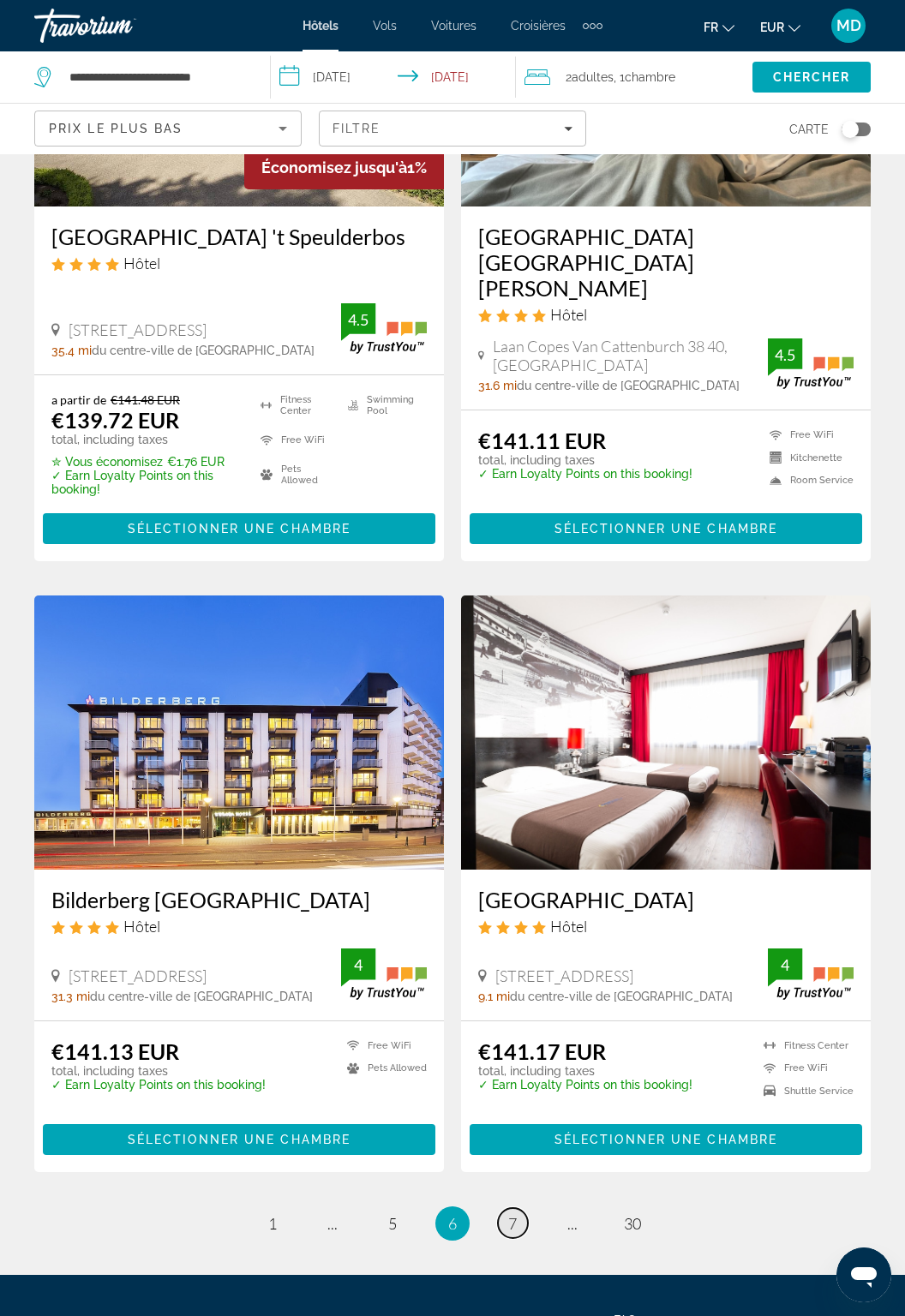
click at [509, 1214] on span "7" at bounding box center [512, 1224] width 9 height 19
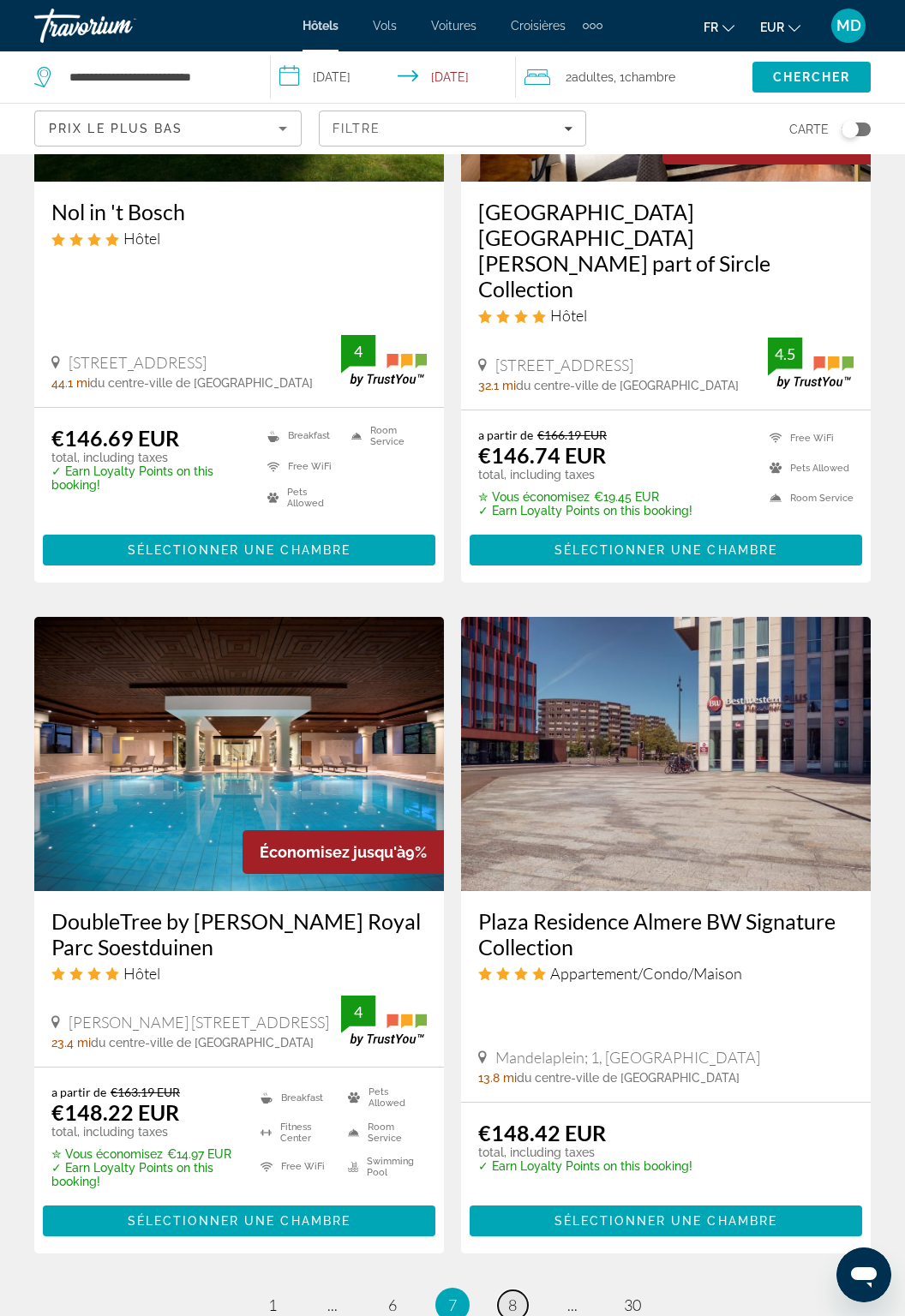
scroll to position [2941, 0]
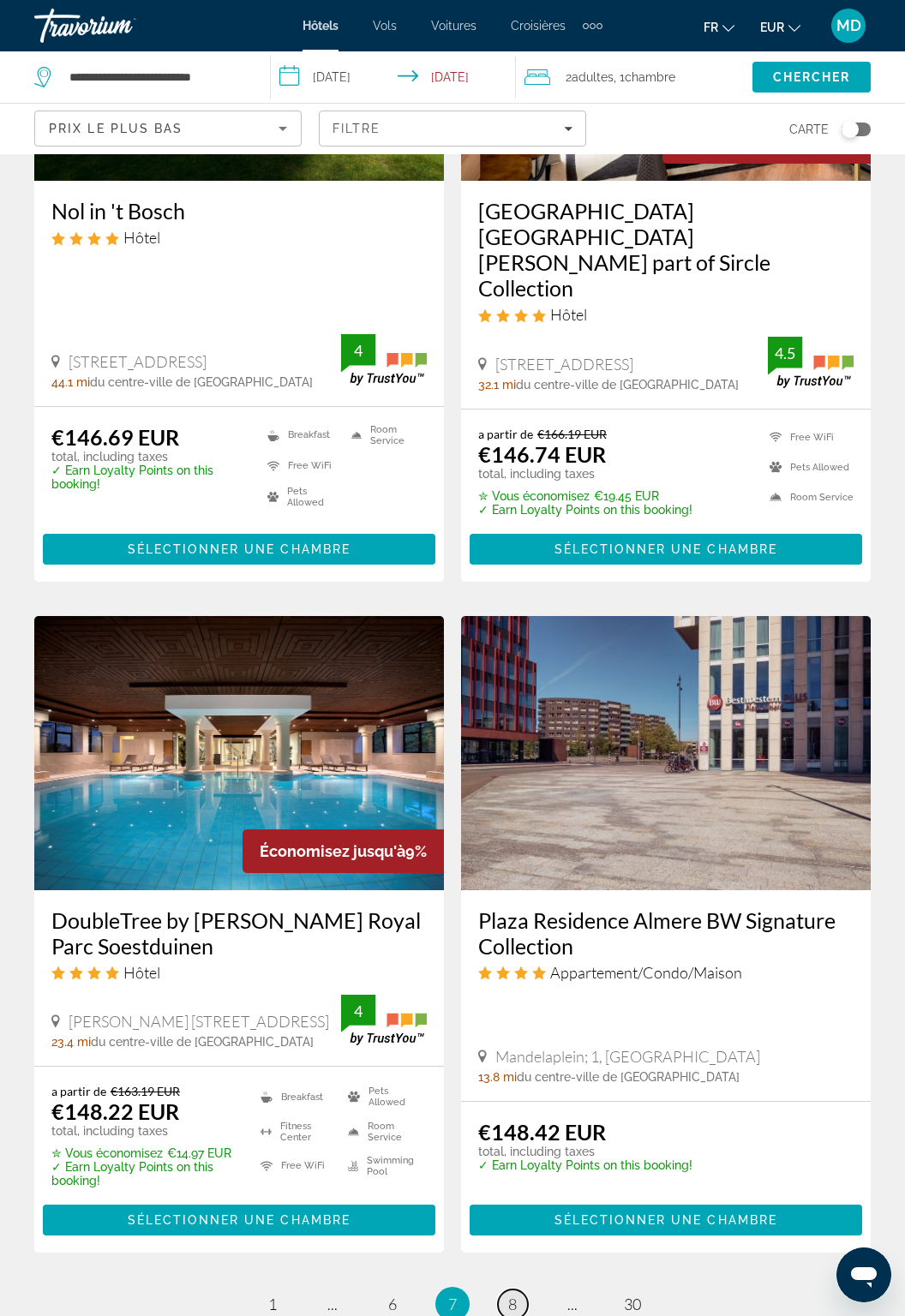
click at [511, 1295] on span "8" at bounding box center [512, 1304] width 9 height 19
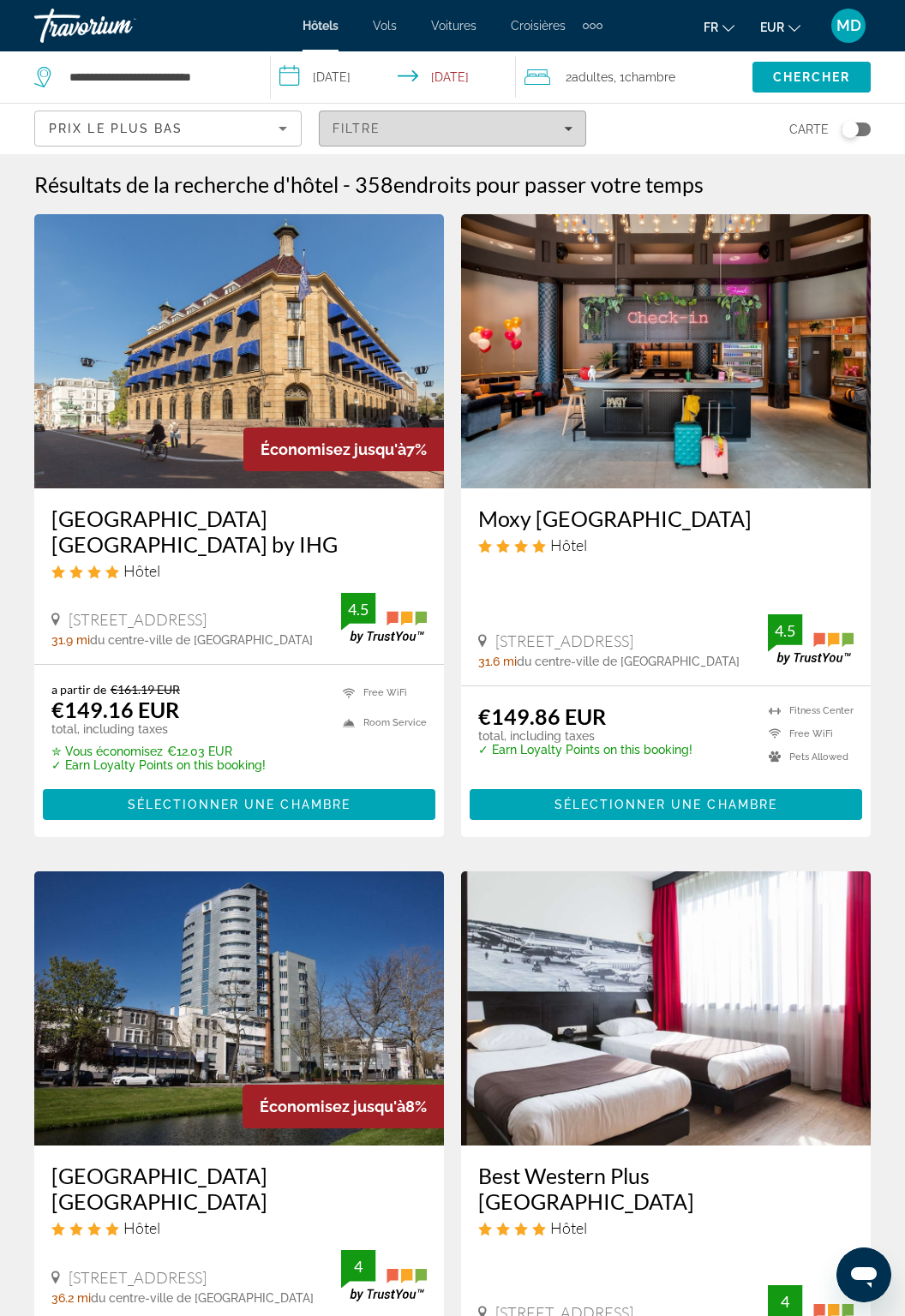
click at [516, 124] on div "Filtre" at bounding box center [452, 129] width 240 height 14
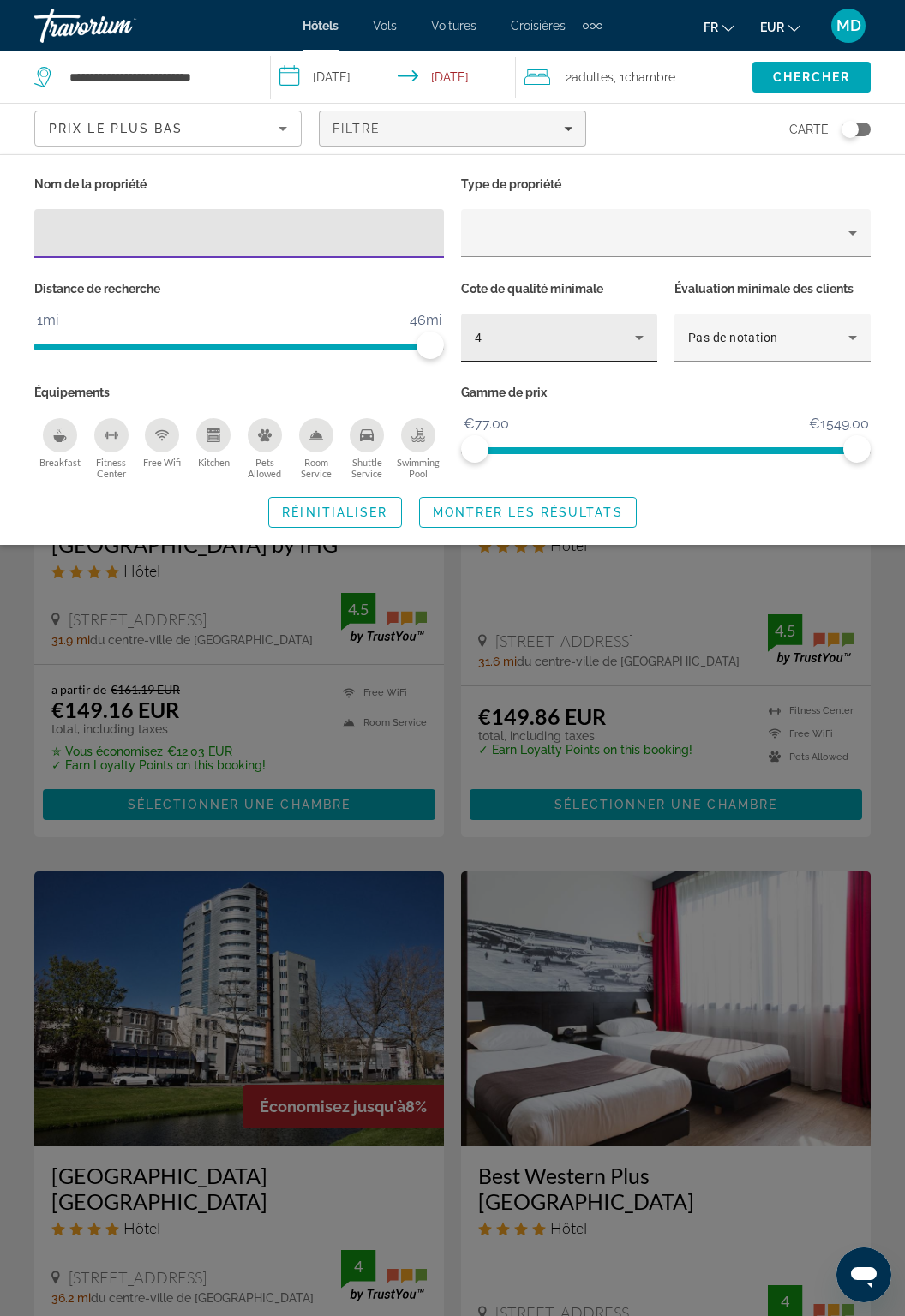
click at [599, 338] on div "4" at bounding box center [555, 337] width 161 height 20
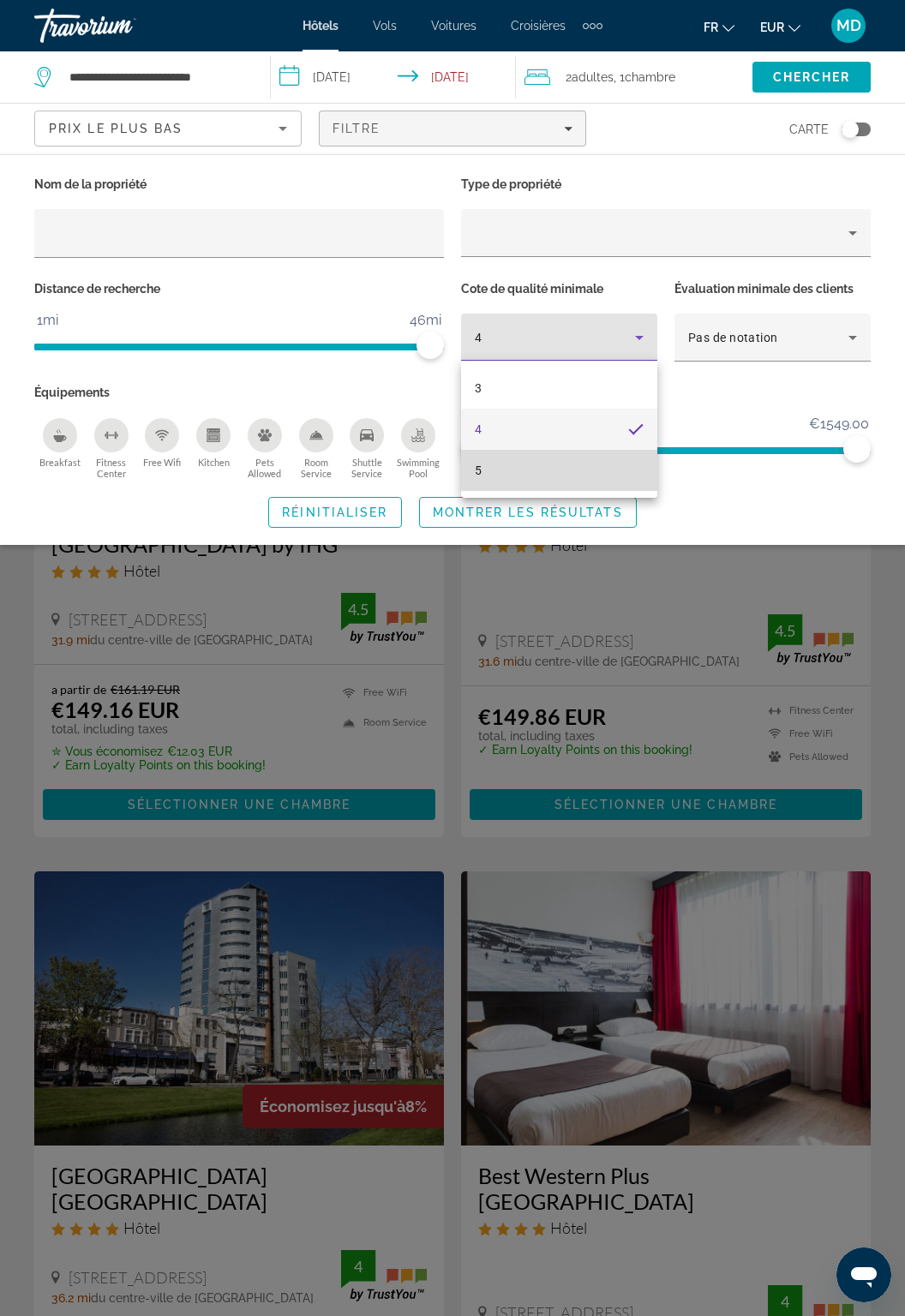
click at [568, 476] on mat-option "5" at bounding box center [559, 470] width 196 height 42
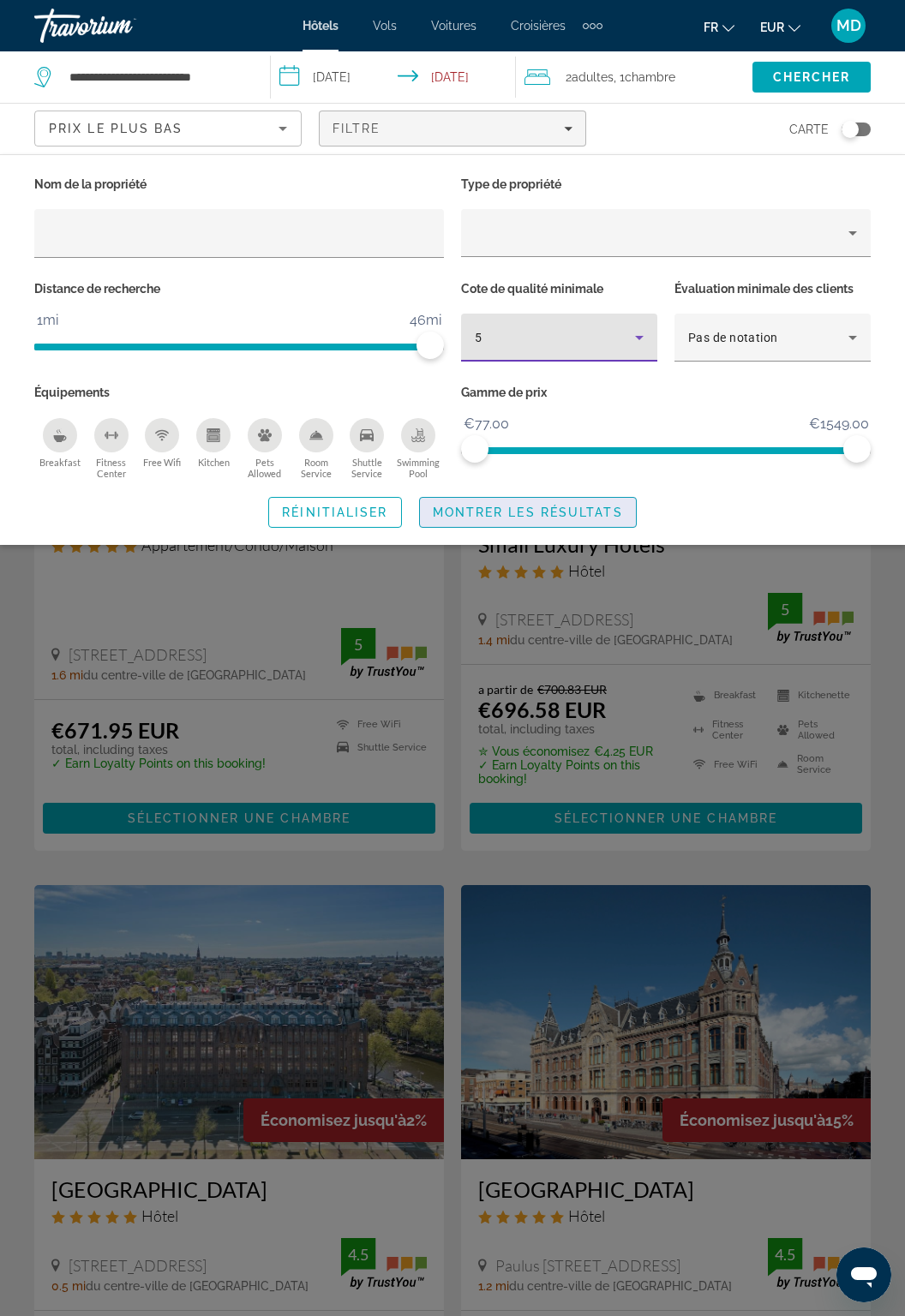
click at [524, 516] on span "Montrer les résultats" at bounding box center [528, 512] width 190 height 14
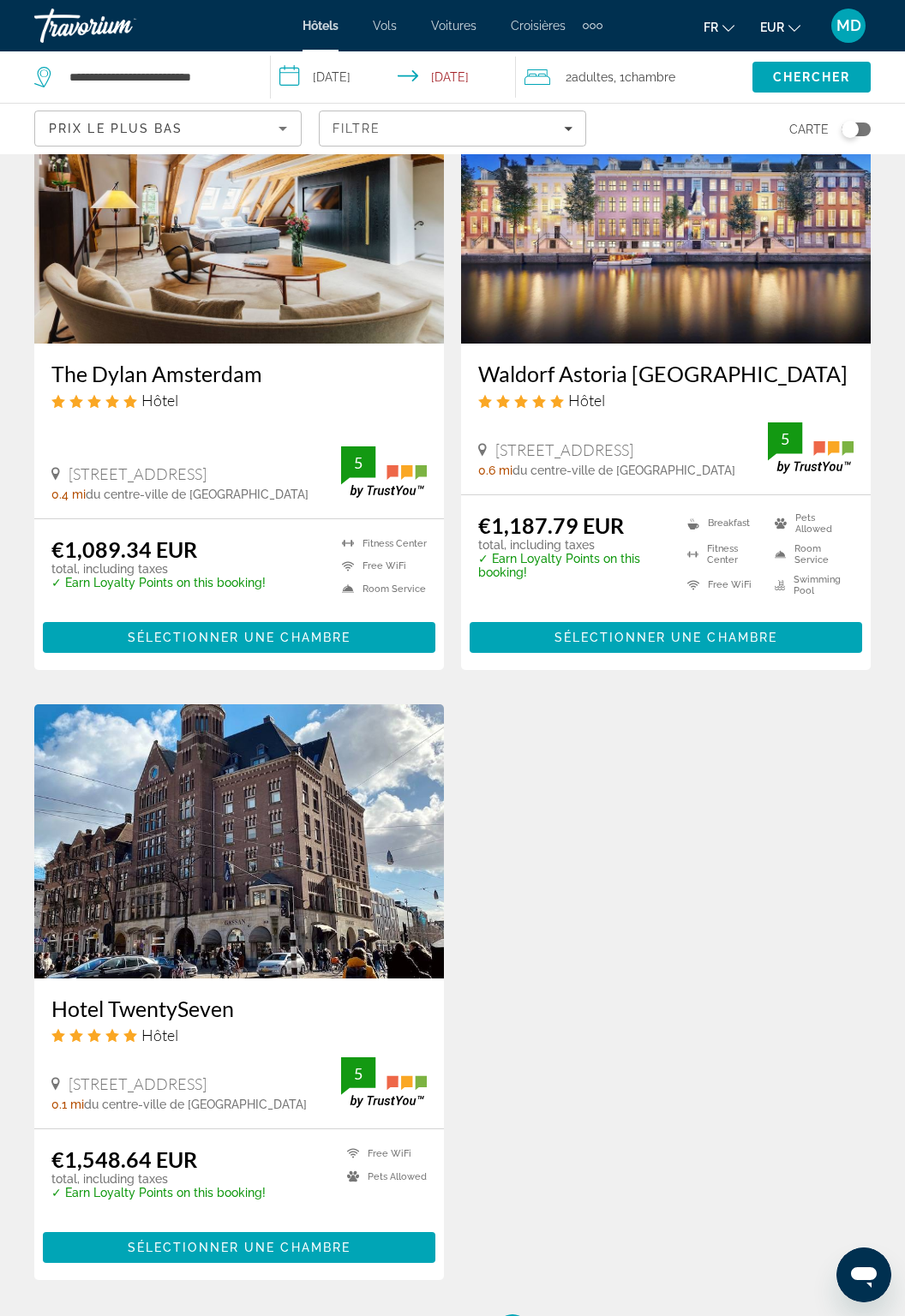
scroll to position [2312, 0]
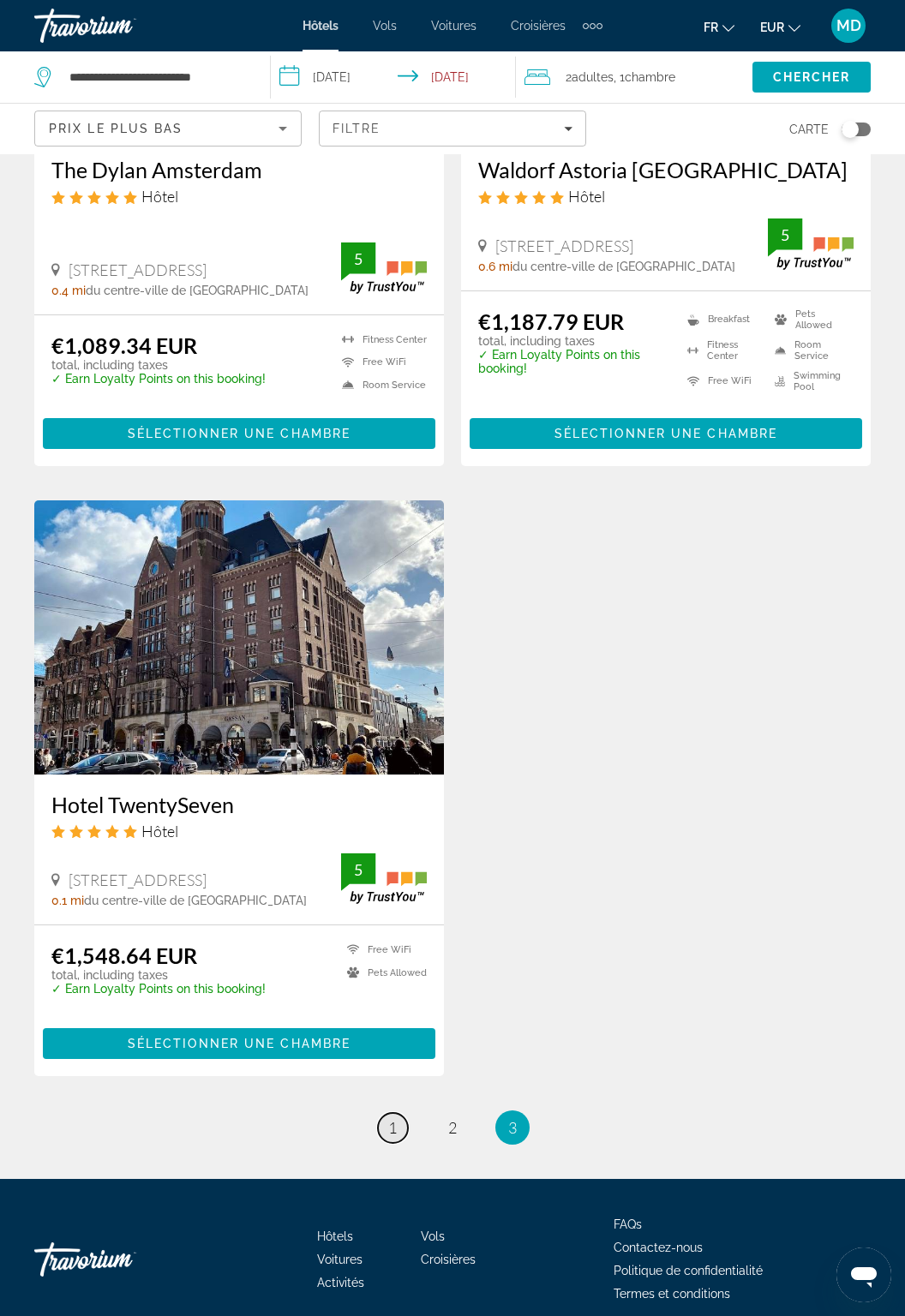
click at [397, 1135] on link "page 1" at bounding box center [393, 1127] width 30 height 30
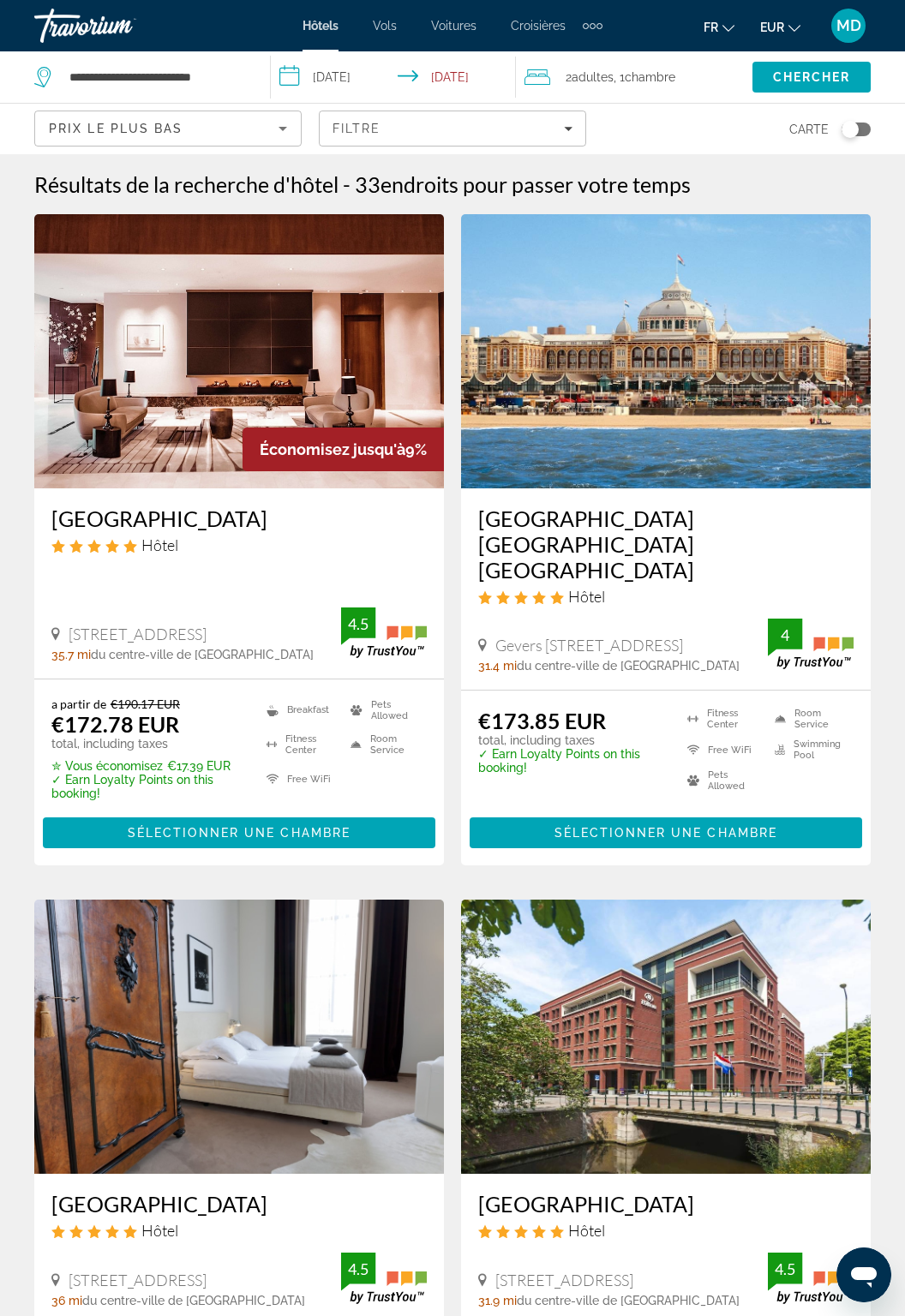
click at [277, 137] on icon "Sort by" at bounding box center [282, 128] width 20 height 20
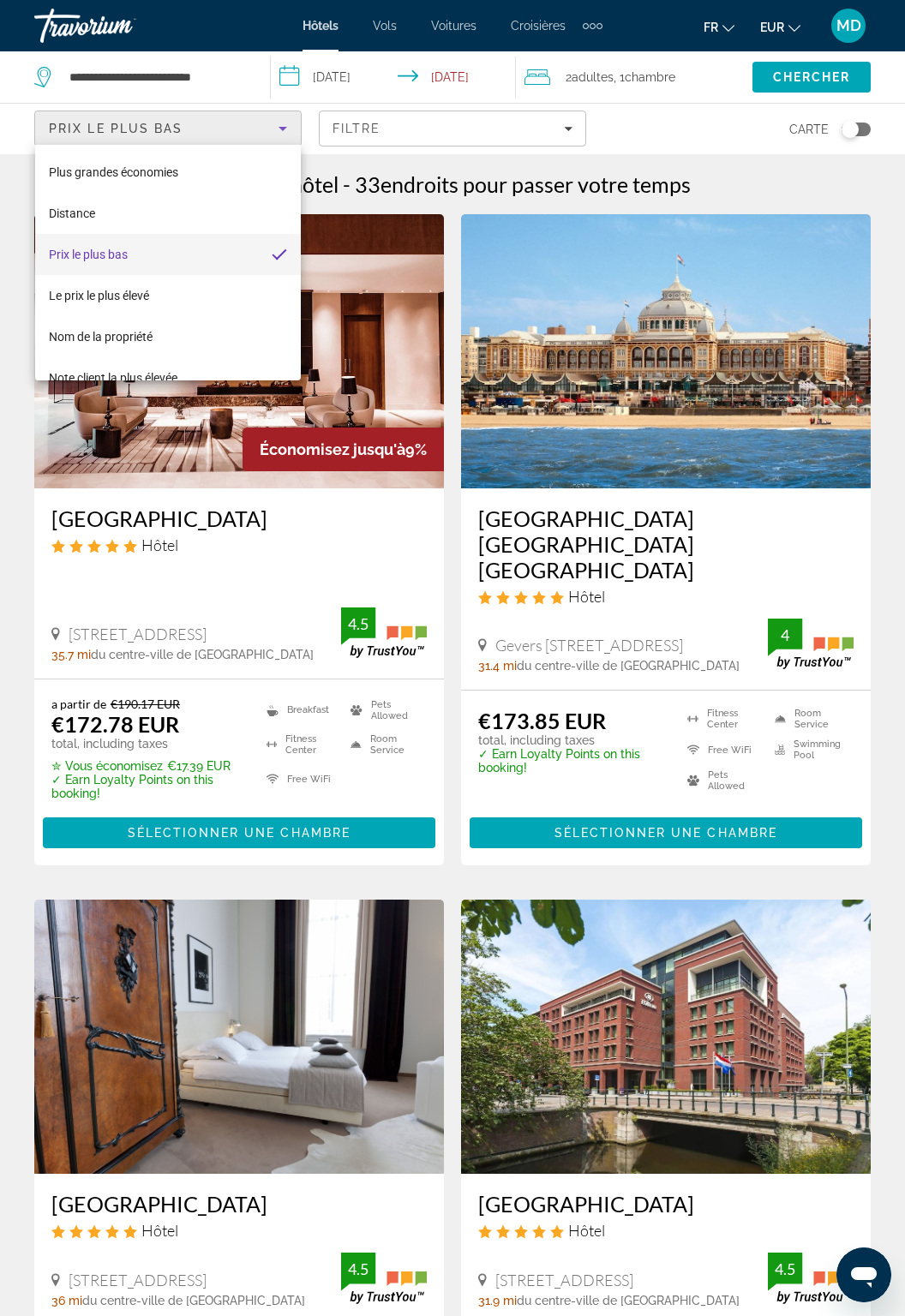
click at [283, 132] on div at bounding box center [452, 658] width 905 height 1316
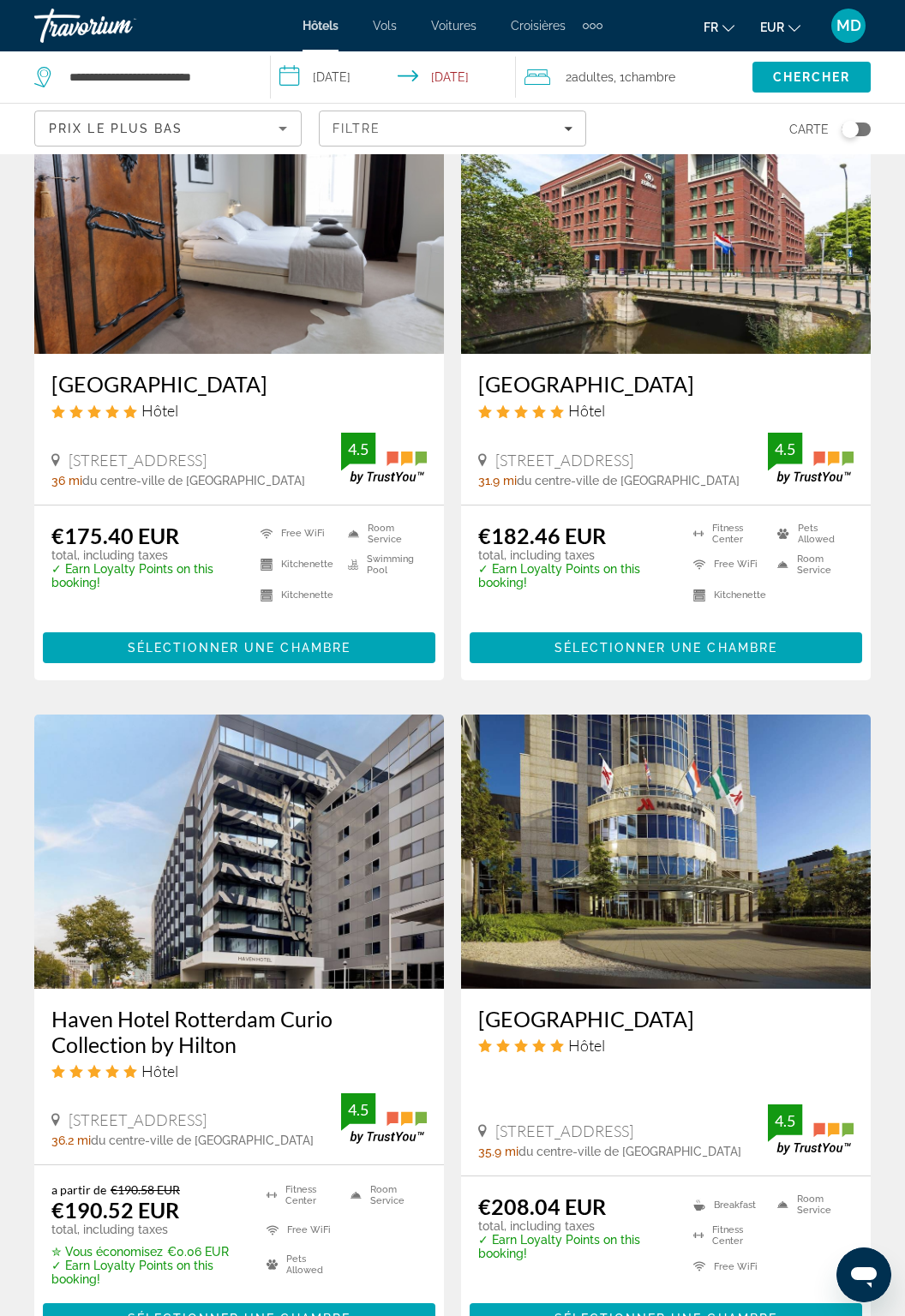
scroll to position [763, 0]
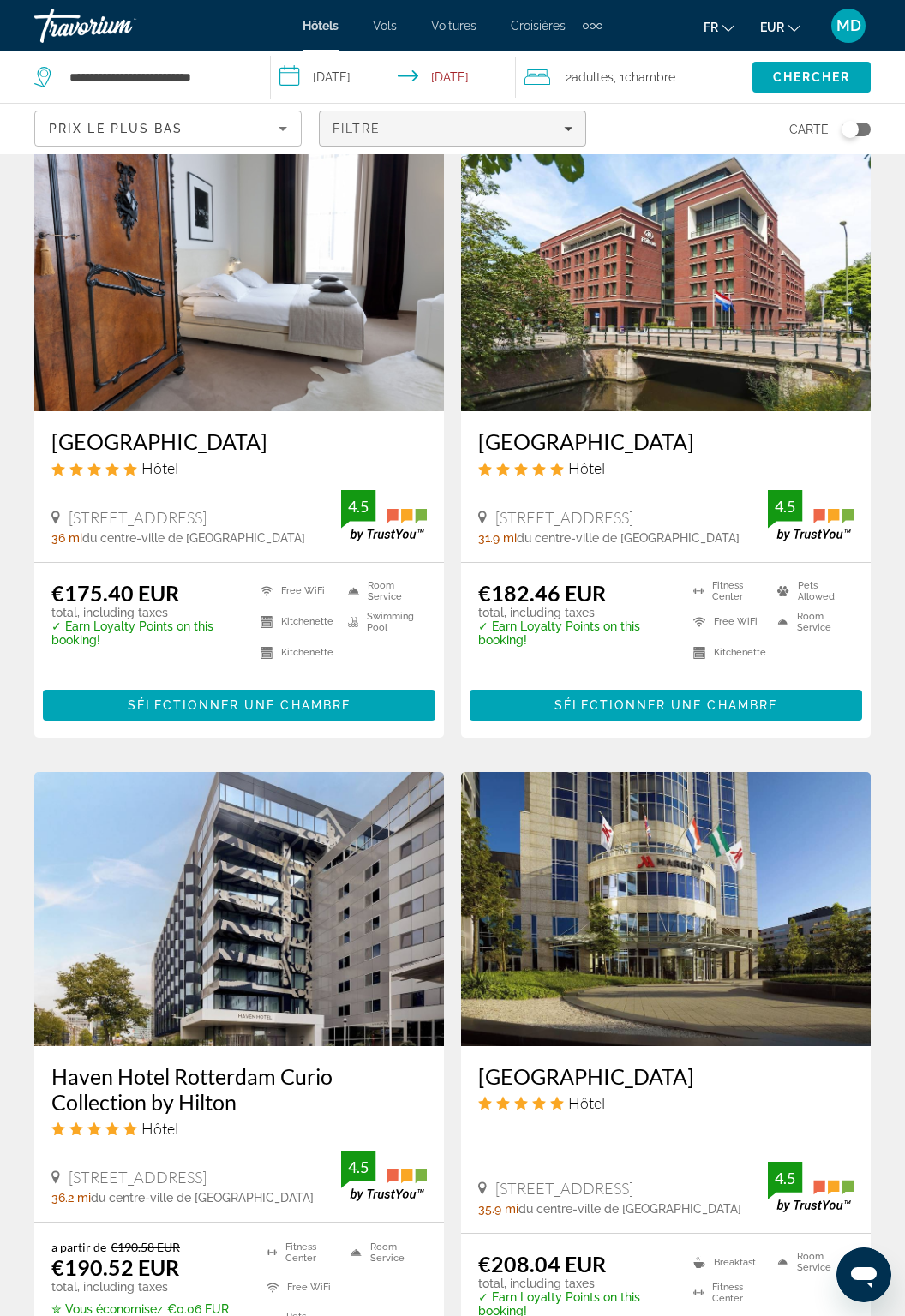
click at [580, 132] on span "Filters" at bounding box center [452, 129] width 266 height 42
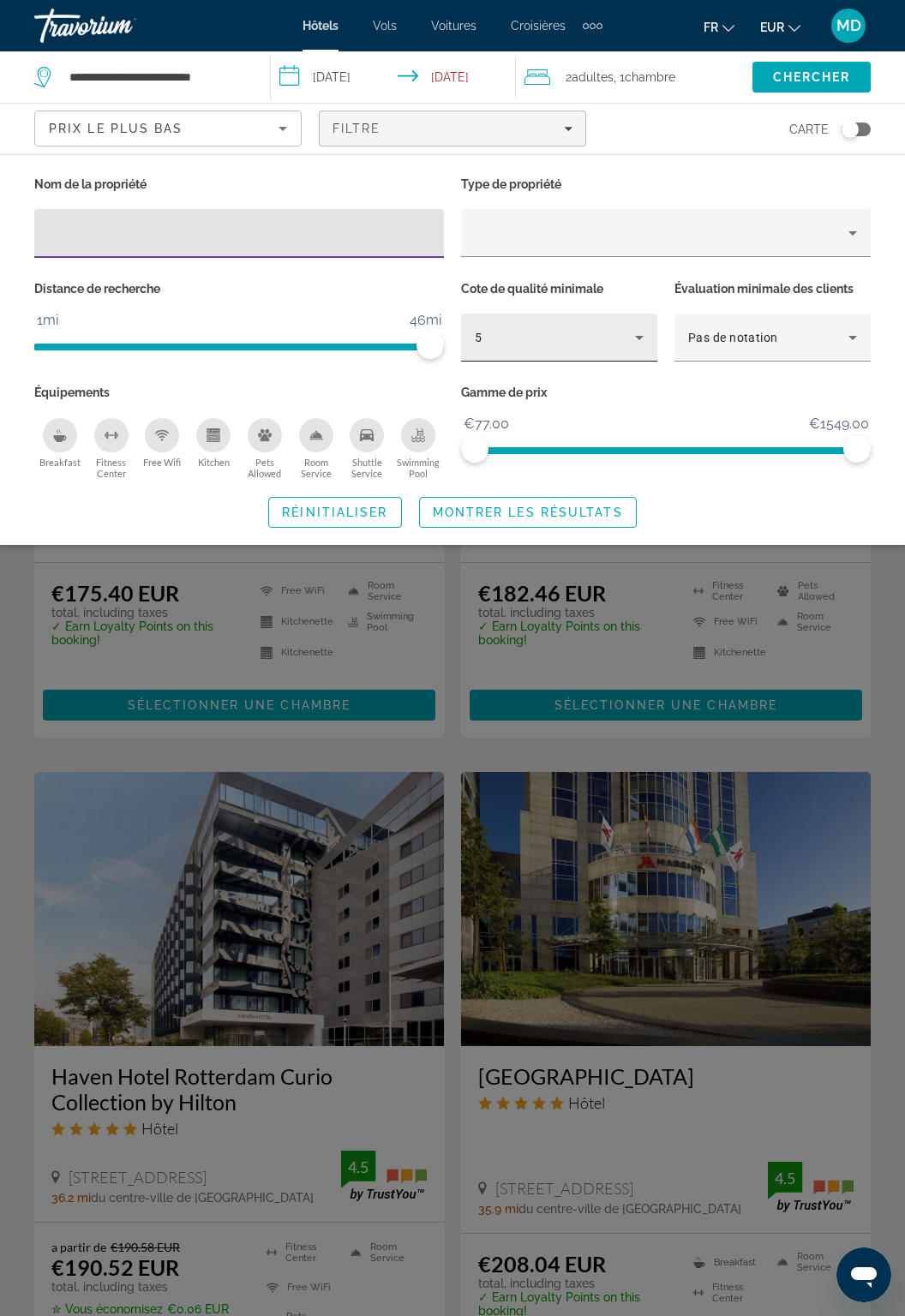
click at [587, 341] on div "5" at bounding box center [555, 337] width 161 height 20
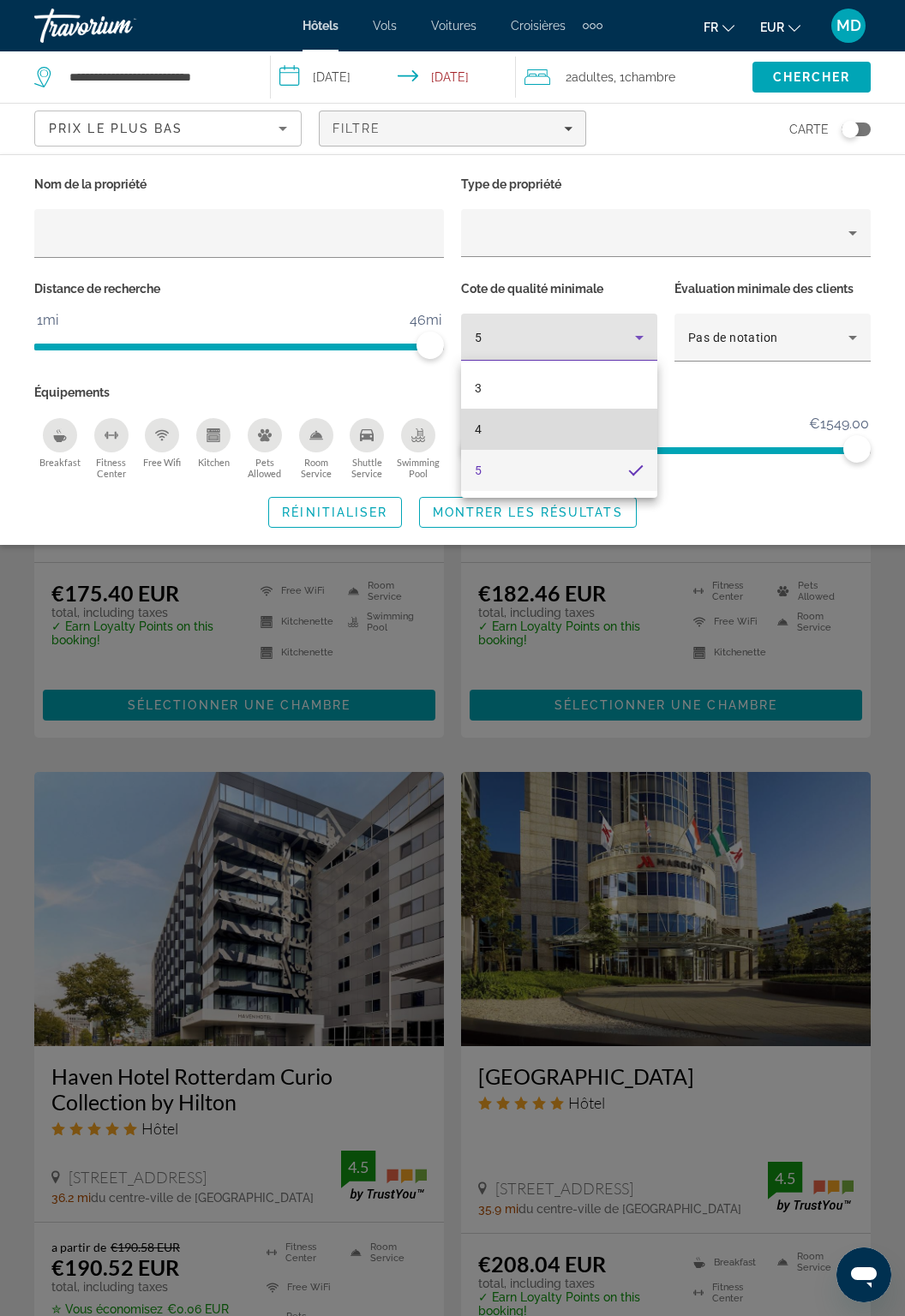
click at [545, 424] on mat-option "4" at bounding box center [559, 429] width 196 height 42
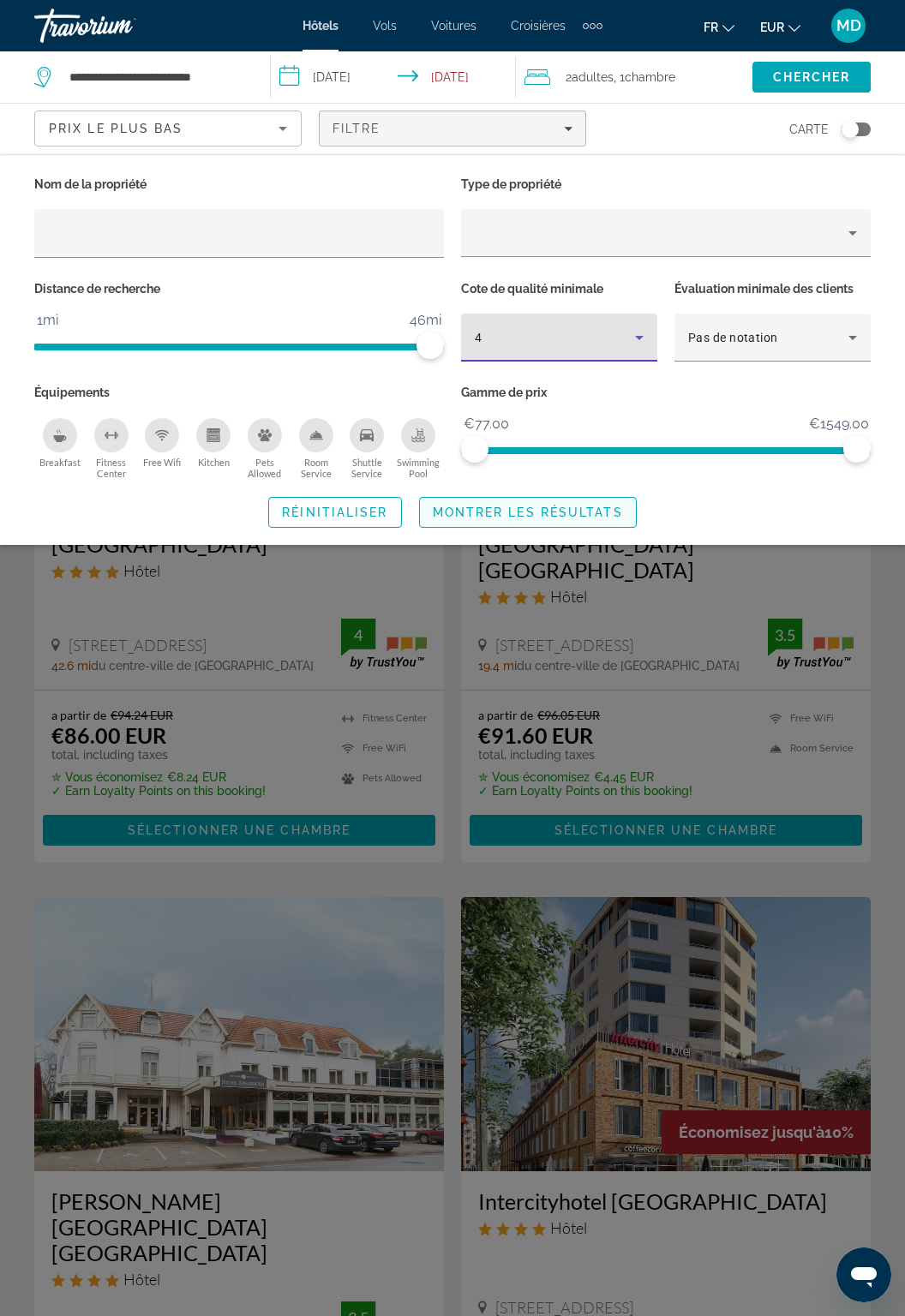
click at [556, 514] on span "Montrer les résultats" at bounding box center [528, 512] width 190 height 14
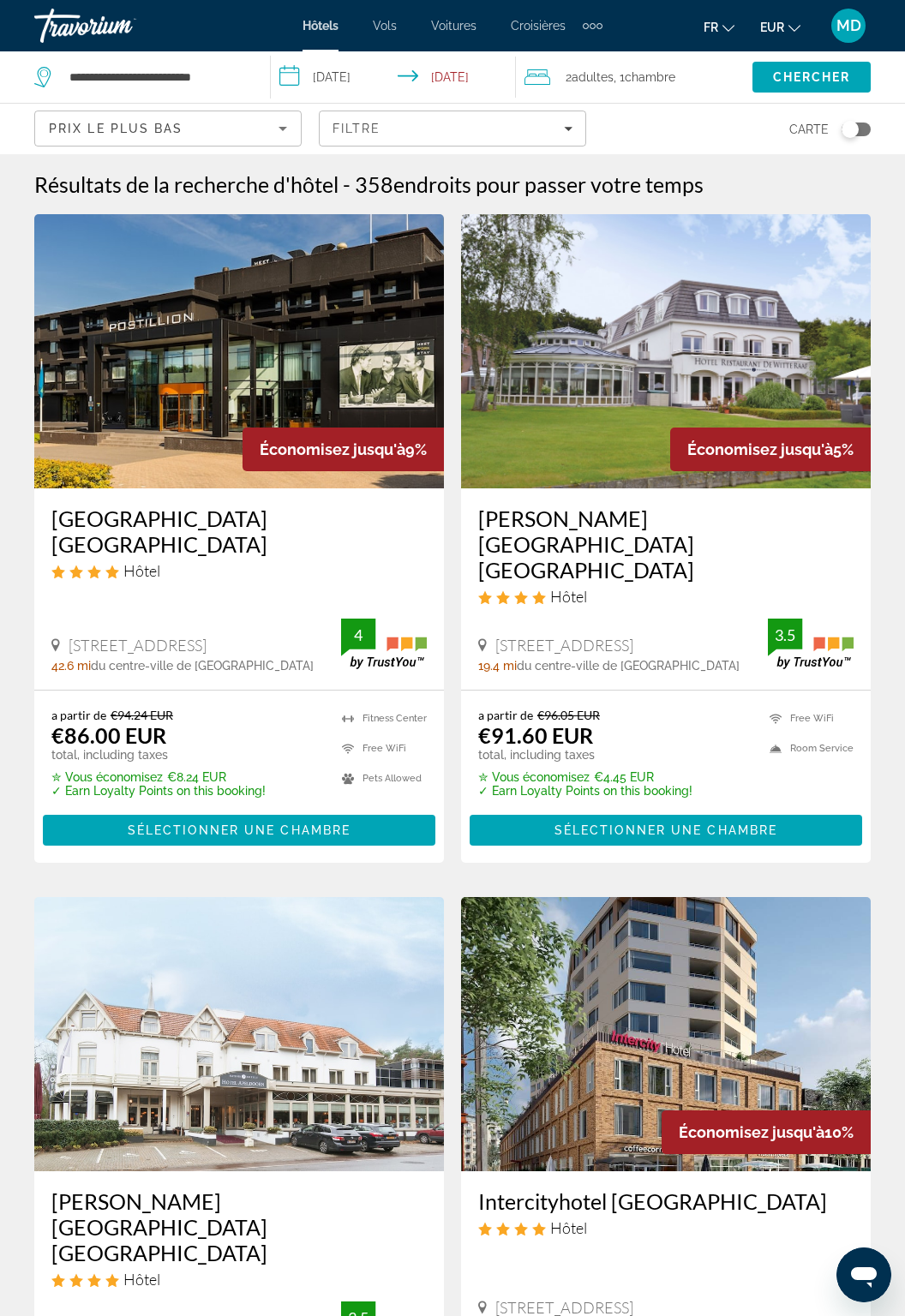
click at [211, 133] on div "Prix le plus bas" at bounding box center [164, 128] width 230 height 20
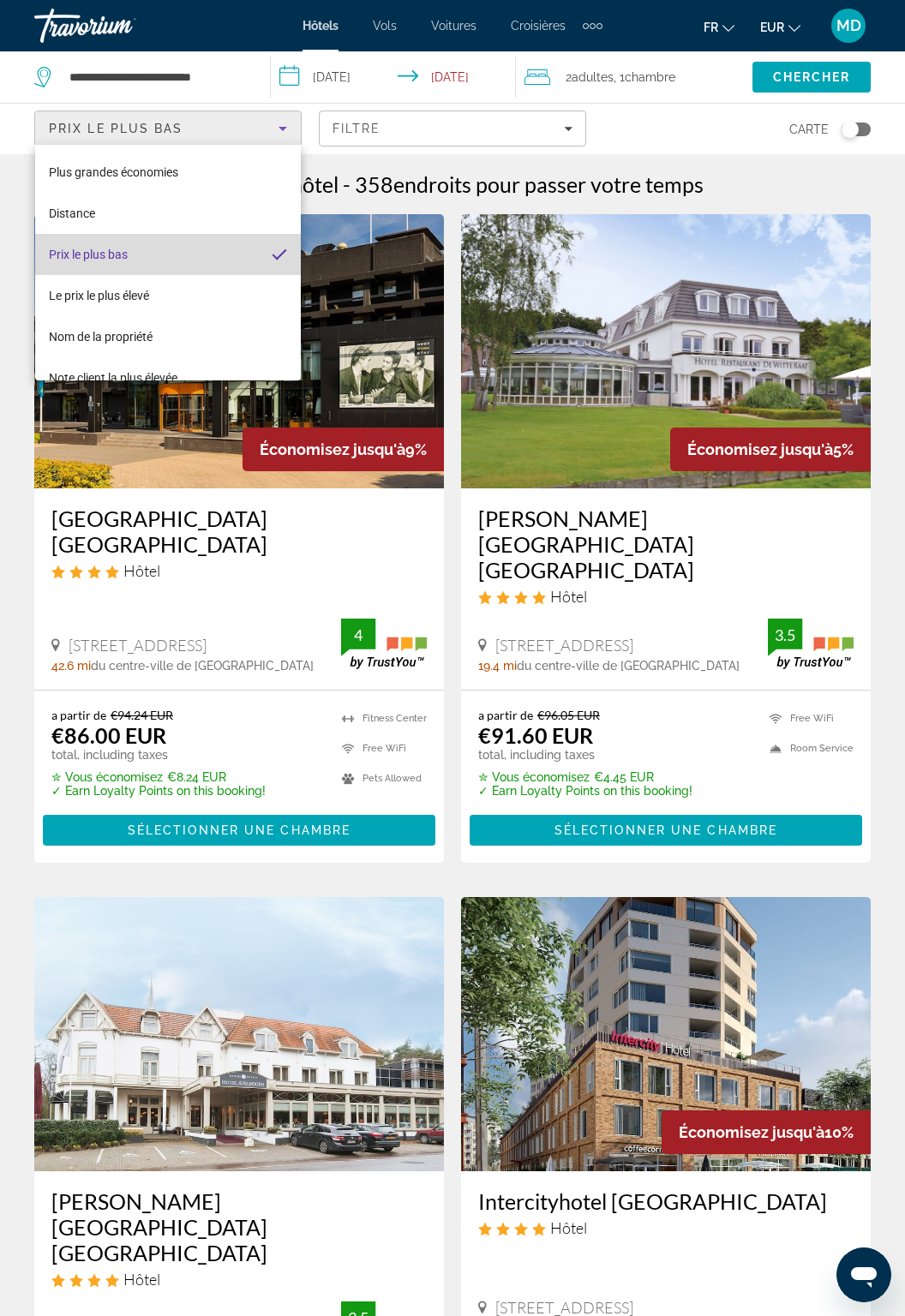
click at [186, 237] on mat-option "Prix le plus bas" at bounding box center [168, 254] width 267 height 42
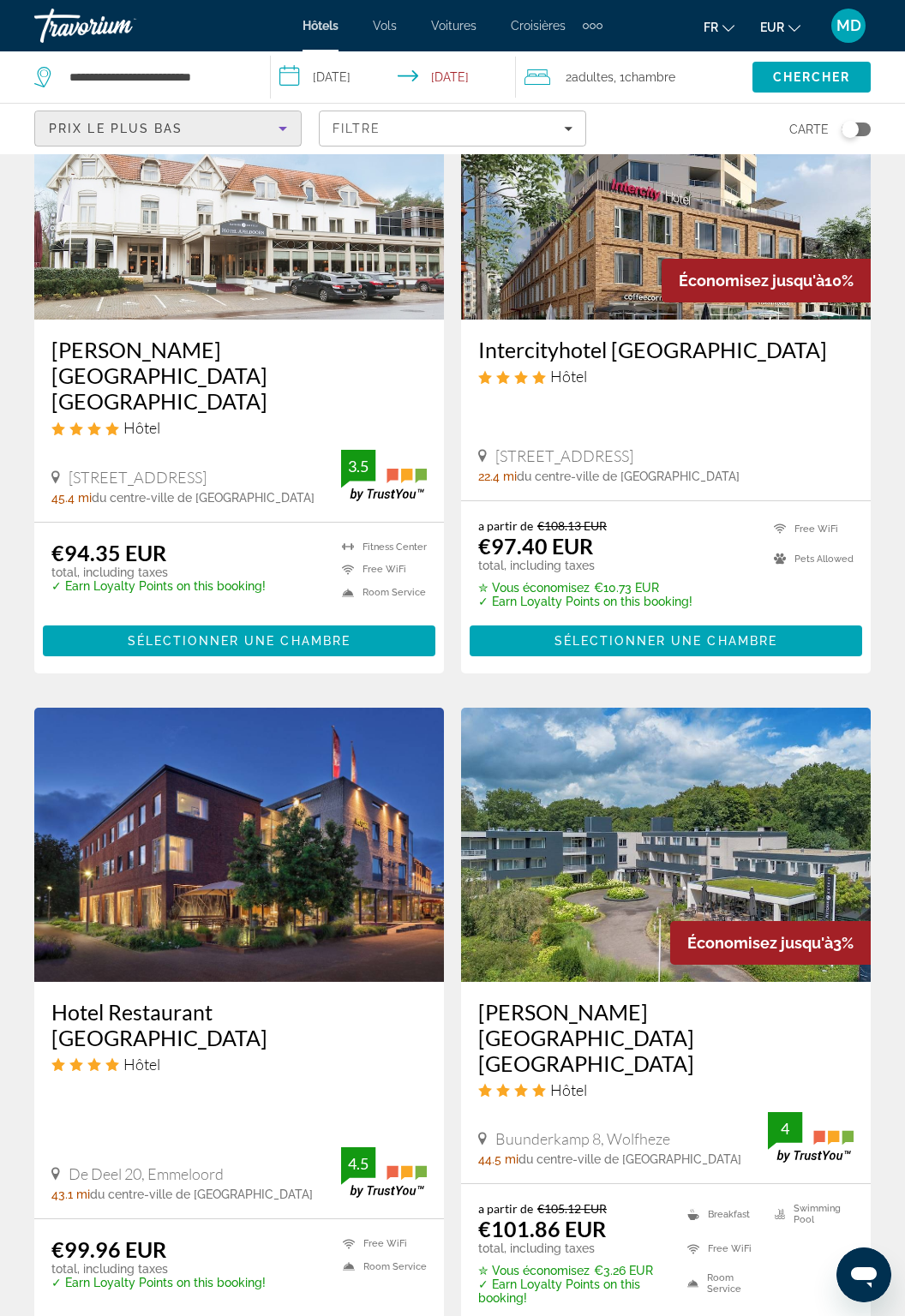
scroll to position [816, 0]
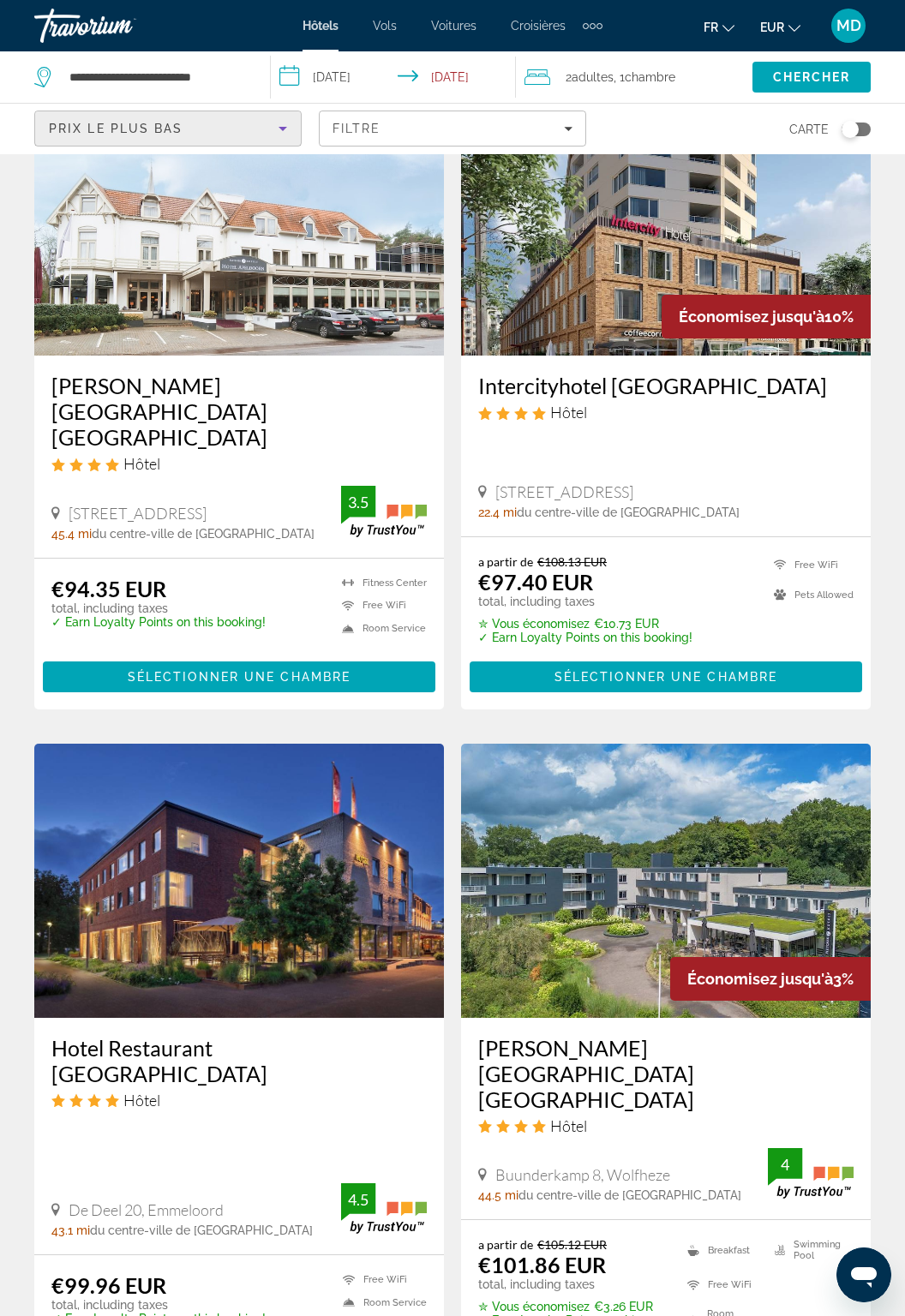
click at [276, 125] on icon "Sort by" at bounding box center [282, 128] width 20 height 20
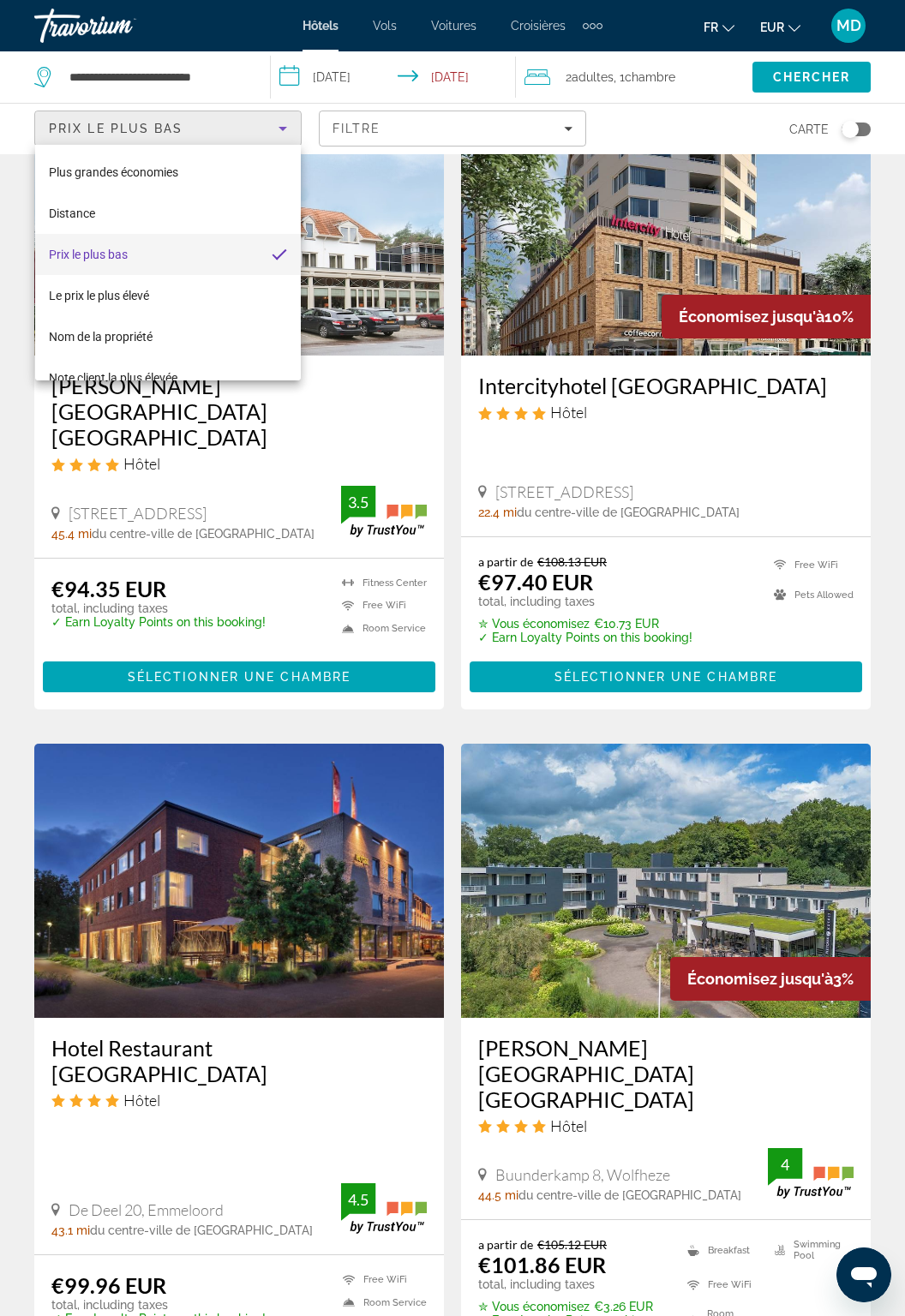
click at [890, 1123] on div at bounding box center [452, 658] width 905 height 1316
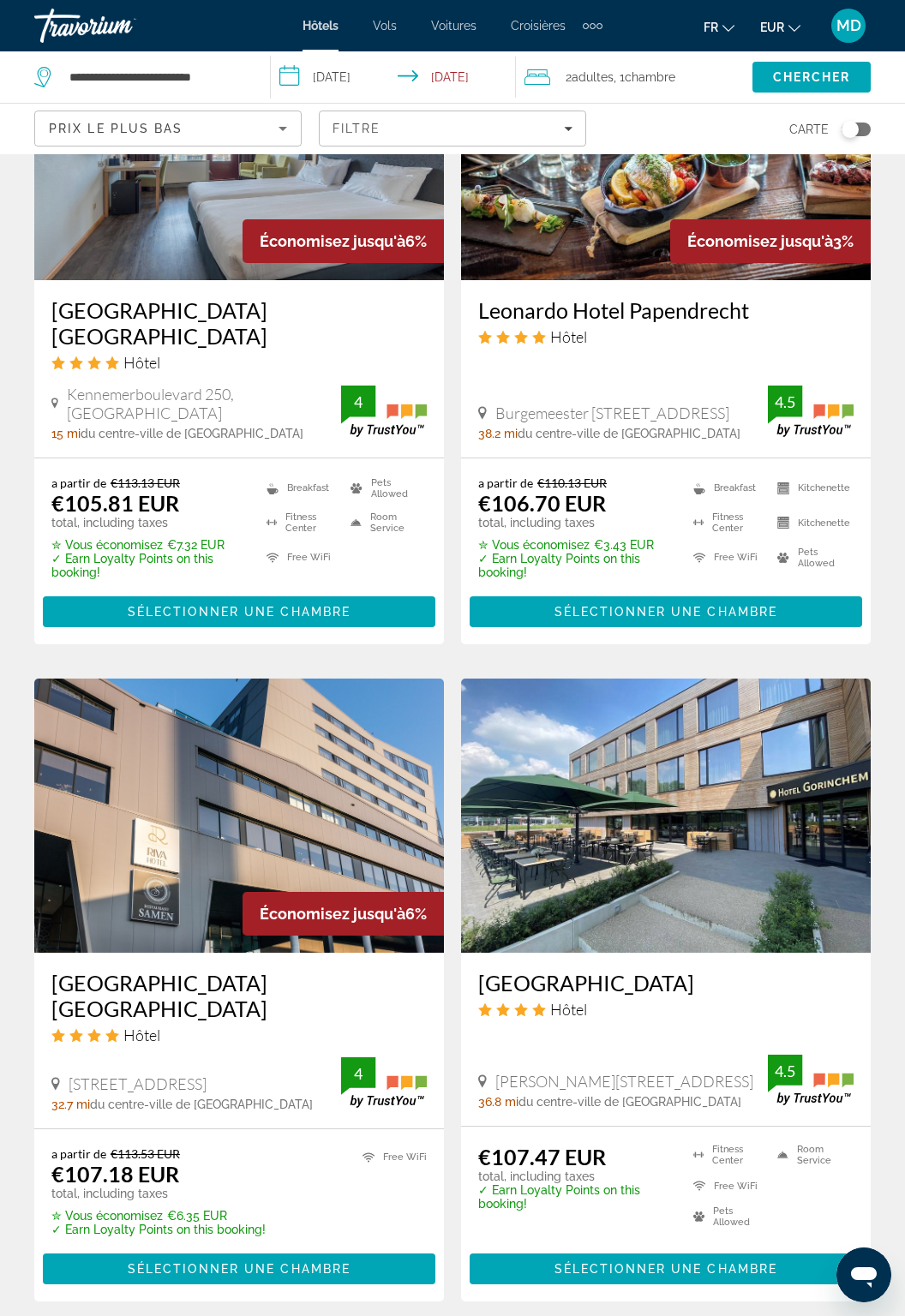
scroll to position [2874, 0]
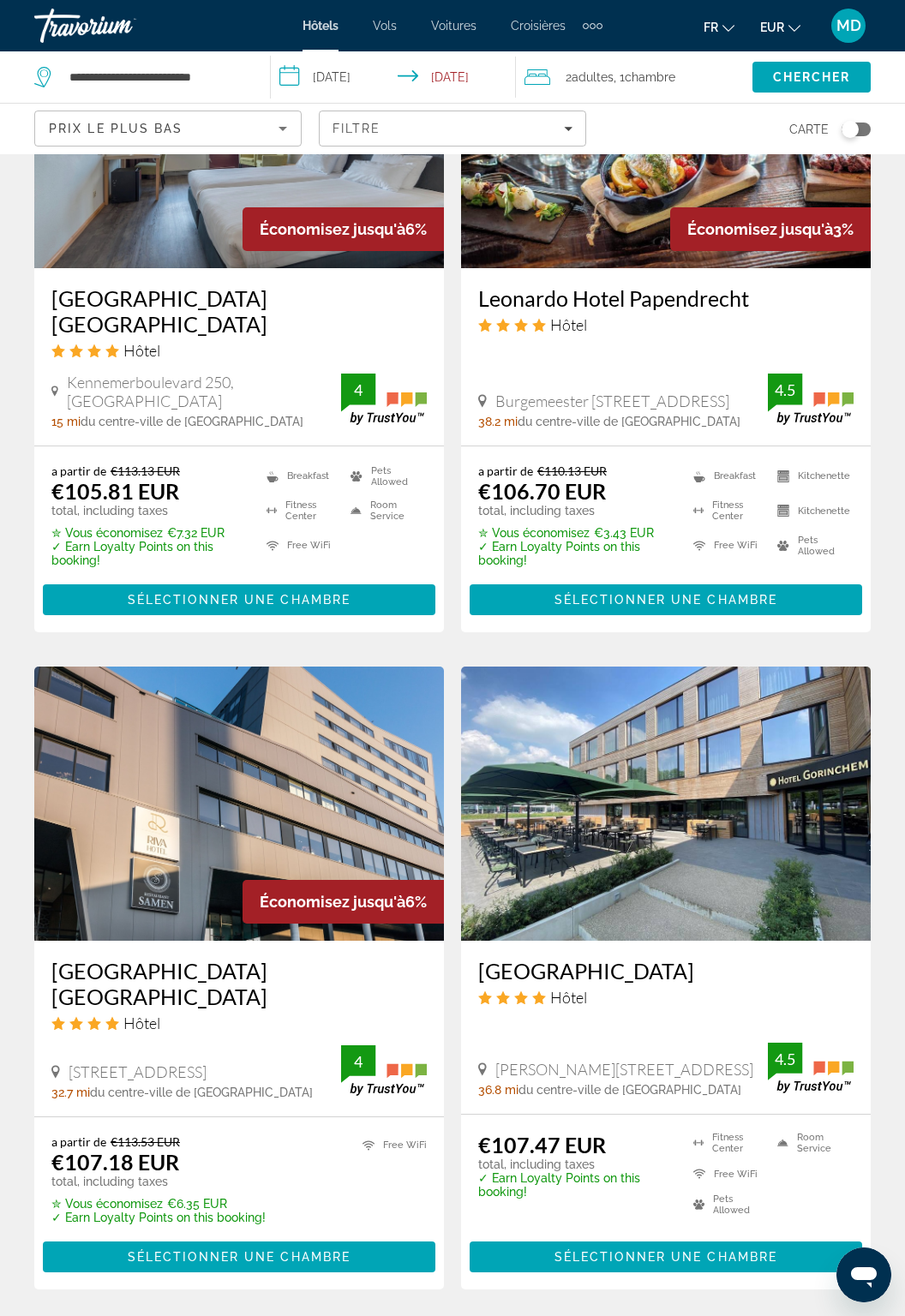
click at [322, 1316] on link "page 2" at bounding box center [333, 1341] width 30 height 30
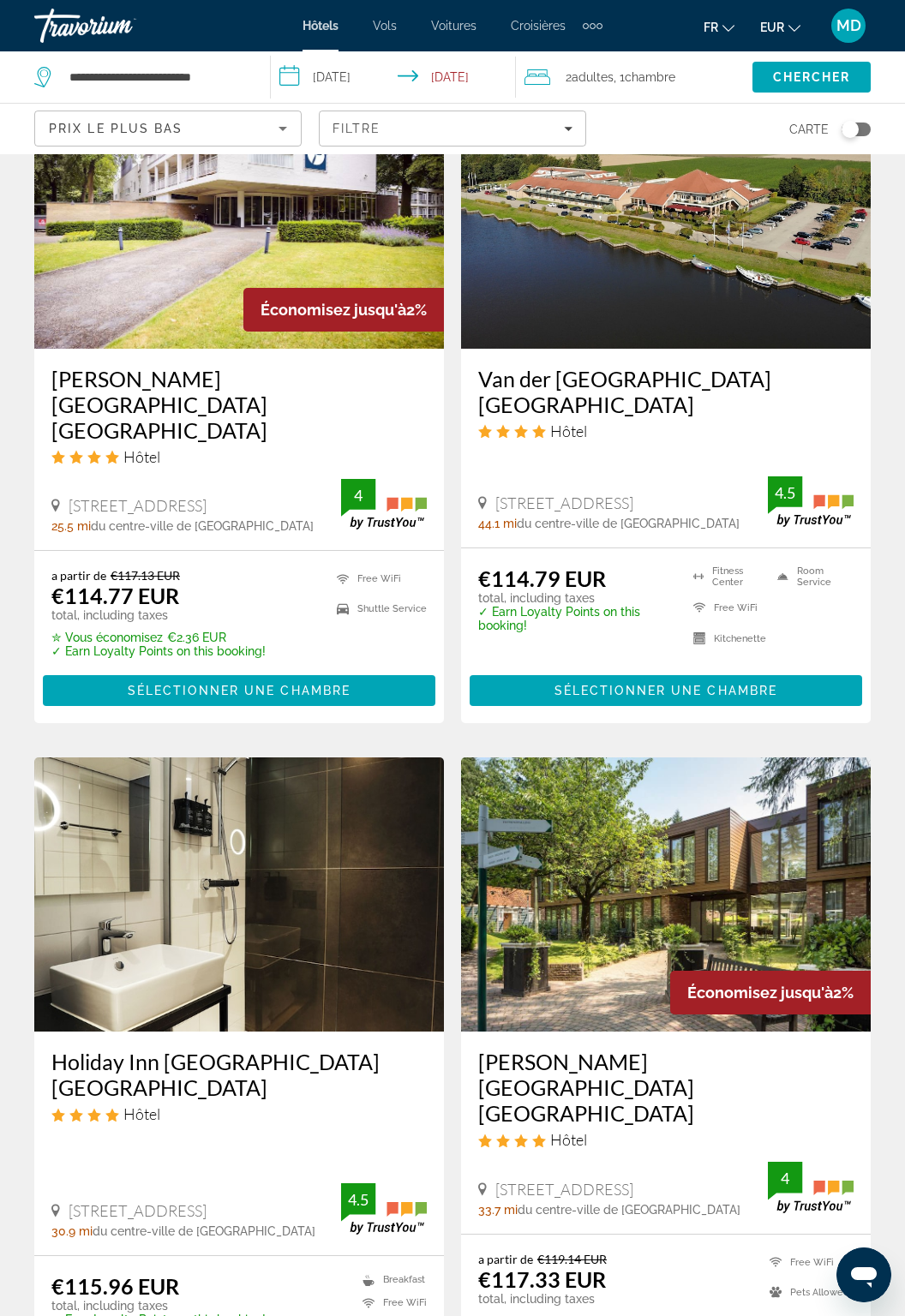
scroll to position [2823, 0]
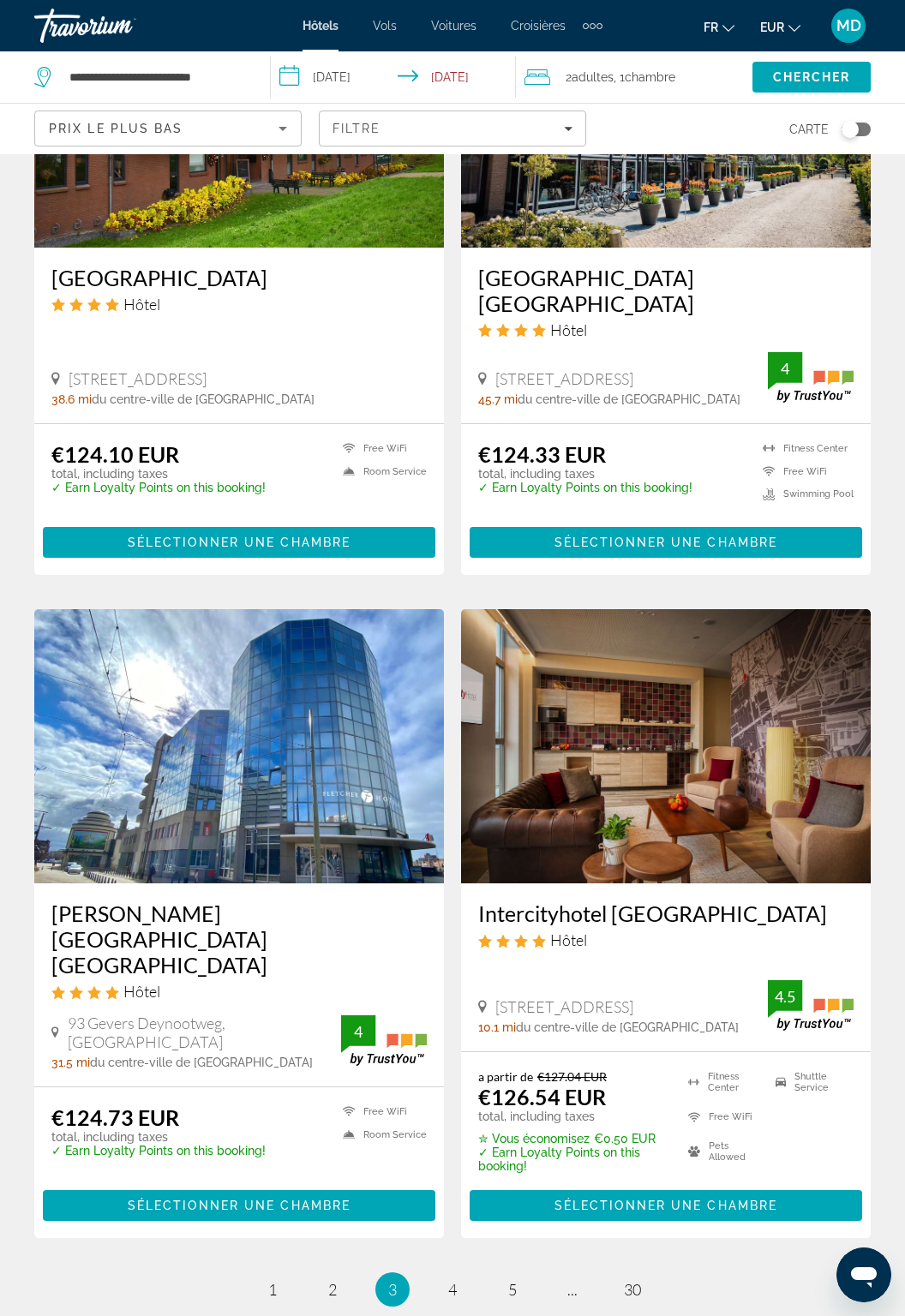
scroll to position [2967, 0]
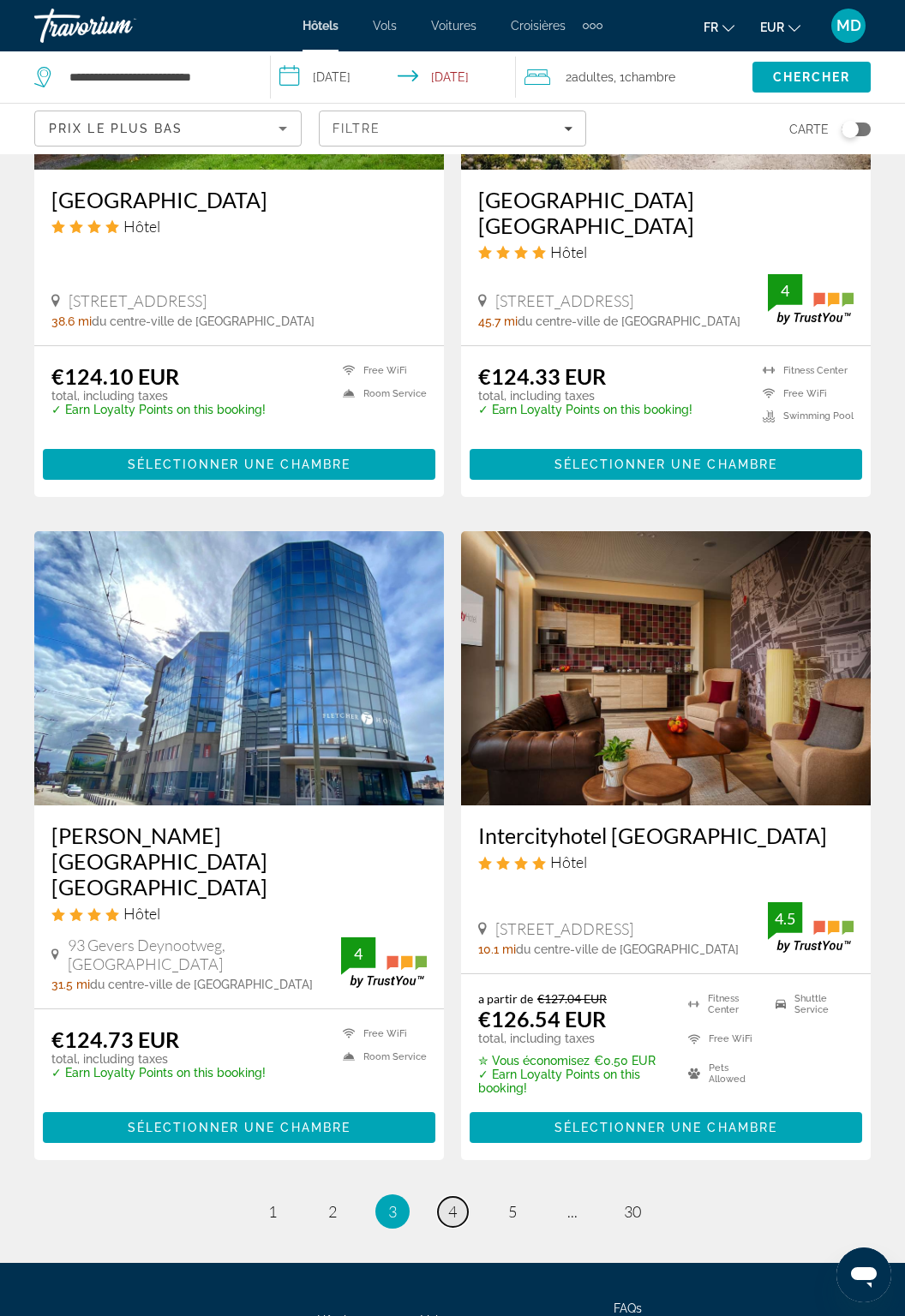
click at [448, 1197] on link "page 4" at bounding box center [452, 1212] width 30 height 30
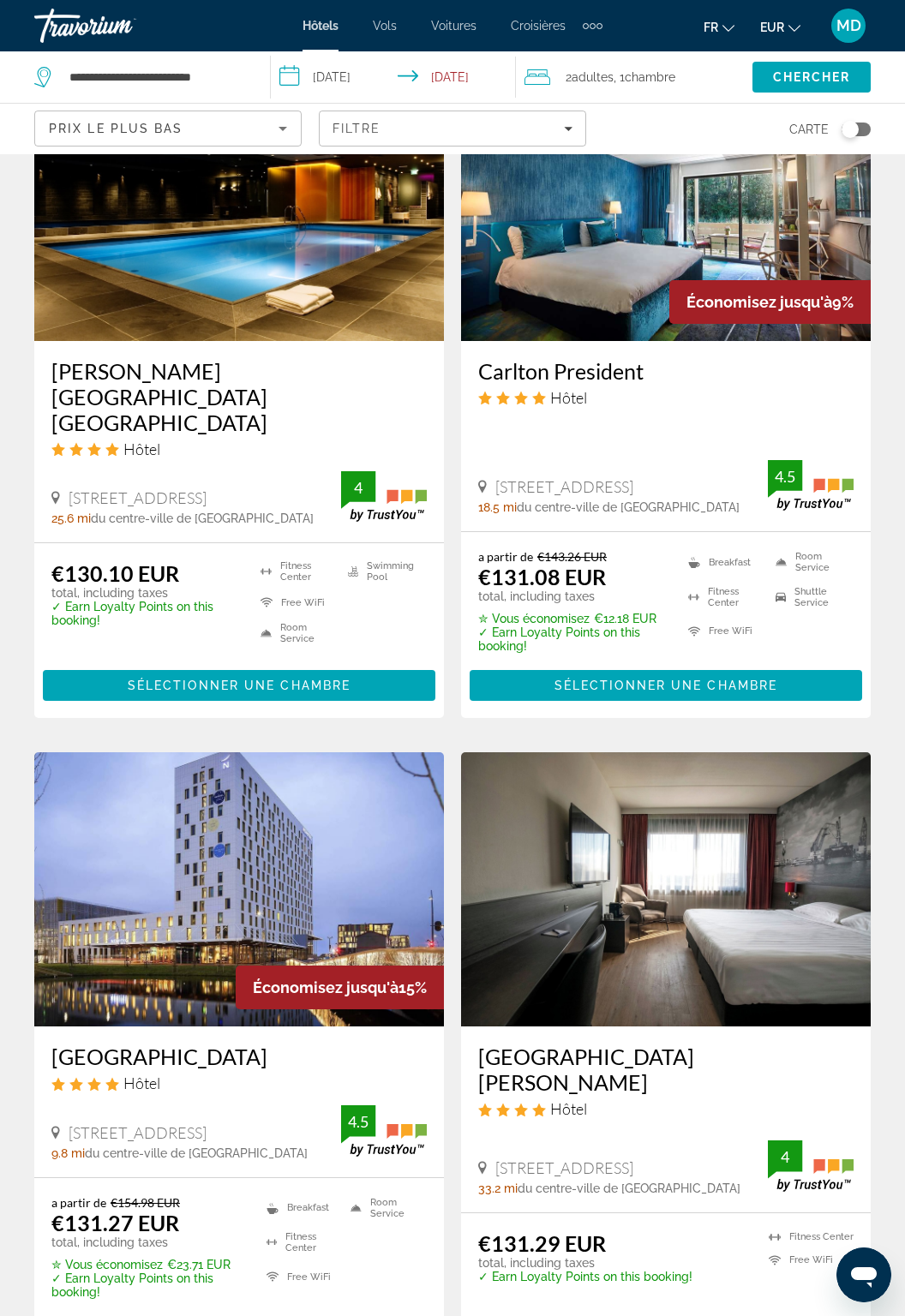
scroll to position [2775, 0]
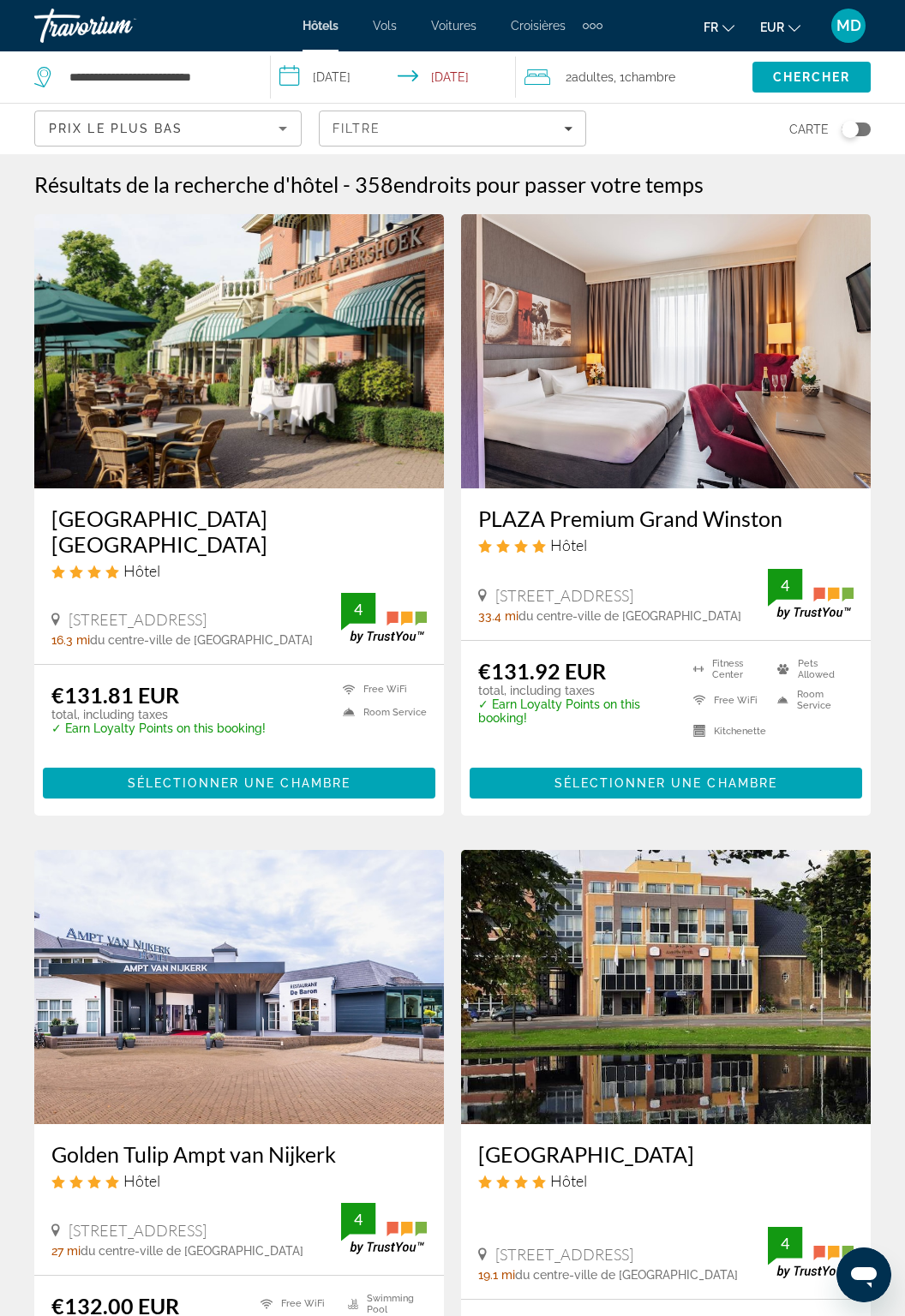
click at [265, 132] on div "Prix le plus bas" at bounding box center [164, 128] width 230 height 20
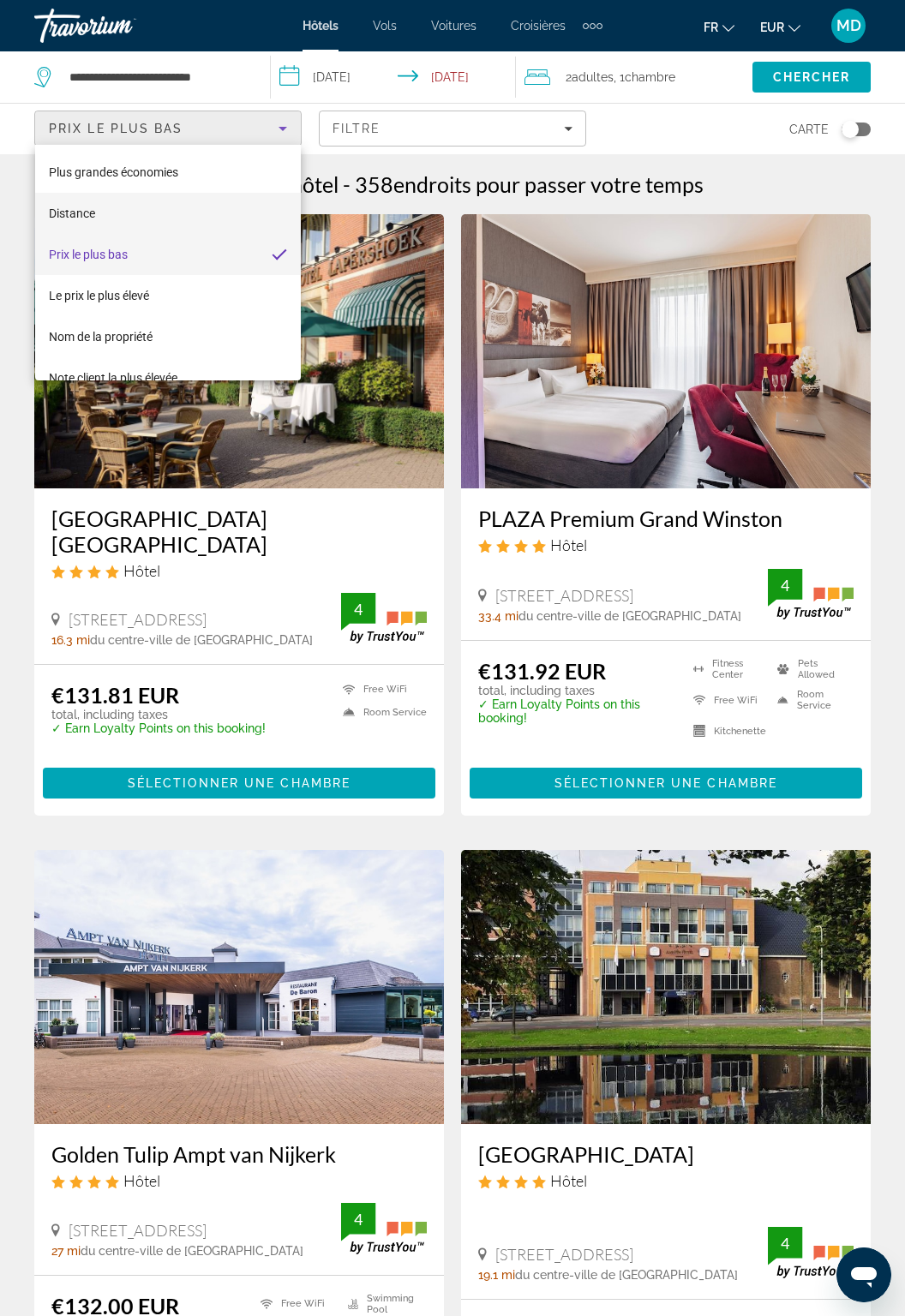
click at [222, 202] on mat-option "Distance" at bounding box center [168, 213] width 267 height 42
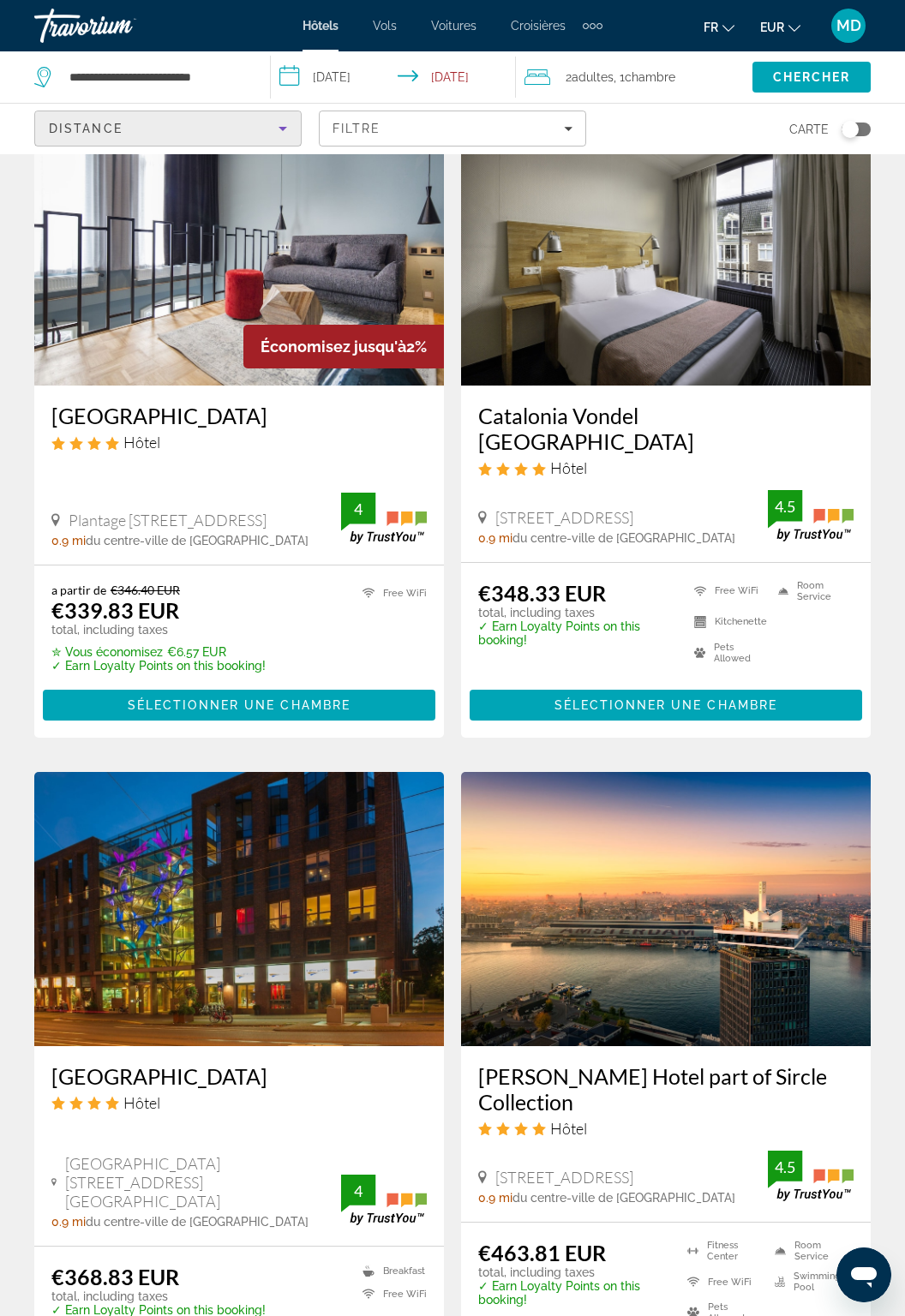
scroll to position [2971, 0]
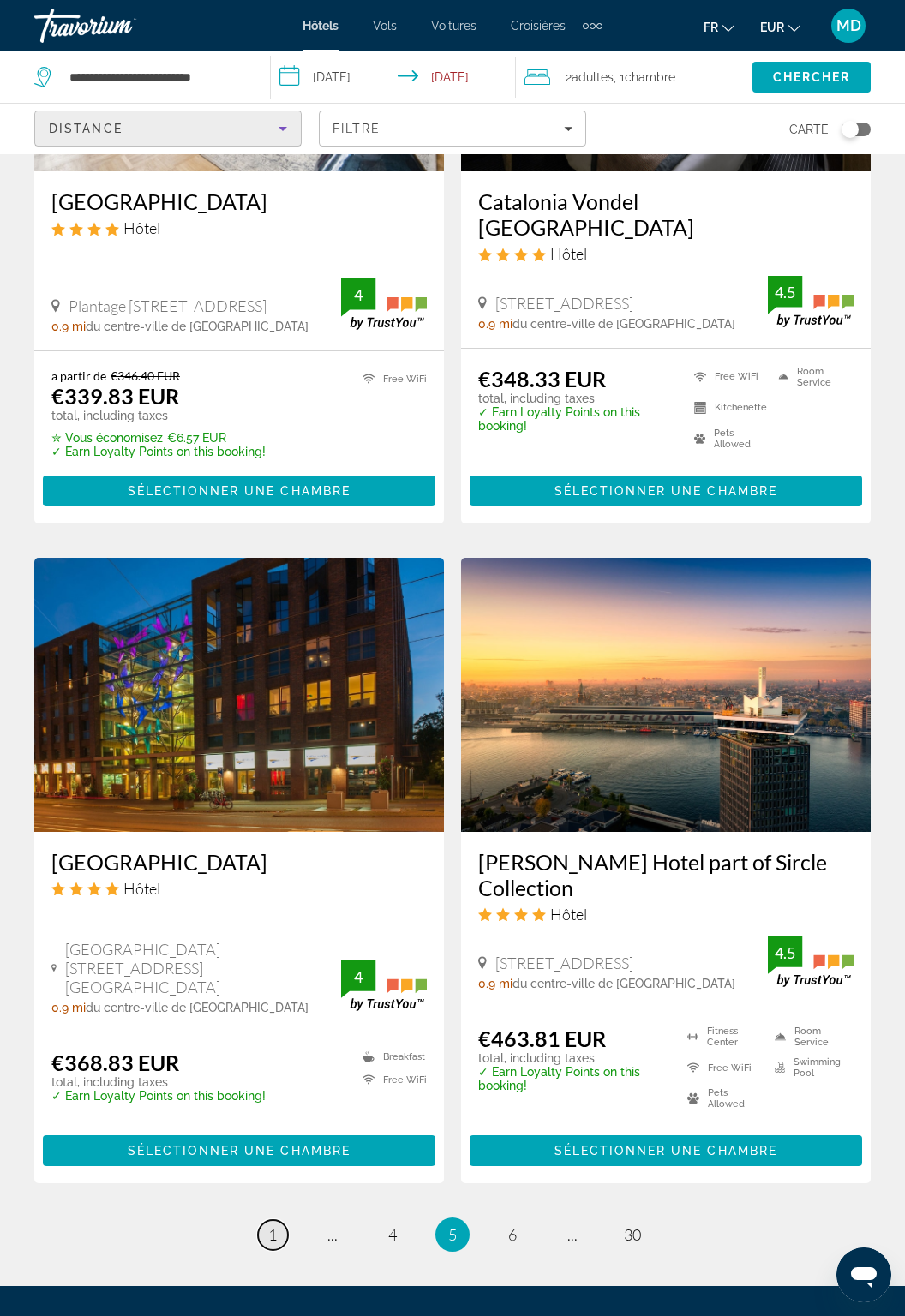
click at [262, 1220] on link "page 1" at bounding box center [273, 1235] width 30 height 30
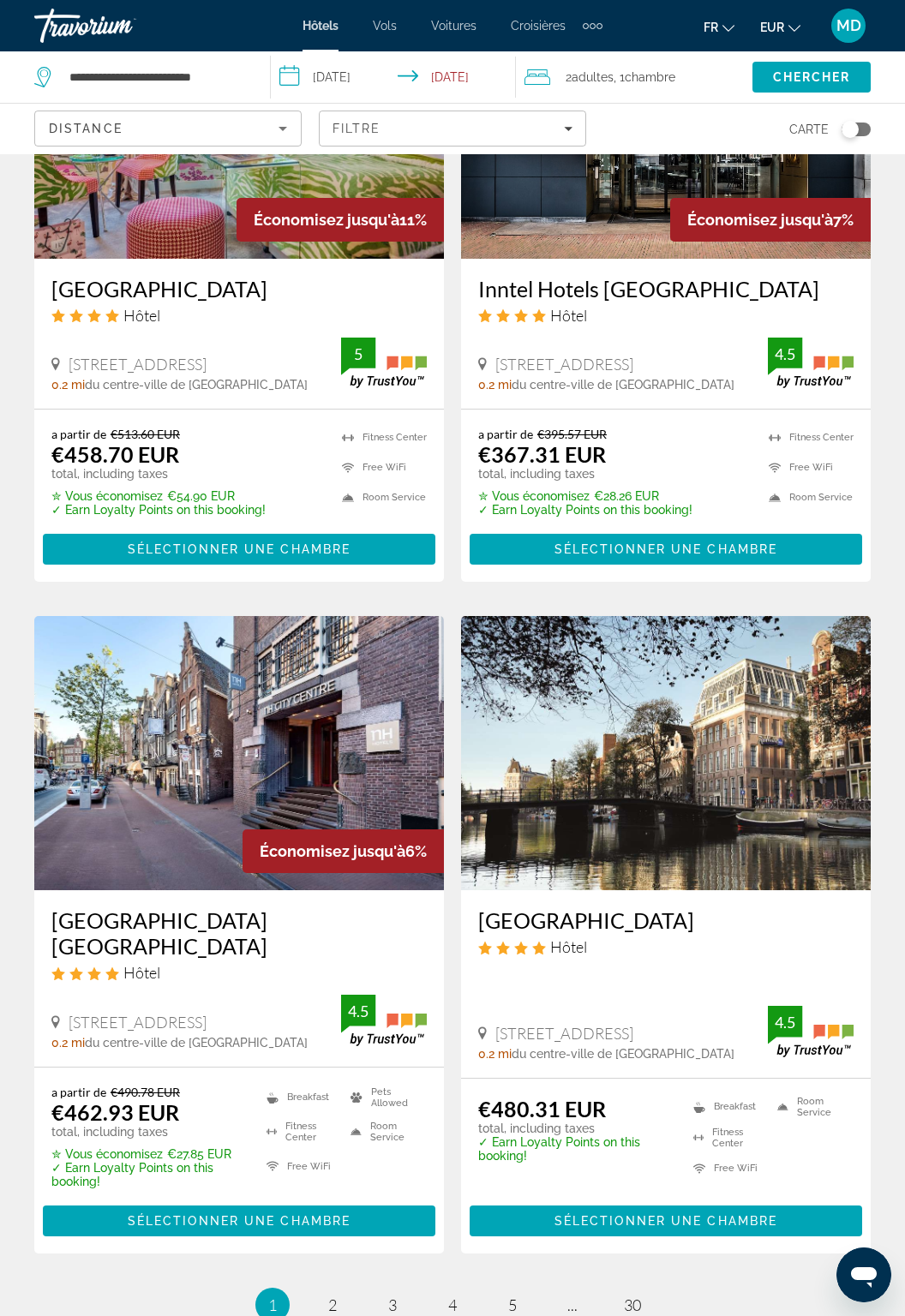
scroll to position [2802, 0]
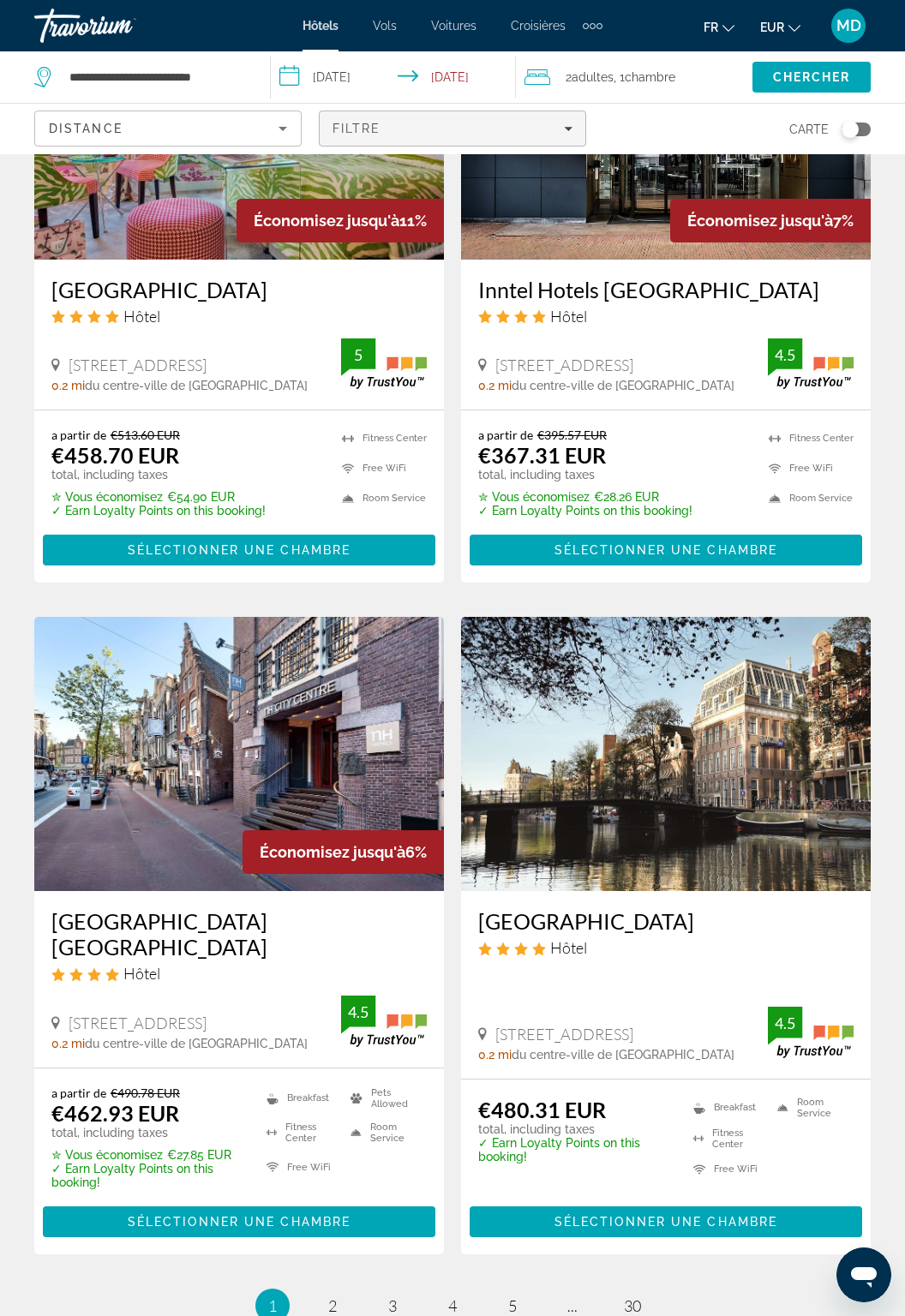
click at [579, 124] on span "Filters" at bounding box center [452, 129] width 266 height 42
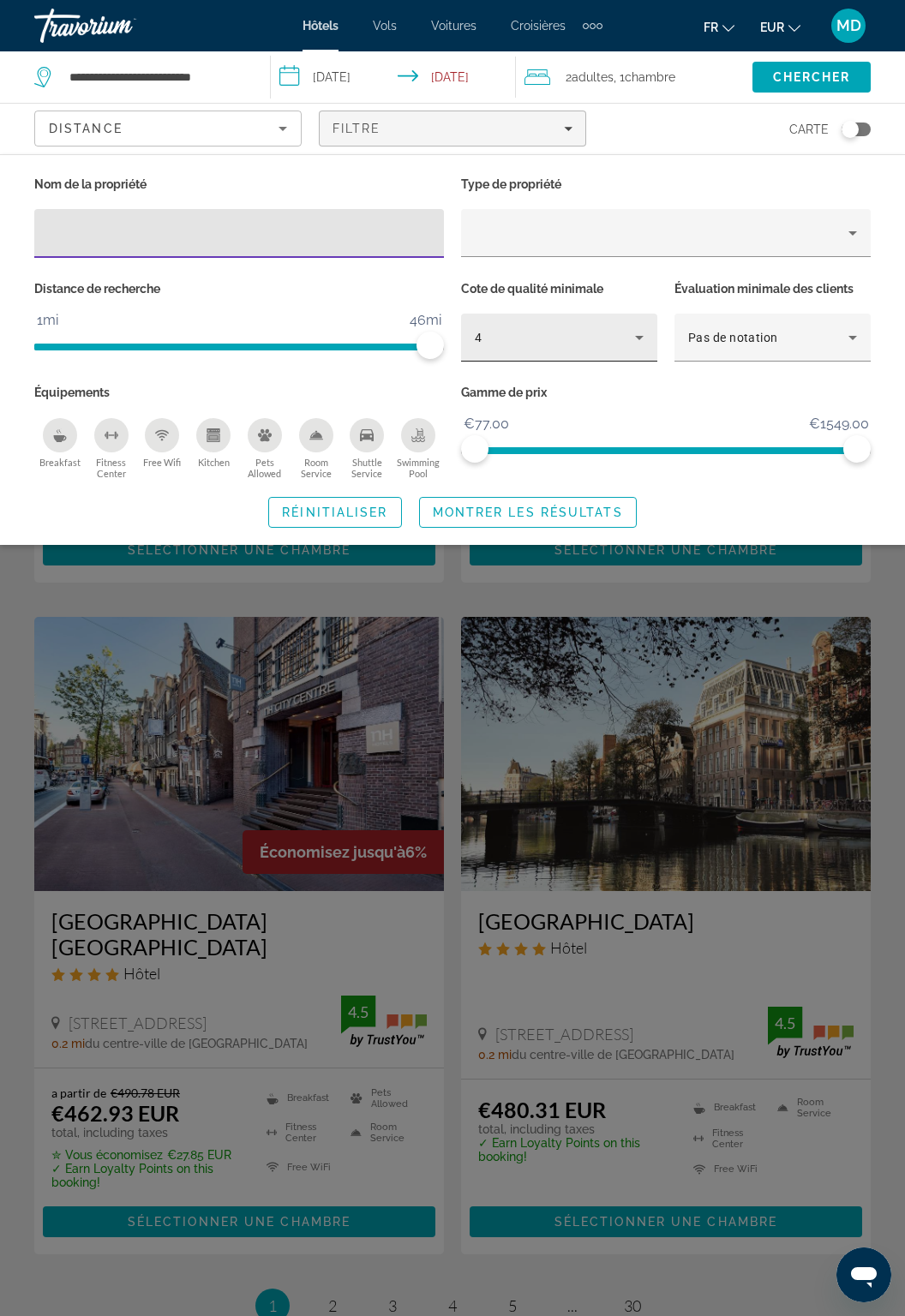
click at [594, 342] on div "4" at bounding box center [555, 337] width 161 height 20
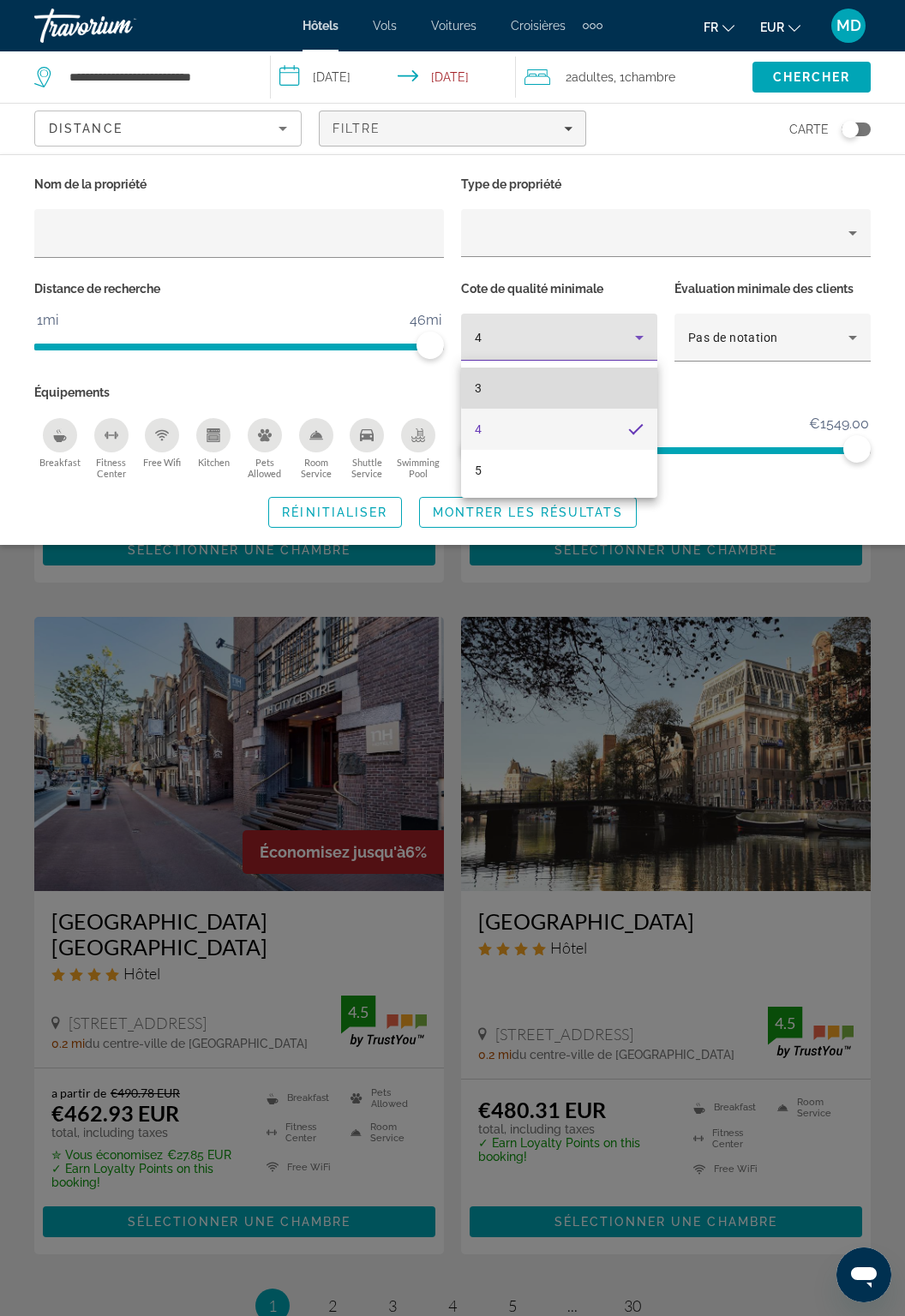
click at [585, 386] on mat-option "3" at bounding box center [559, 388] width 196 height 42
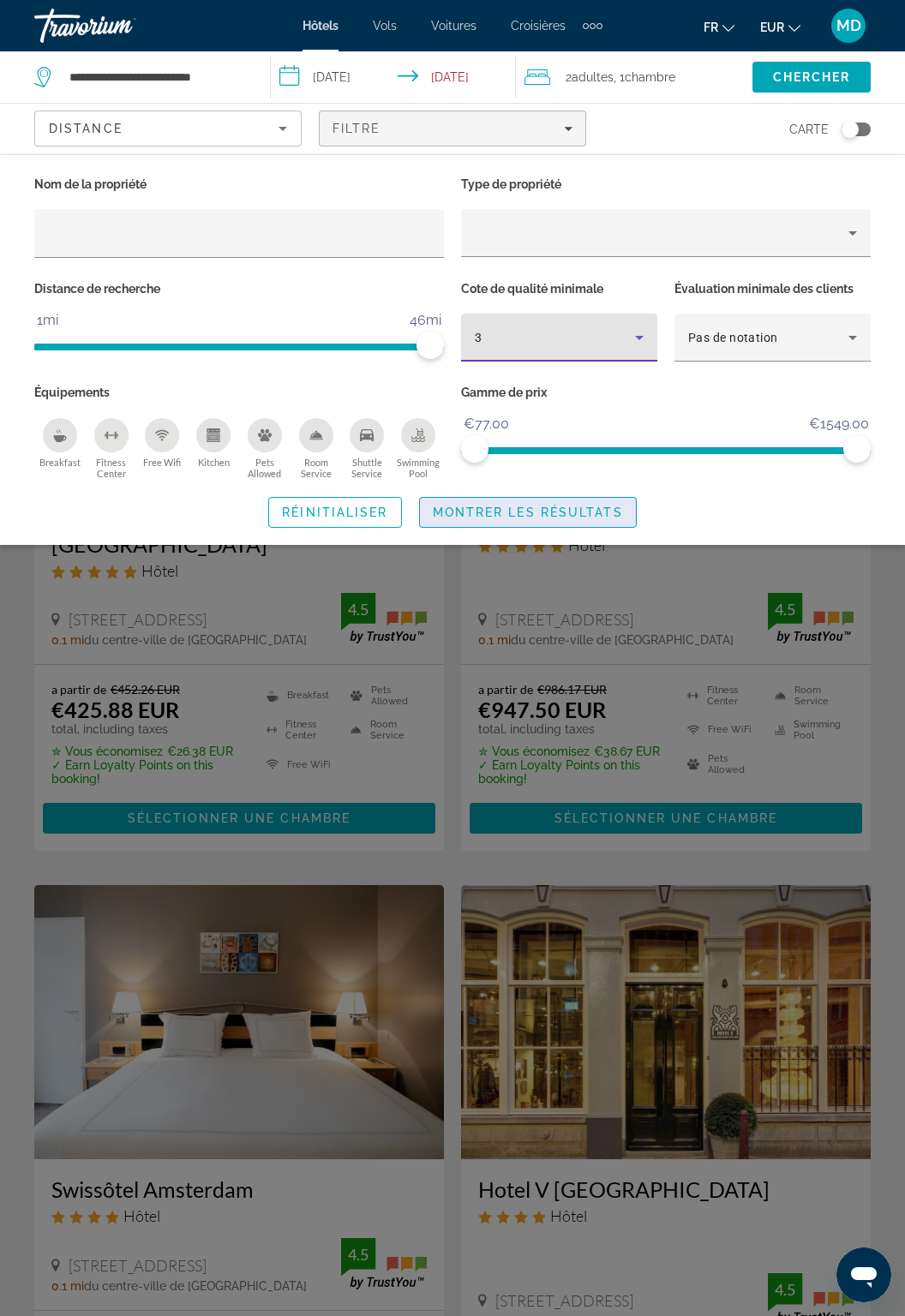
click at [574, 514] on span "Montrer les résultats" at bounding box center [528, 512] width 190 height 14
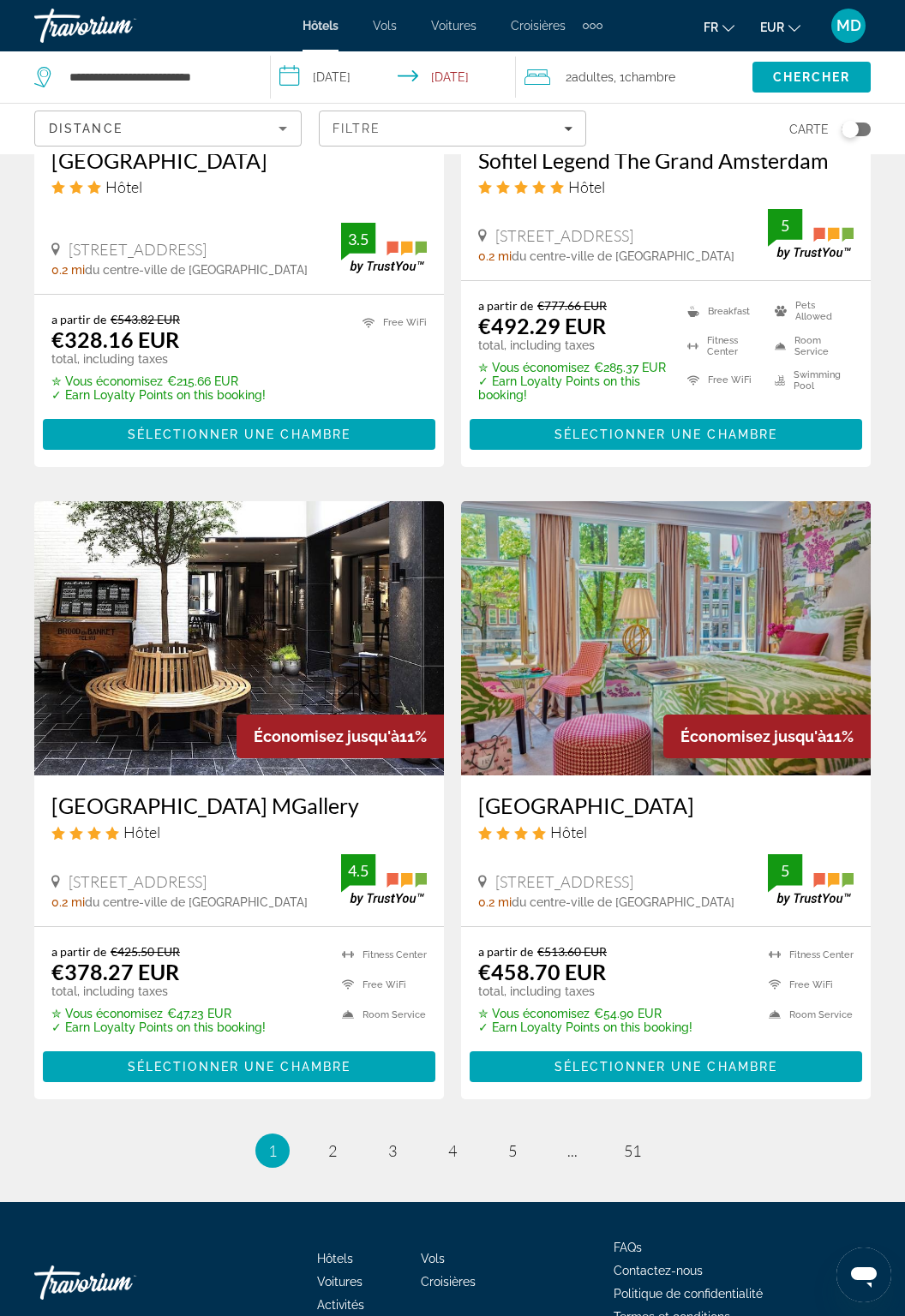
scroll to position [2921, 0]
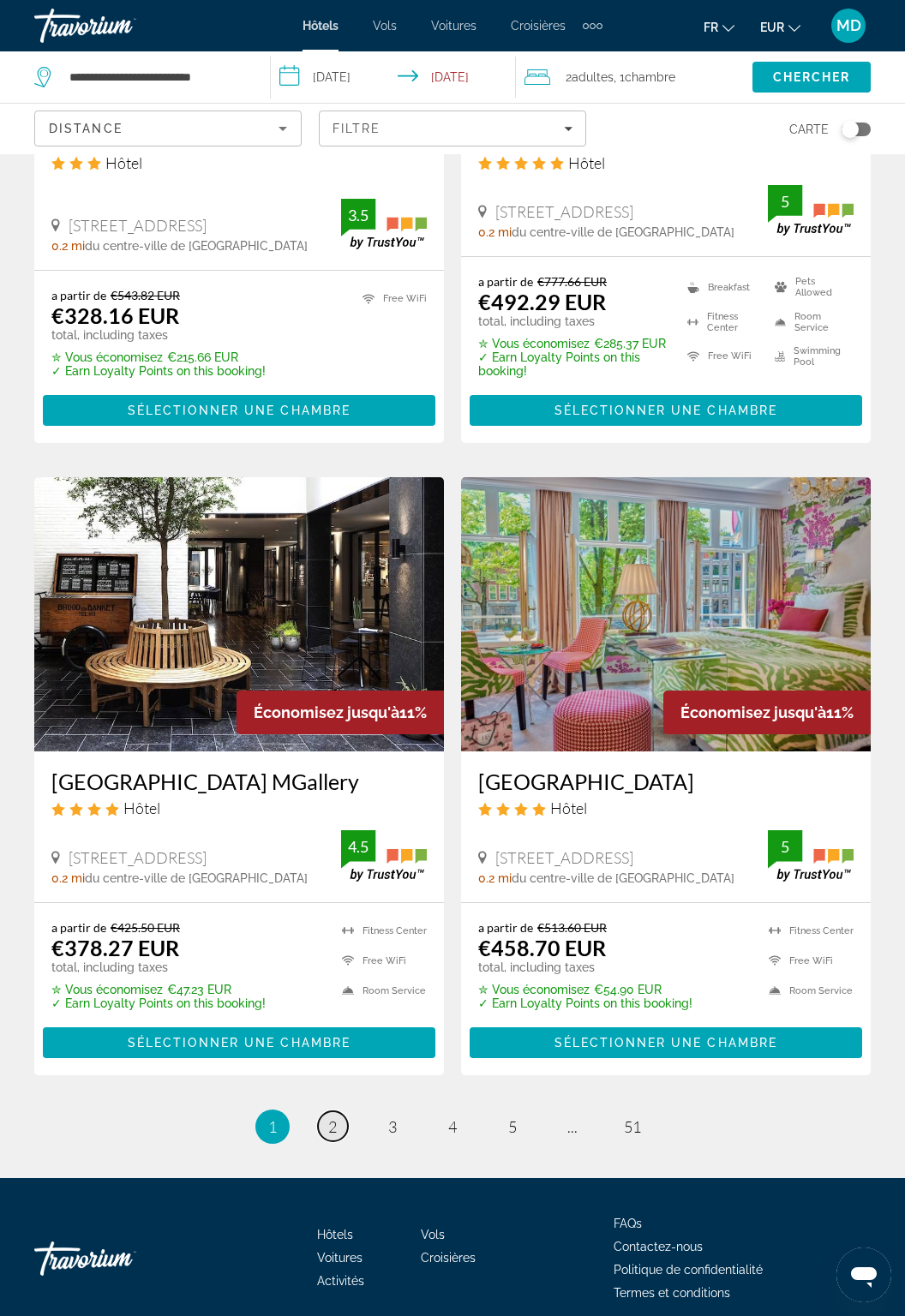
click at [333, 1128] on span "2" at bounding box center [332, 1127] width 9 height 19
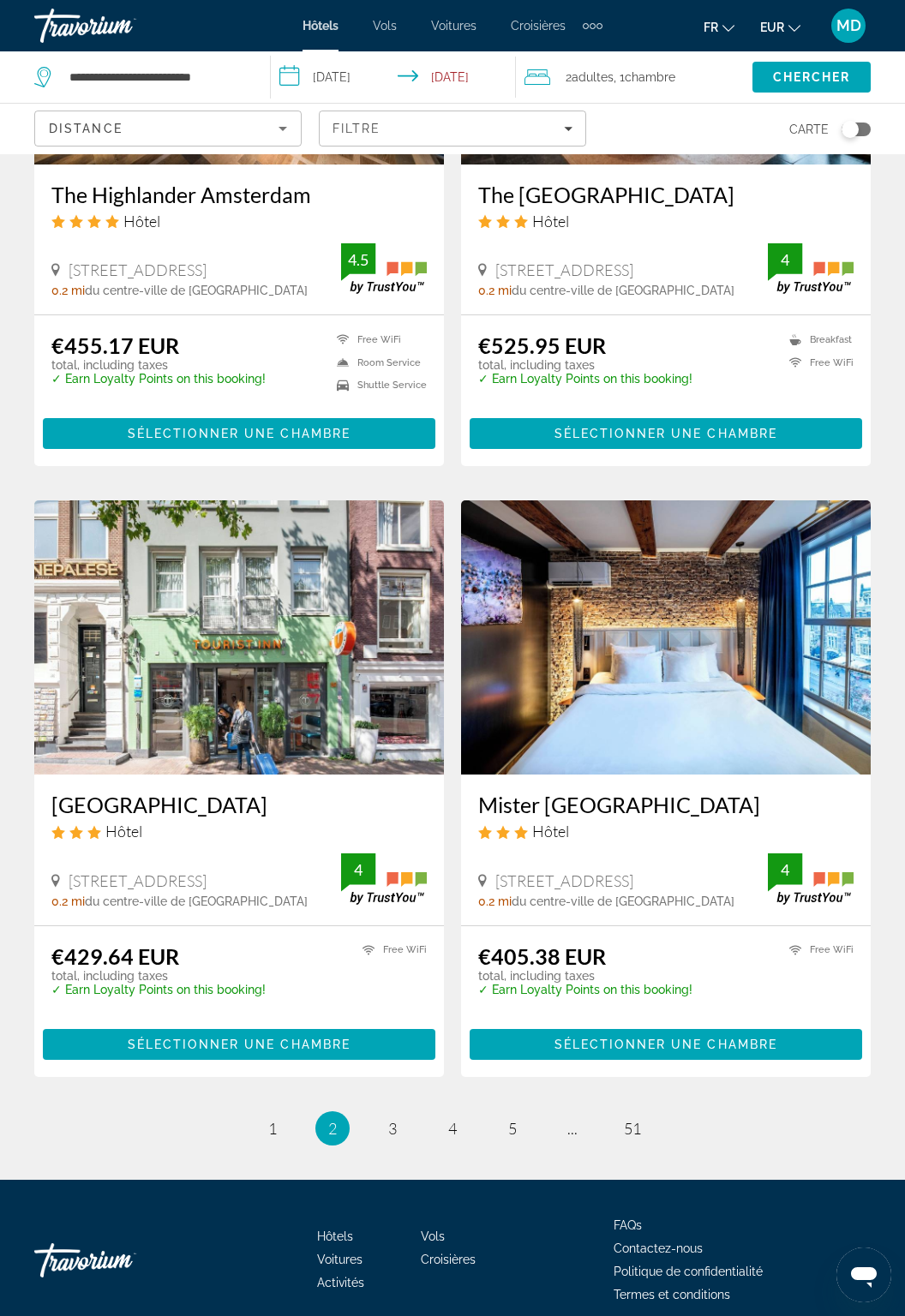
scroll to position [2921, 0]
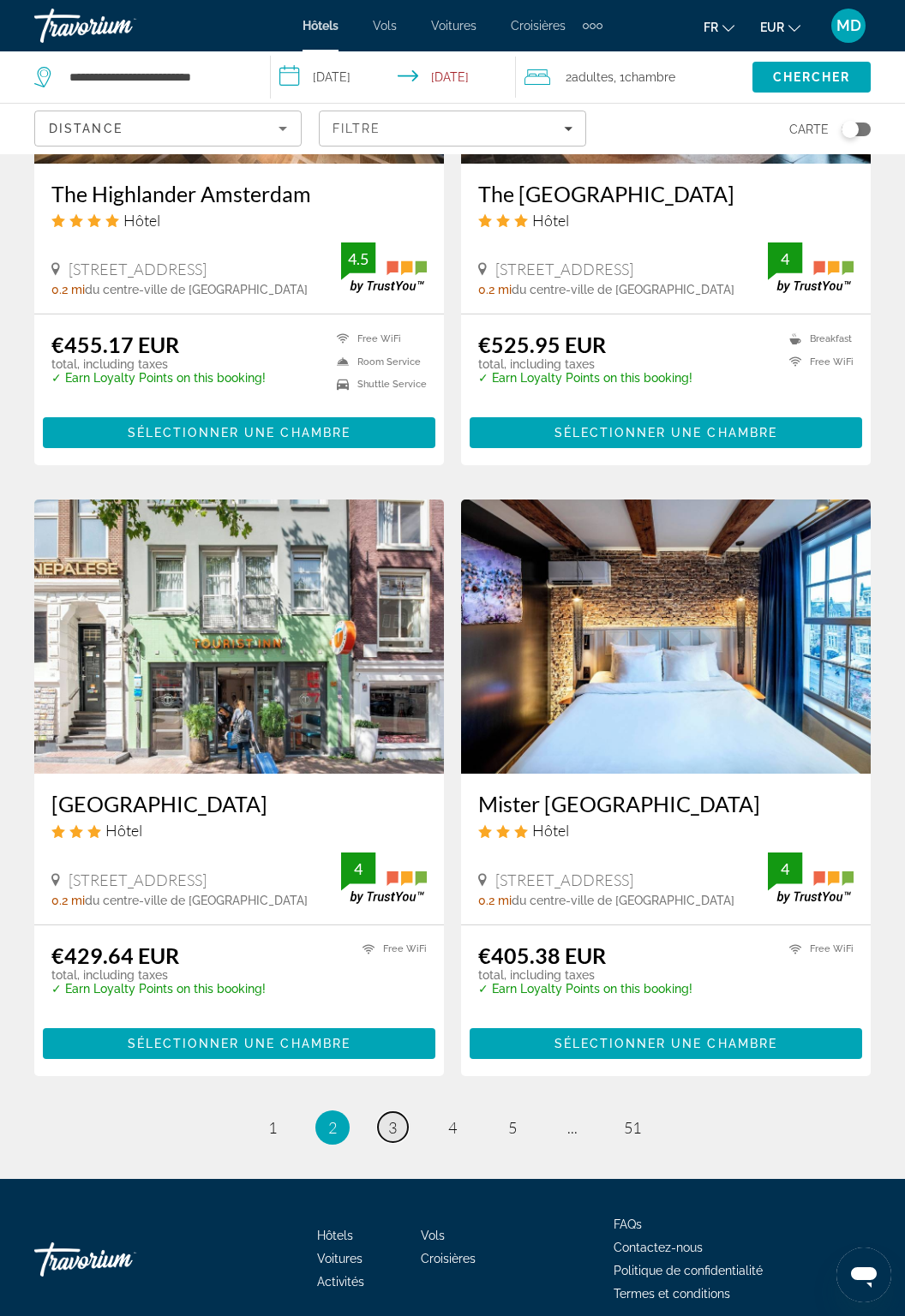
click at [393, 1128] on span "3" at bounding box center [393, 1128] width 9 height 19
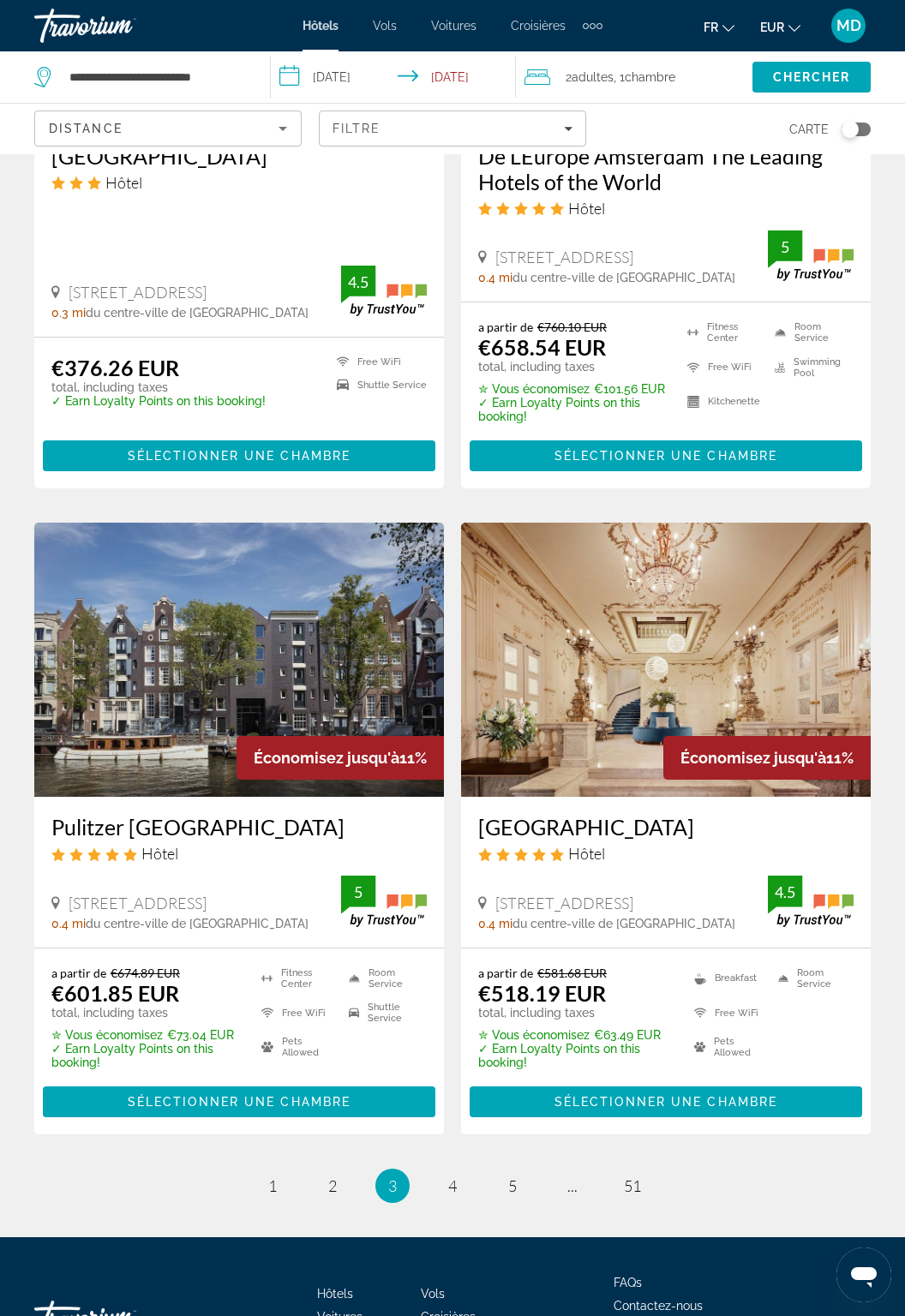
scroll to position [2902, 0]
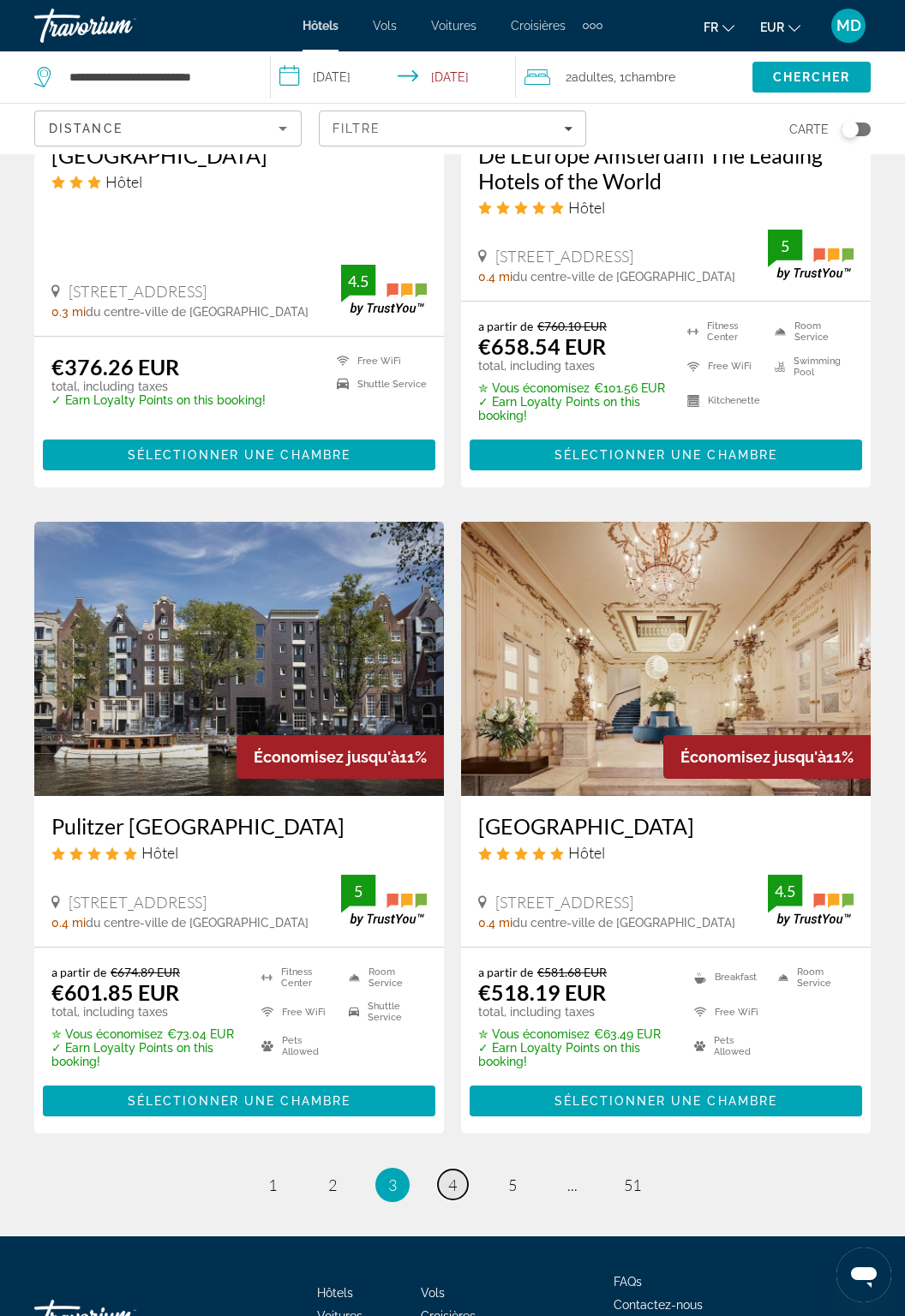
click at [457, 1170] on link "page 4" at bounding box center [452, 1184] width 30 height 30
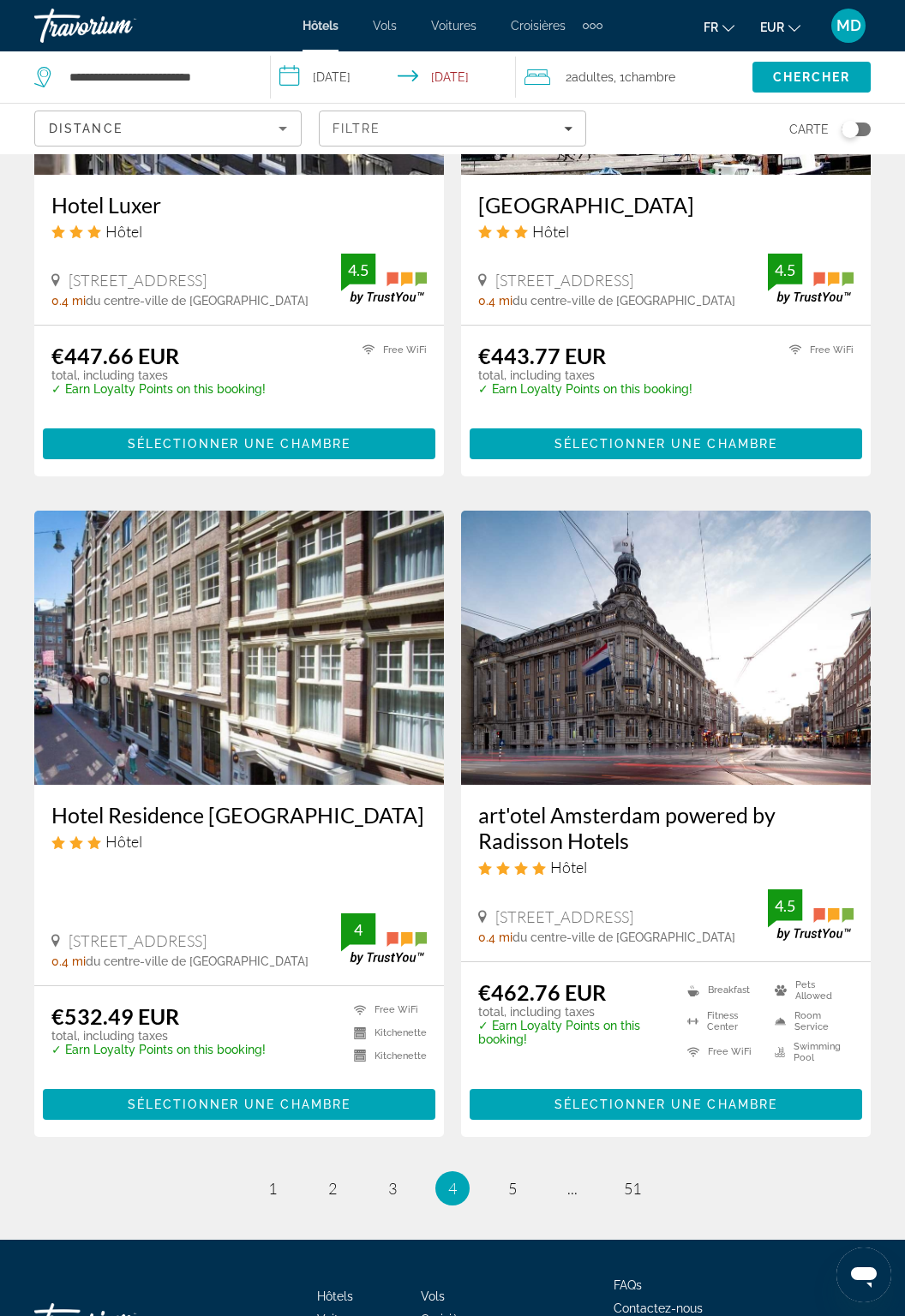
scroll to position [2973, 0]
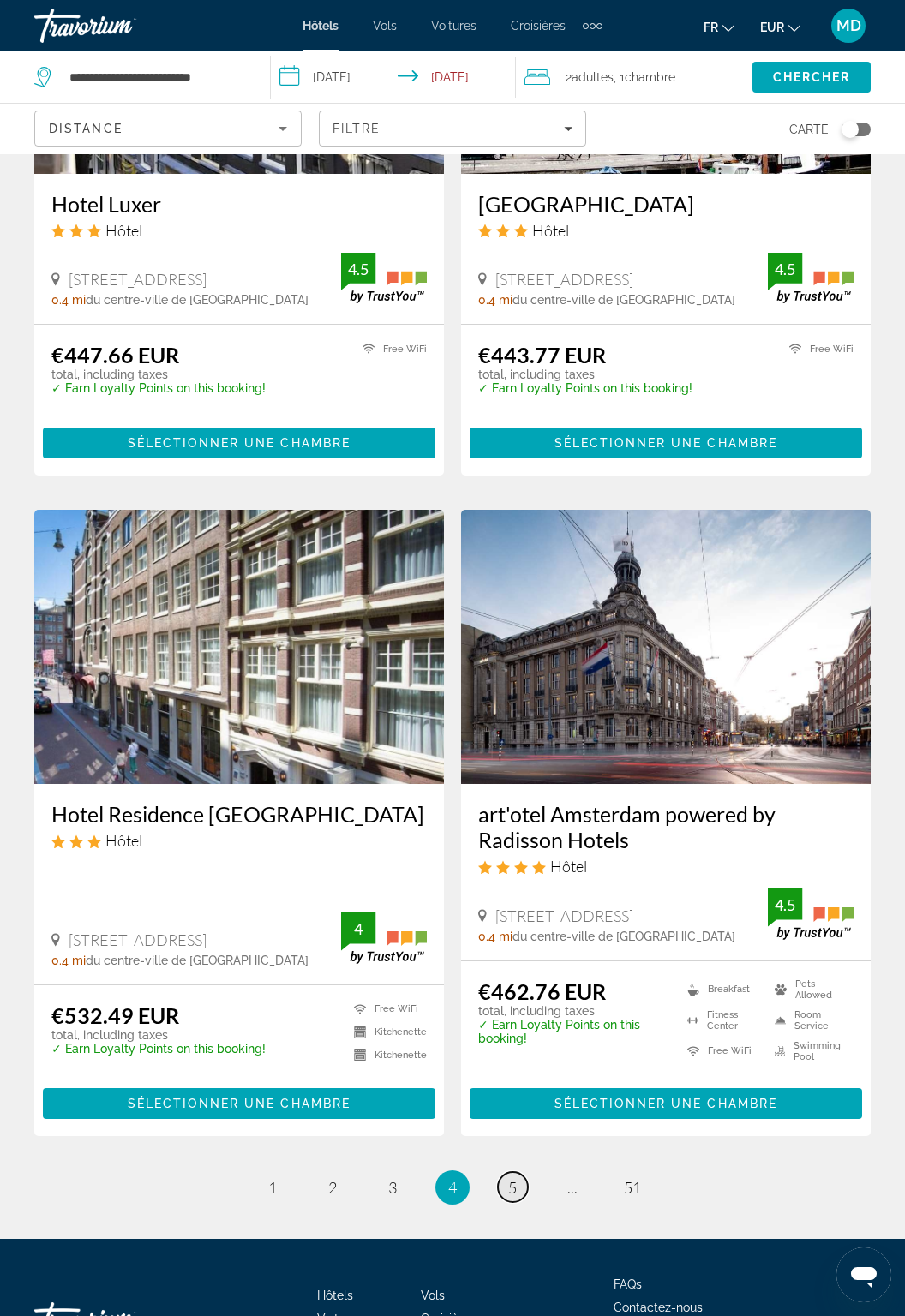
click at [514, 1179] on span "5" at bounding box center [512, 1188] width 9 height 19
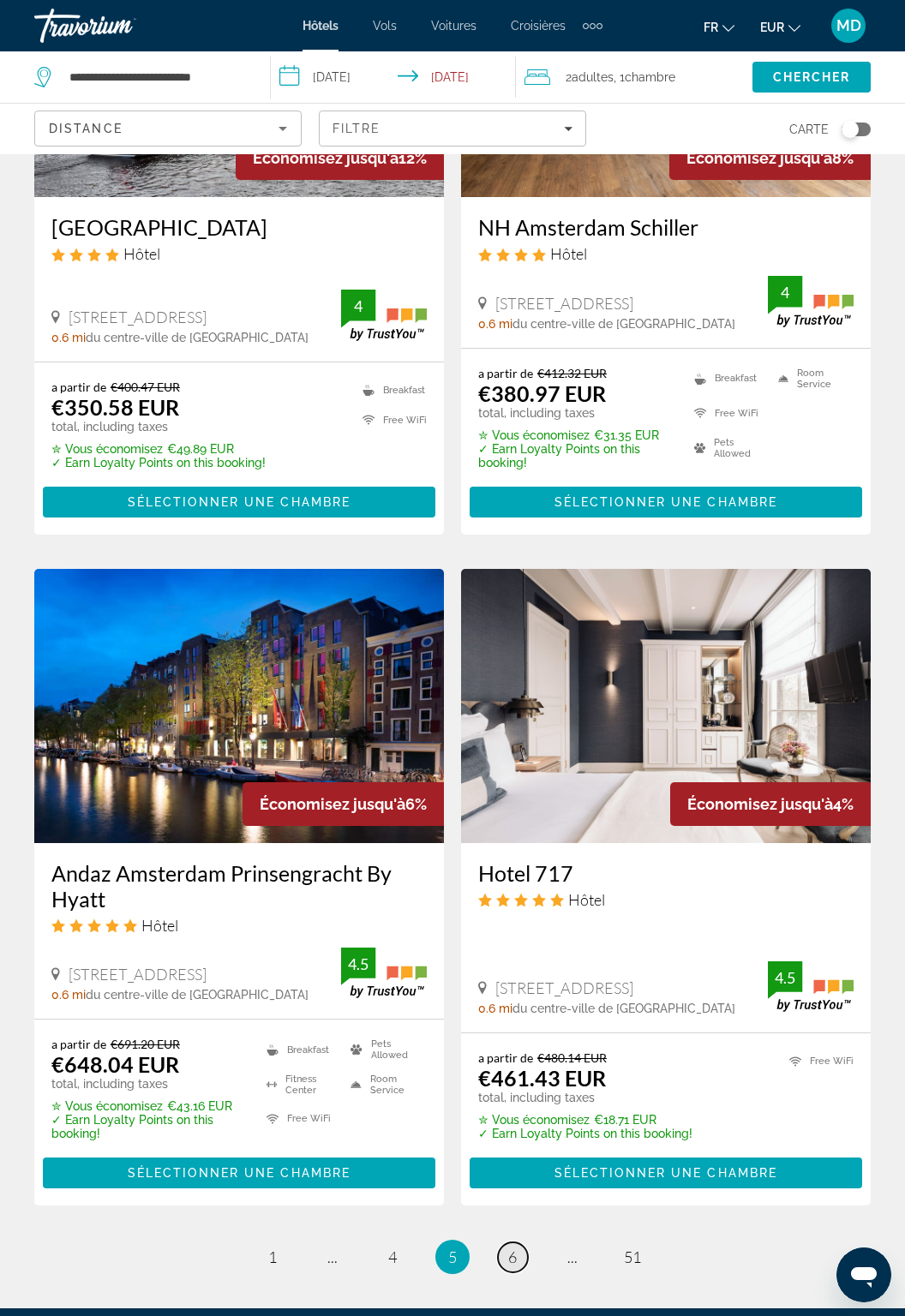
scroll to position [2852, 0]
click at [509, 1259] on span "6" at bounding box center [512, 1258] width 9 height 19
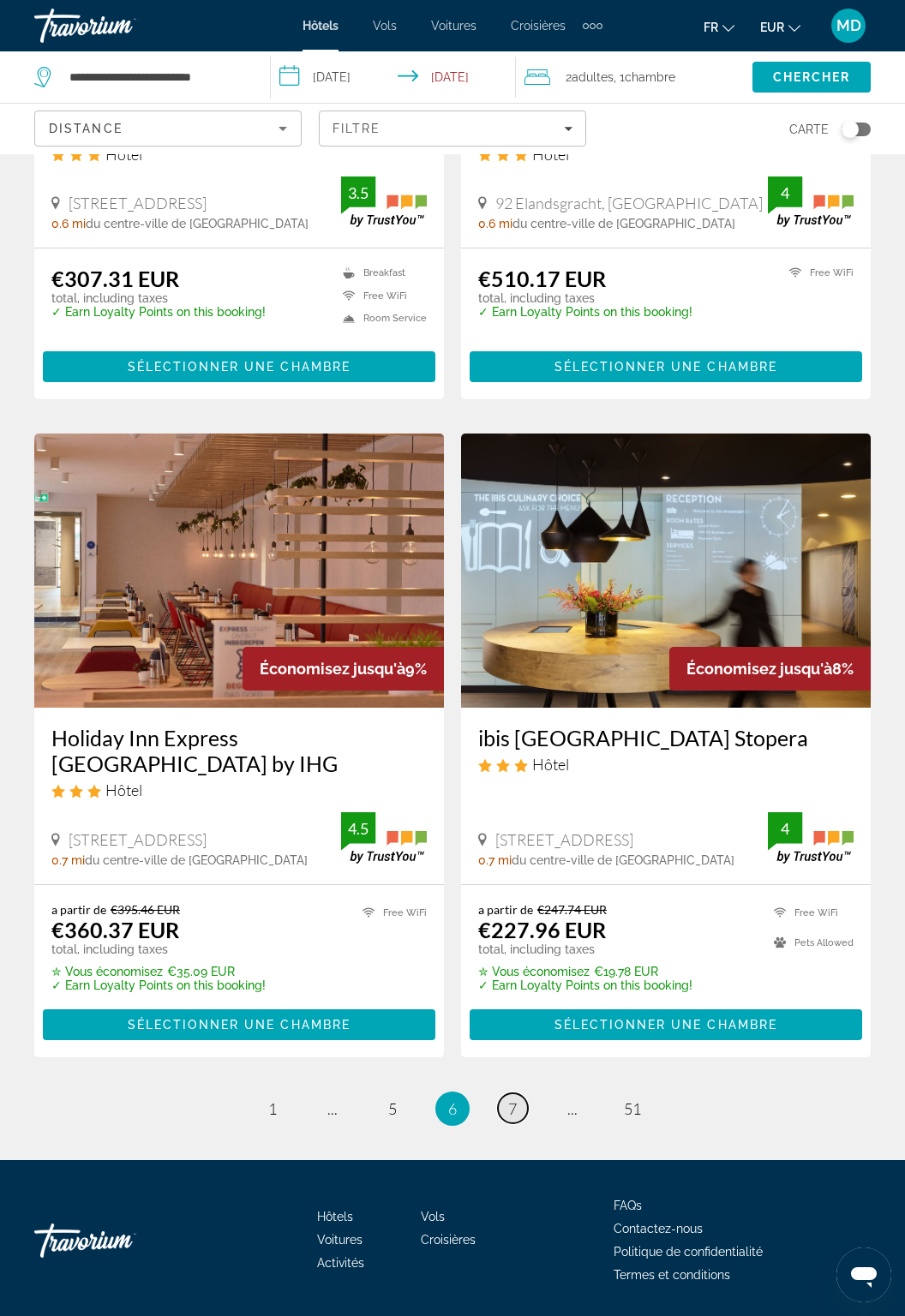
scroll to position [2923, 0]
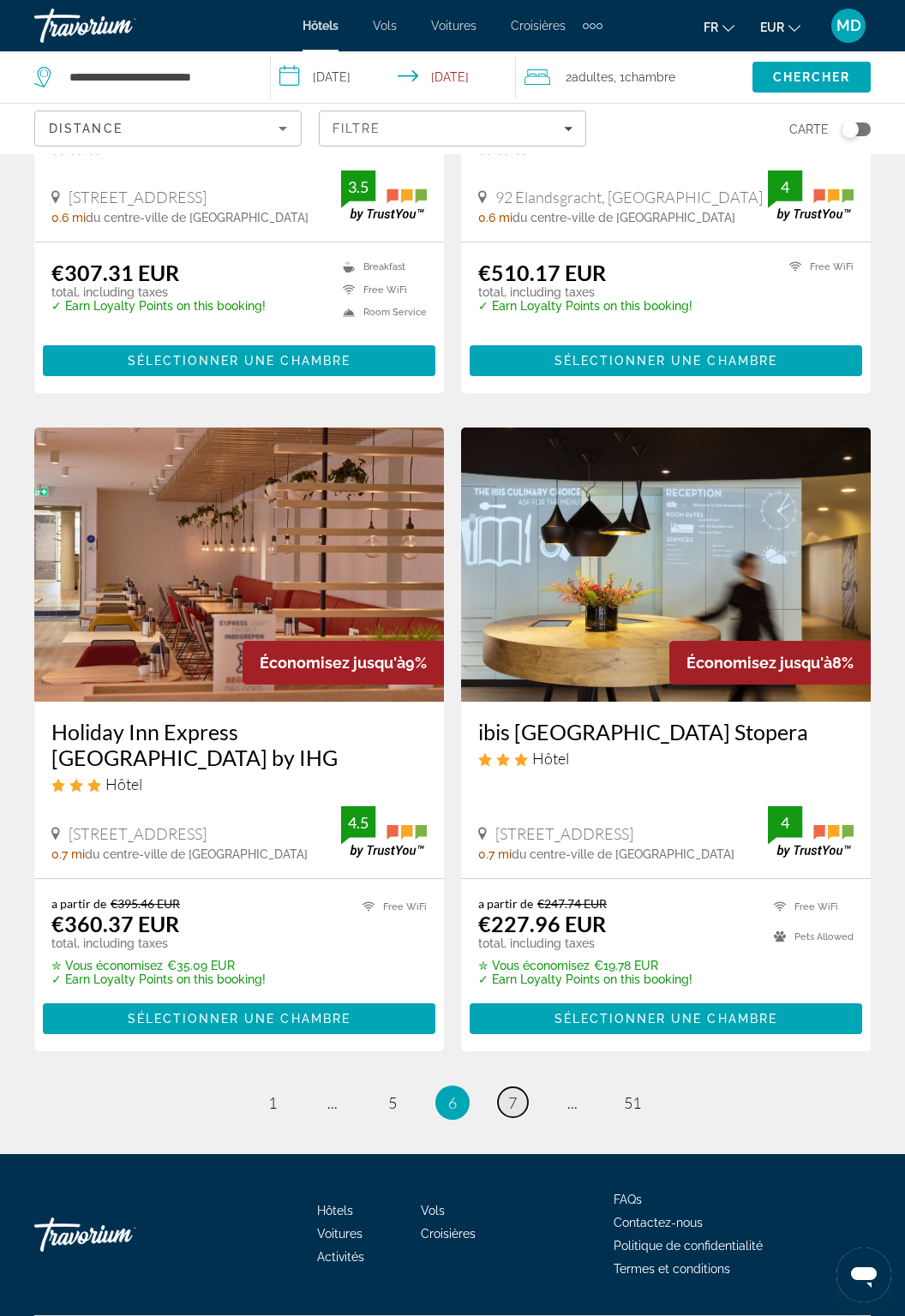
click at [516, 1118] on link "page 7" at bounding box center [512, 1102] width 30 height 30
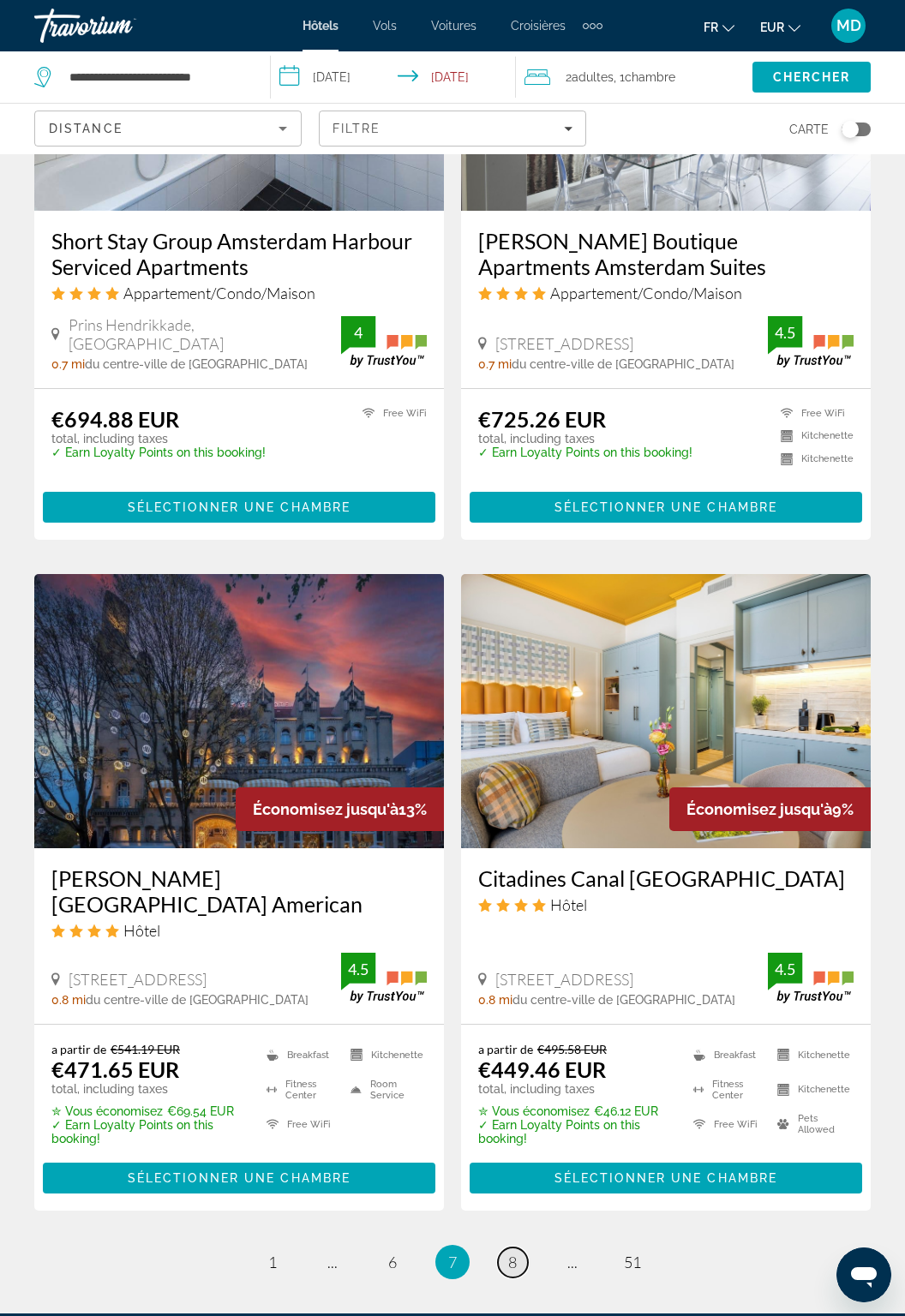
scroll to position [2803, 0]
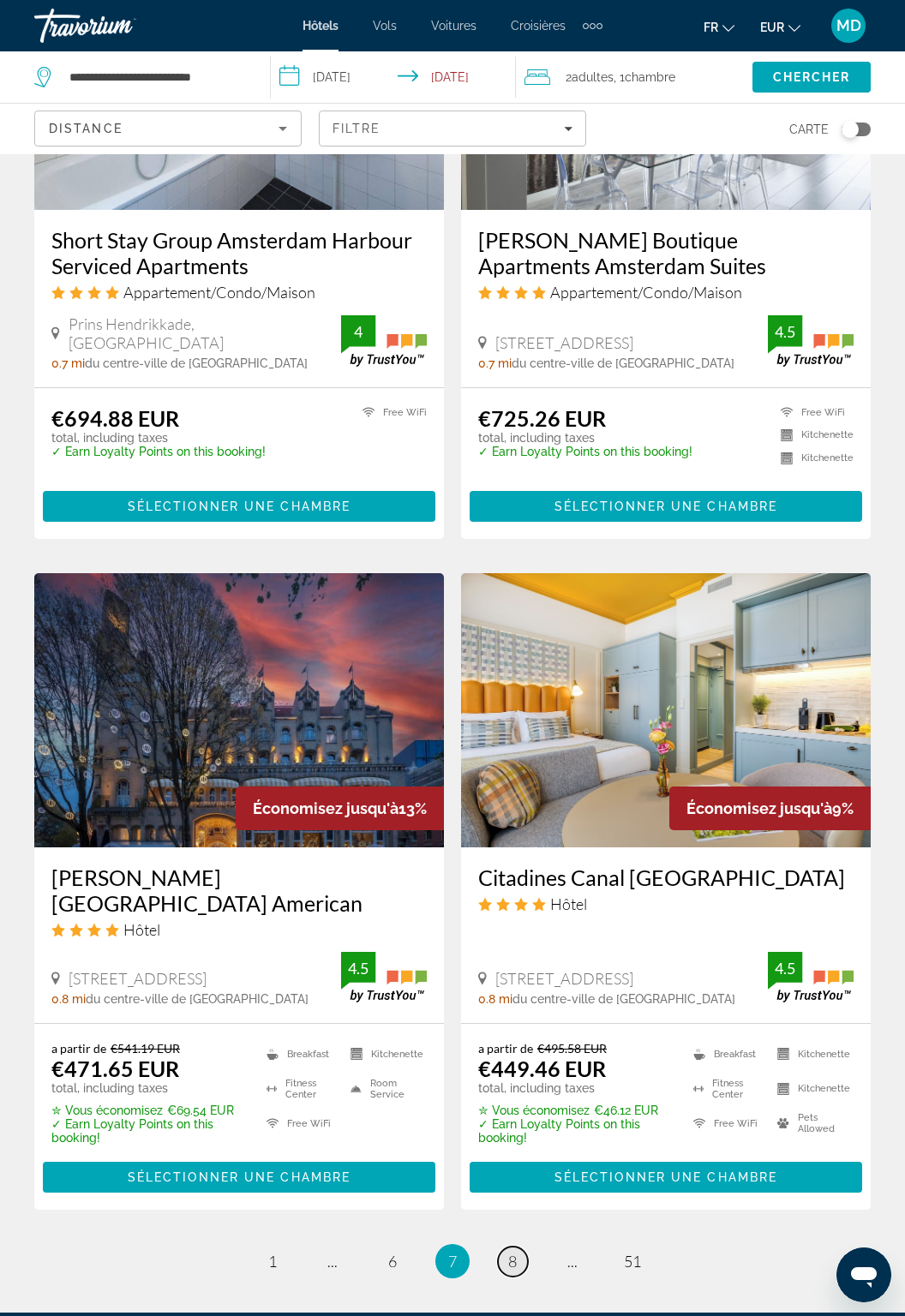
click at [510, 1247] on link "page 8" at bounding box center [512, 1262] width 30 height 30
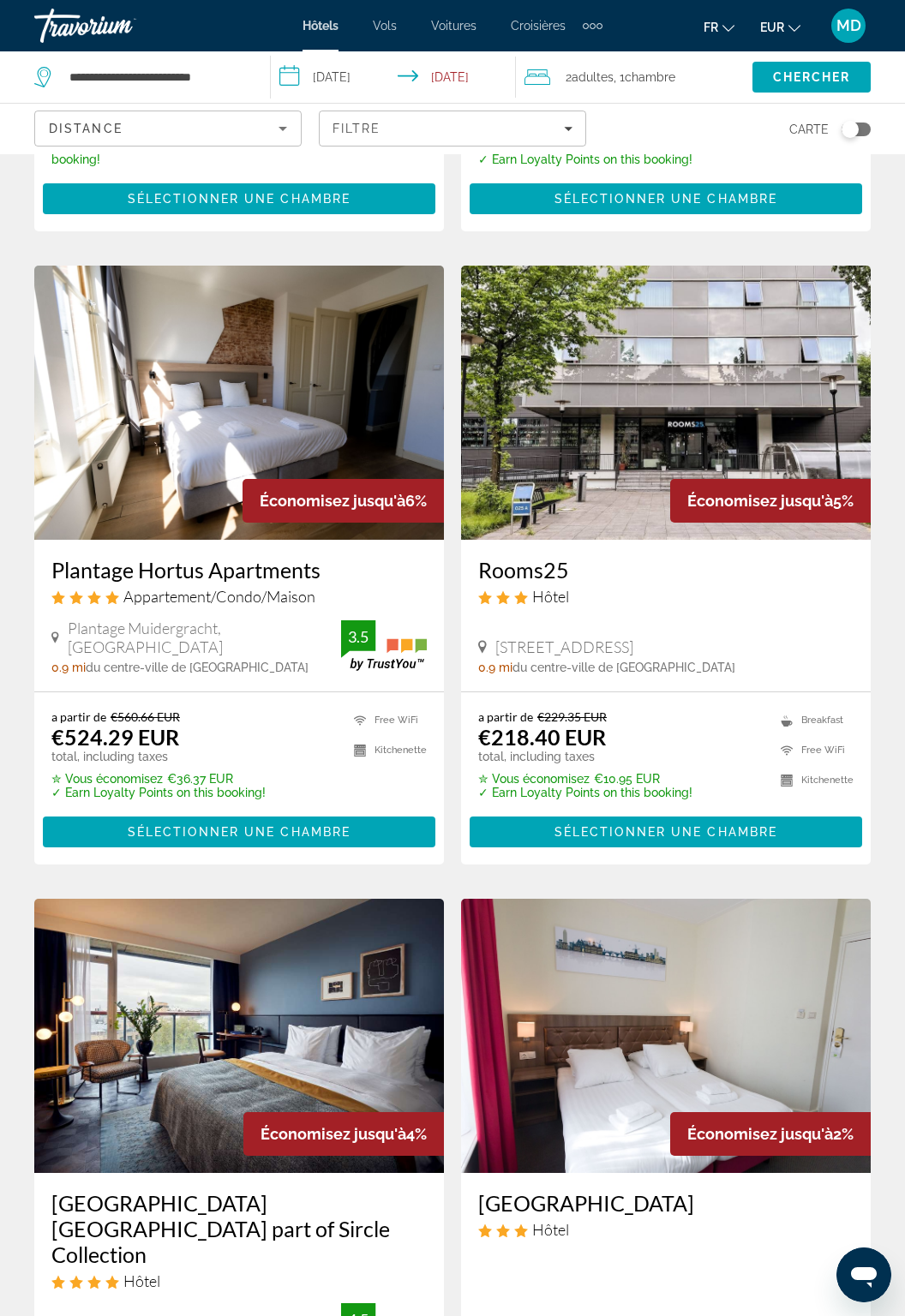
scroll to position [1935, 0]
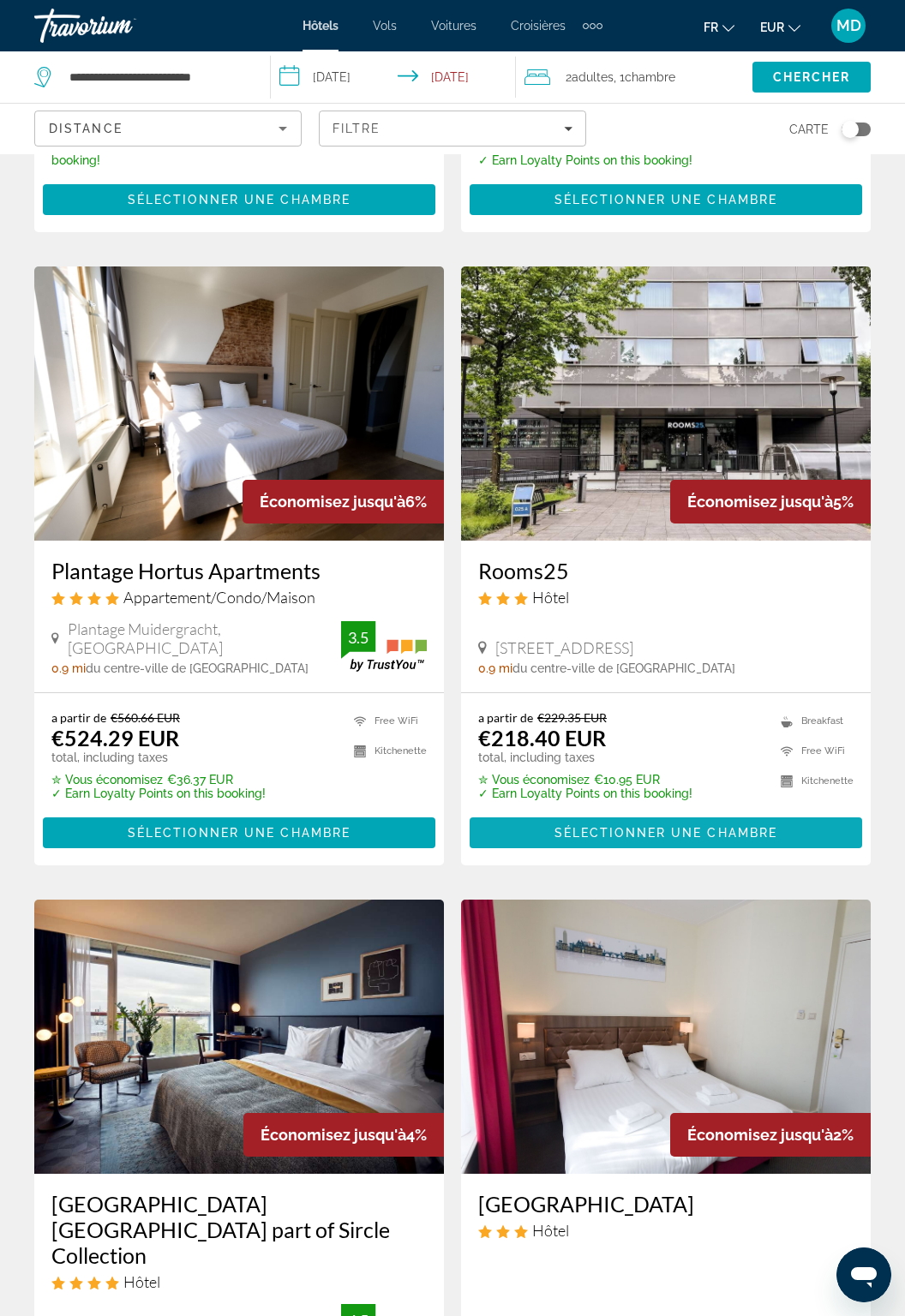
click at [623, 826] on span "Sélectionner une chambre" at bounding box center [665, 833] width 222 height 14
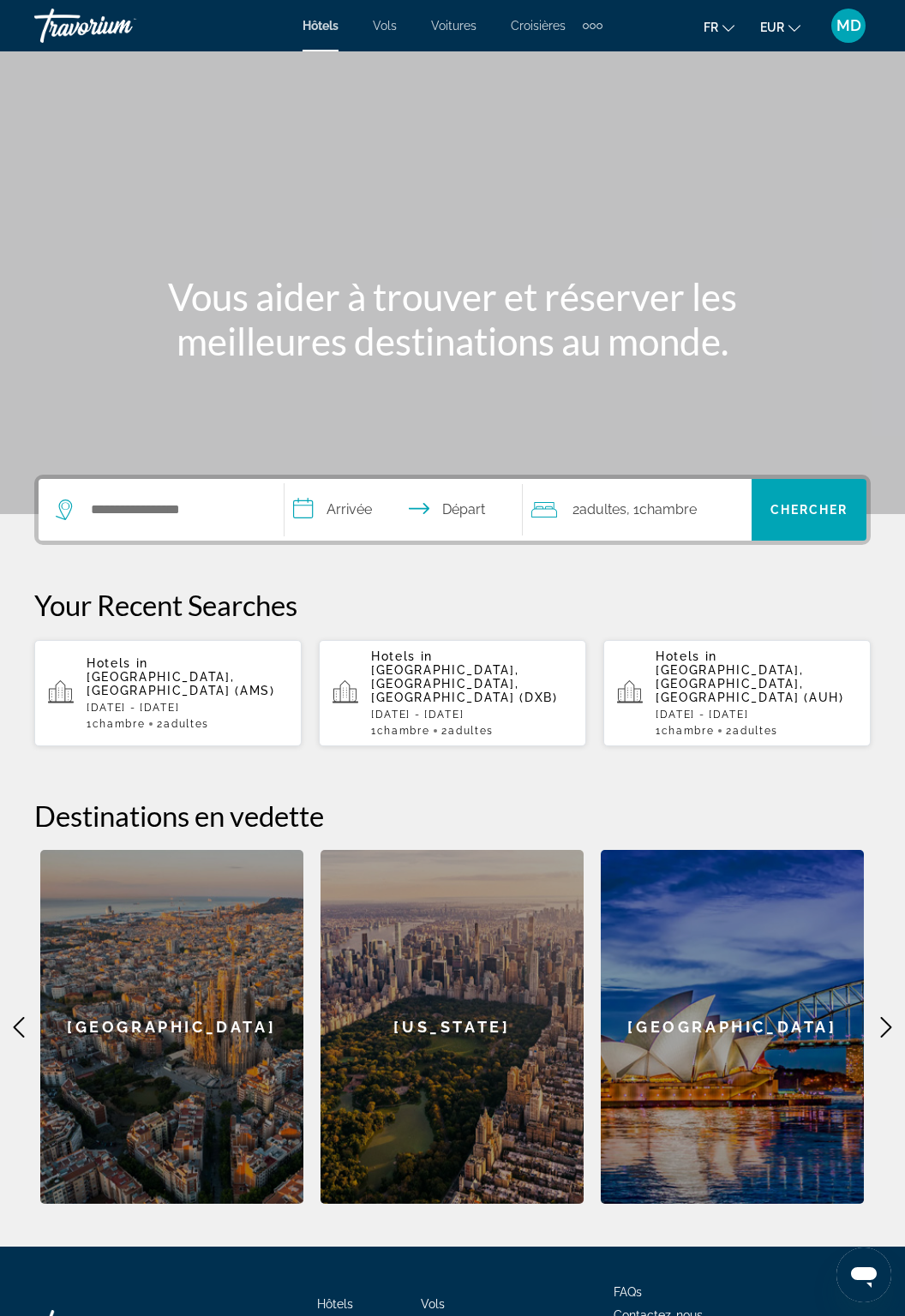
scroll to position [32, 0]
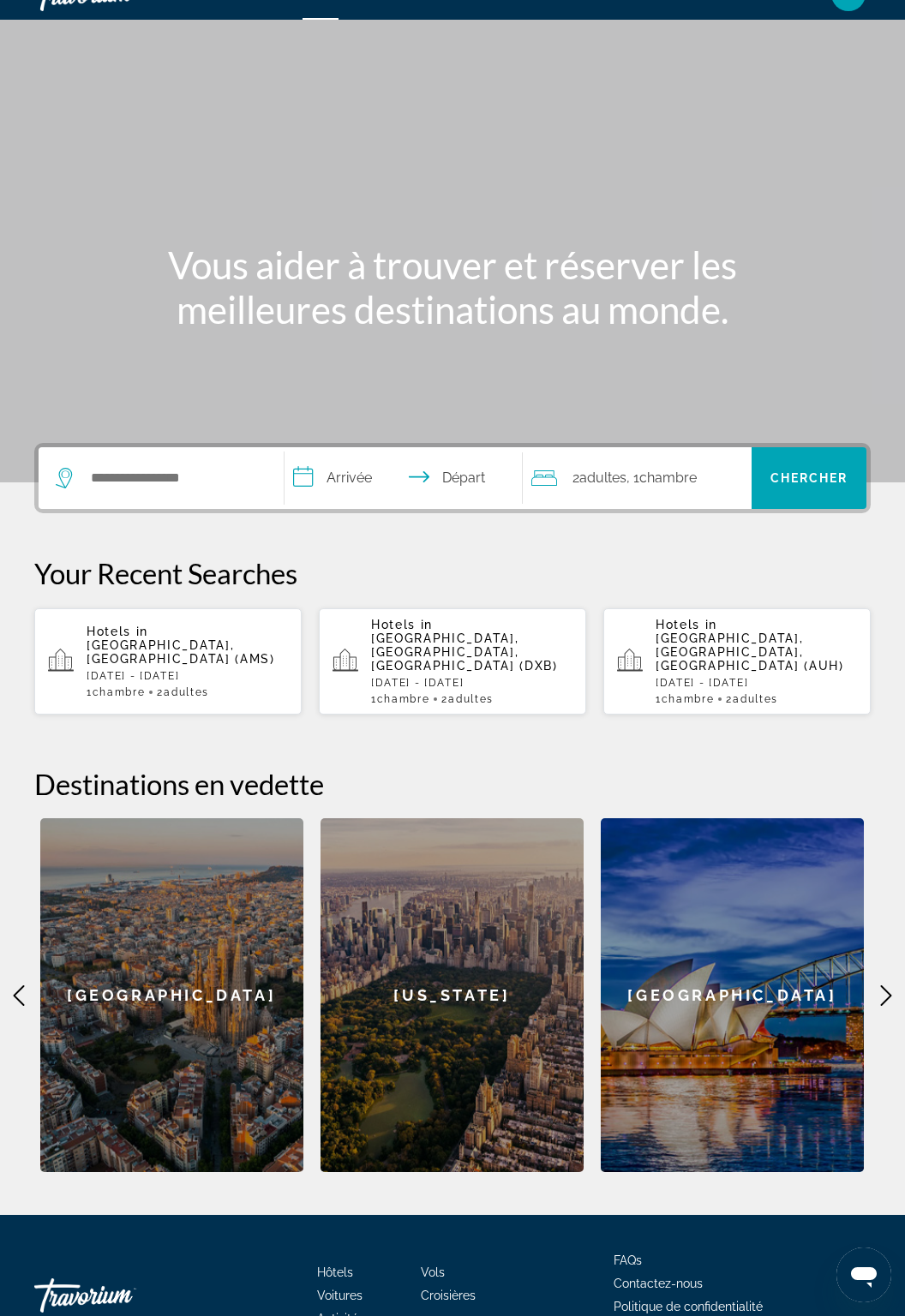
click at [224, 638] on span "[GEOGRAPHIC_DATA], [GEOGRAPHIC_DATA] (AMS)" at bounding box center [181, 652] width 189 height 27
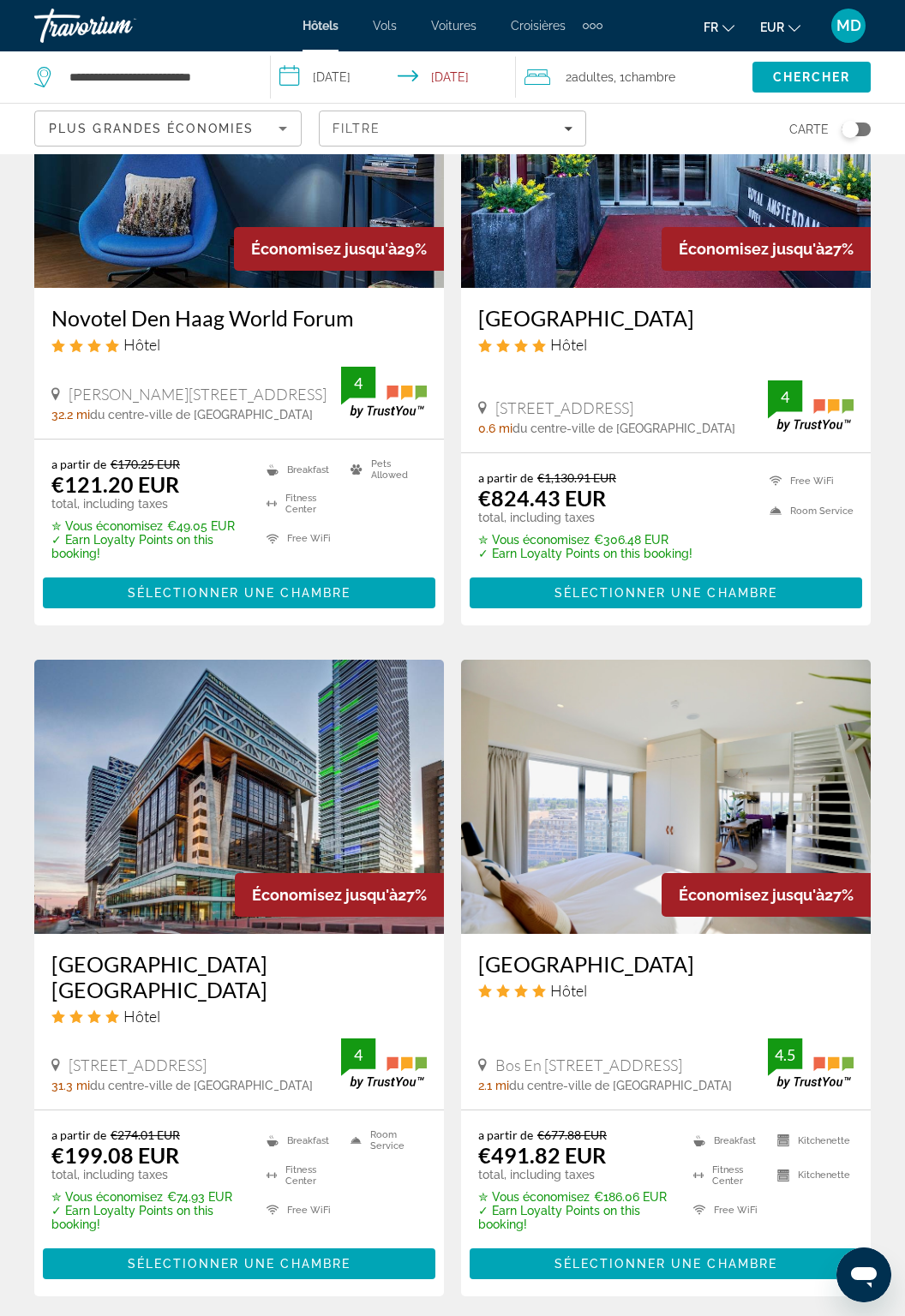
scroll to position [859, 0]
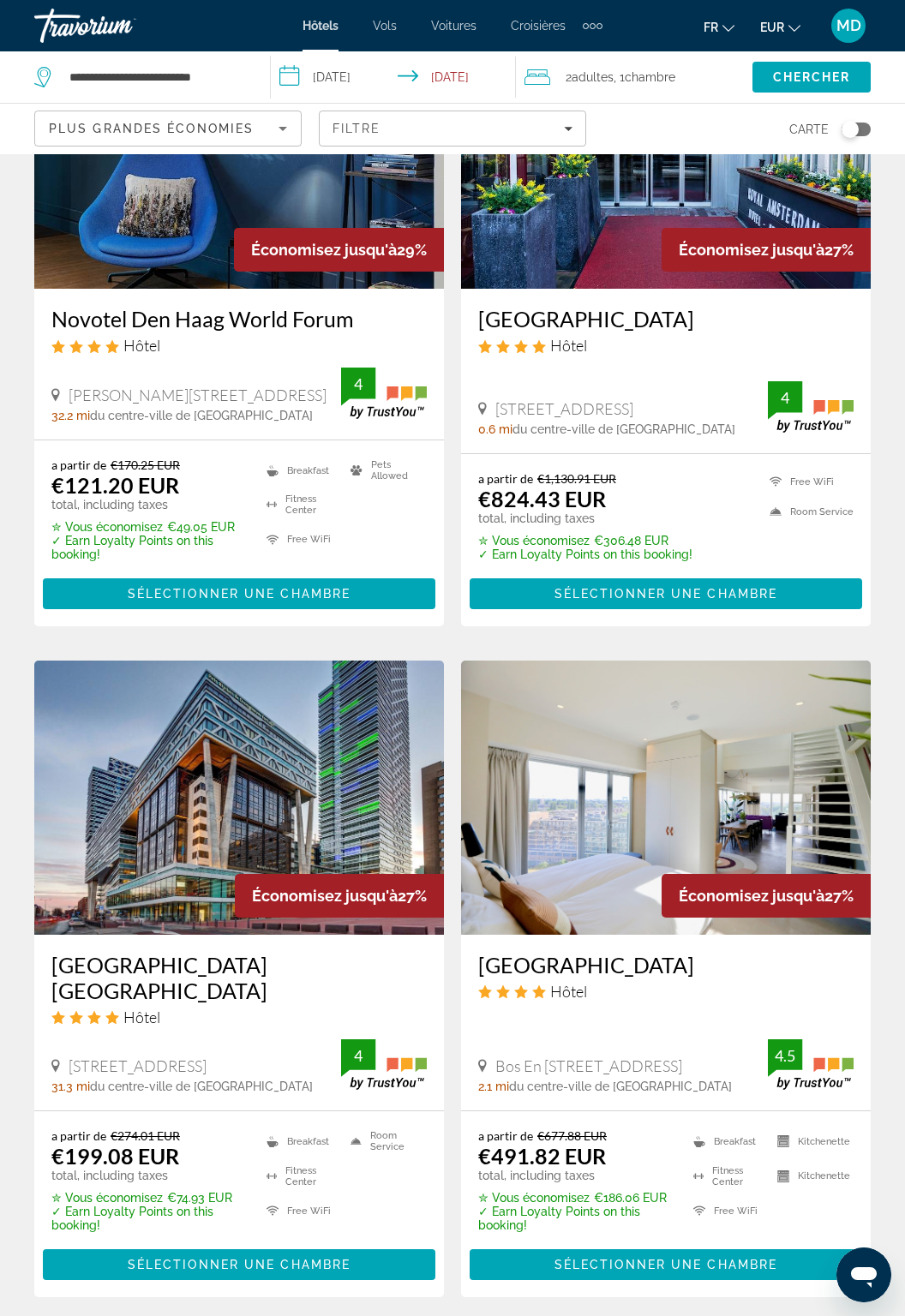
click at [260, 123] on div "Plus grandes économies" at bounding box center [164, 128] width 230 height 20
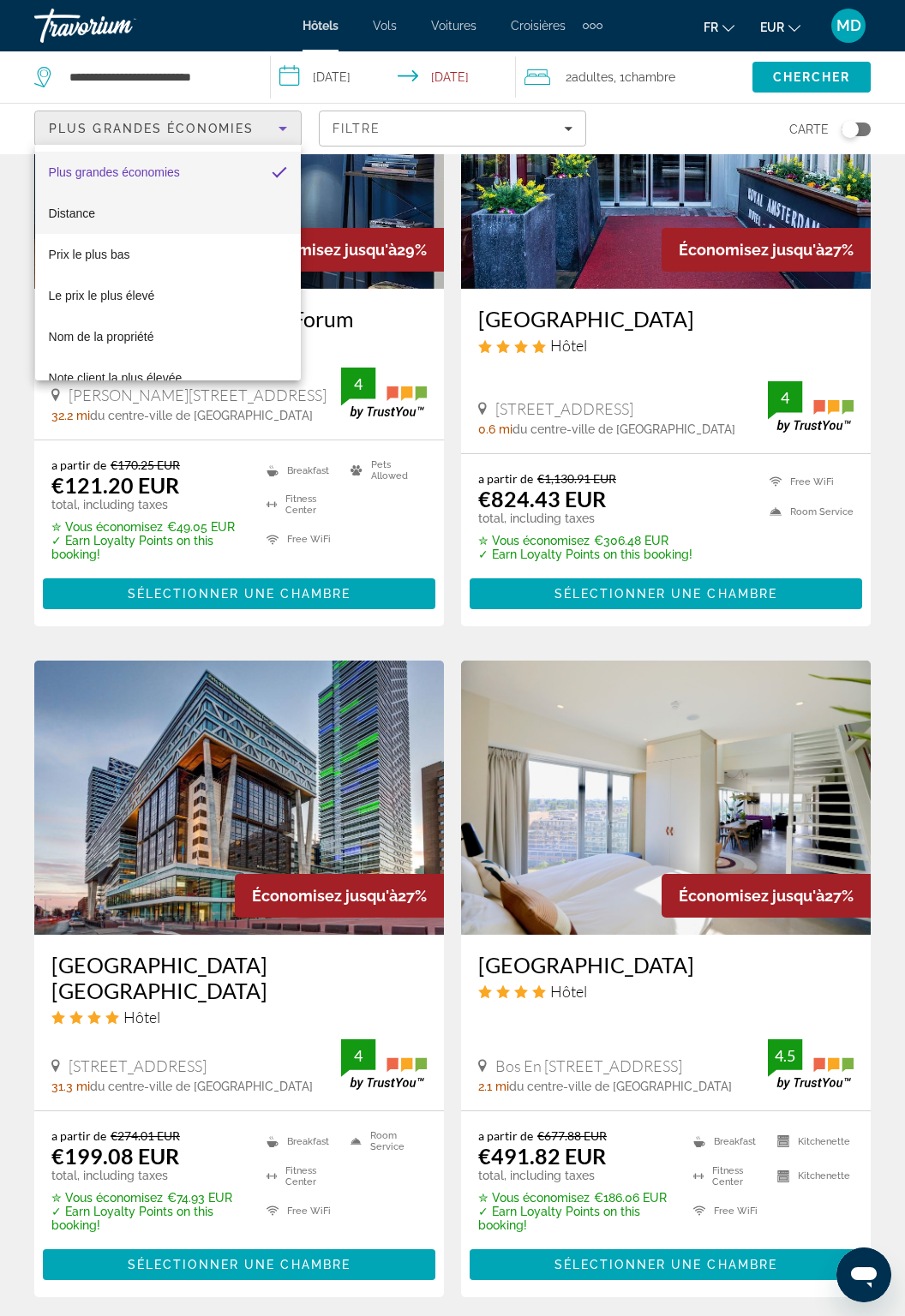
click at [209, 200] on mat-option "Distance" at bounding box center [168, 213] width 267 height 42
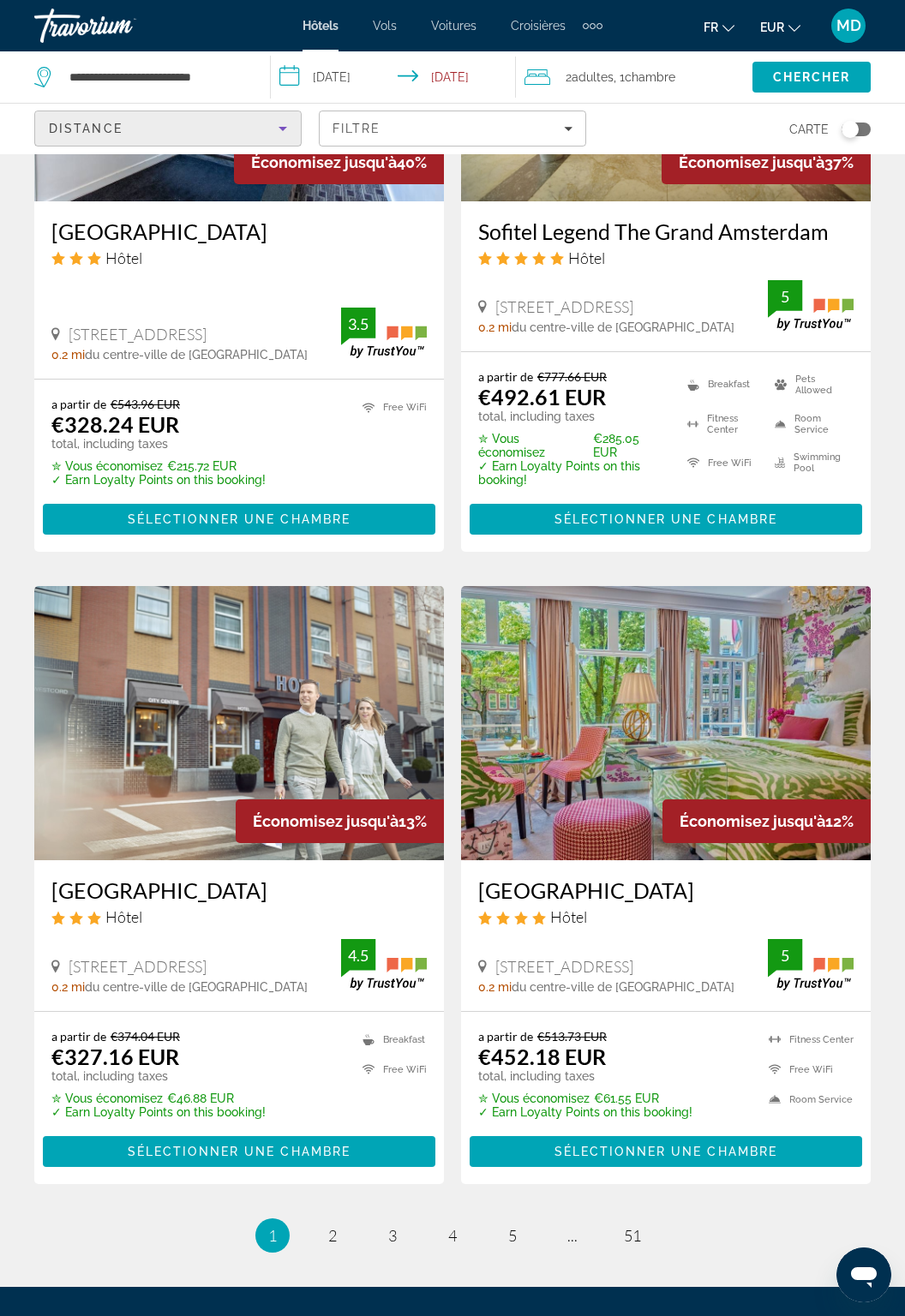
scroll to position [2816, 0]
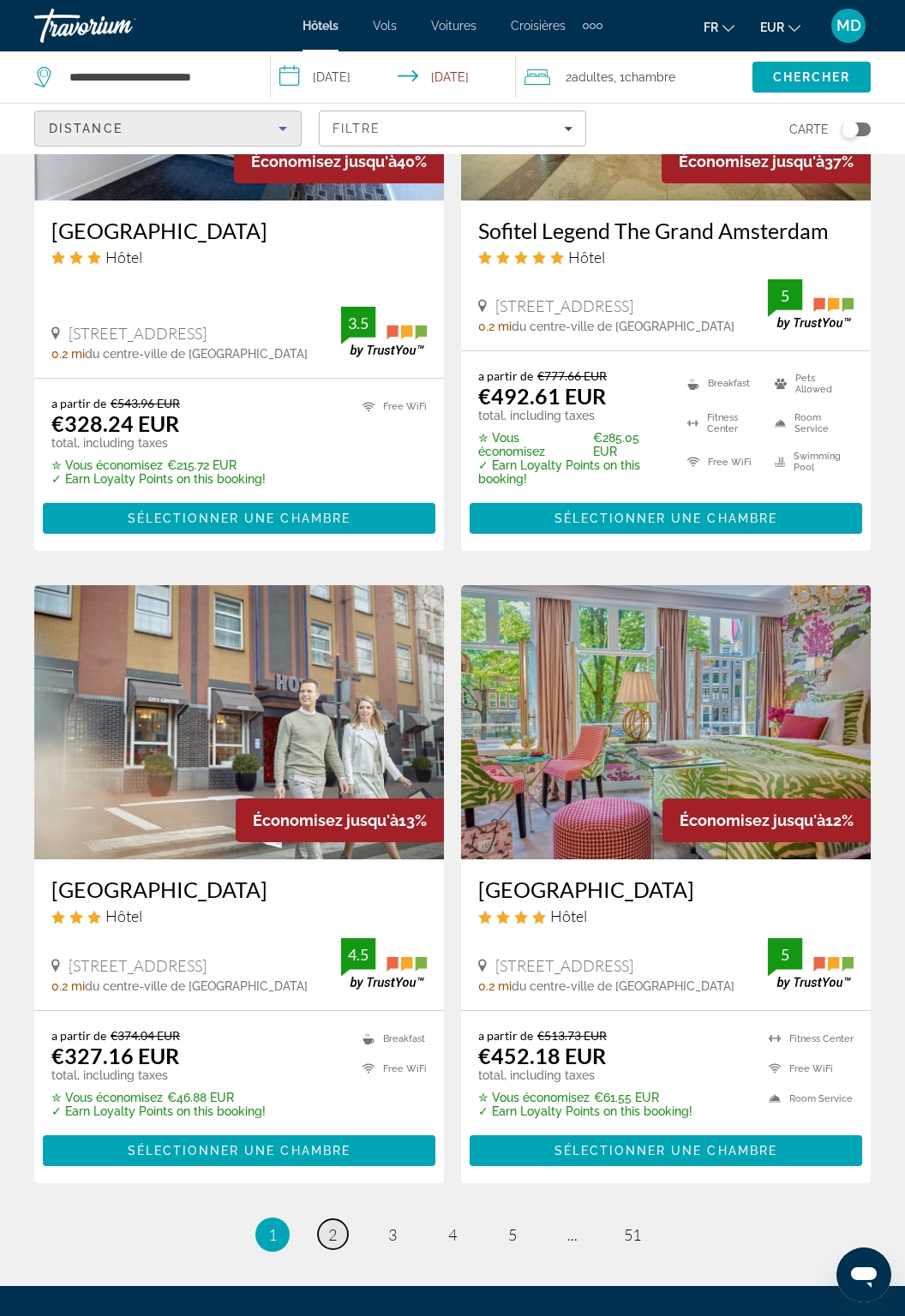
click at [330, 1249] on link "page 2" at bounding box center [333, 1234] width 30 height 30
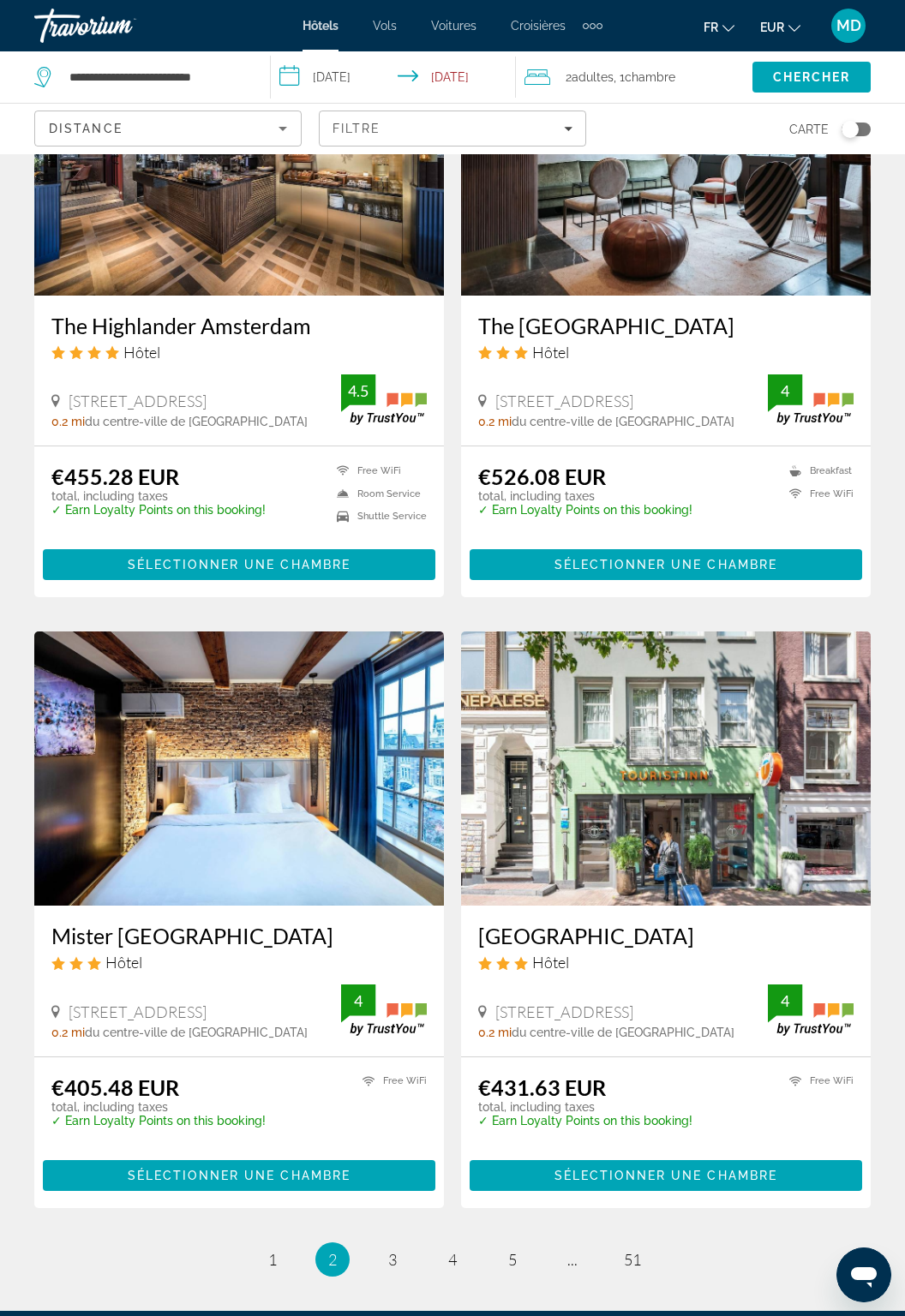
scroll to position [2789, 0]
click at [389, 1250] on span "3" at bounding box center [393, 1260] width 9 height 19
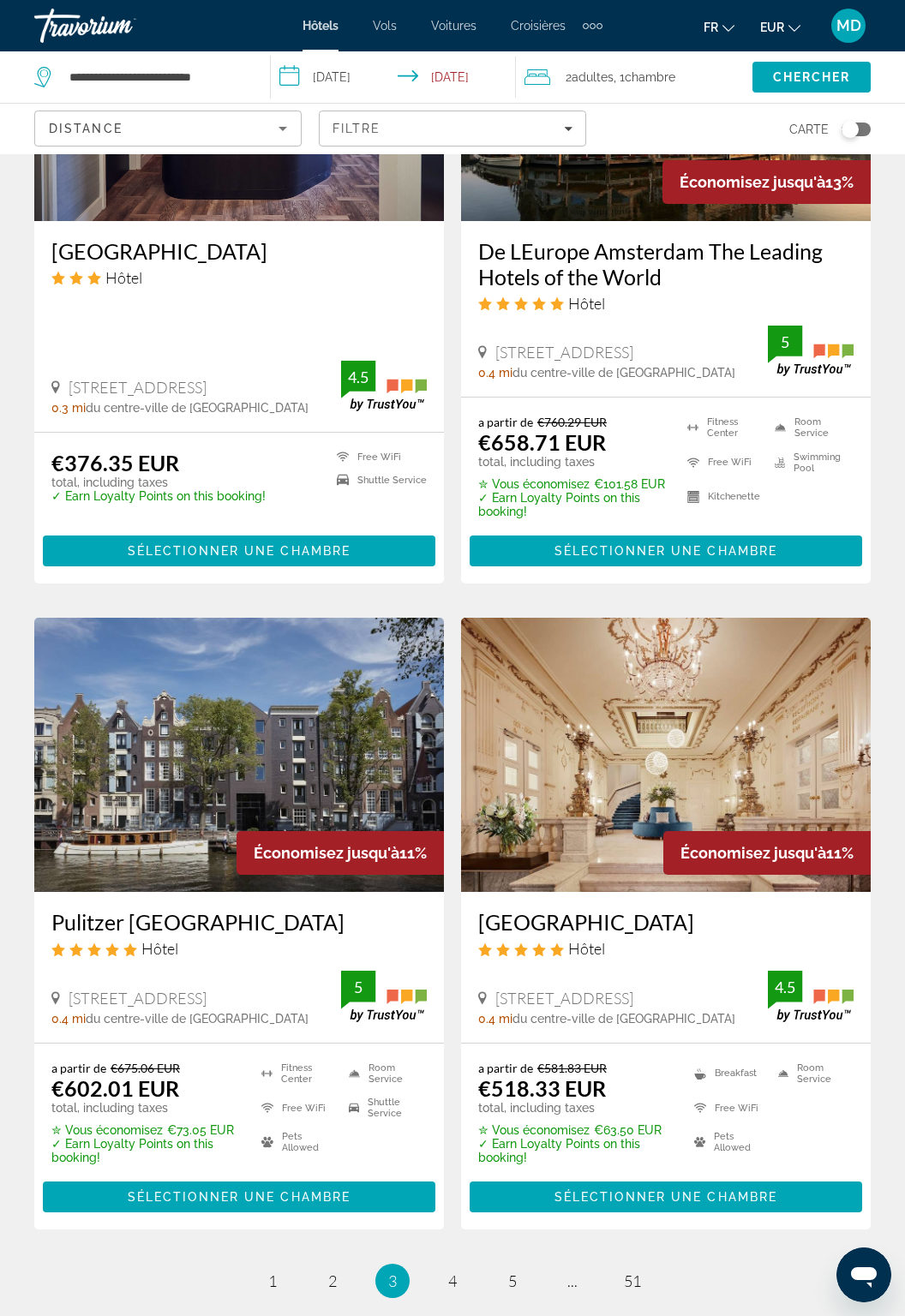
scroll to position [2833, 0]
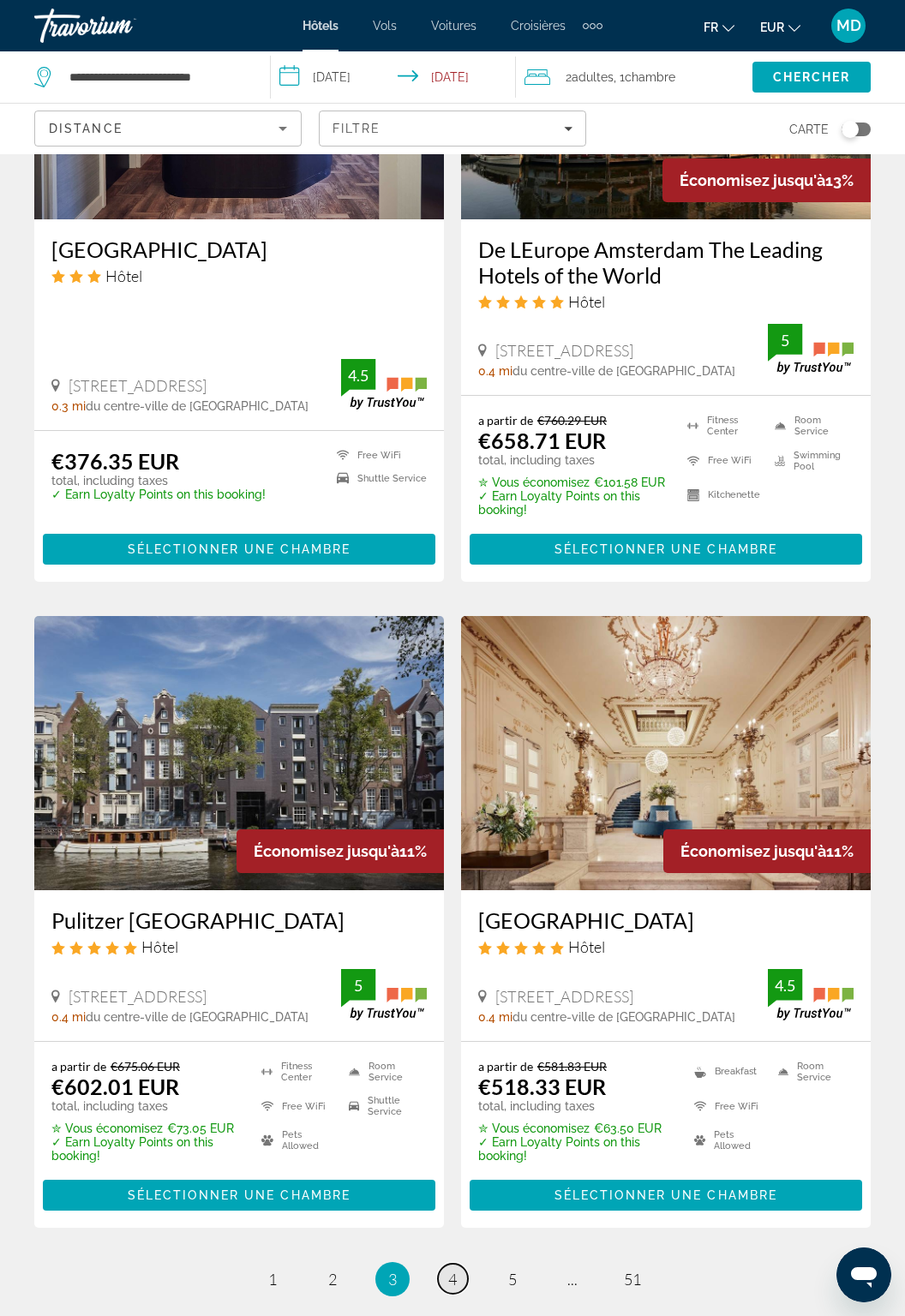
click at [447, 1264] on link "page 4" at bounding box center [452, 1278] width 30 height 30
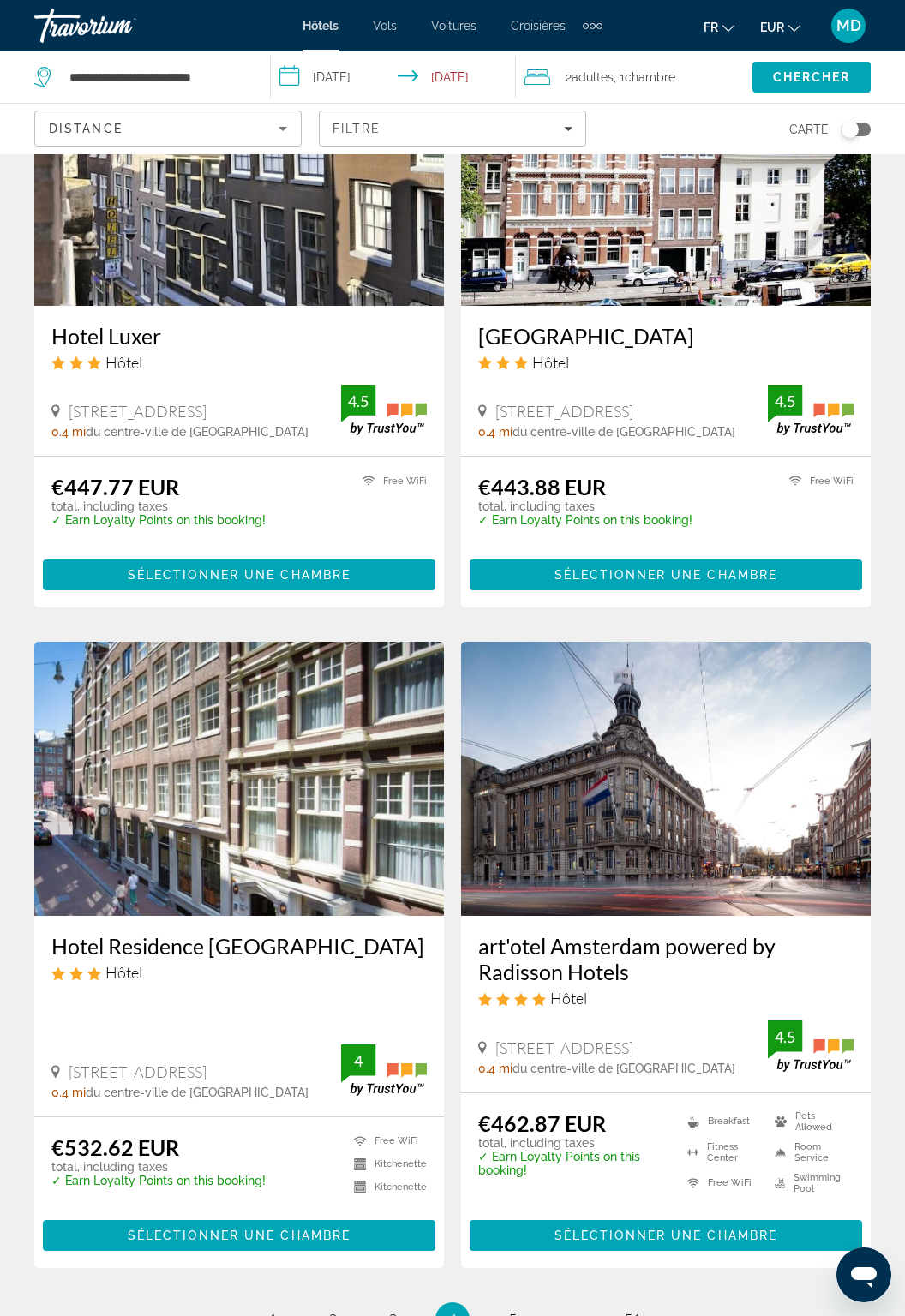
scroll to position [3006, 0]
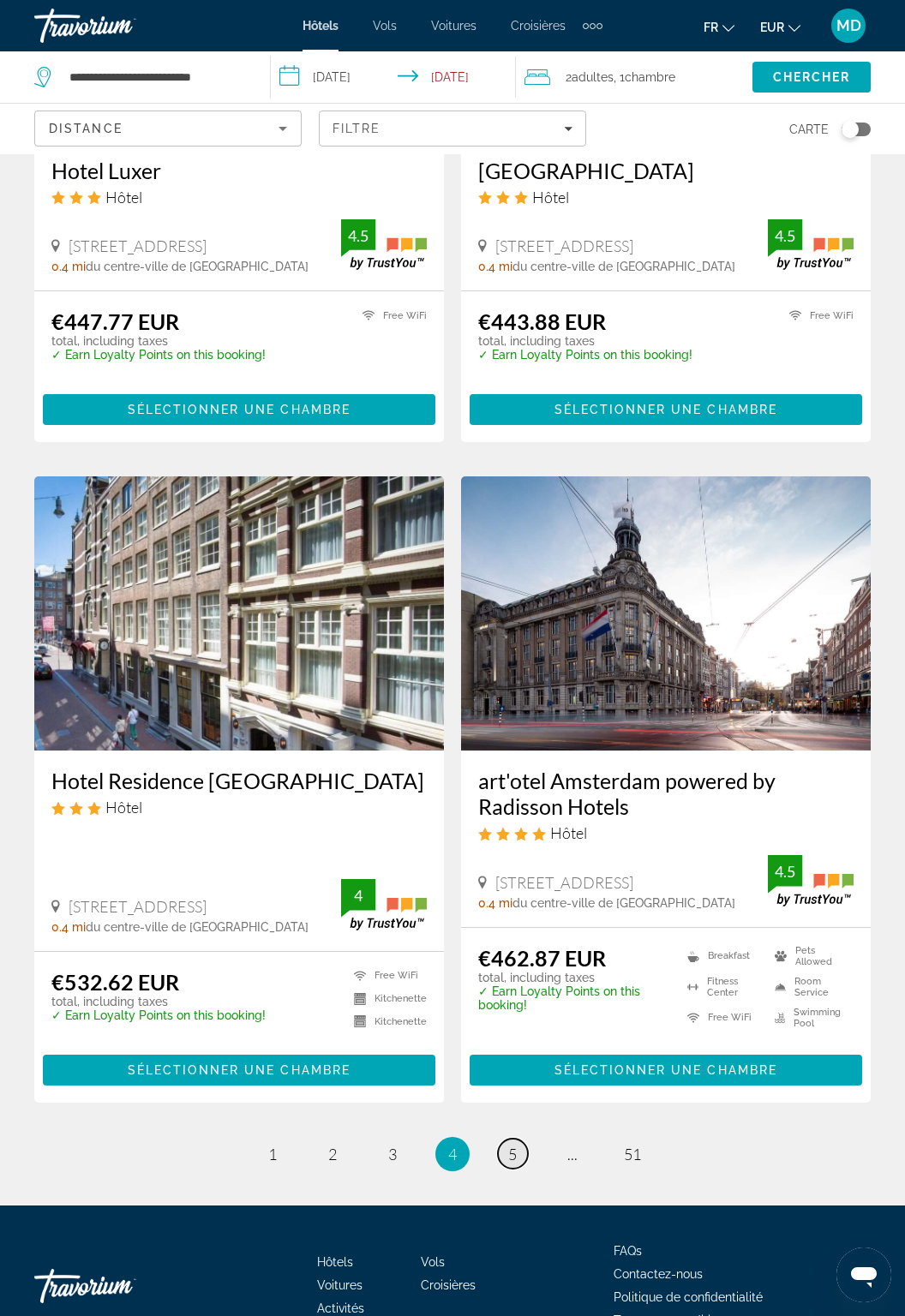
click at [499, 1139] on link "page 5" at bounding box center [512, 1154] width 30 height 30
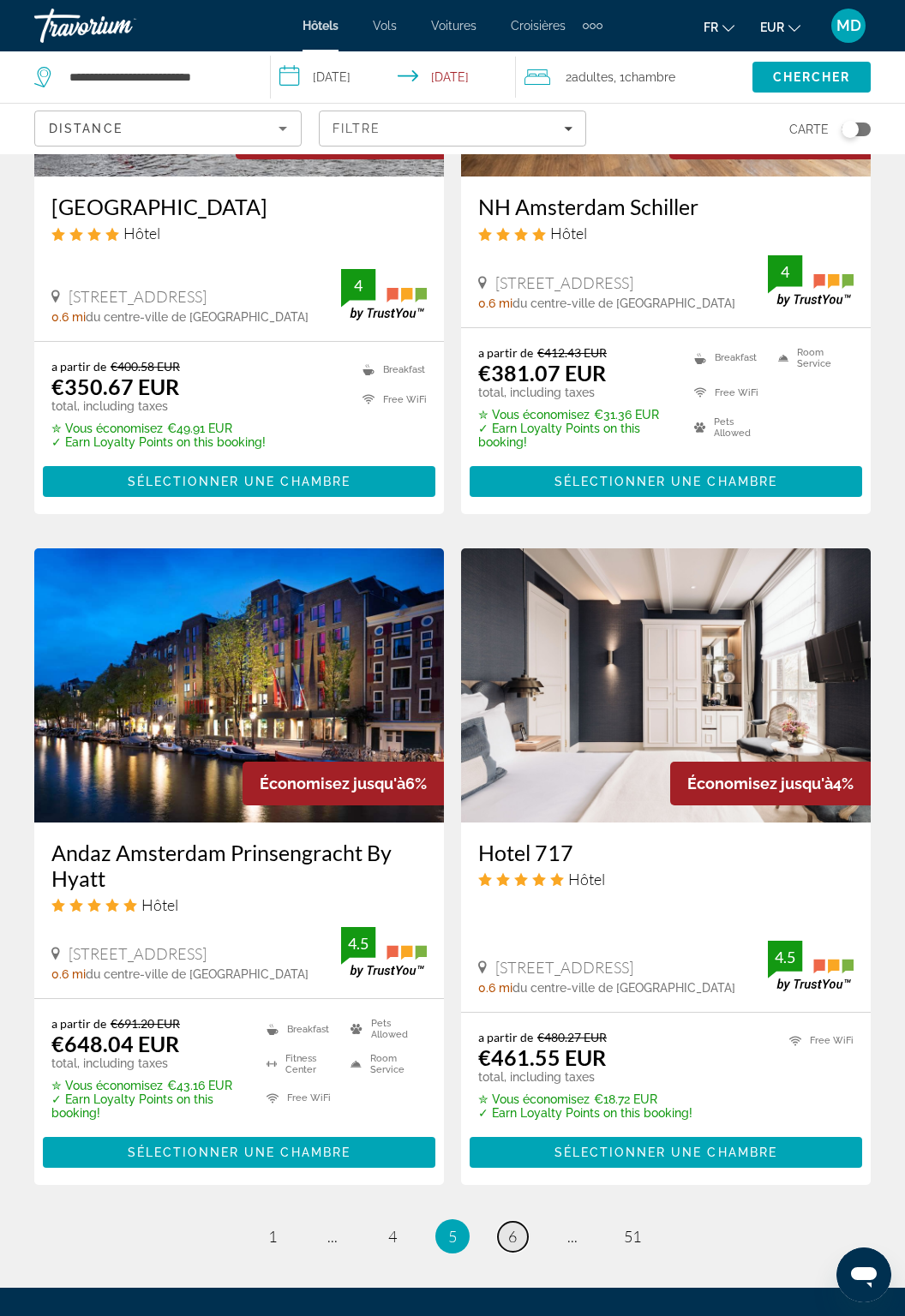
scroll to position [2980, 0]
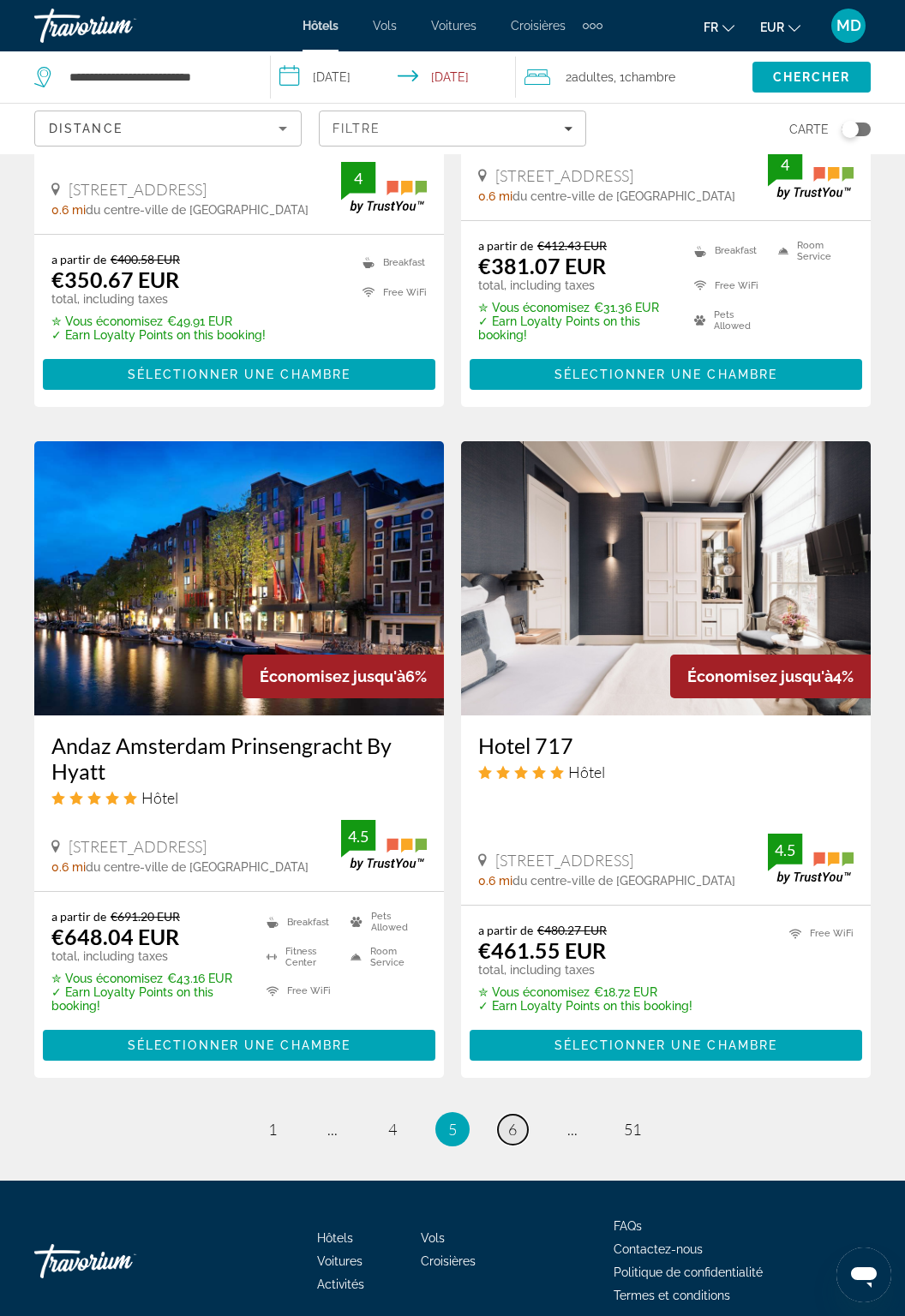
click at [515, 1131] on span "6" at bounding box center [512, 1130] width 9 height 19
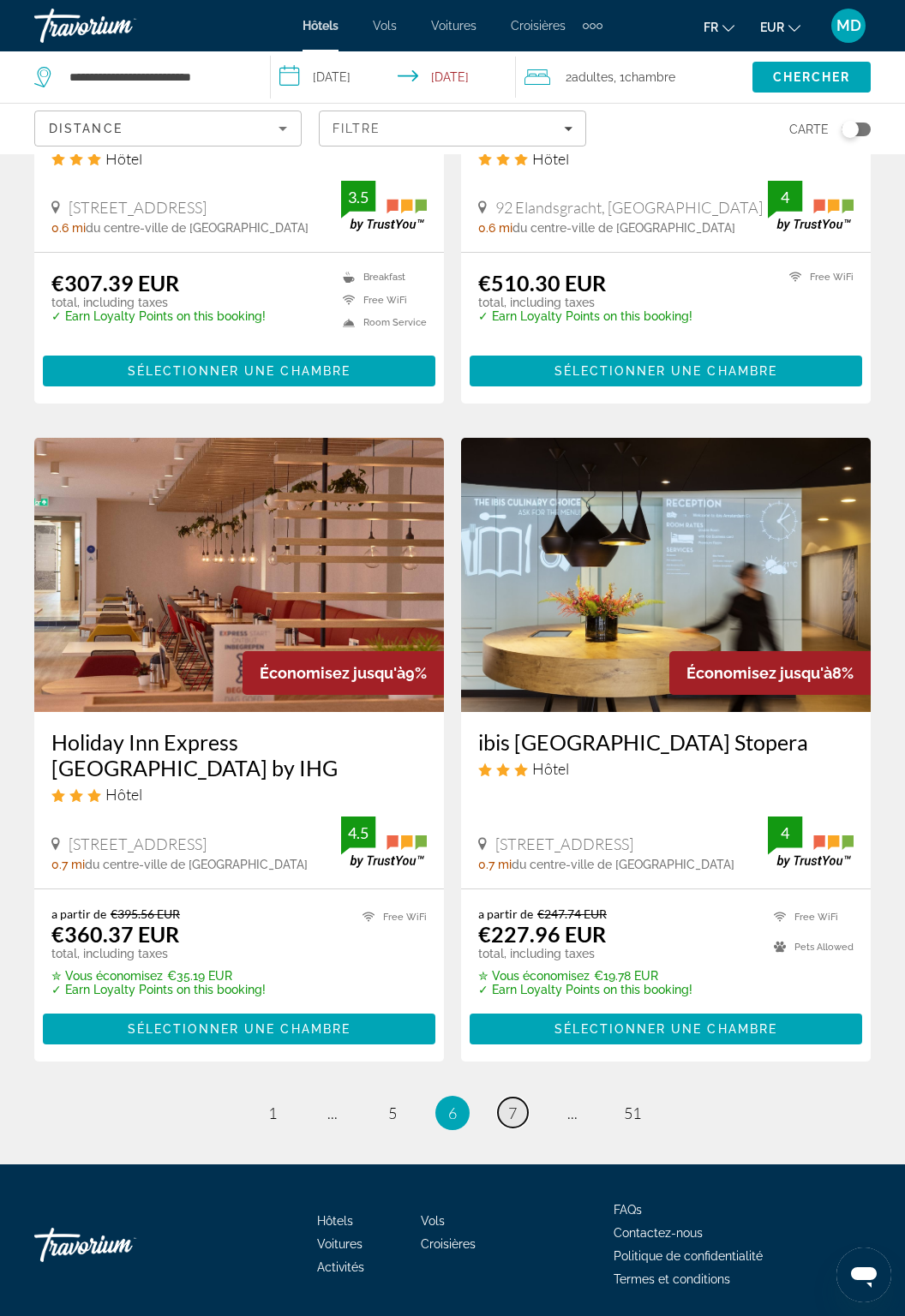
scroll to position [2923, 0]
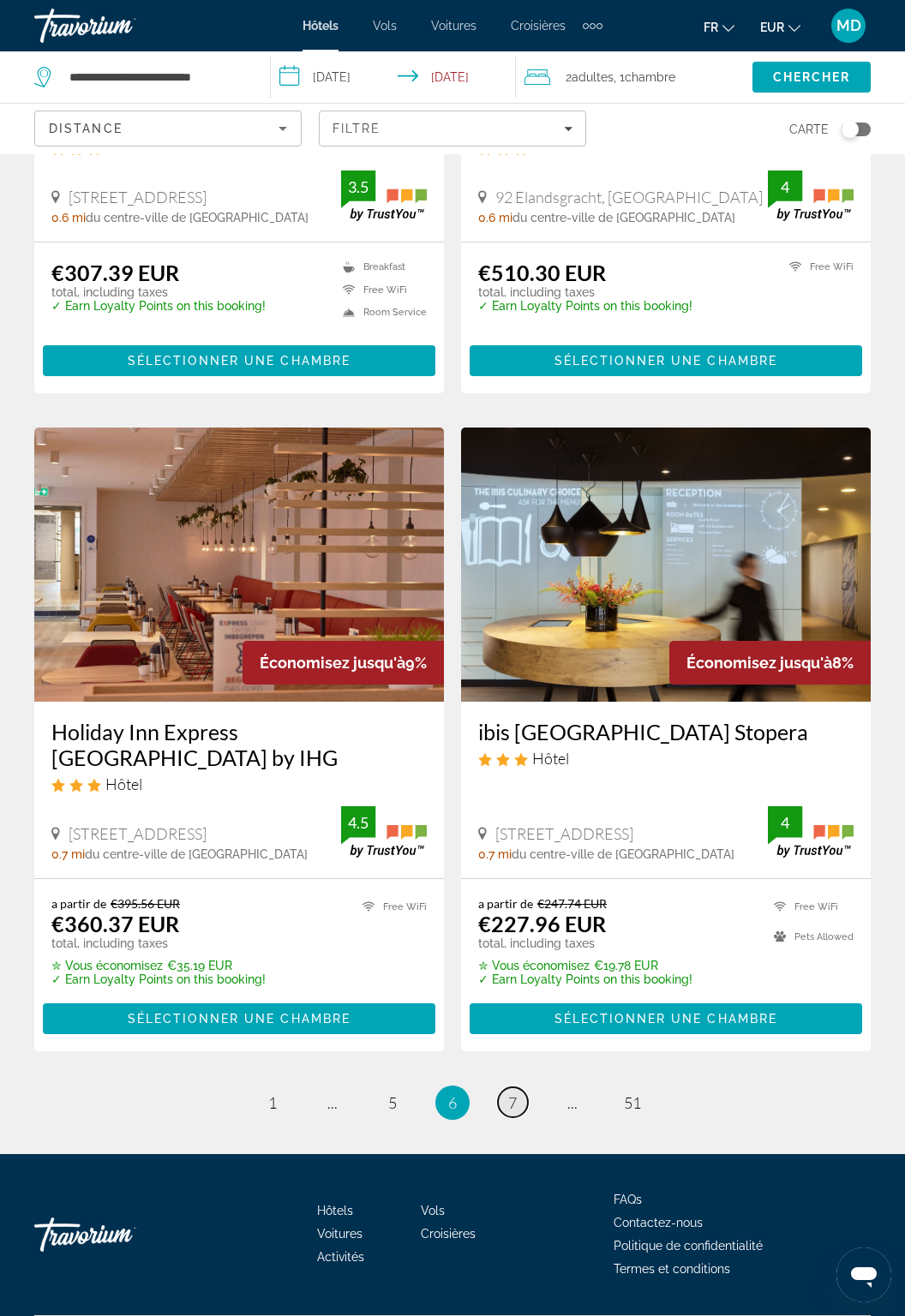
click at [515, 1113] on span "7" at bounding box center [512, 1103] width 9 height 19
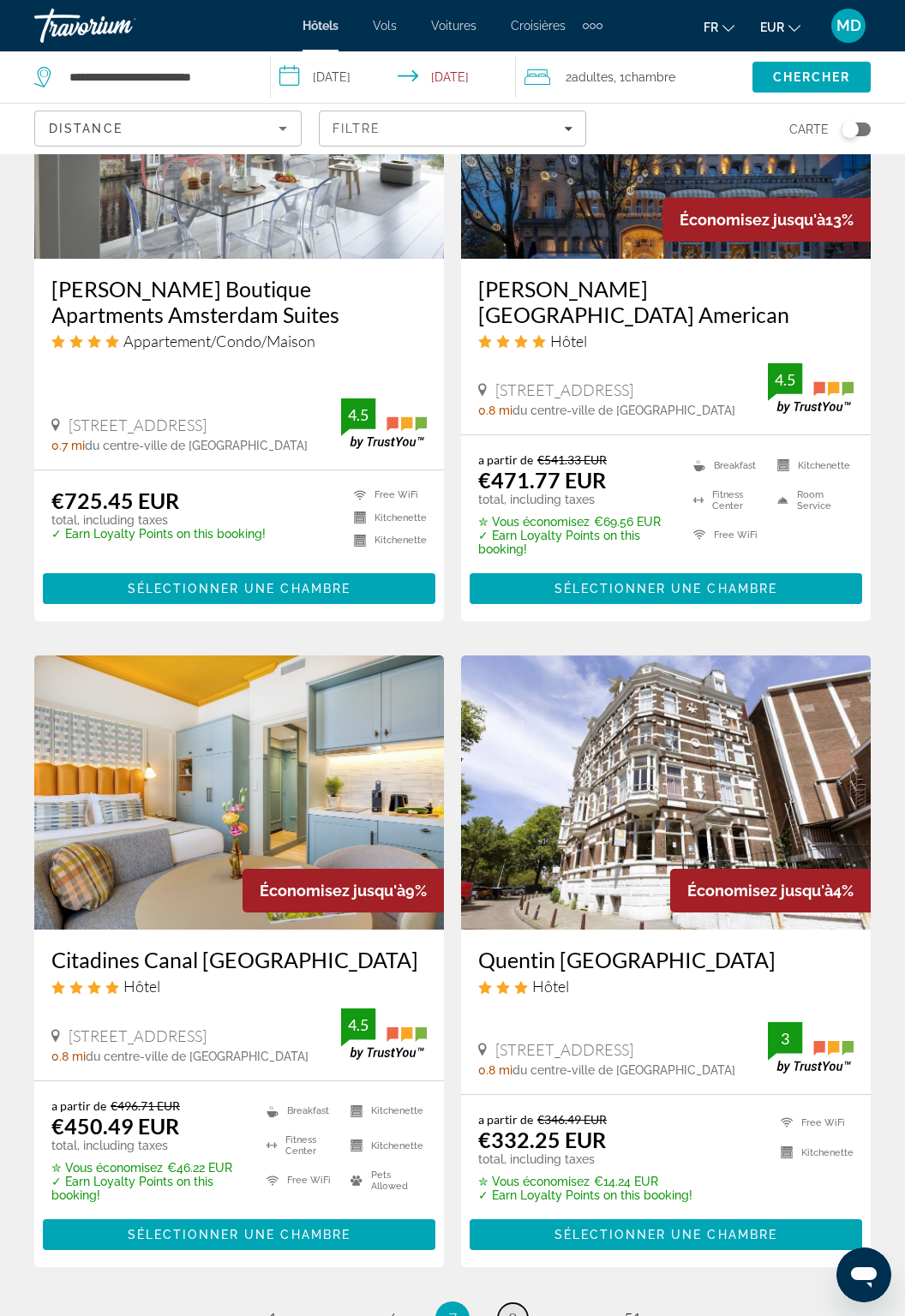
scroll to position [2881, 0]
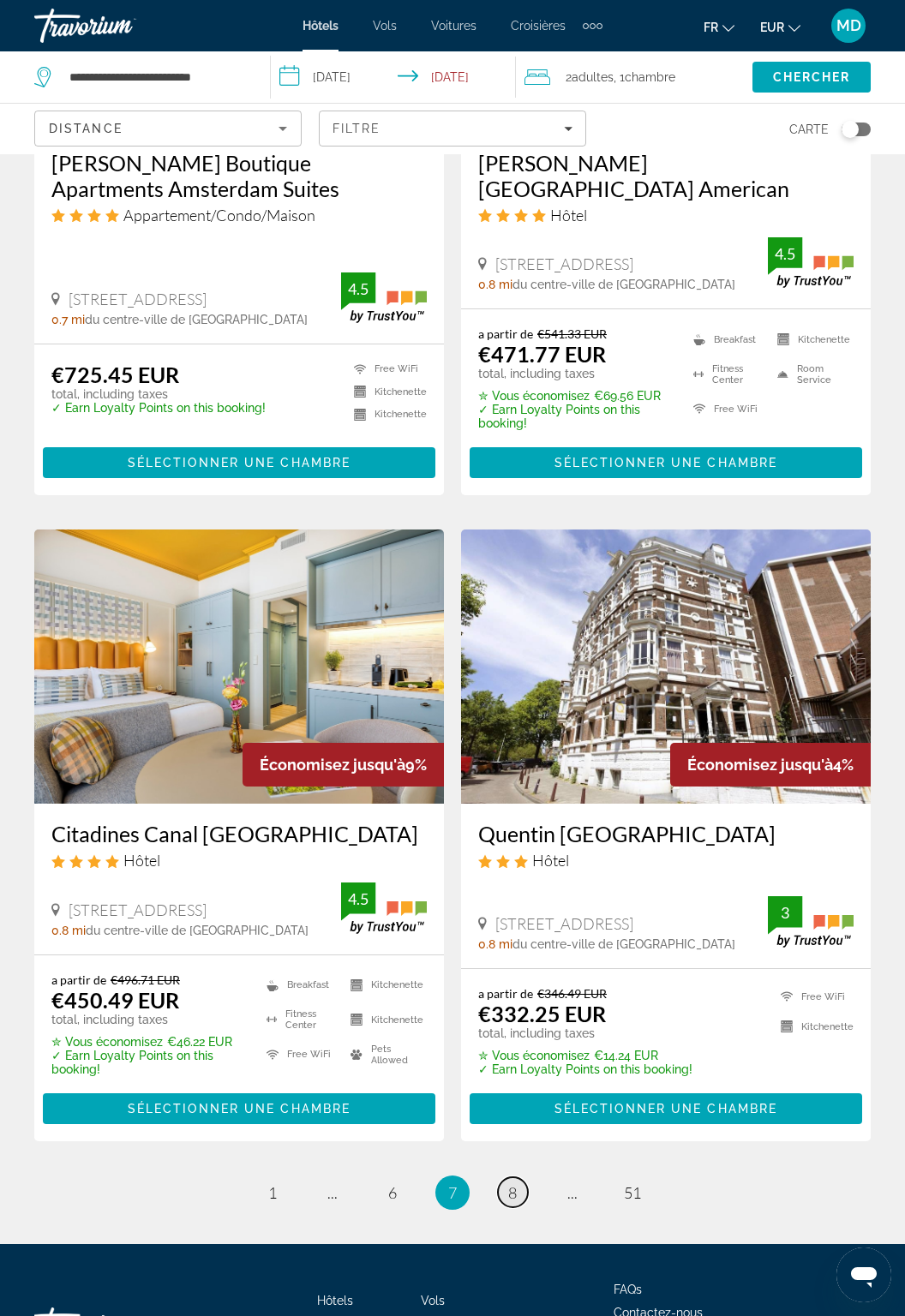
click at [515, 1184] on span "8" at bounding box center [512, 1193] width 9 height 19
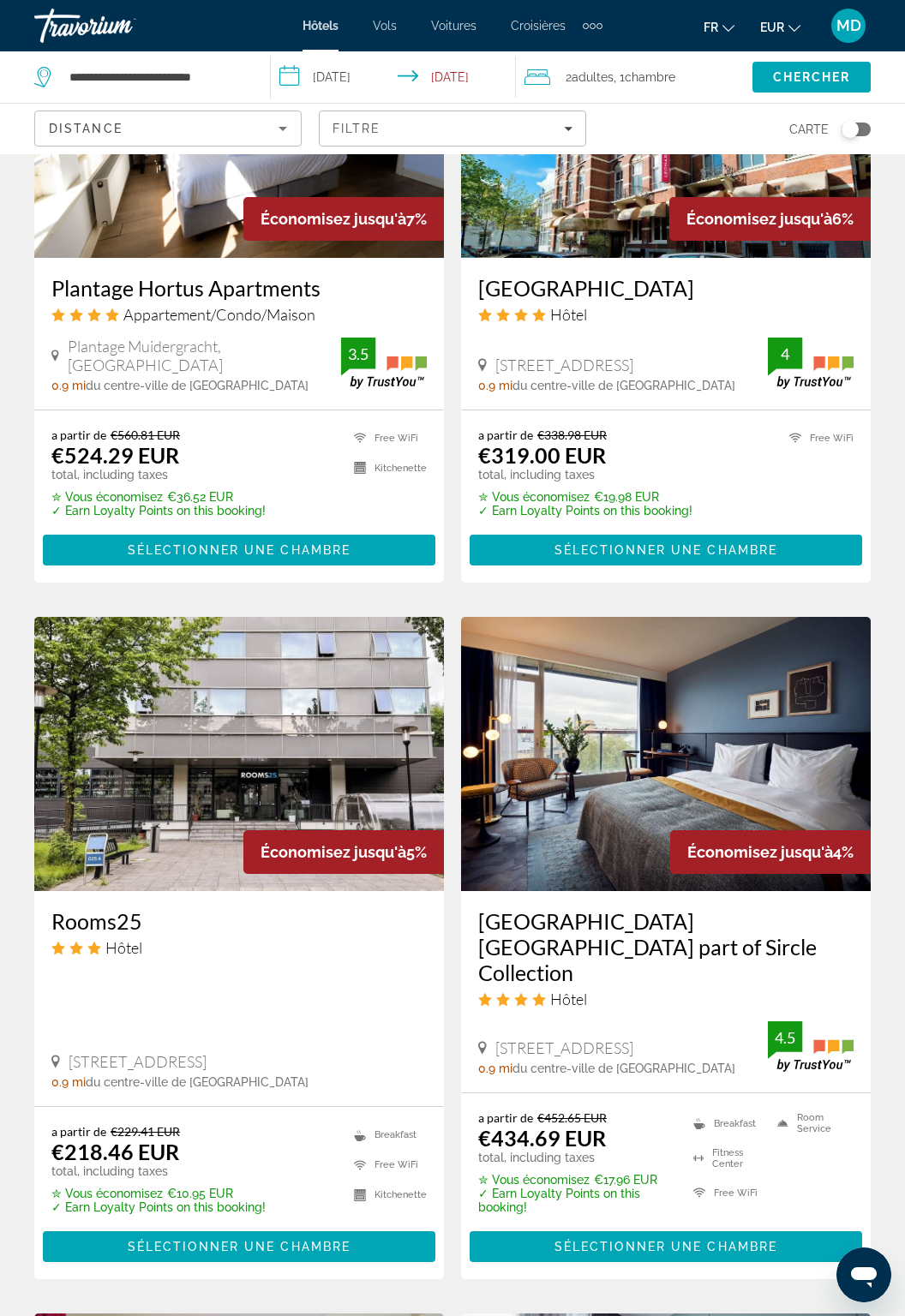
scroll to position [1535, 0]
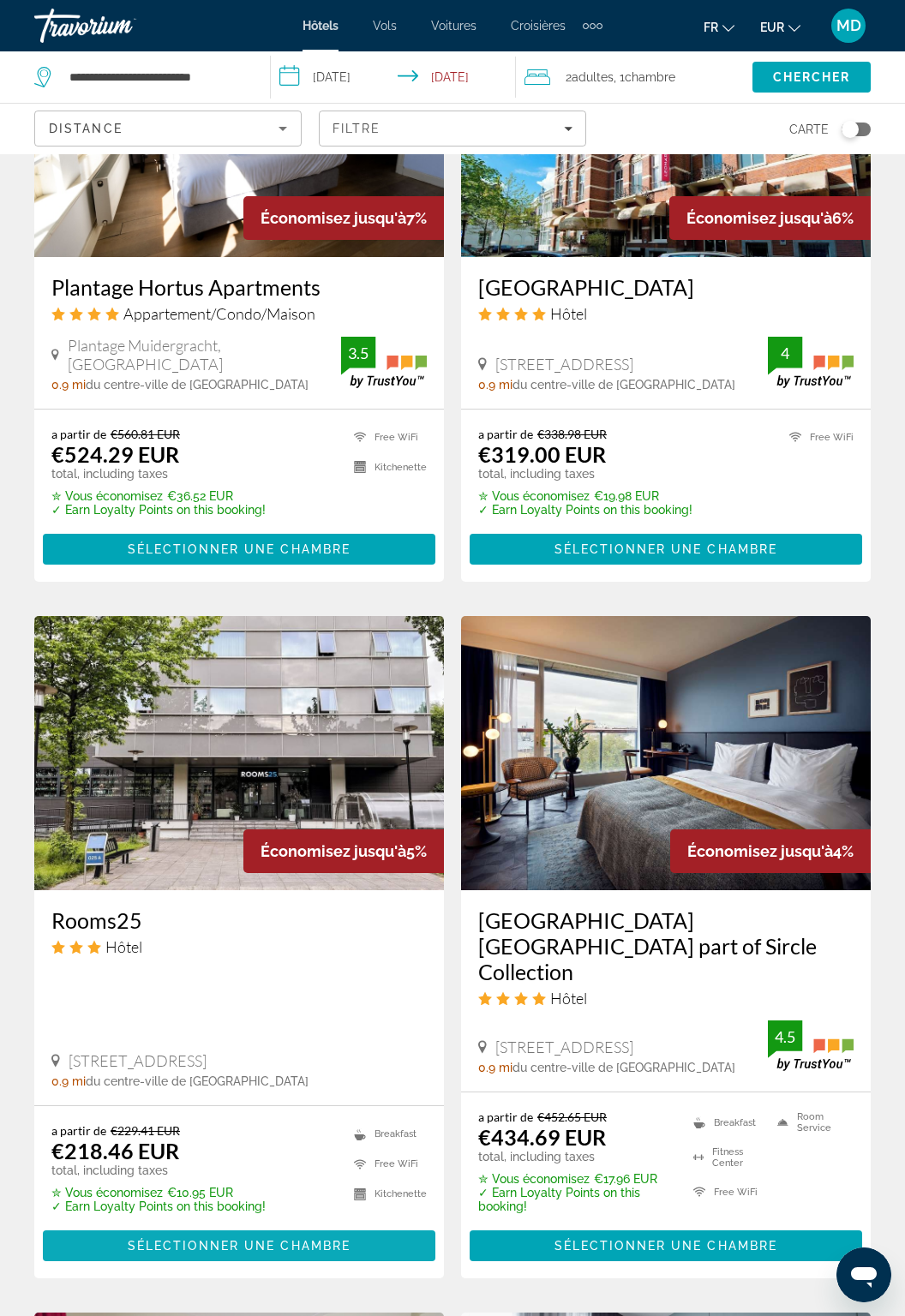
click at [311, 1240] on span "Sélectionner une chambre" at bounding box center [239, 1246] width 222 height 14
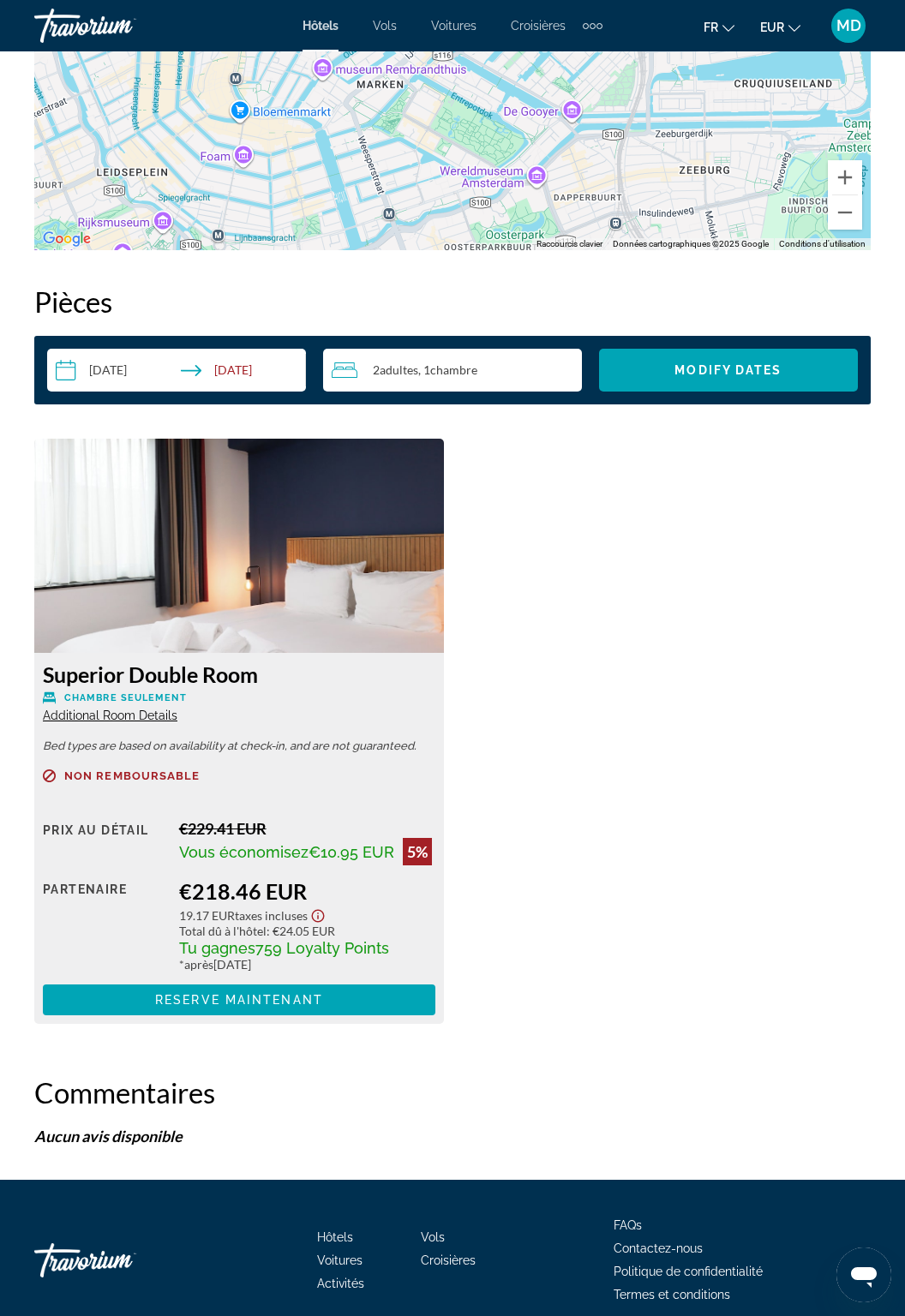
scroll to position [2290, 0]
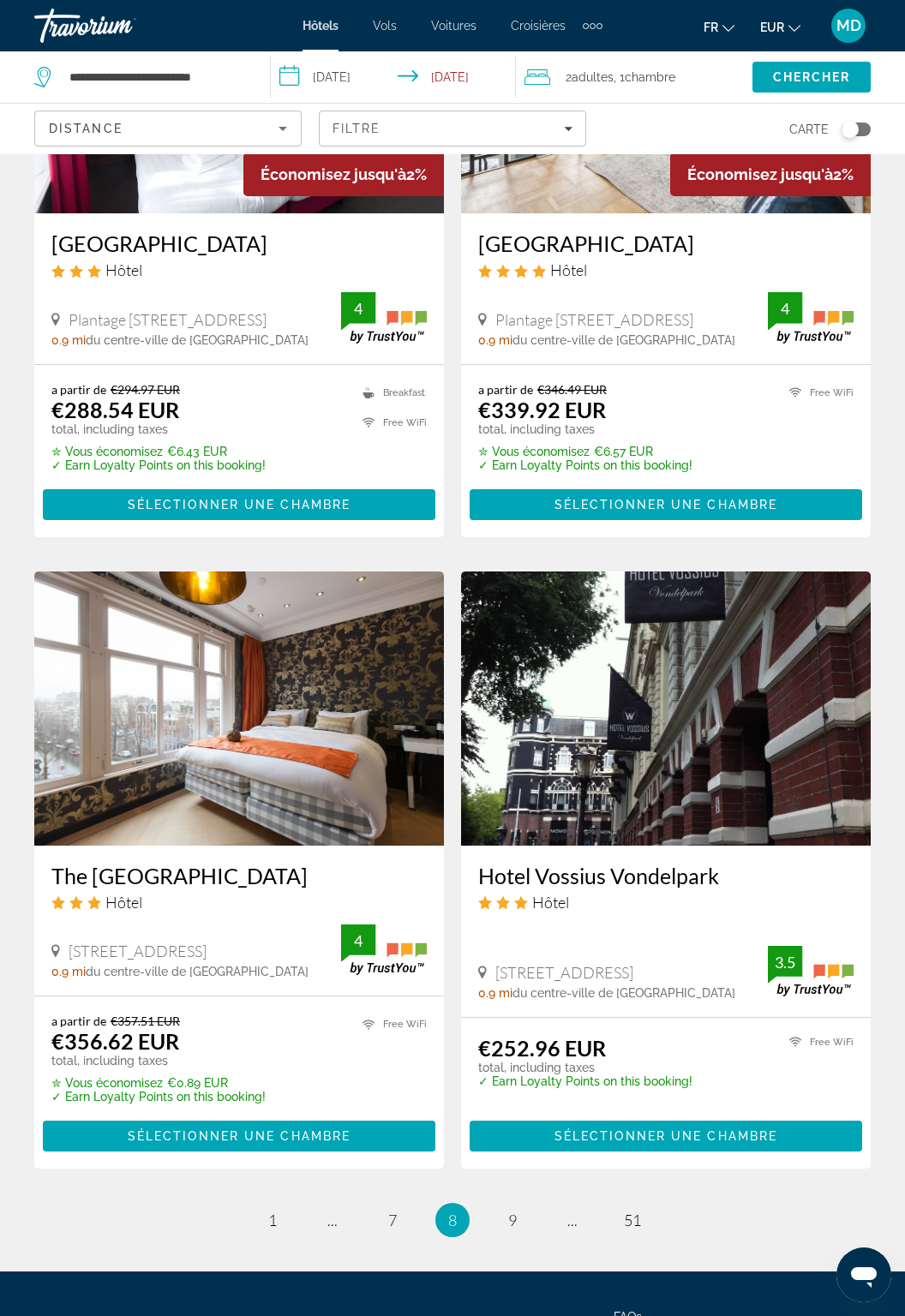
scroll to position [2912, 0]
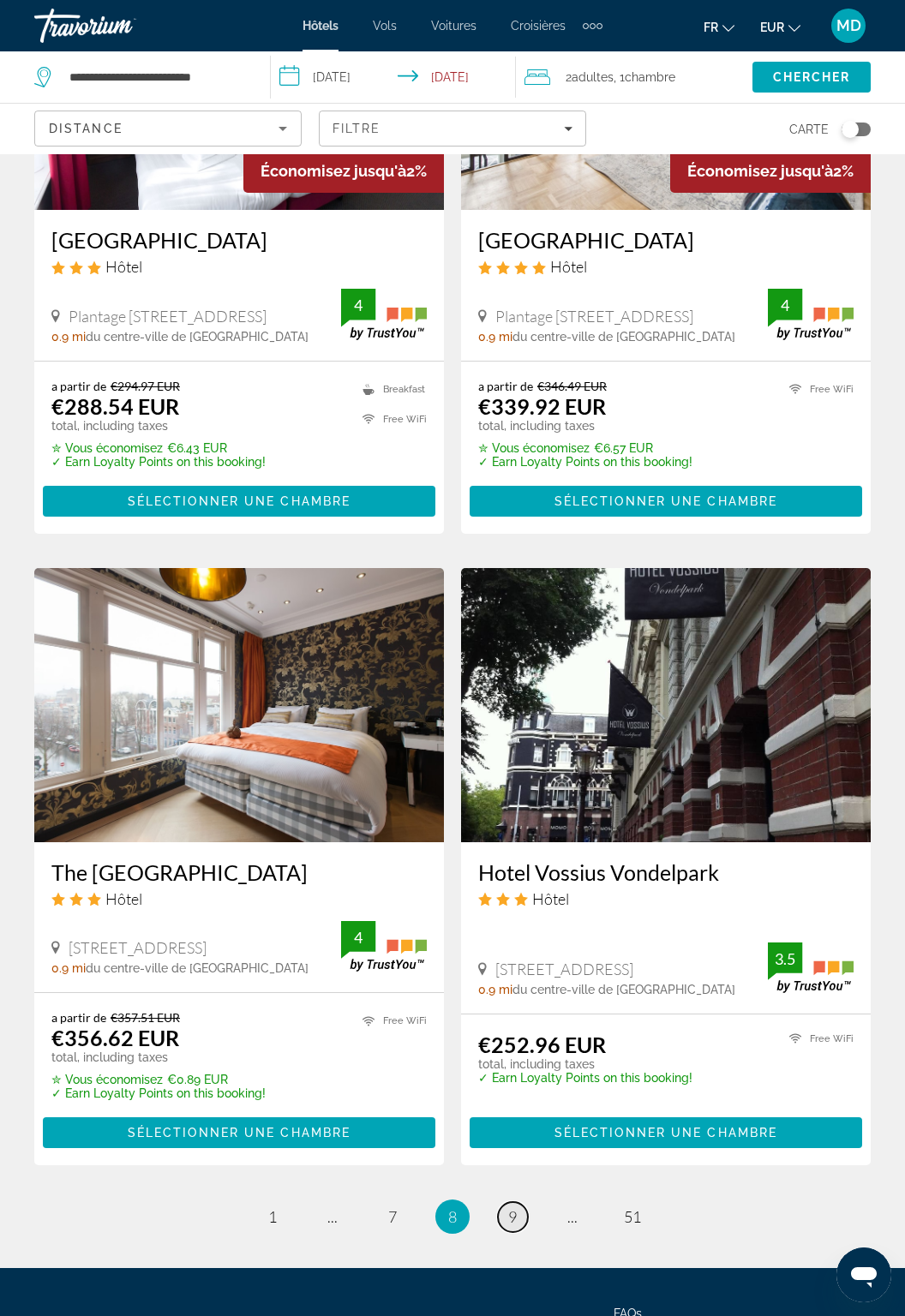
click at [517, 1203] on link "page 9" at bounding box center [512, 1217] width 30 height 30
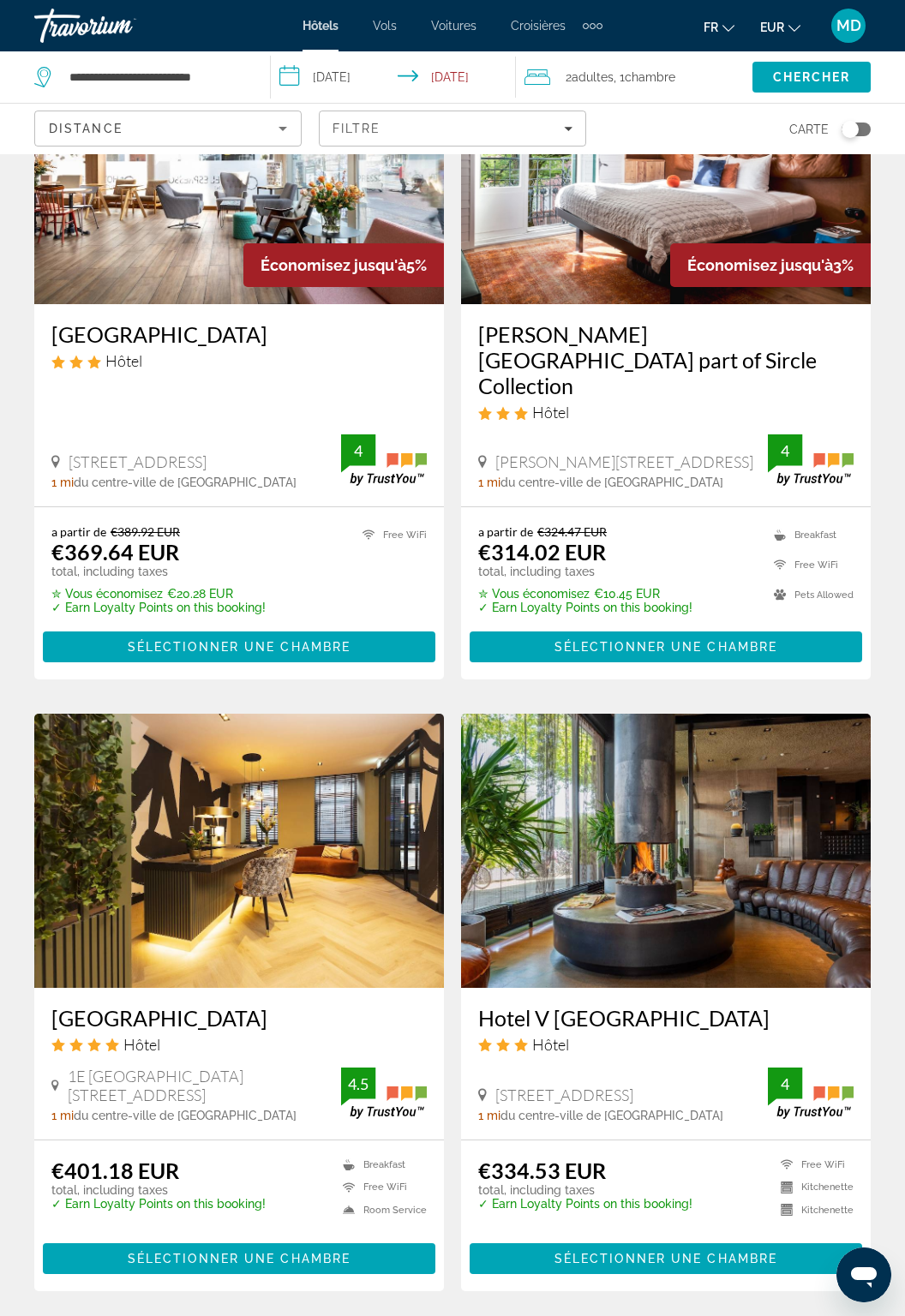
scroll to position [2766, 0]
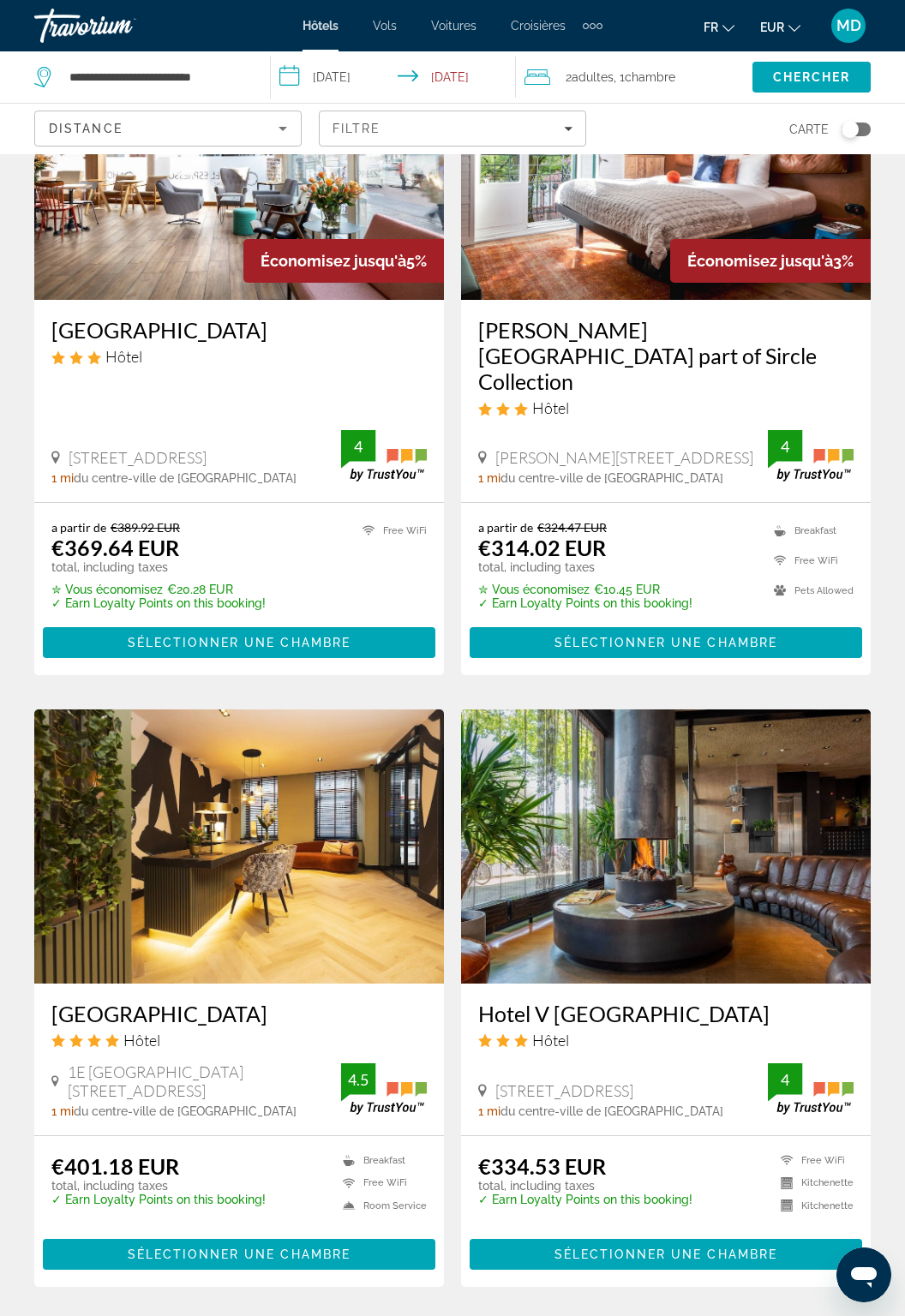
click at [519, 1316] on span "10" at bounding box center [512, 1339] width 17 height 19
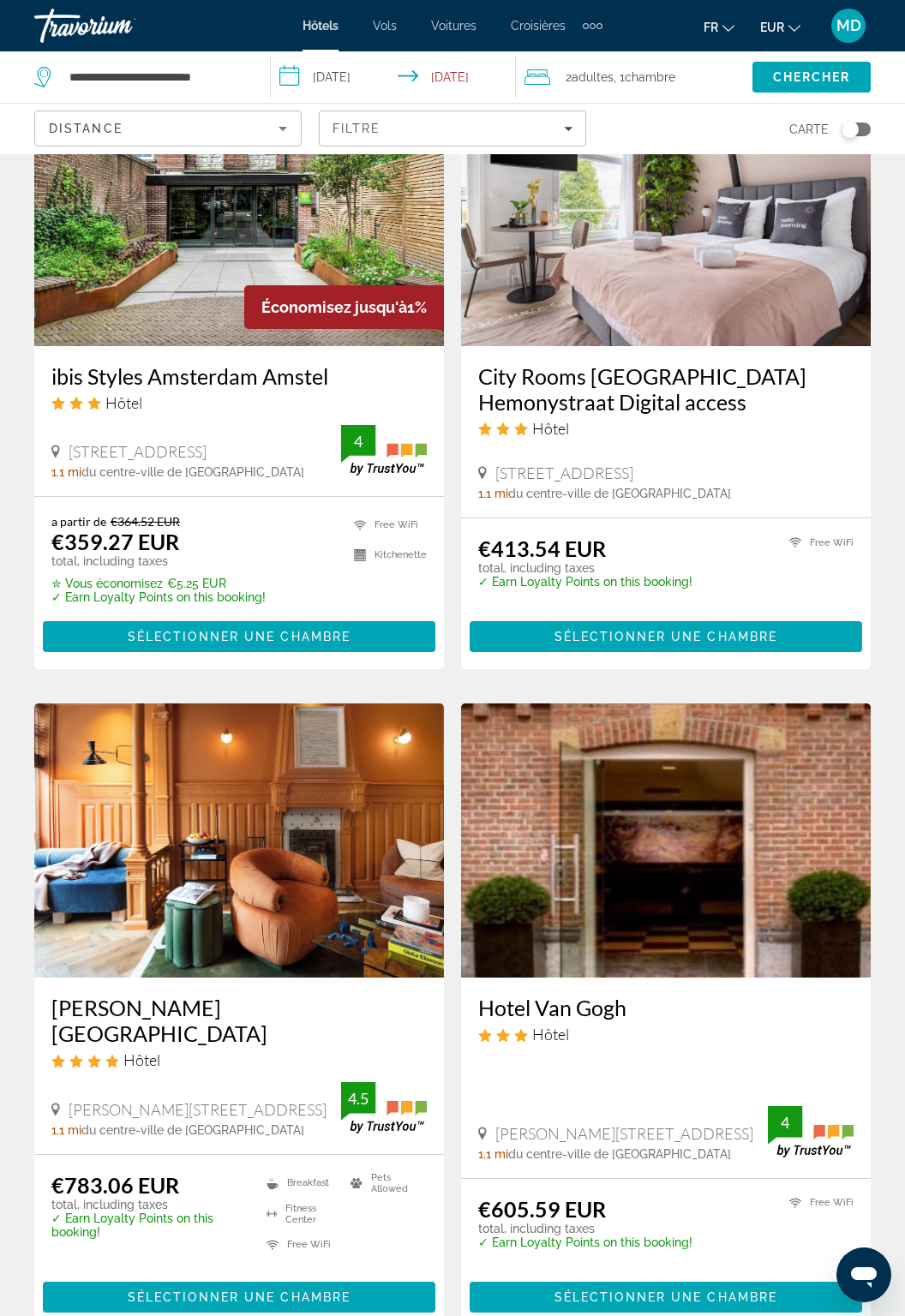
scroll to position [2785, 0]
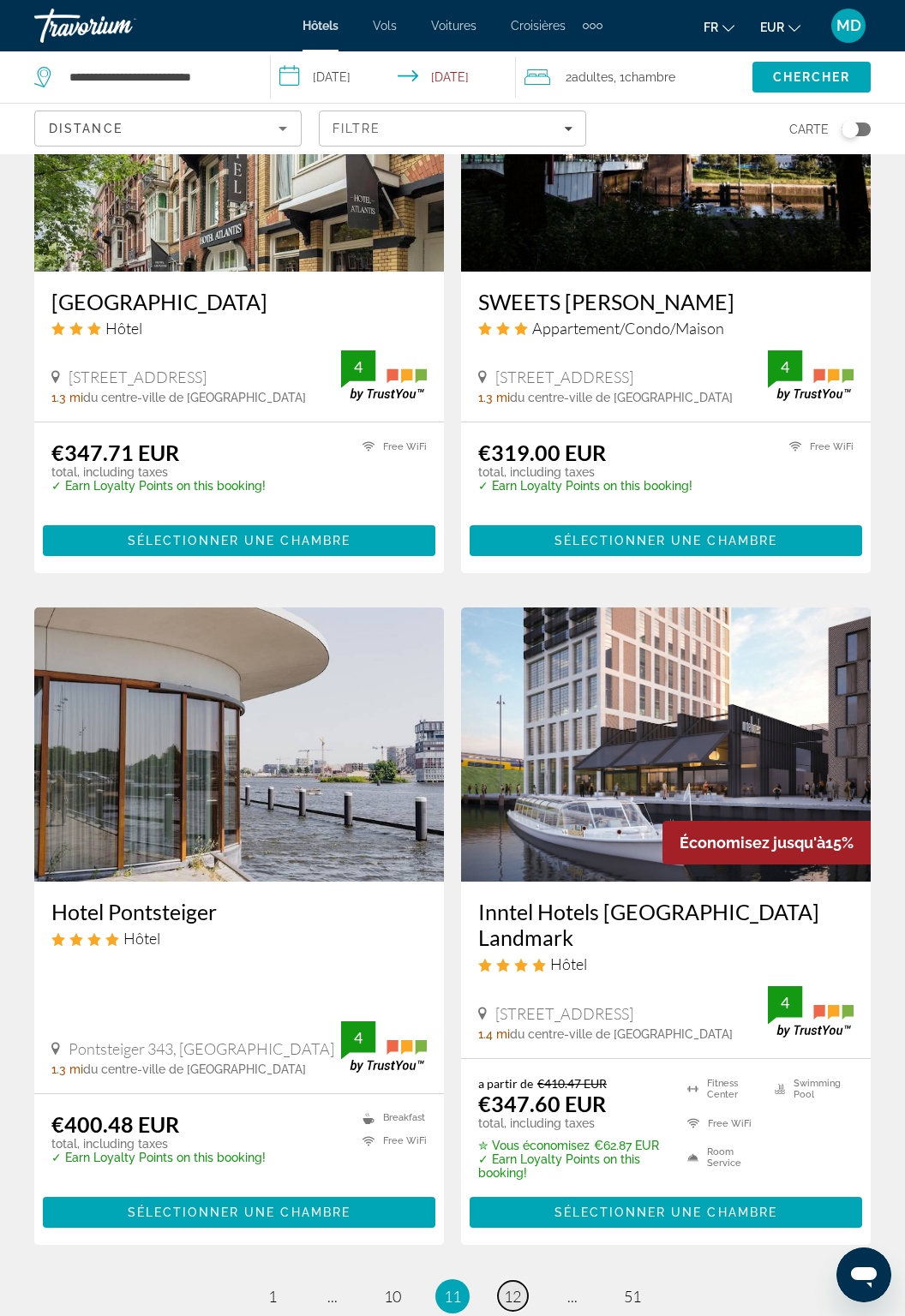
scroll to position [2817, 0]
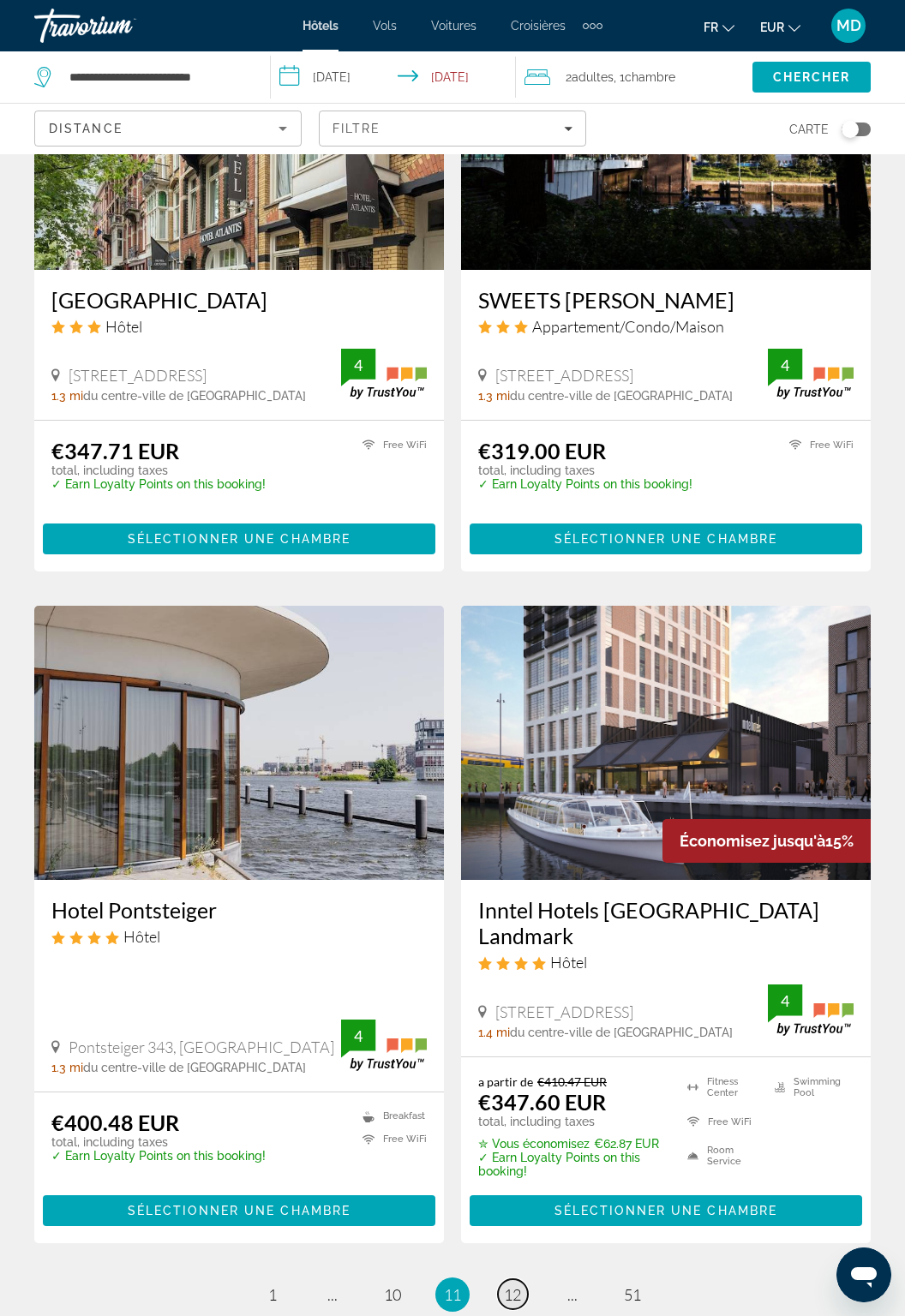
click at [516, 1286] on span "12" at bounding box center [512, 1296] width 17 height 19
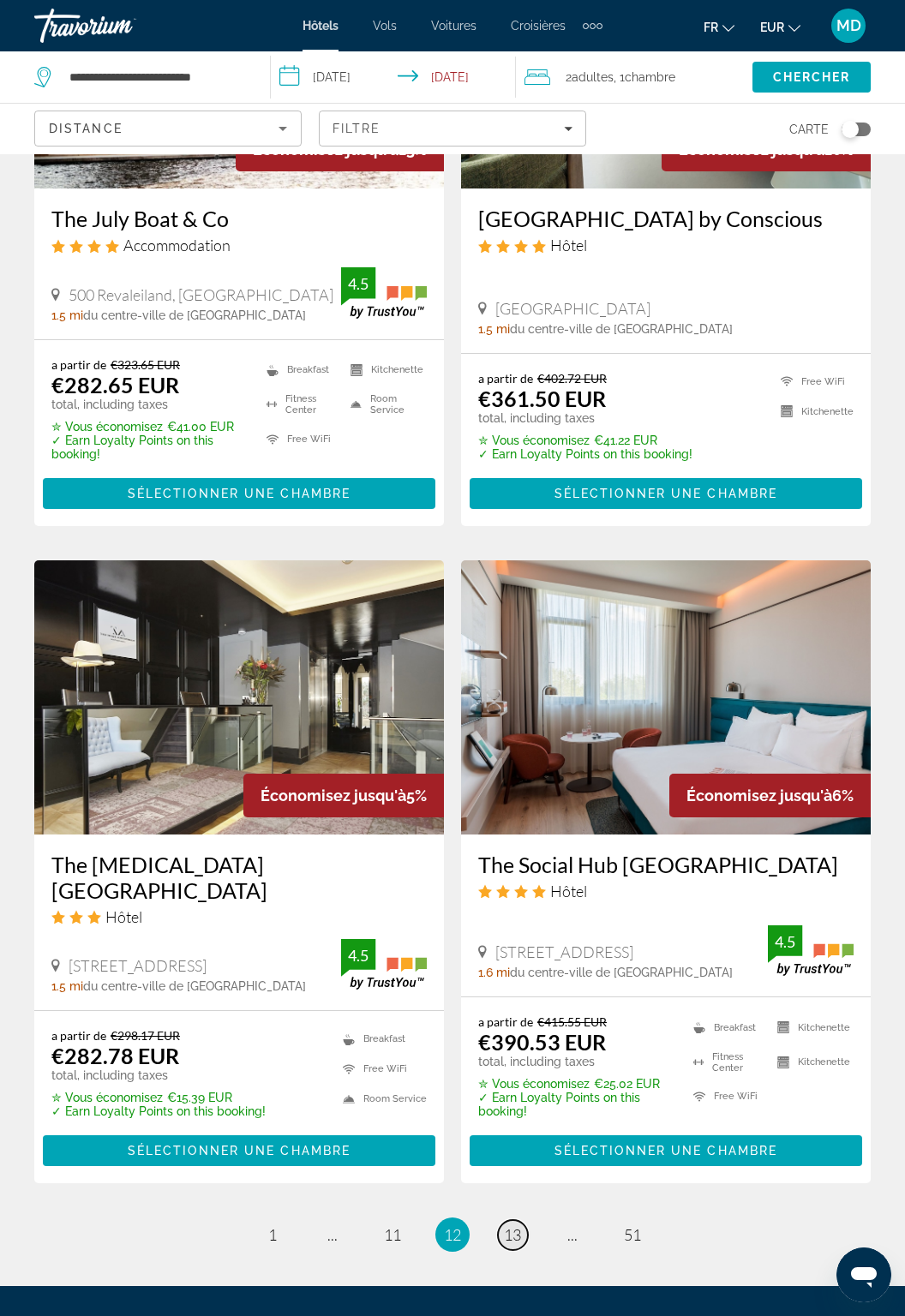
scroll to position [2893, 0]
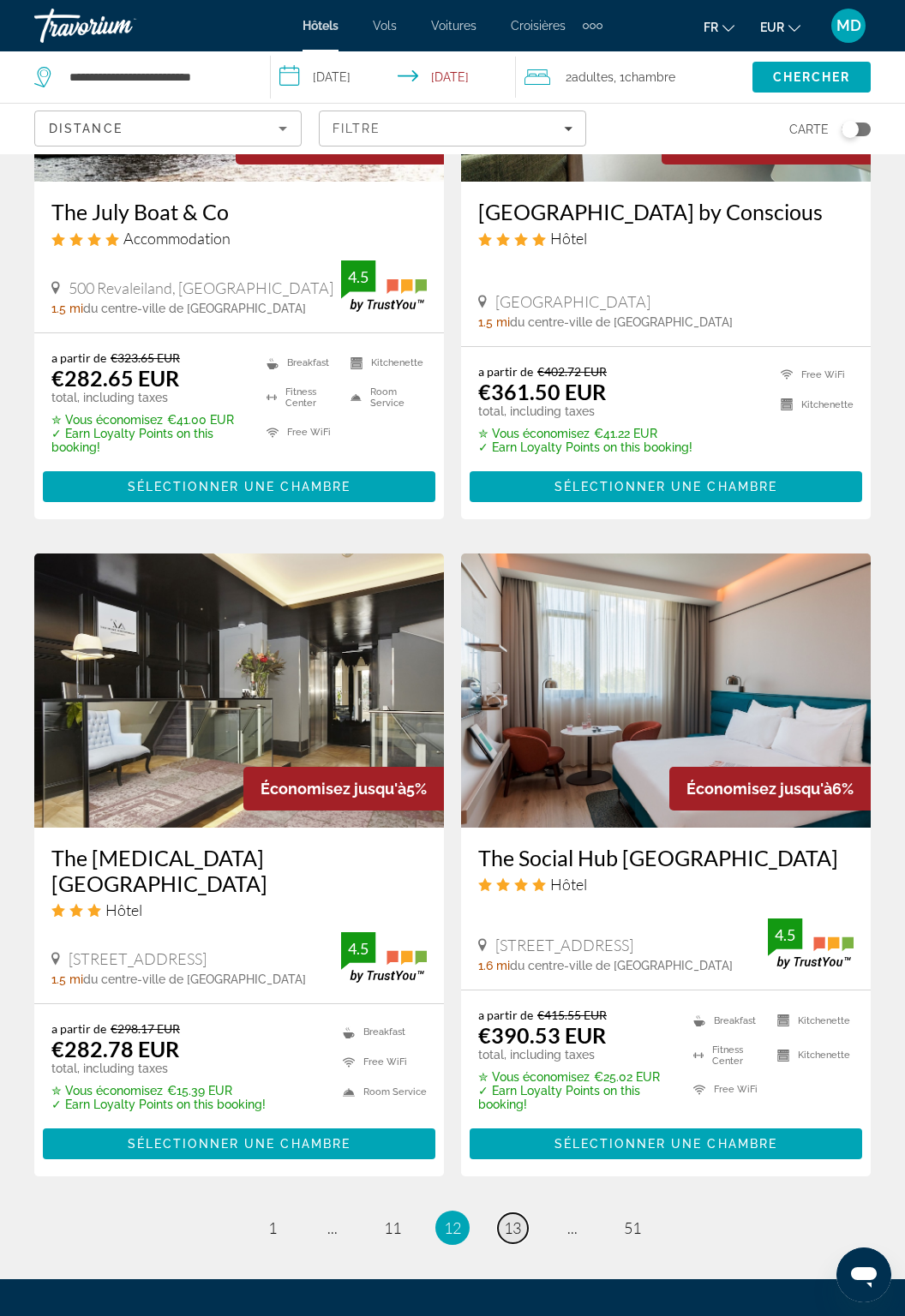
click at [514, 1218] on span "13" at bounding box center [512, 1228] width 17 height 19
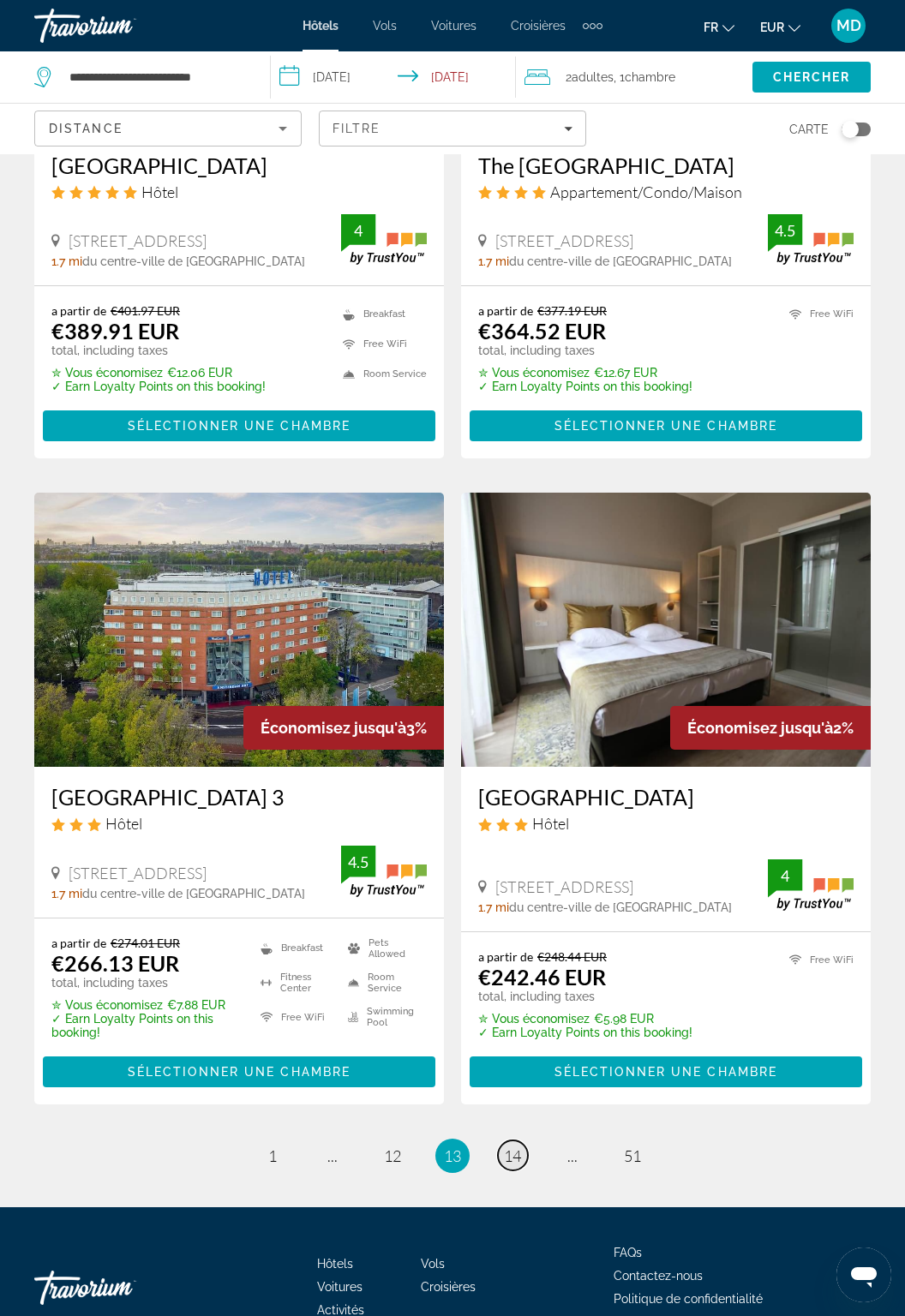
scroll to position [2940, 0]
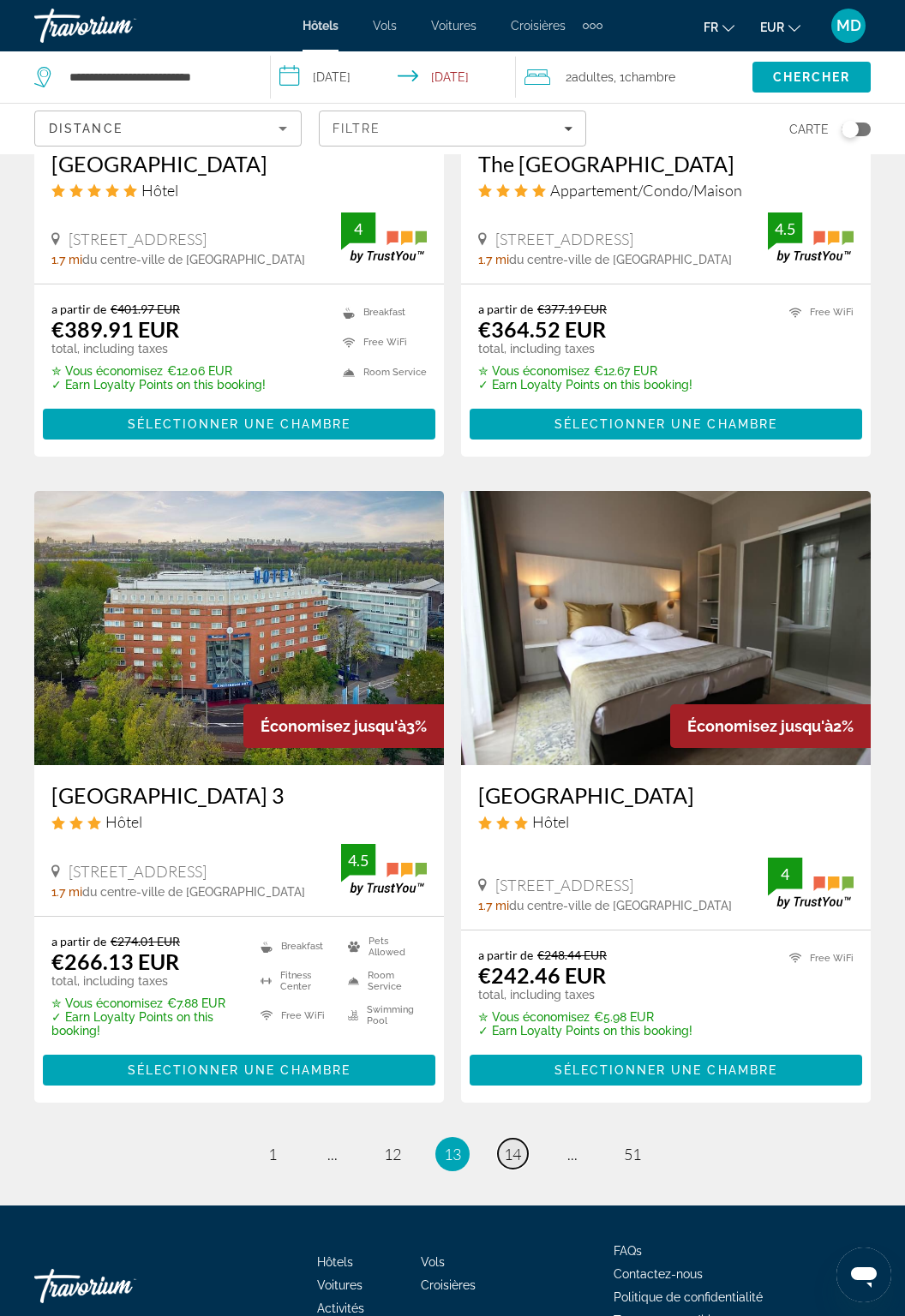
click at [510, 1145] on span "14" at bounding box center [512, 1155] width 17 height 19
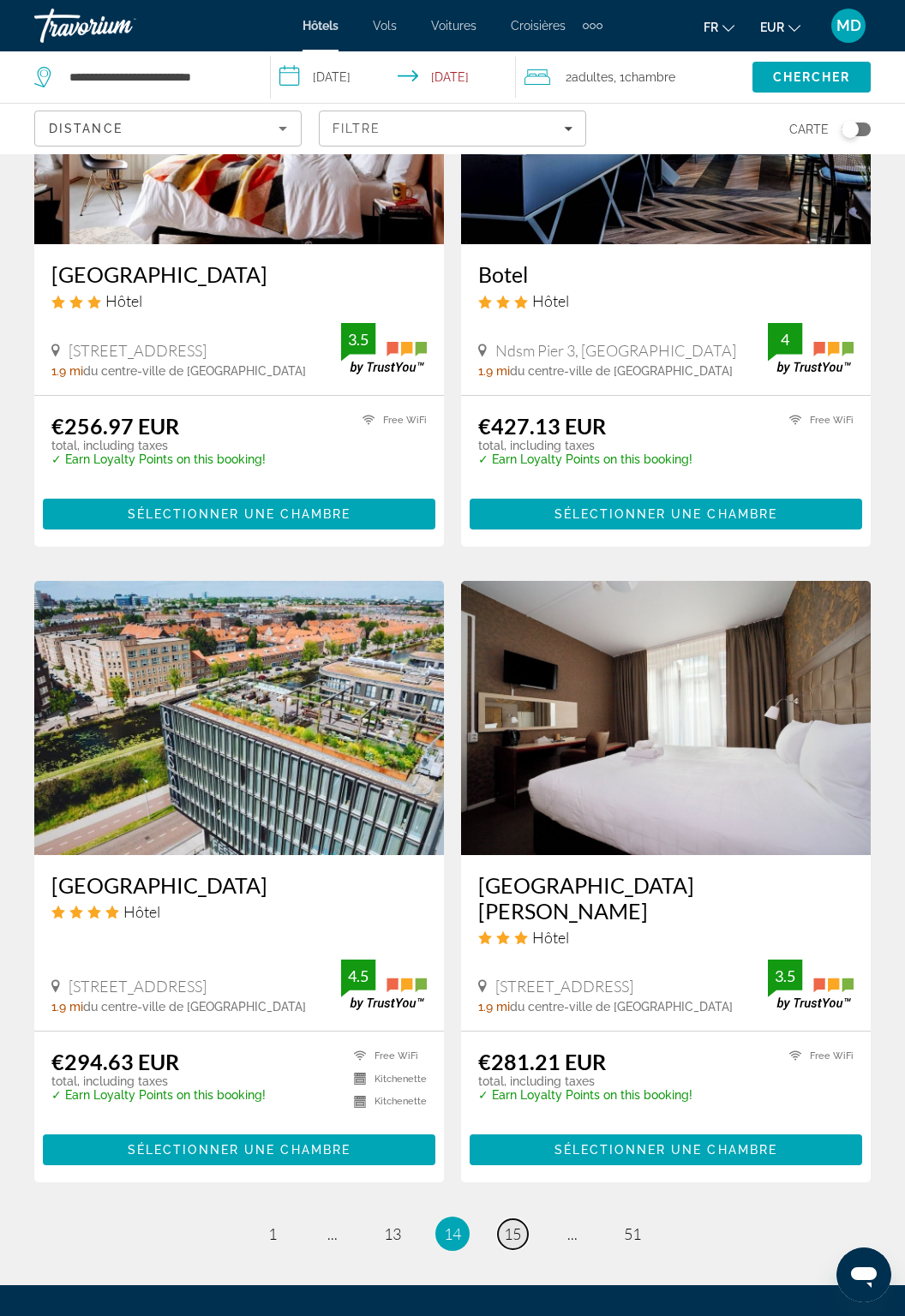
scroll to position [2832, 0]
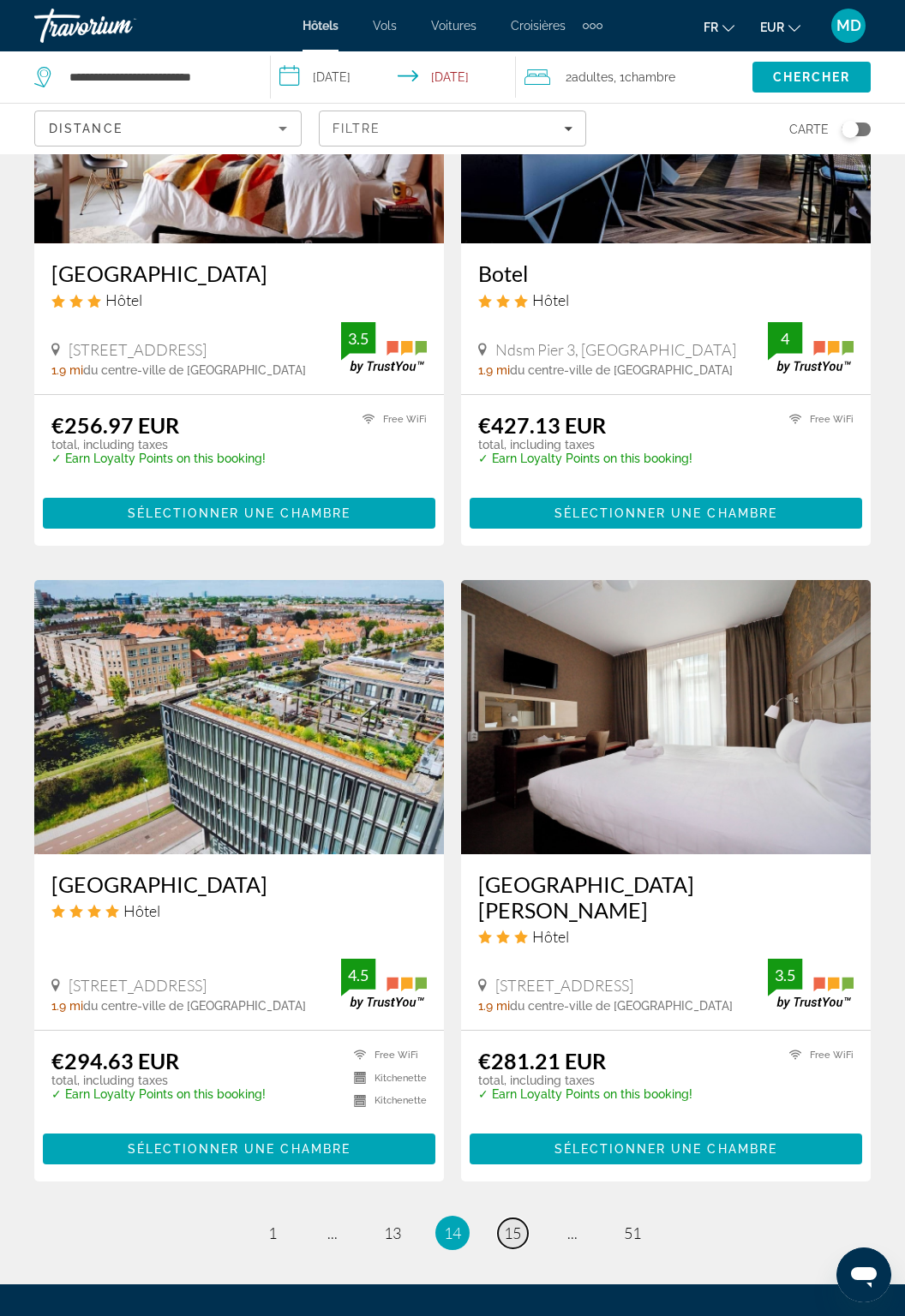
click at [517, 1224] on span "15" at bounding box center [512, 1234] width 17 height 19
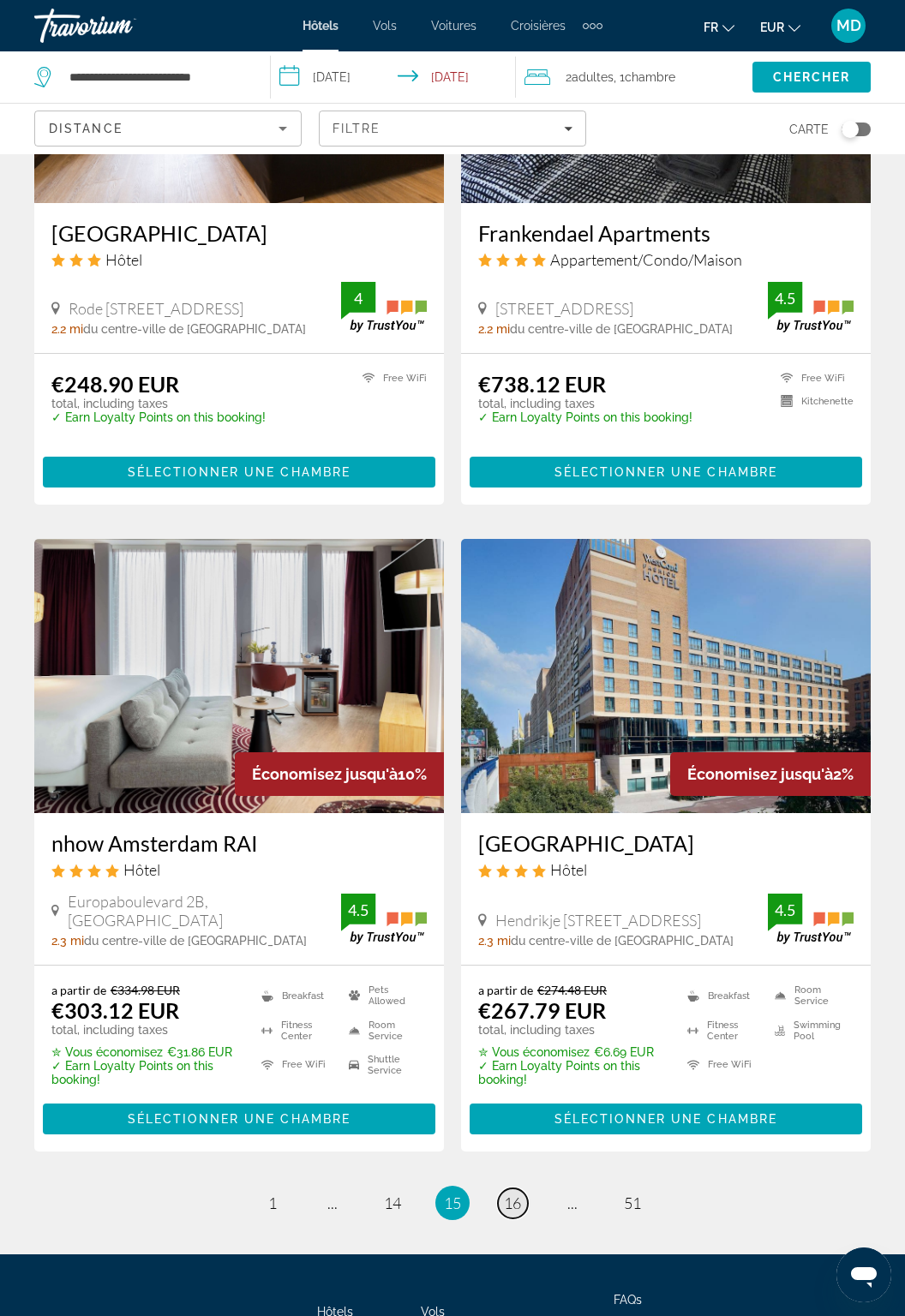
scroll to position [2839, 0]
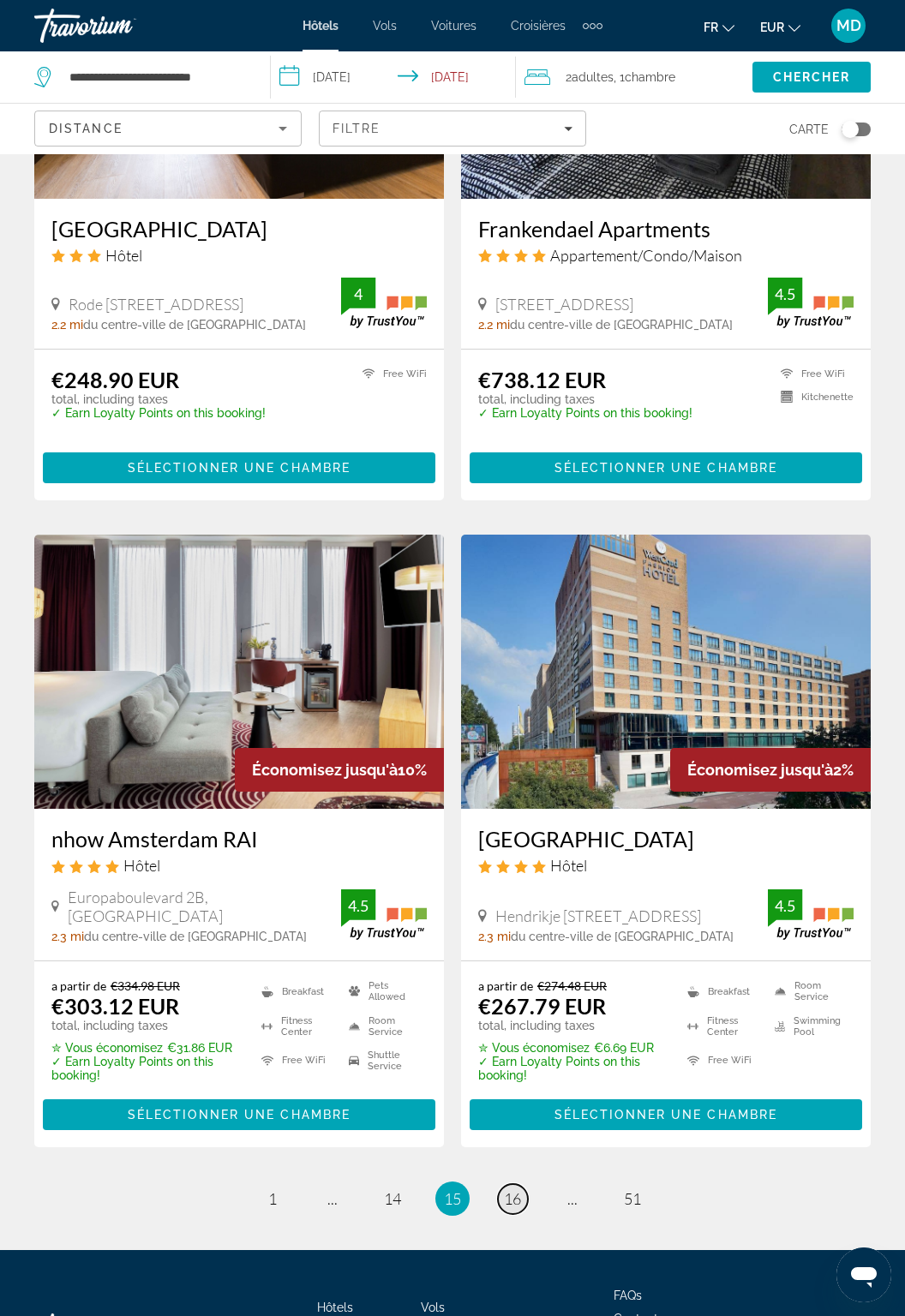
click at [515, 1209] on span "16" at bounding box center [512, 1199] width 17 height 19
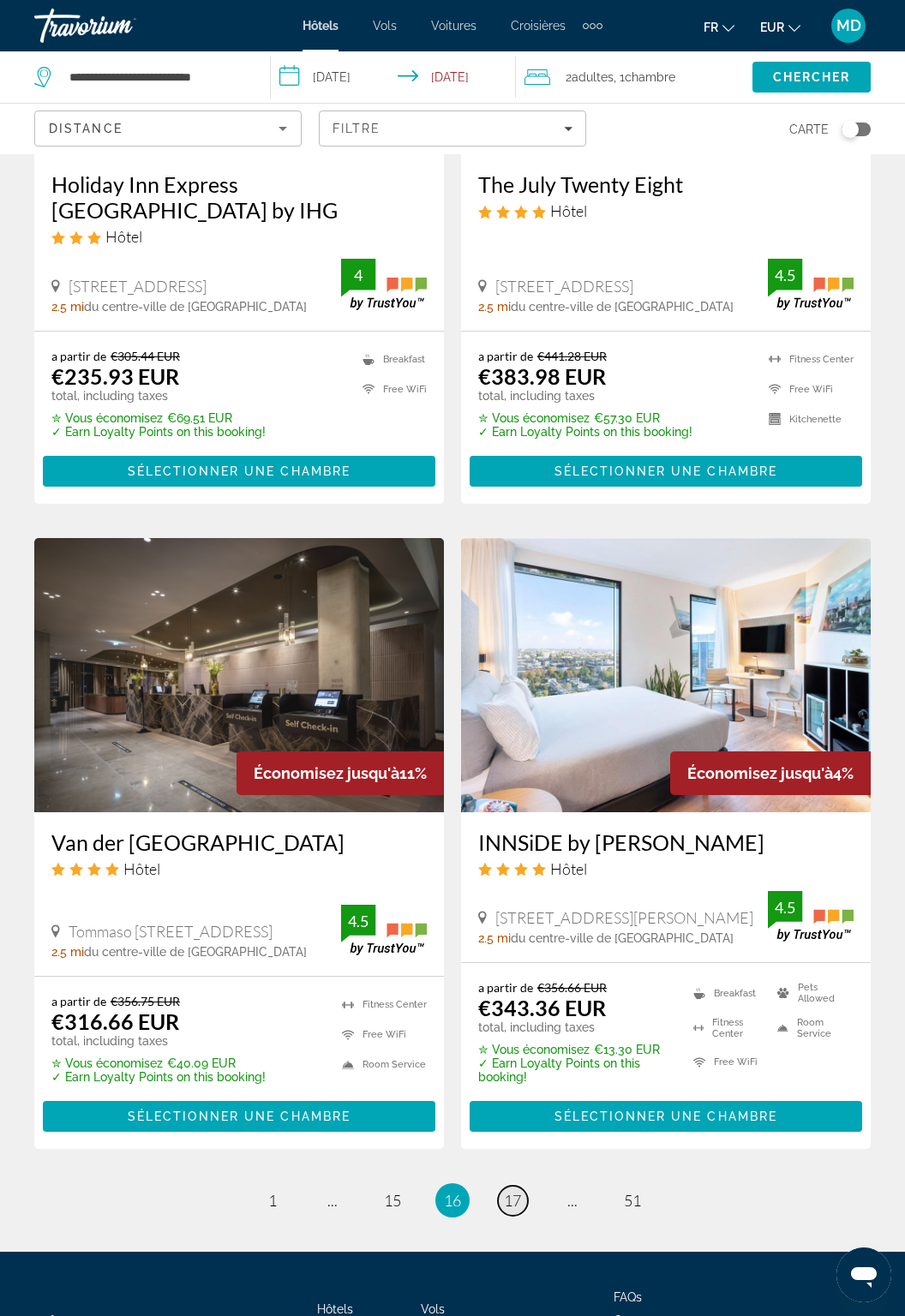
scroll to position [2928, 0]
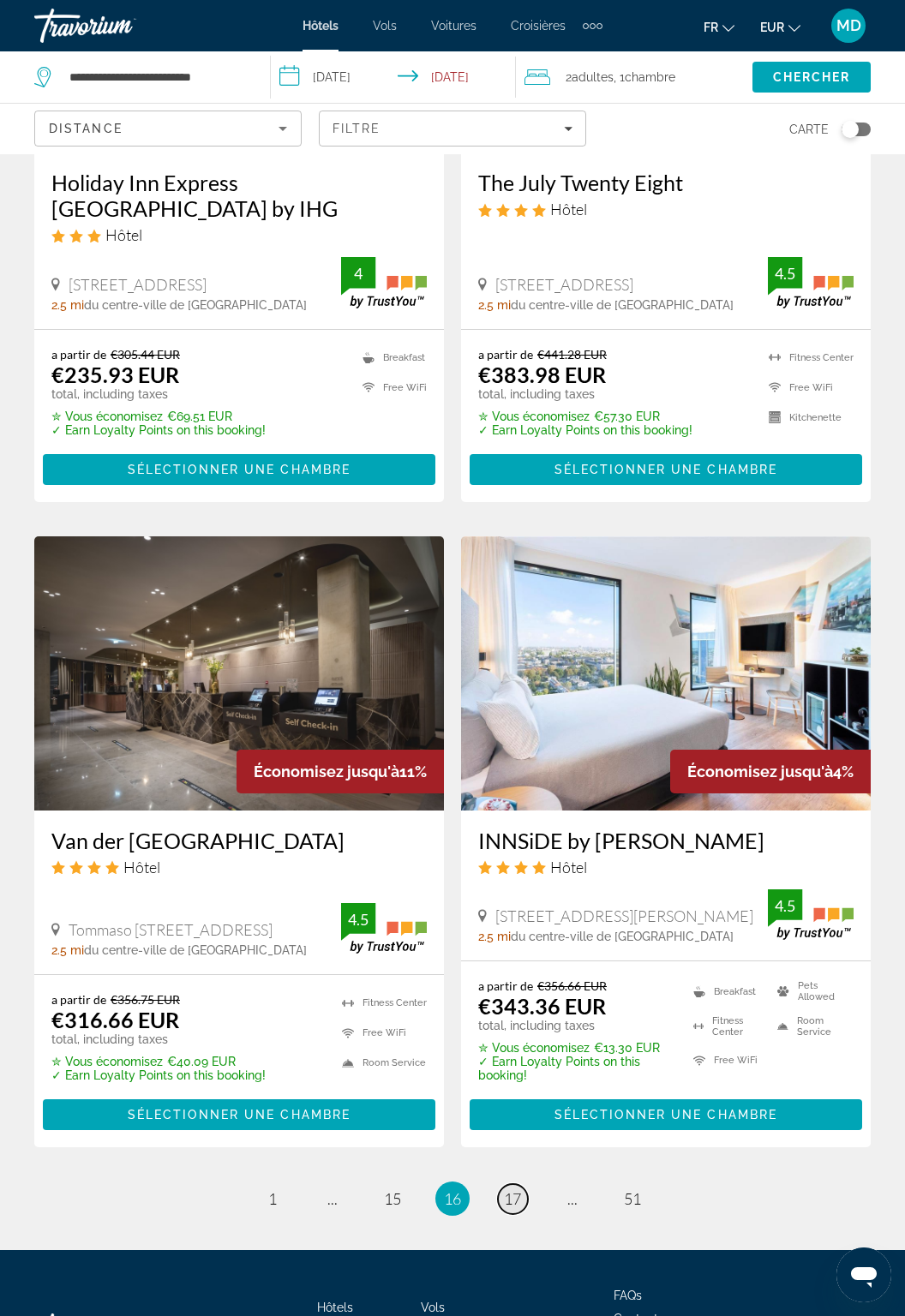
click at [516, 1202] on span "17" at bounding box center [512, 1199] width 17 height 19
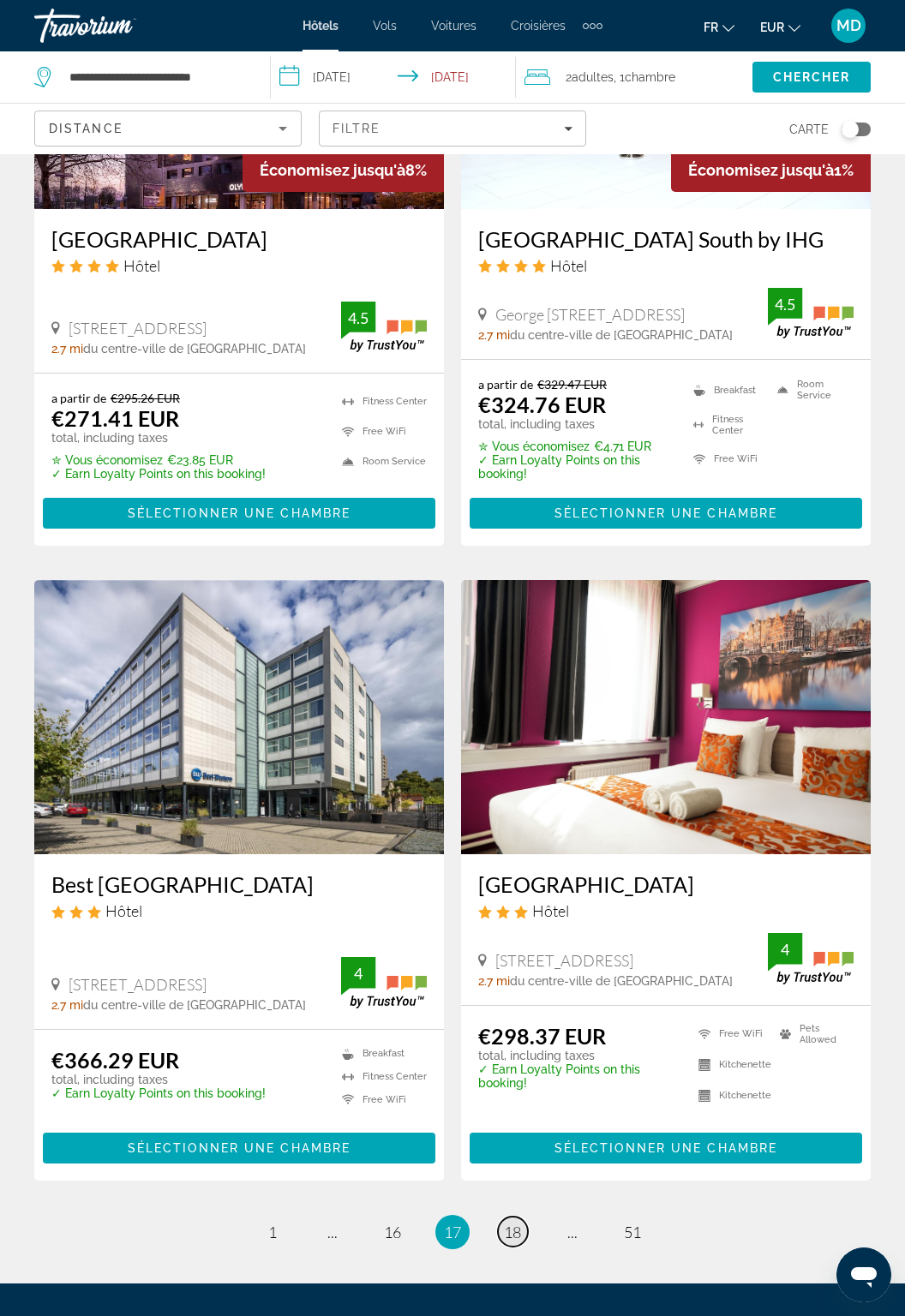
scroll to position [2864, 0]
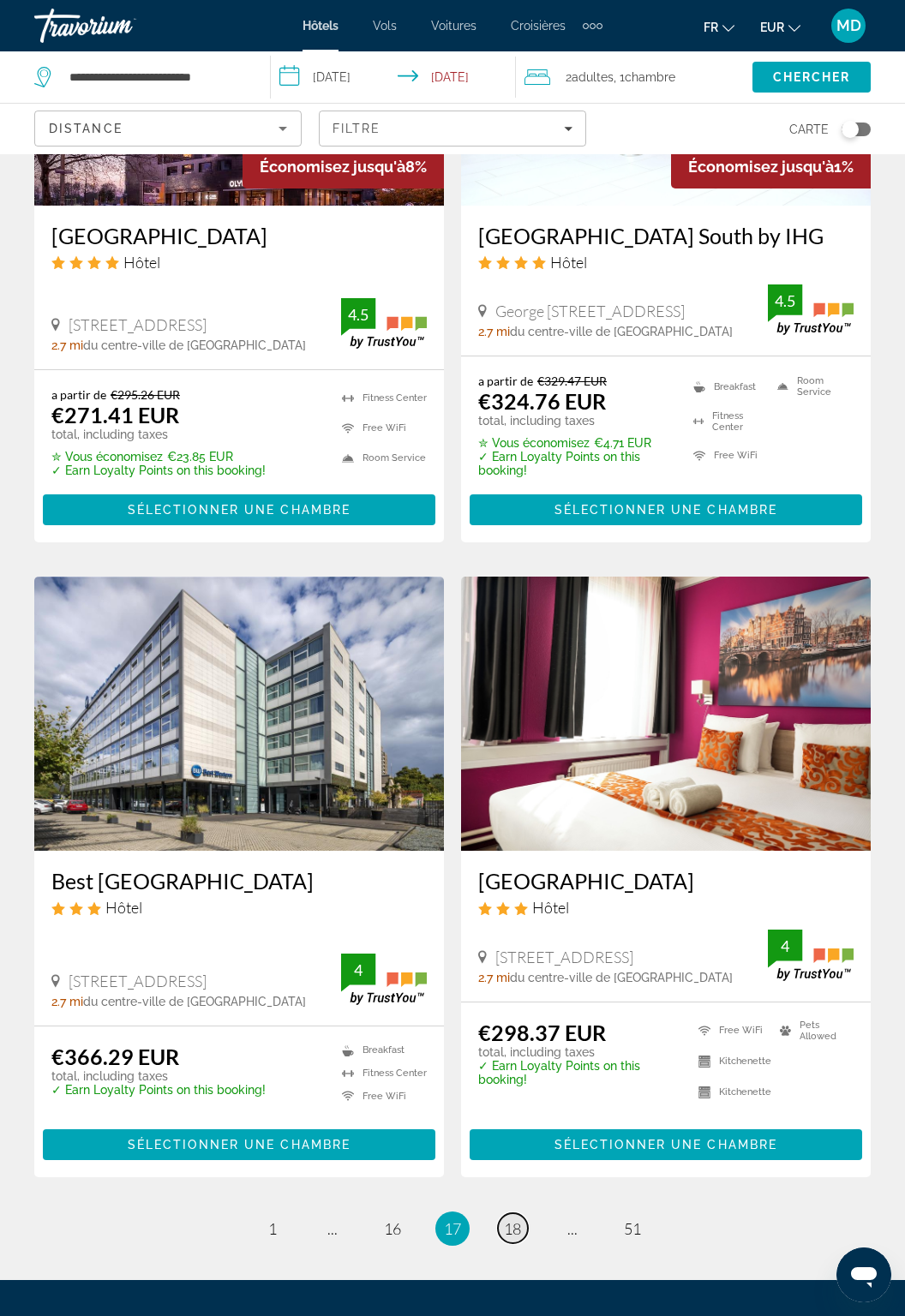
click at [522, 1223] on link "page 18" at bounding box center [512, 1228] width 30 height 30
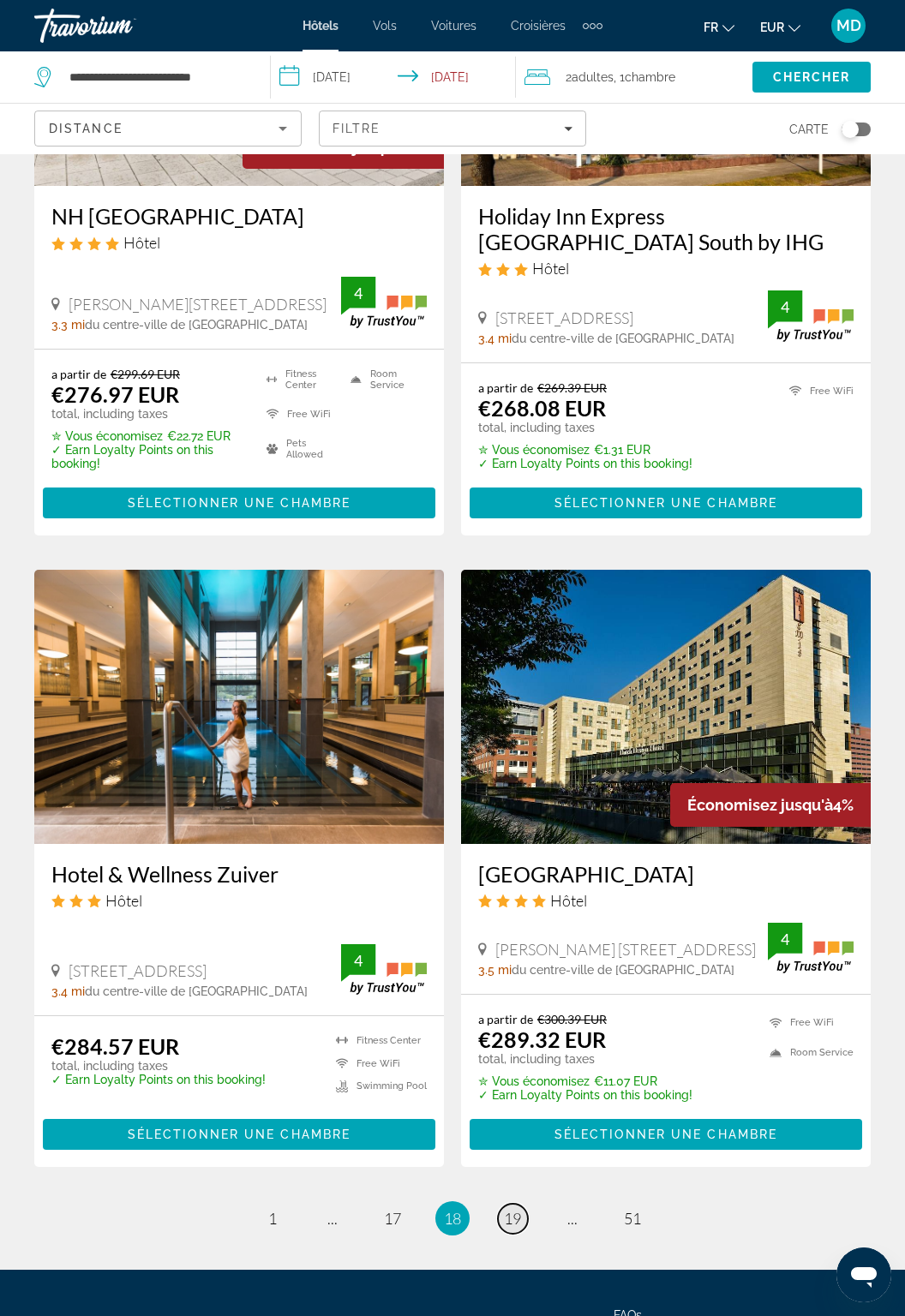
scroll to position [2968, 0]
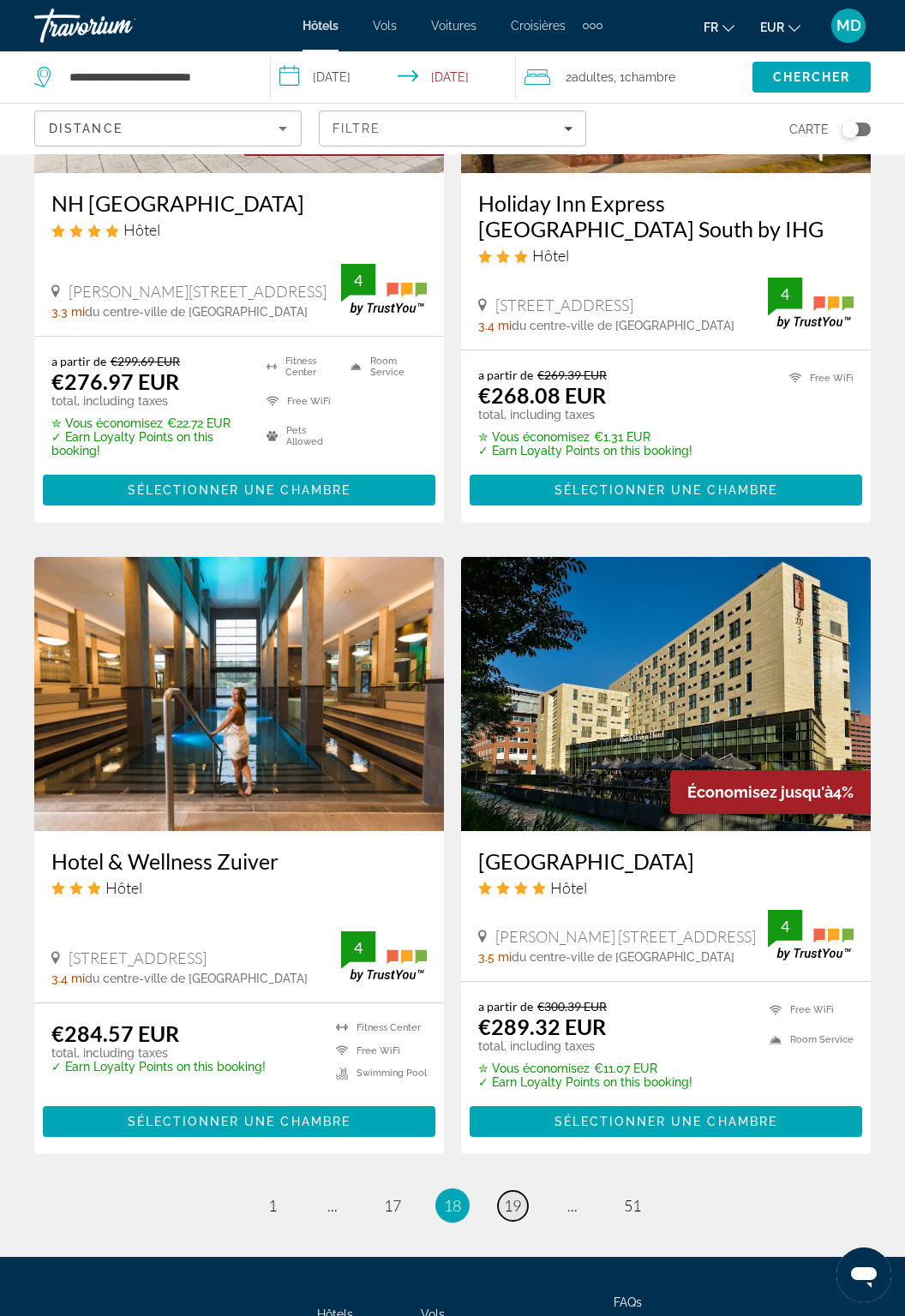
click at [515, 1196] on span "19" at bounding box center [512, 1206] width 17 height 19
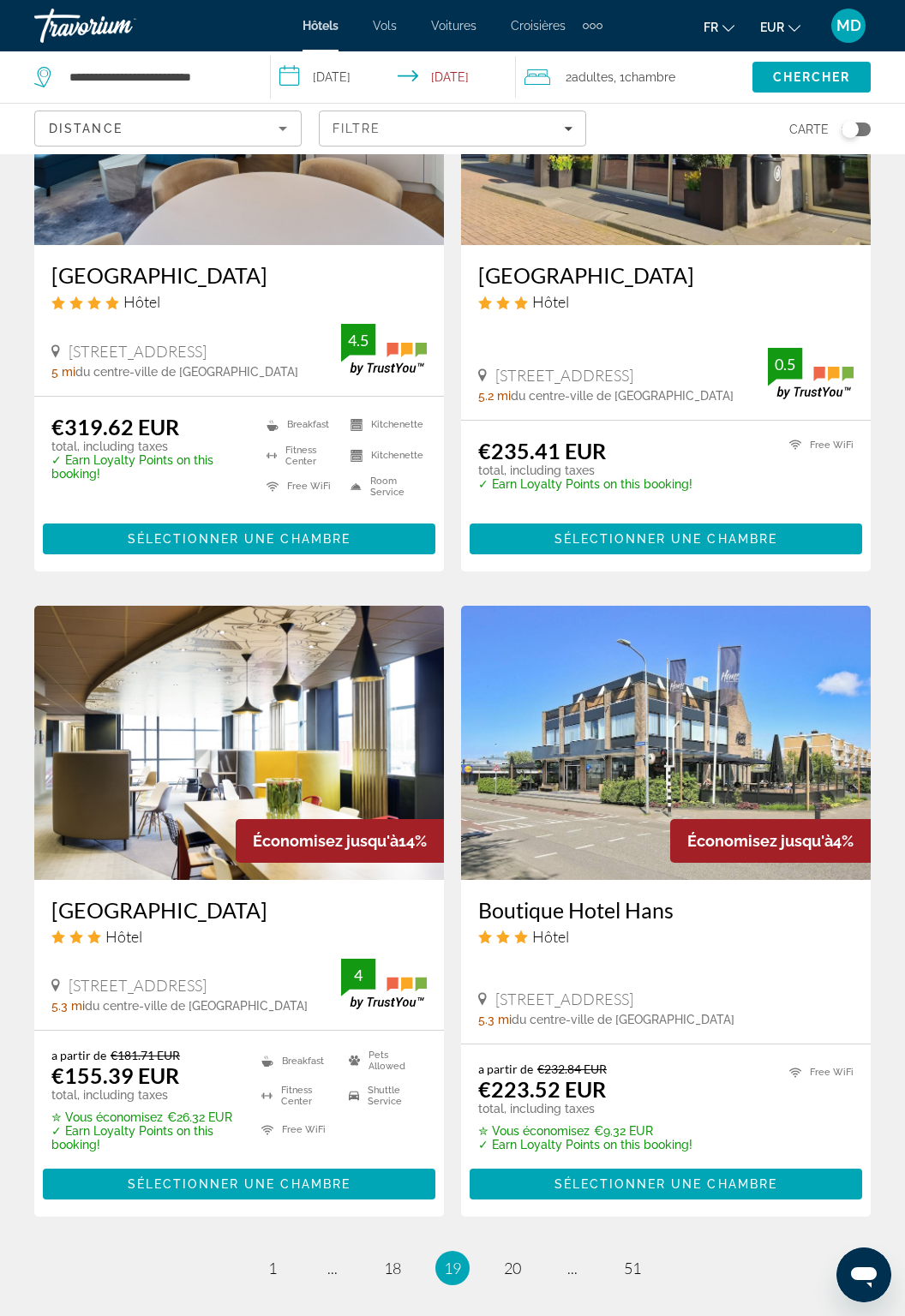
scroll to position [2812, 0]
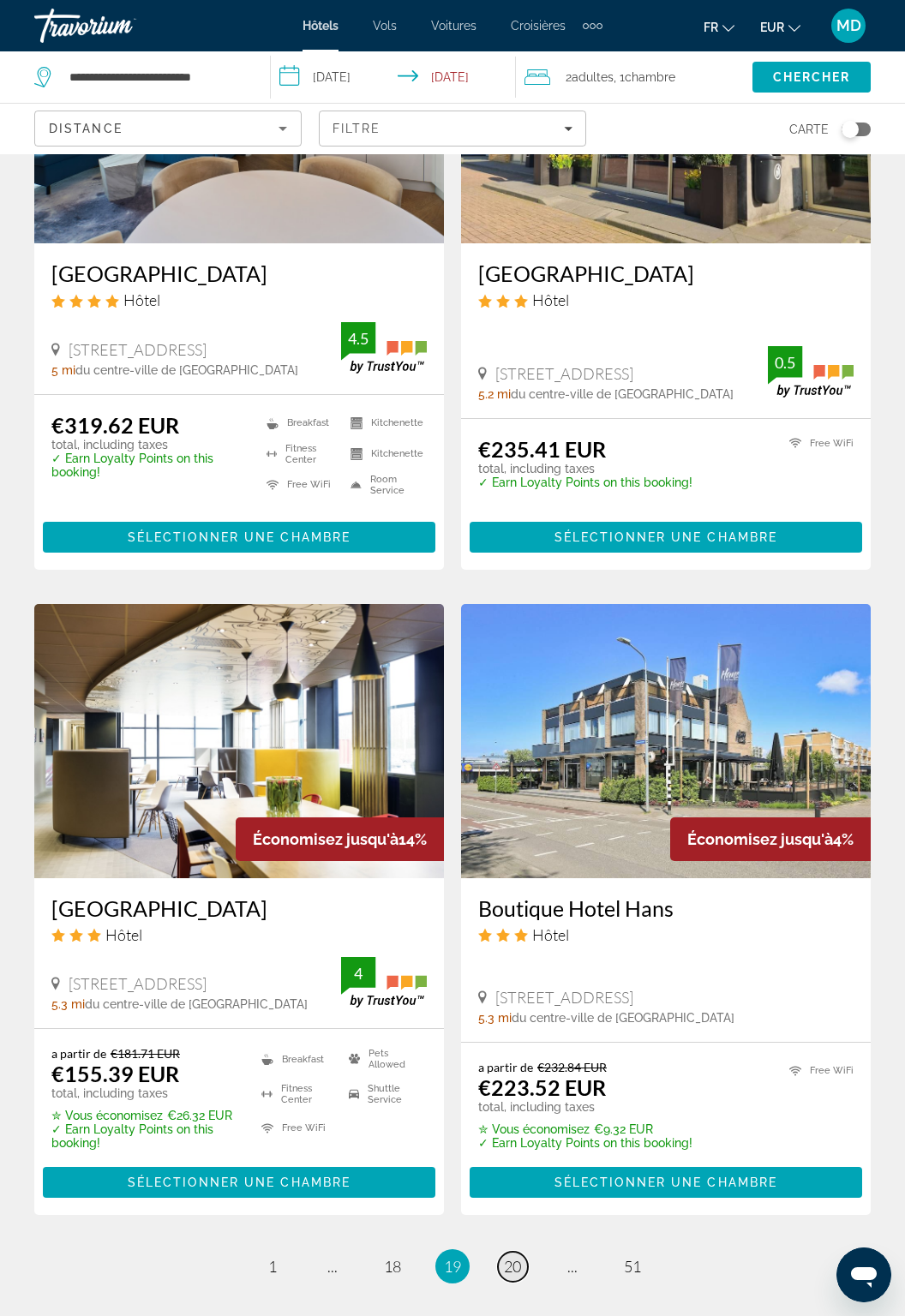
click at [505, 1269] on span "20" at bounding box center [512, 1267] width 17 height 19
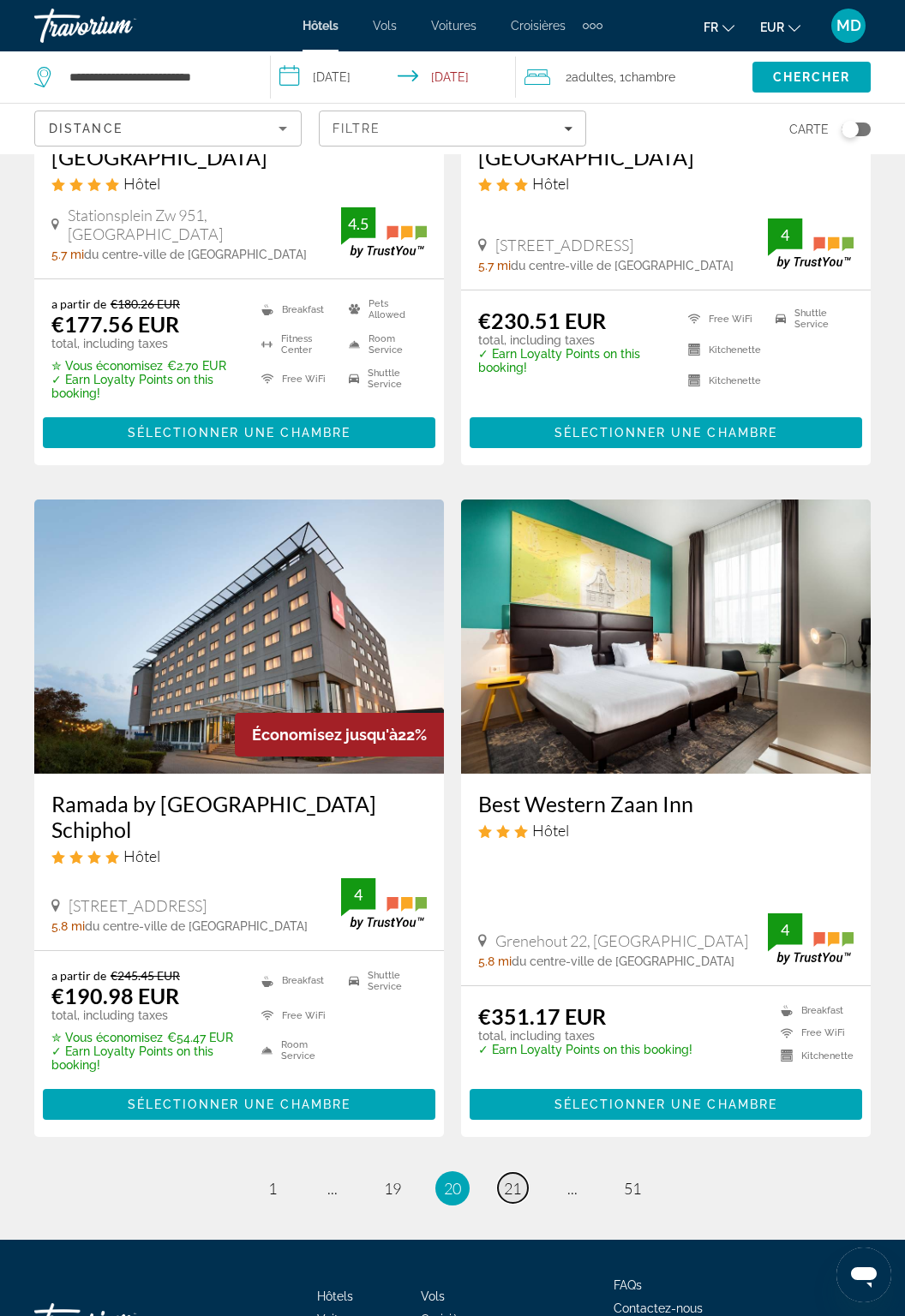
scroll to position [3005, 0]
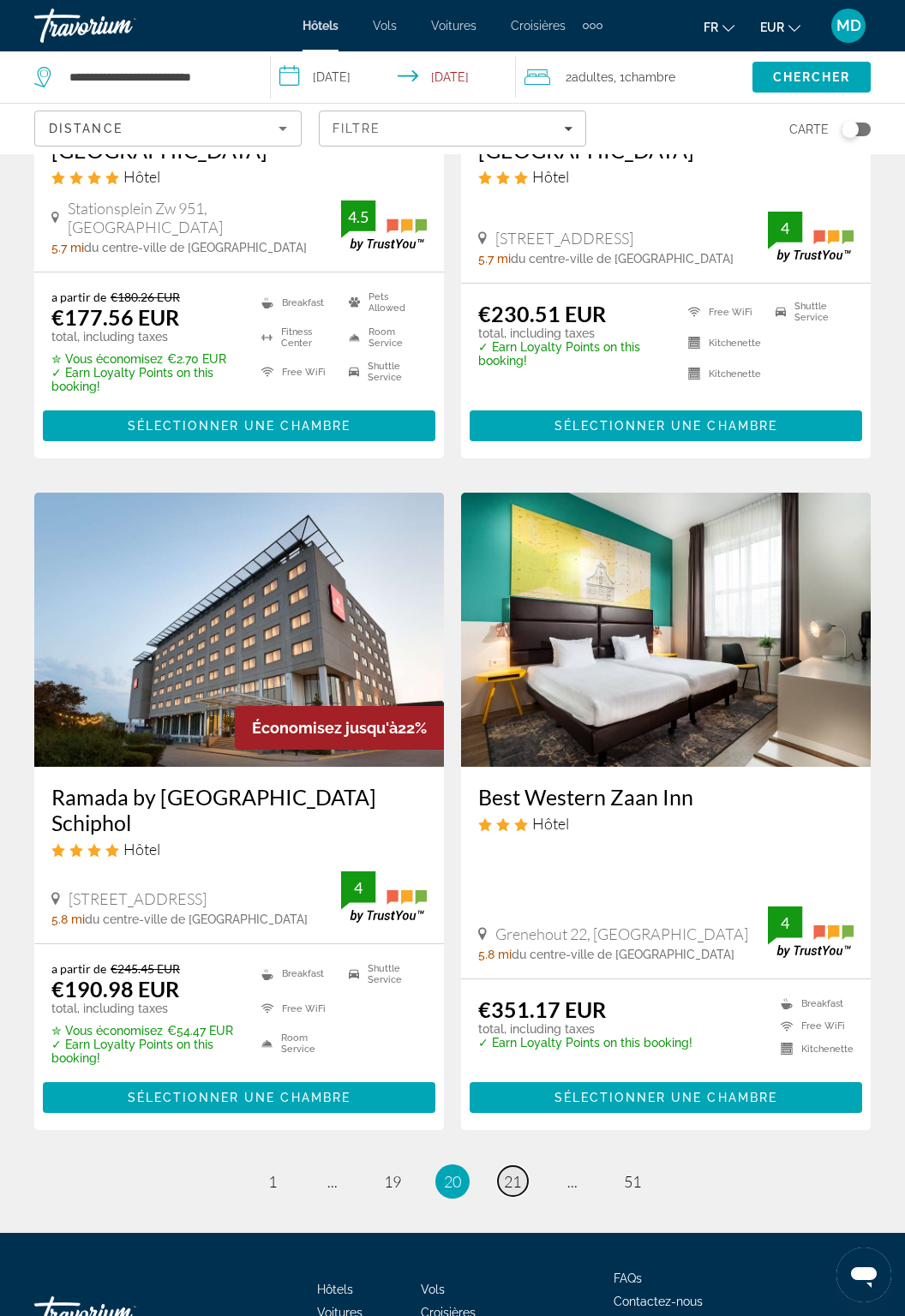
click at [514, 1173] on span "21" at bounding box center [512, 1183] width 17 height 19
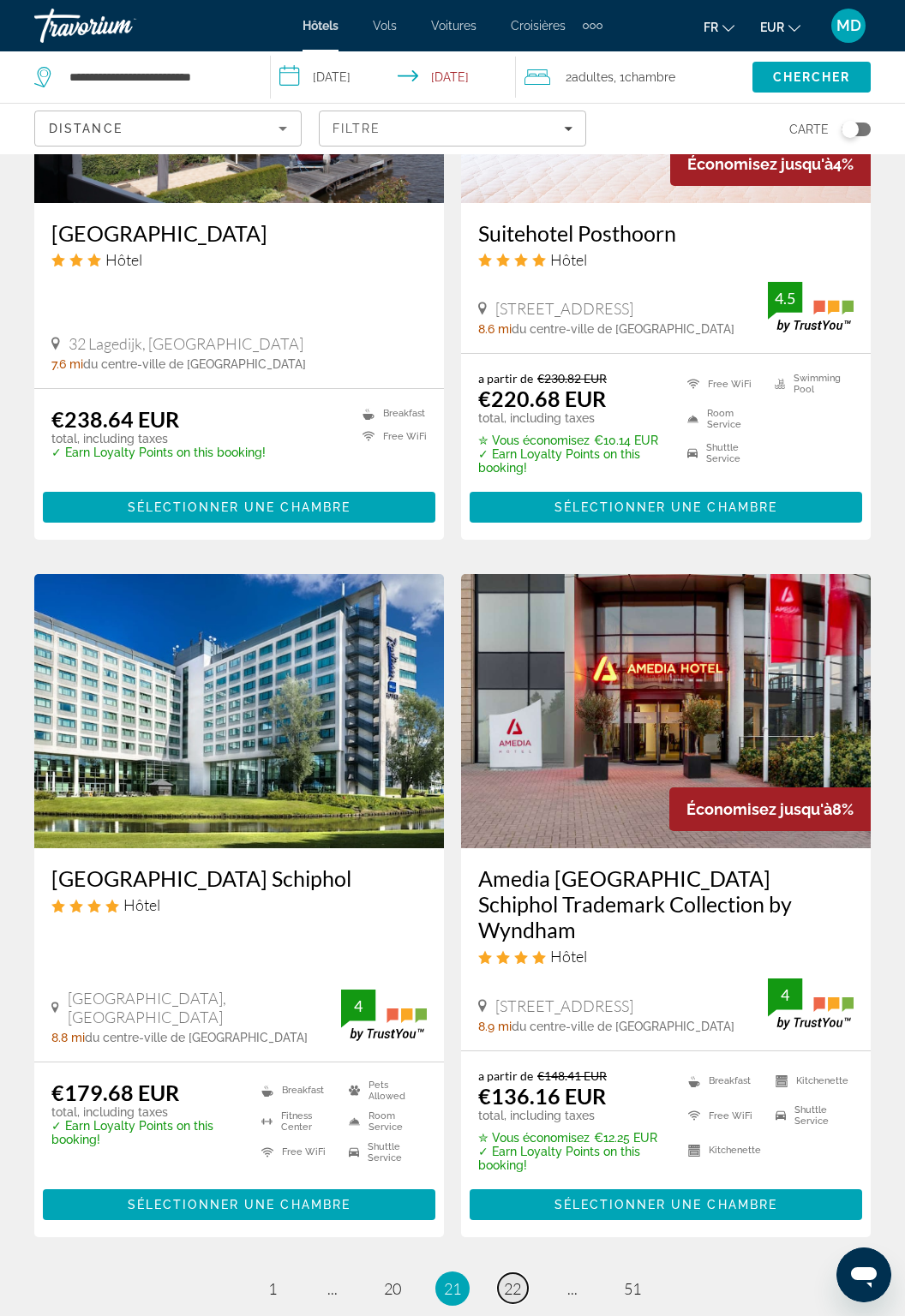
scroll to position [2852, 0]
